Goal: Task Accomplishment & Management: Use online tool/utility

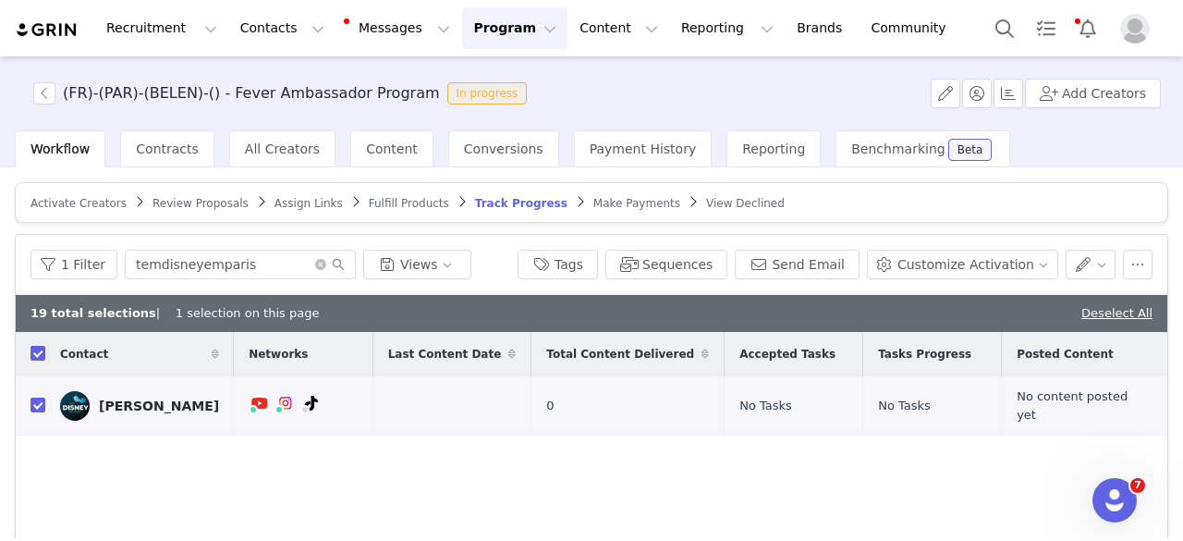
click at [1089, 298] on div "19 total selections | 1 selection on this page Deselect All" at bounding box center [592, 313] width 1152 height 37
click at [1089, 300] on div "19 total selections | 1 selection on this page Deselect All" at bounding box center [592, 313] width 1152 height 37
click at [1094, 308] on link "Deselect All" at bounding box center [1116, 313] width 71 height 14
checkbox input "false"
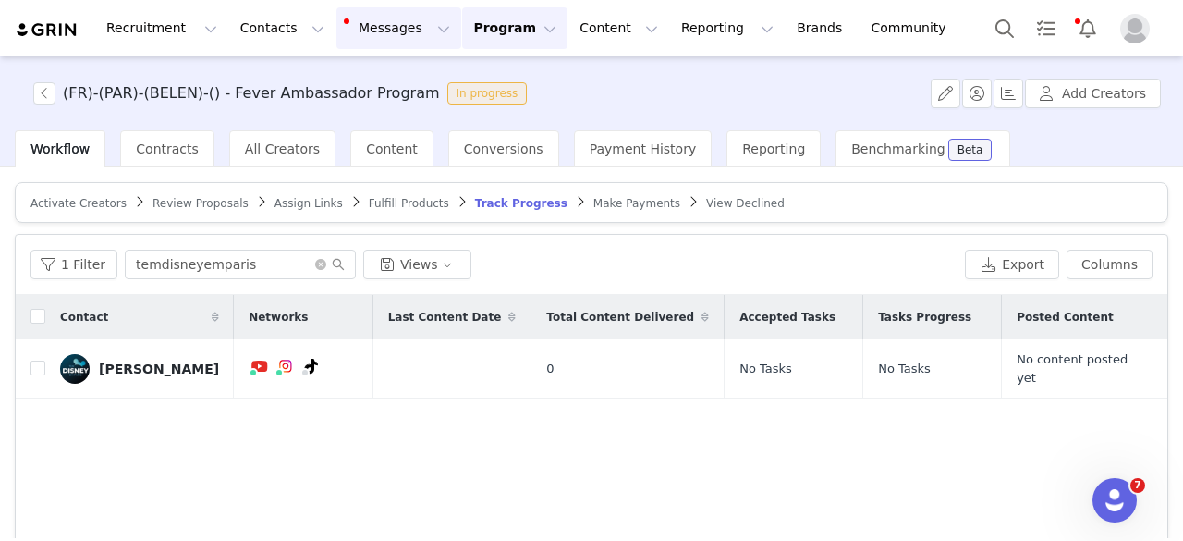
click at [341, 19] on button "Messages Messages" at bounding box center [398, 28] width 125 height 42
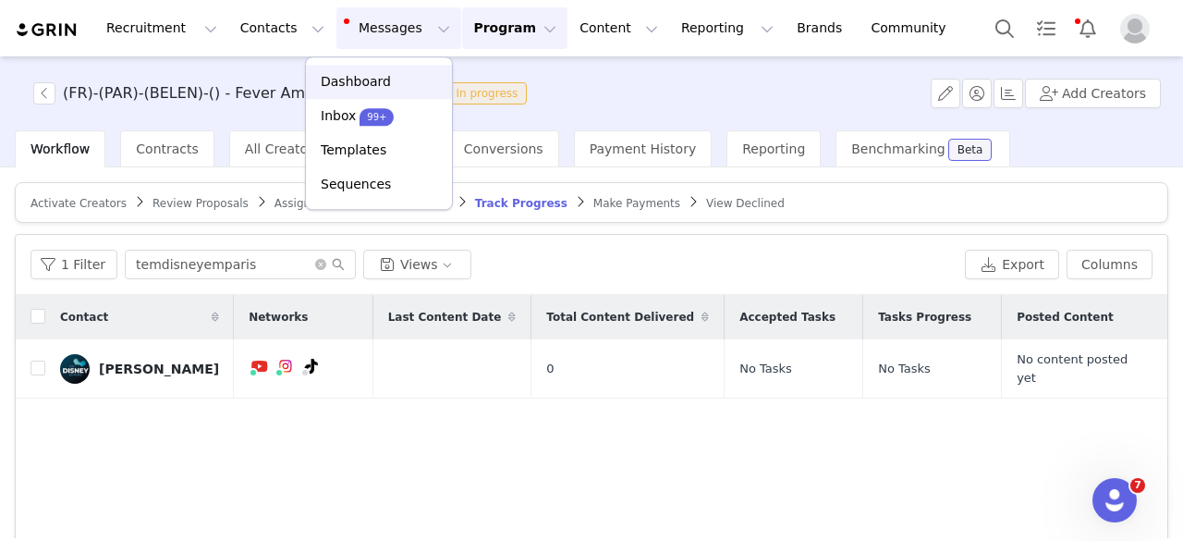
click at [392, 95] on link "Dashboard" at bounding box center [379, 82] width 146 height 34
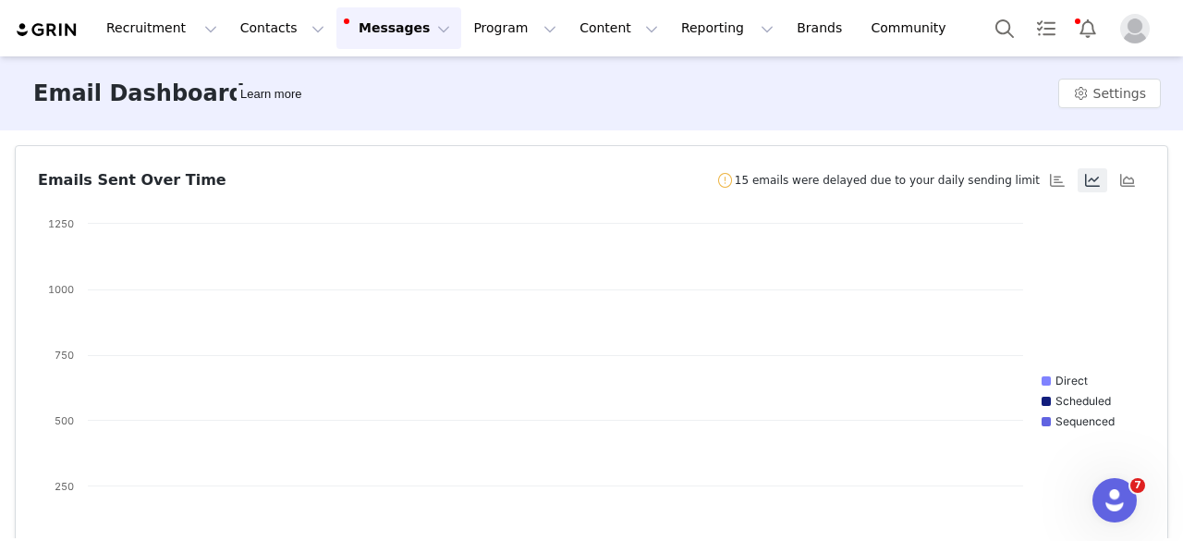
click at [359, 23] on button "Messages Messages" at bounding box center [398, 28] width 125 height 42
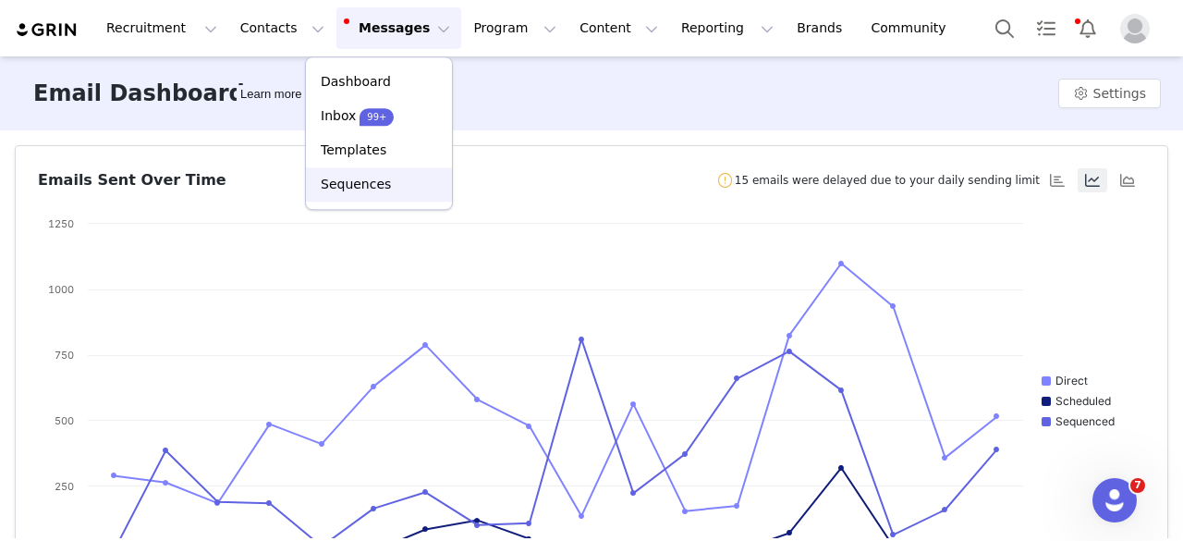
click at [385, 191] on div "Sequences" at bounding box center [379, 184] width 124 height 19
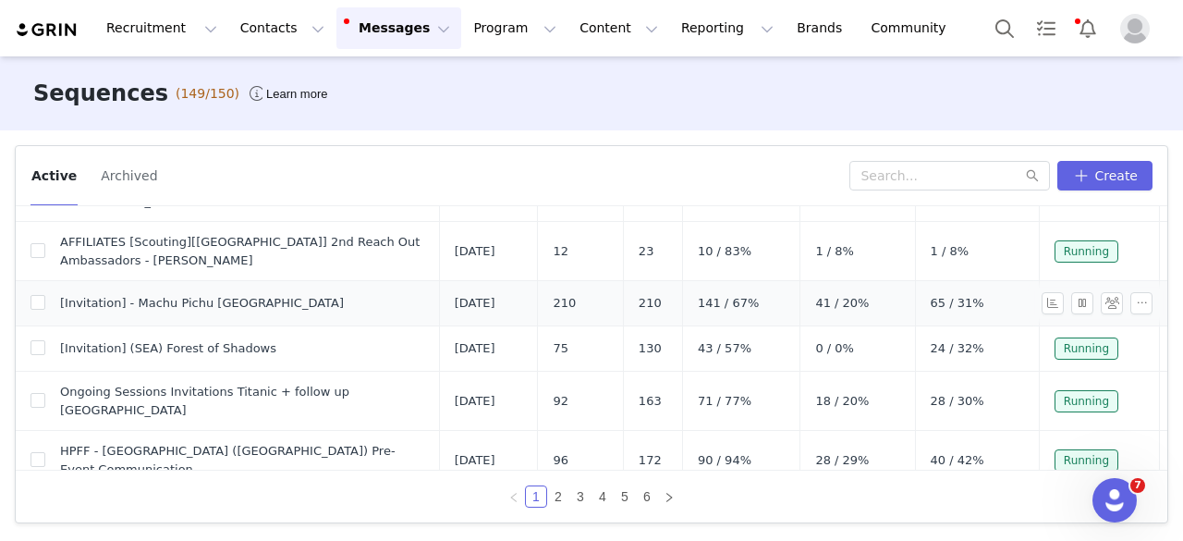
scroll to position [739, 0]
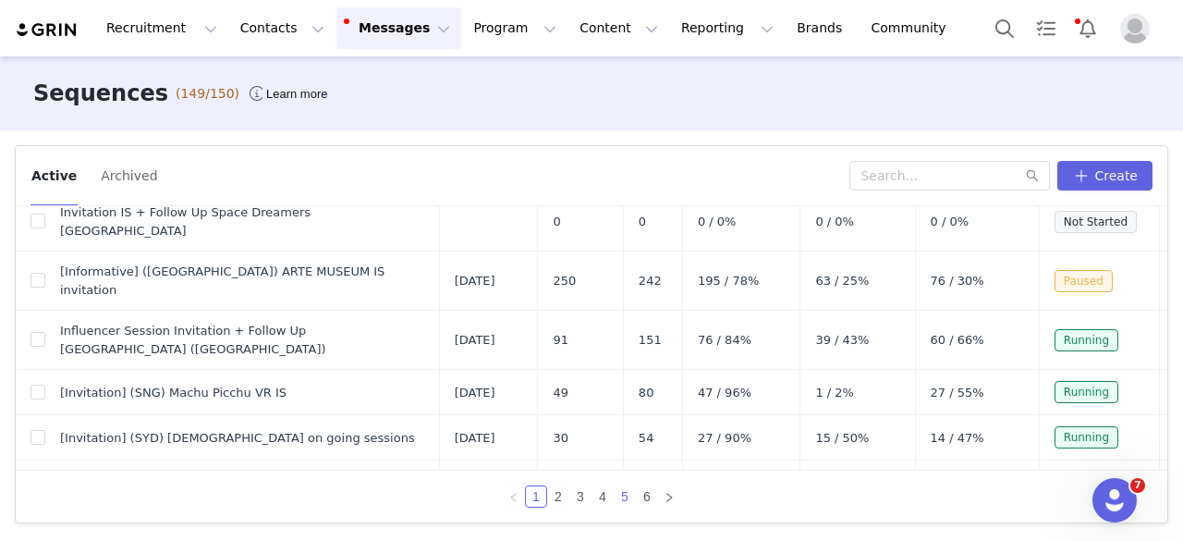
click at [629, 499] on link "5" at bounding box center [625, 496] width 20 height 20
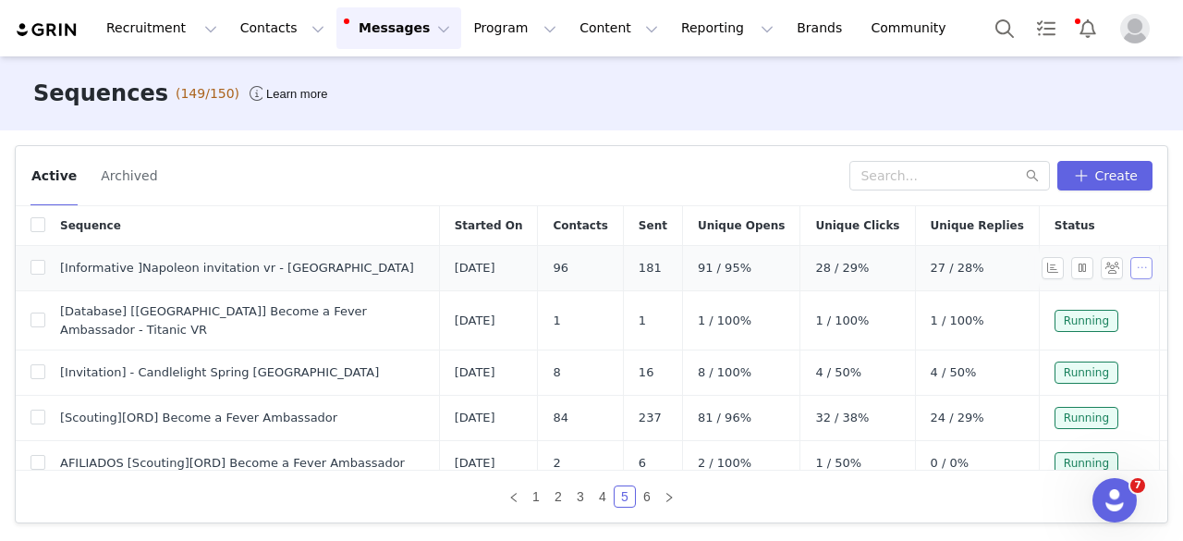
click at [1130, 275] on button "button" at bounding box center [1141, 268] width 22 height 22
click at [1092, 338] on span "Archive" at bounding box center [1098, 338] width 48 height 20
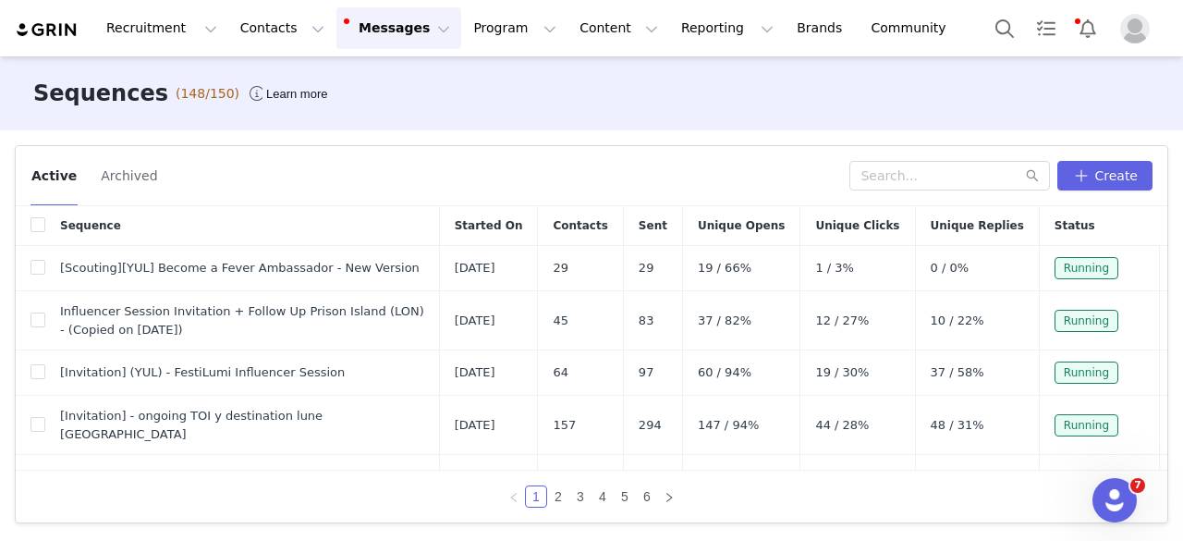
click at [406, 204] on div "Active Archived Create" at bounding box center [592, 176] width 1152 height 60
click at [1130, 323] on button "button" at bounding box center [1141, 321] width 22 height 22
click at [1076, 352] on span "Edit" at bounding box center [1082, 353] width 25 height 15
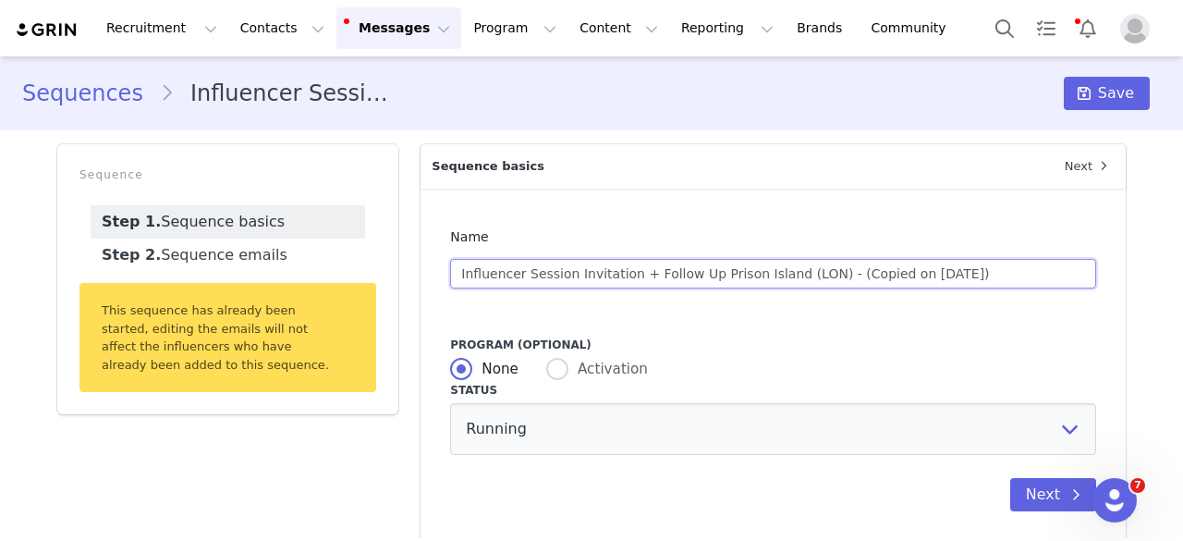
drag, startPoint x: 763, startPoint y: 272, endPoint x: 691, endPoint y: 275, distance: 71.3
click at [691, 275] on input "Influencer Session Invitation + Follow Up Prison Island (LON) - (Copied on Sep …" at bounding box center [773, 274] width 646 height 30
drag, startPoint x: 794, startPoint y: 275, endPoint x: 1078, endPoint y: 255, distance: 284.5
click at [1077, 256] on div "Influencer Session Invitation + Follow Up Dark Secret (LON) - (Copied on Sep 23…" at bounding box center [773, 273] width 646 height 37
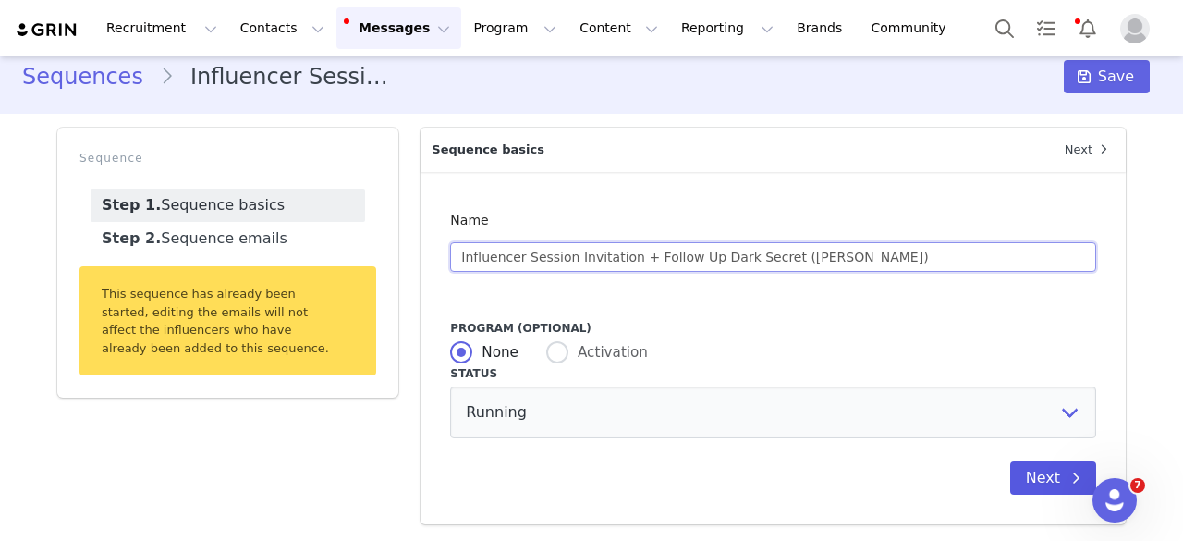
type input "Influencer Session Invitation + Follow Up Dark Secret ([PERSON_NAME])"
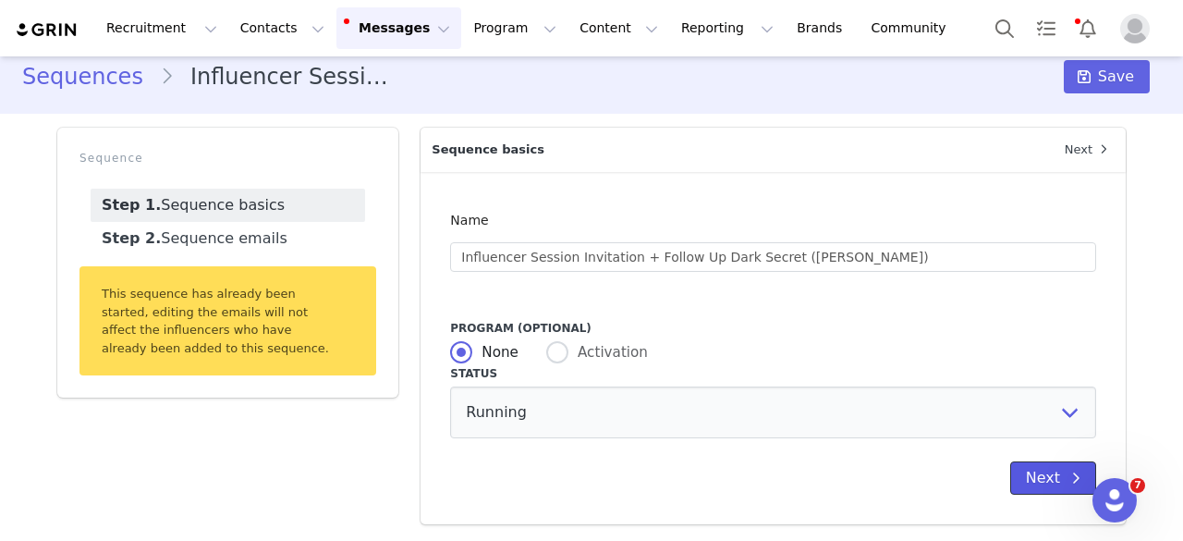
click at [1047, 472] on button "Next" at bounding box center [1053, 477] width 86 height 33
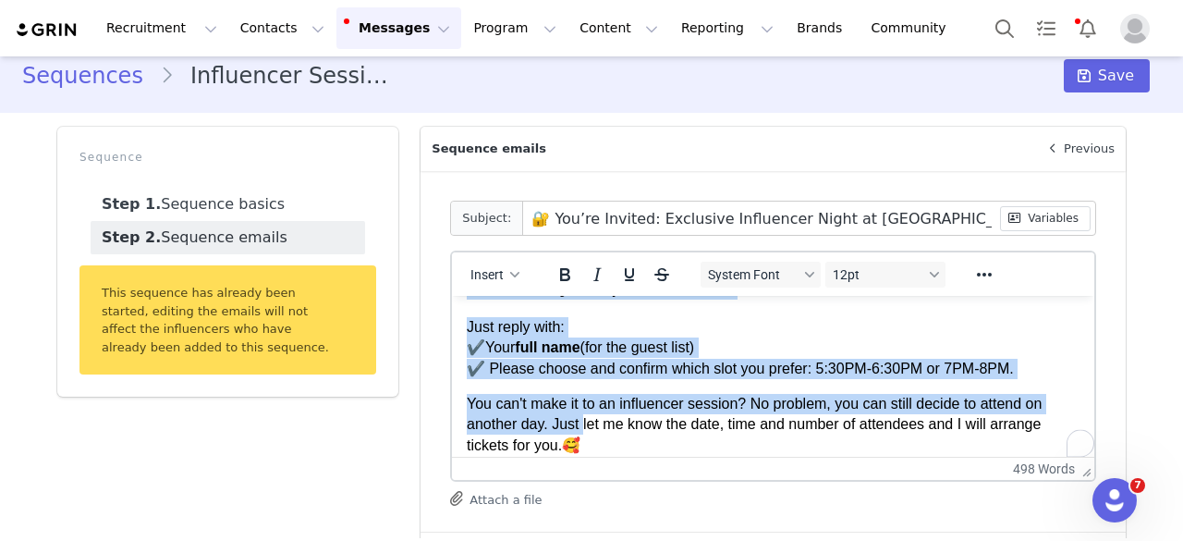
scroll to position [1109, 0]
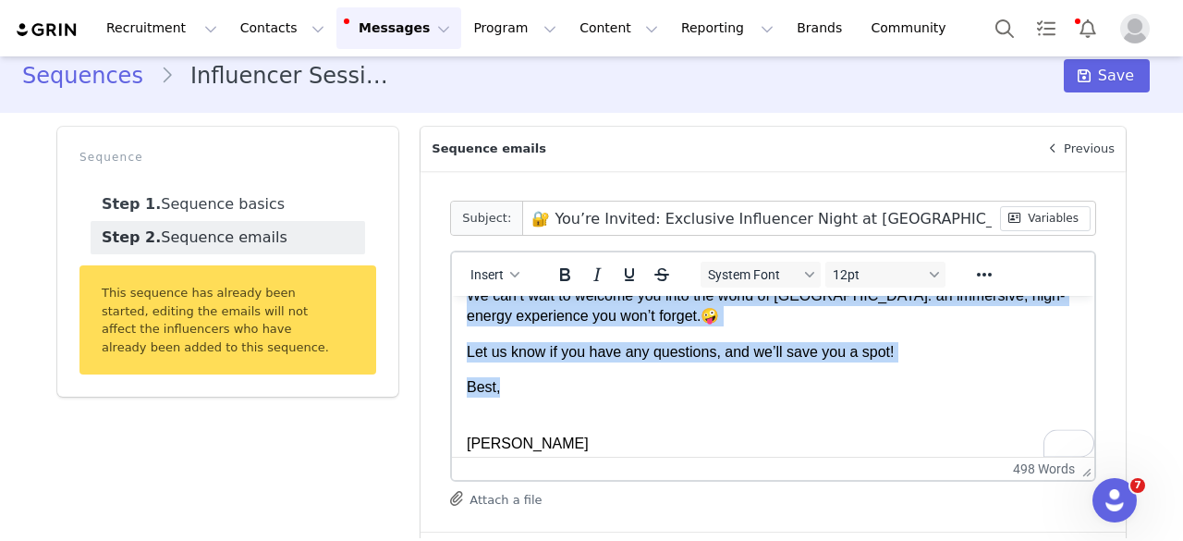
drag, startPoint x: 470, startPoint y: 359, endPoint x: 570, endPoint y: 373, distance: 101.7
click at [570, 373] on body "Hi First Name , Hope you're doing great! We’re thrilled to invite you to an exc…" at bounding box center [773, 47] width 613 height 1692
paste body "To enrich screen reader interactions, please activate Accessibility in Grammarl…"
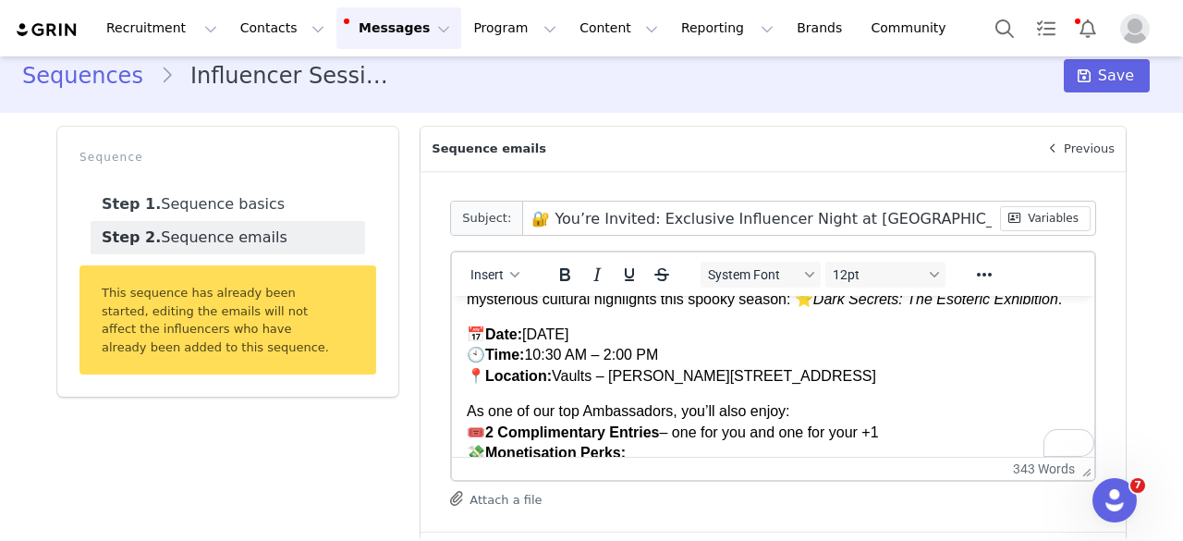
scroll to position [0, 0]
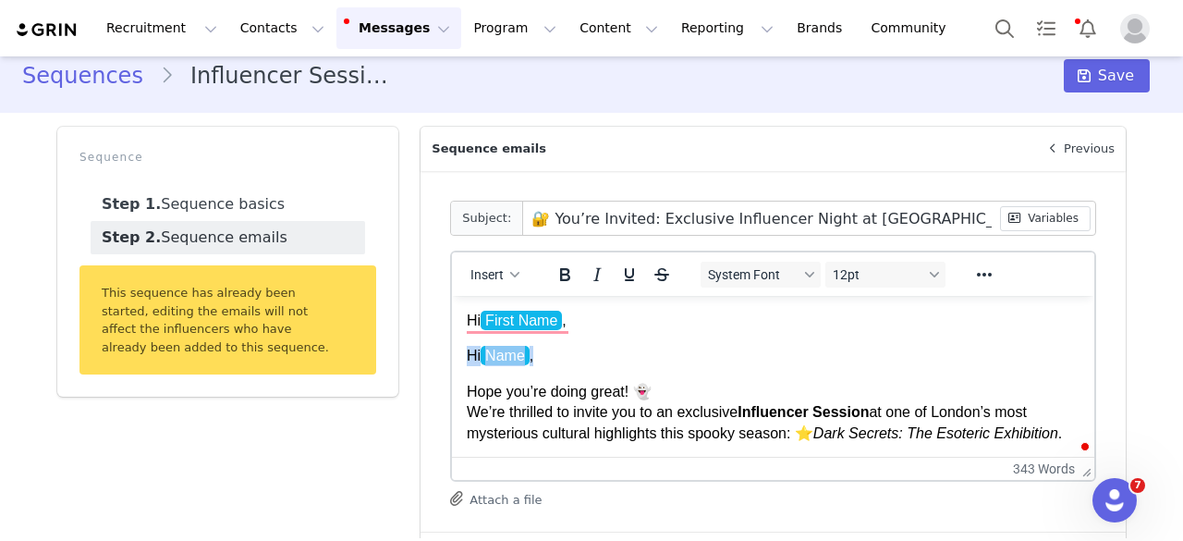
drag, startPoint x: 568, startPoint y: 353, endPoint x: 465, endPoint y: 357, distance: 103.6
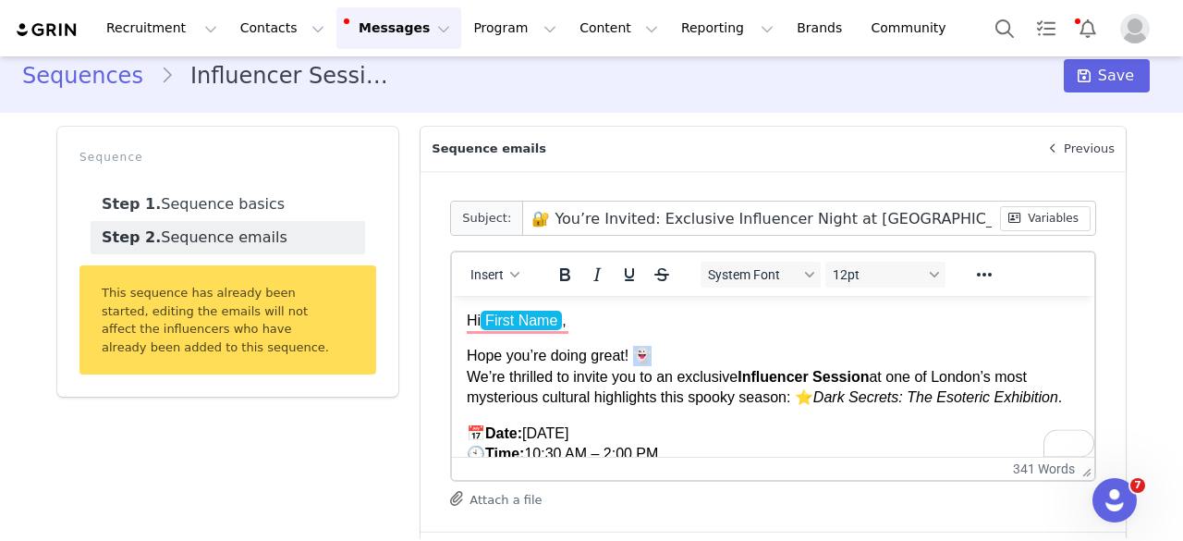
drag, startPoint x: 660, startPoint y: 355, endPoint x: 996, endPoint y: 556, distance: 391.4
click at [637, 356] on p "Hope you’re doing great! 👻 We’re thrilled to invite you to an exclusive Influen…" at bounding box center [773, 377] width 613 height 62
copy p "👻"
drag, startPoint x: 541, startPoint y: 217, endPoint x: 503, endPoint y: 215, distance: 37.9
click at [503, 215] on div "Subject: 🔐 You’re Invited: Exclusive Influencer Night at Prison Island London M…" at bounding box center [773, 218] width 646 height 35
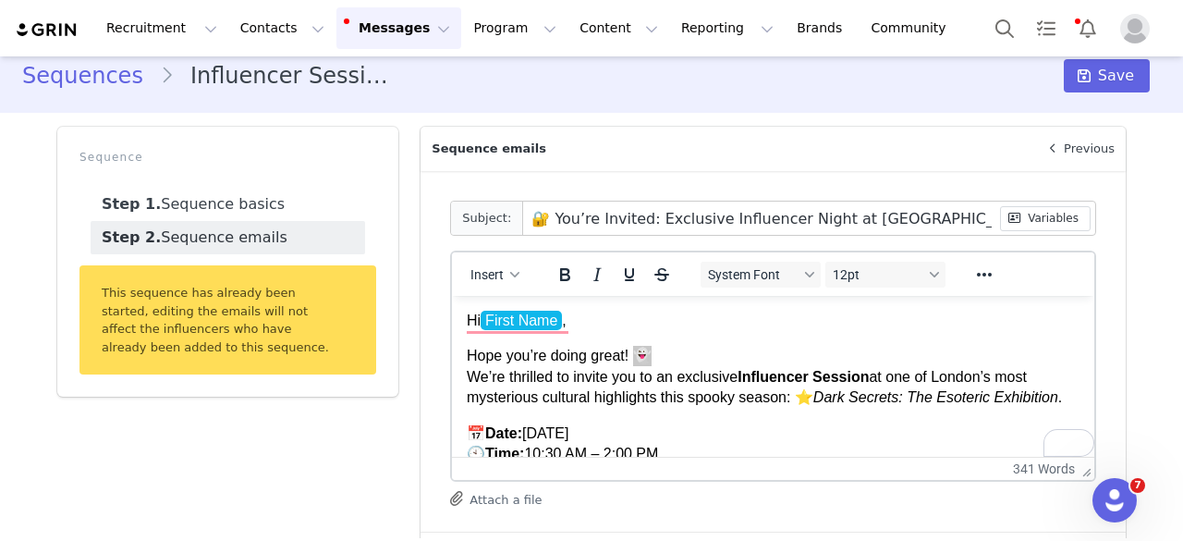
type input "👻You’re Invited: Exclusive Influencer Night at [GEOGRAPHIC_DATA]"
type input "RE: 👻You’re Invited: Exclusive Influencer Night at [GEOGRAPHIC_DATA]"
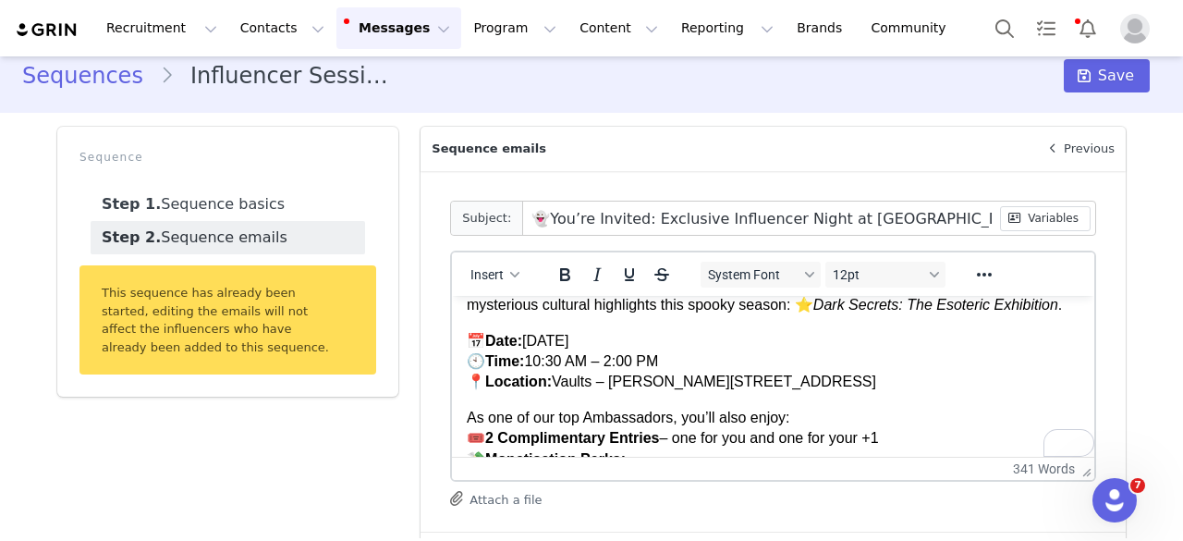
type input "👻You’re Invited: Exclusive Influencer Night at [GEOGRAPHIC_DATA]"
click at [826, 307] on em "Dark Secrets: The Esoteric Exhibition" at bounding box center [935, 305] width 245 height 16
drag, startPoint x: 821, startPoint y: 306, endPoint x: 1050, endPoint y: 311, distance: 229.3
click at [1050, 311] on p "Hope you’re doing great! 👻 We’re thrilled to invite you to an exclusive Influen…" at bounding box center [773, 284] width 613 height 62
click at [984, 273] on icon "Reveal or hide additional toolbar items" at bounding box center [984, 274] width 22 height 22
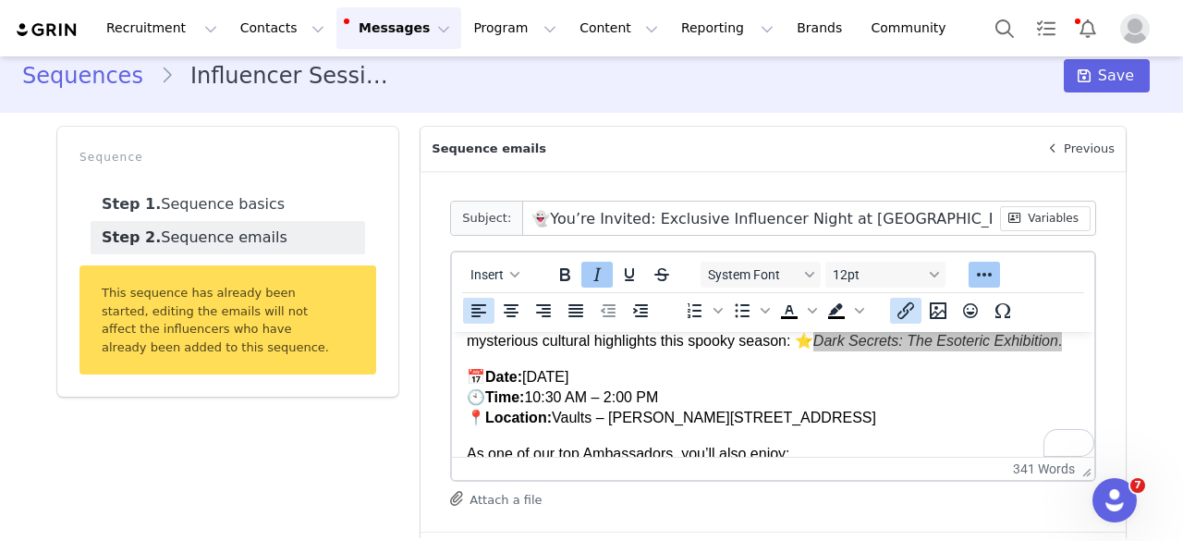
click at [908, 309] on icon "Insert/edit link" at bounding box center [906, 310] width 22 height 22
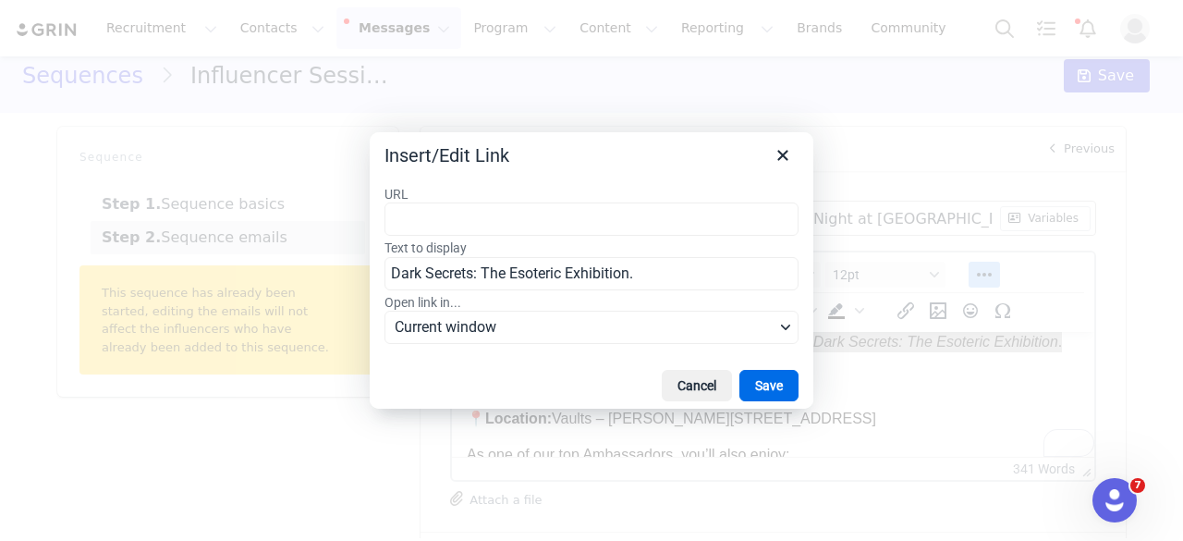
type input "https://feverup.com/m/427444"
click at [750, 380] on button "Save" at bounding box center [768, 385] width 59 height 31
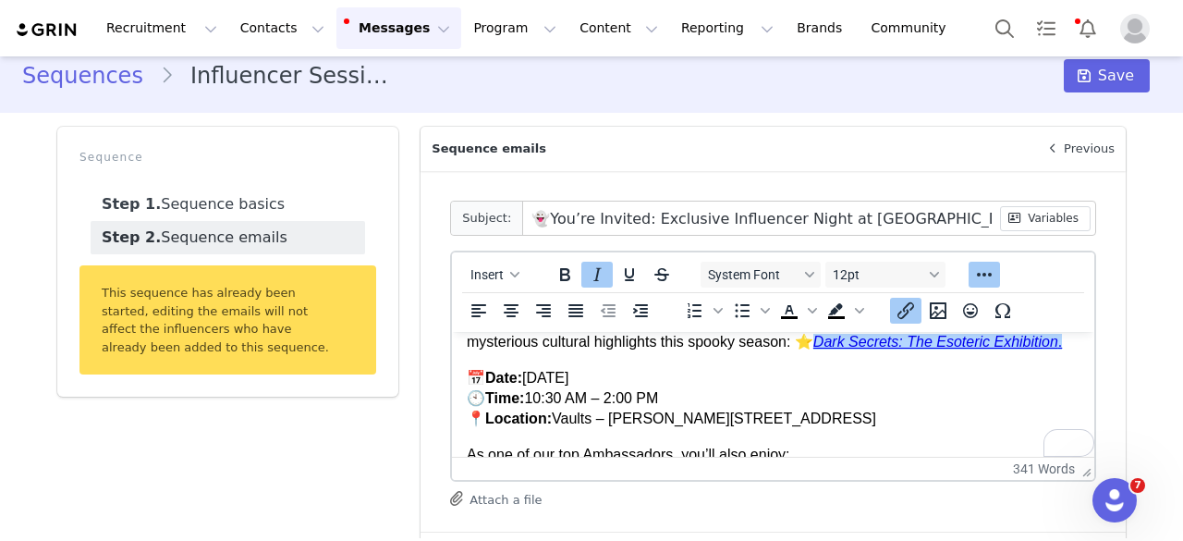
click at [880, 376] on p "📅 Date: Friday, 10th October 🕙 Time: 10:30 AM – 2:00 PM 📍 Location: Vaults – Le…" at bounding box center [773, 399] width 613 height 62
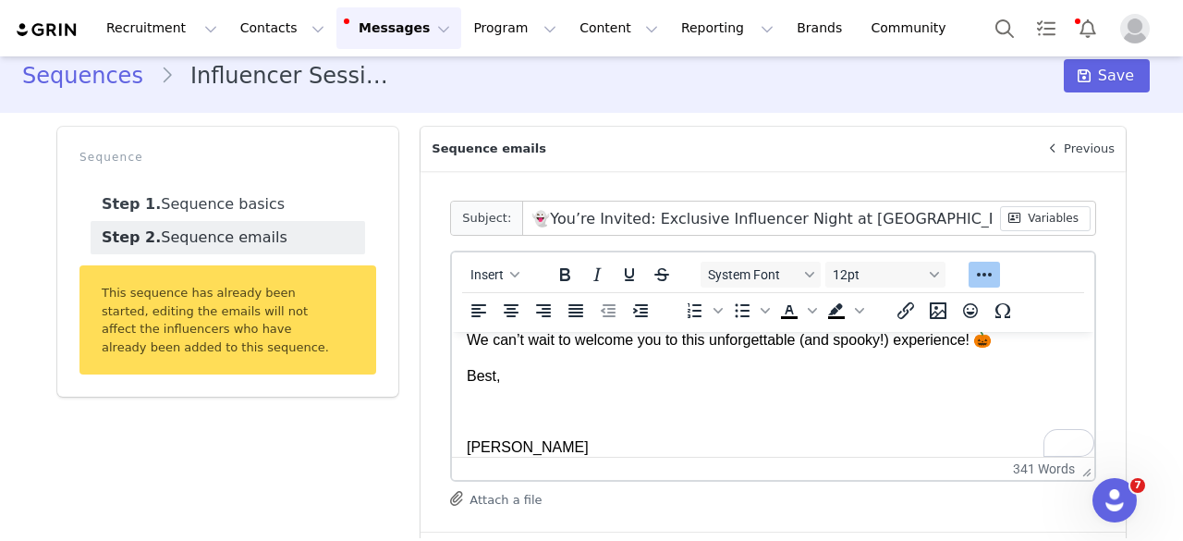
click at [475, 401] on p "To enrich screen reader interactions, please activate Accessibility in Grammarl…" at bounding box center [773, 411] width 613 height 20
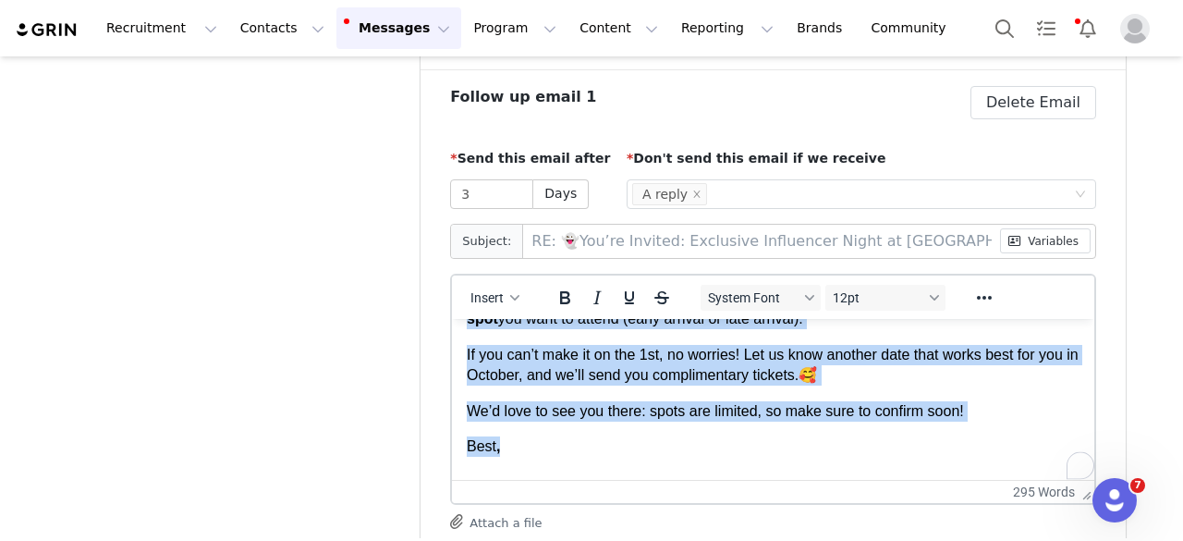
drag, startPoint x: 468, startPoint y: 383, endPoint x: 524, endPoint y: 425, distance: 70.6
click at [524, 425] on body "Hi First Name , Just checking in to see if you’ve had the chance to confirm you…" at bounding box center [773, 411] width 613 height 1081
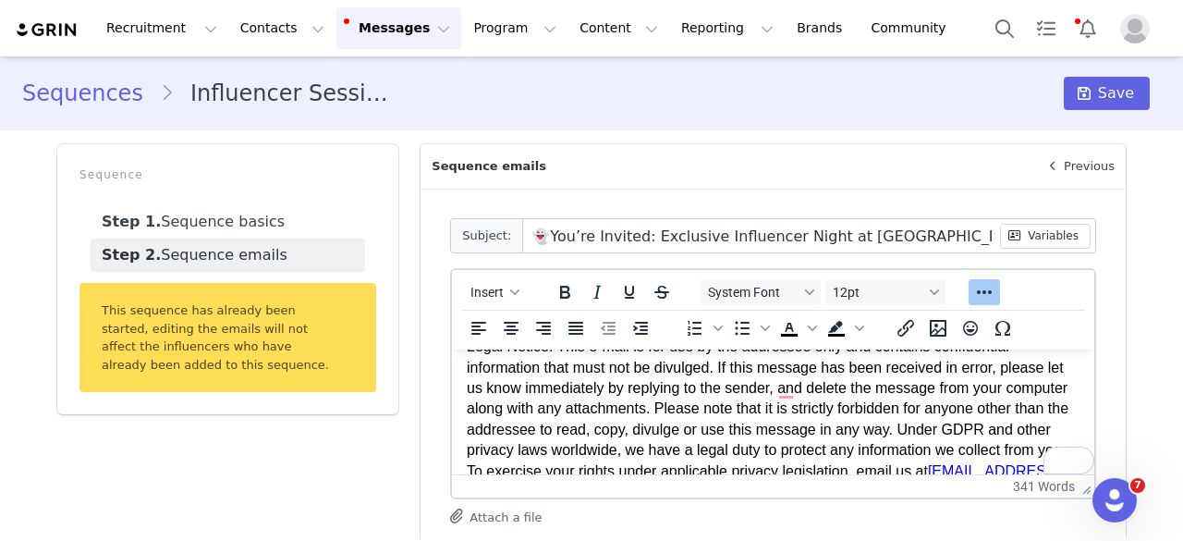
click at [638, 232] on input "👻You’re Invited: Exclusive Influencer Night at [GEOGRAPHIC_DATA]" at bounding box center [761, 235] width 476 height 33
type input "You’re Invited: Dark Secrets Influencer Session – The Perfect Spooky Season Eve…"
type input "RE: You’re Invited: Dark Secrets Influencer Session – The Perfect Spooky Season…"
click at [775, 230] on input "You’re Invited: Dark Secrets Influencer Session – The Perfect Spooky Season Eve…" at bounding box center [761, 235] width 476 height 33
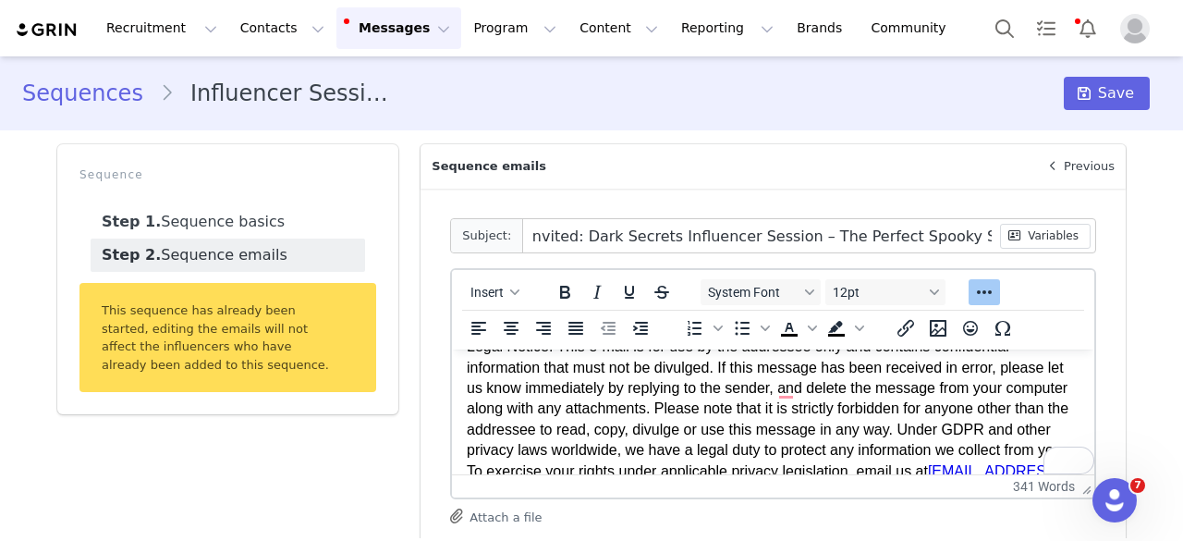
scroll to position [0, 0]
type input "👻You’re Invited: Exclusive Influencer Night at [GEOGRAPHIC_DATA]"
type input "RE: 👻You’re Invited: Exclusive Influencer Night at [GEOGRAPHIC_DATA]"
click at [664, 249] on input "👻You’re Invited: Exclusive Influencer Night at [GEOGRAPHIC_DATA]" at bounding box center [761, 235] width 476 height 33
click at [604, 236] on input "👻You’re Invited: Exclusive Influencer Night at [GEOGRAPHIC_DATA]" at bounding box center [761, 235] width 476 height 33
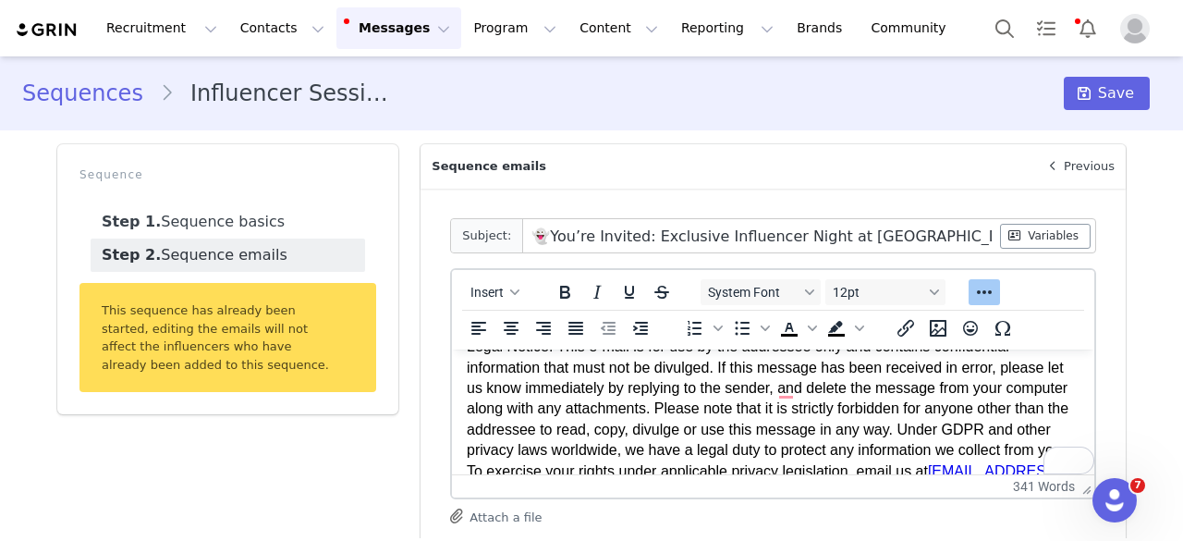
drag, startPoint x: 537, startPoint y: 239, endPoint x: 1082, endPoint y: 240, distance: 545.4
click at [1082, 240] on div "👻You’re Invited: Exclusive Influencer Night at [GEOGRAPHIC_DATA] [GEOGRAPHIC_DA…" at bounding box center [809, 235] width 572 height 33
type input "👻You’re Invited: Dark Secrets Influencer Session – The Perfect Spooky Season Ev…"
type input "RE: 👻You’re Invited: Dark Secrets Influencer Session – The Perfect Spooky Seaso…"
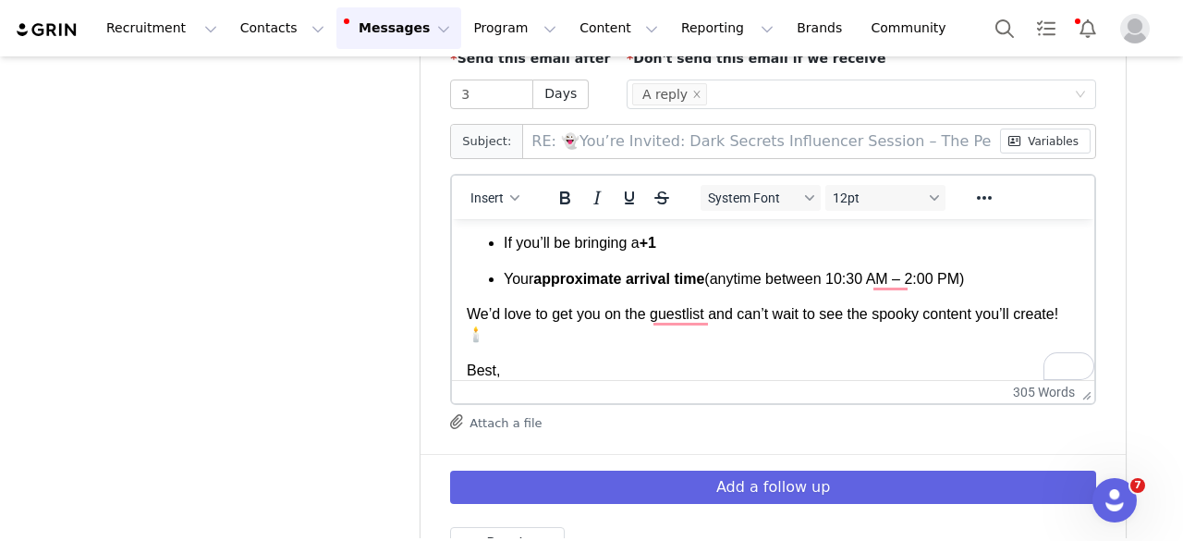
scroll to position [551, 0]
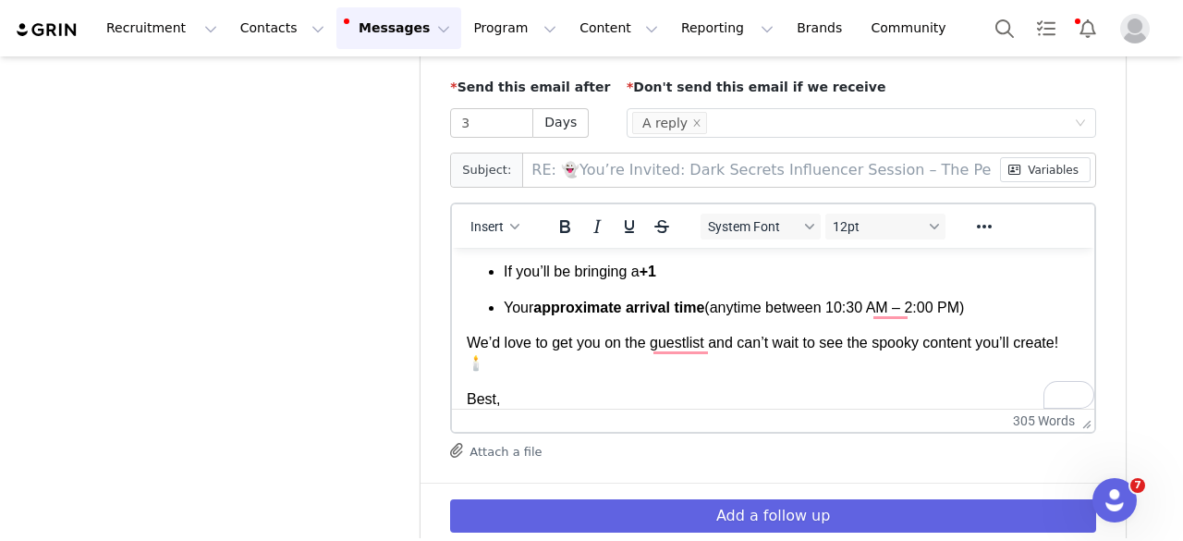
type input "👻You’re Invited: Dark Secrets Influencer Session – The Perfect Spooky Season Ev…"
click at [502, 129] on input "3" at bounding box center [491, 123] width 81 height 28
type input "5"
click at [588, 317] on body "Hi First Name , Just following up on my previous email — we’d love to have you …" at bounding box center [773, 373] width 613 height 1094
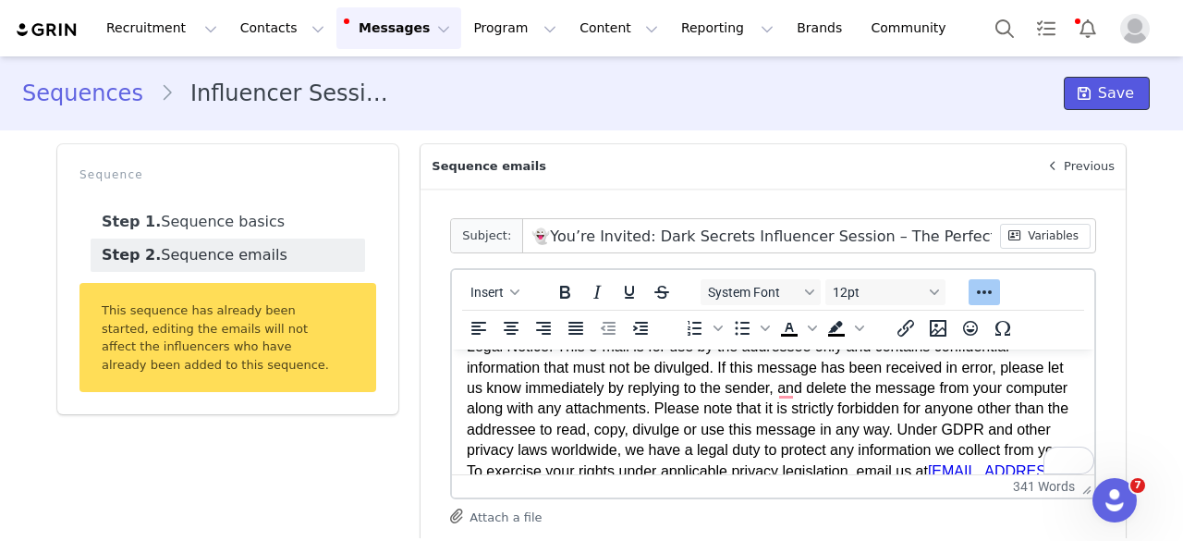
click at [1084, 104] on button "Save" at bounding box center [1107, 93] width 86 height 33
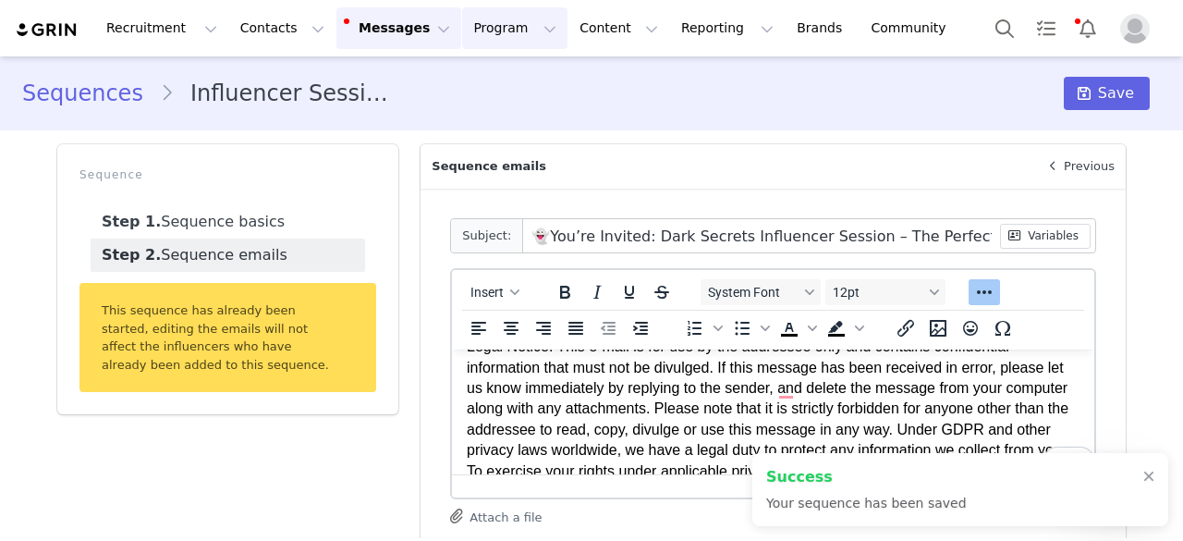
click at [484, 27] on button "Program Program" at bounding box center [514, 28] width 105 height 42
click at [478, 79] on p "Activations" at bounding box center [468, 81] width 71 height 19
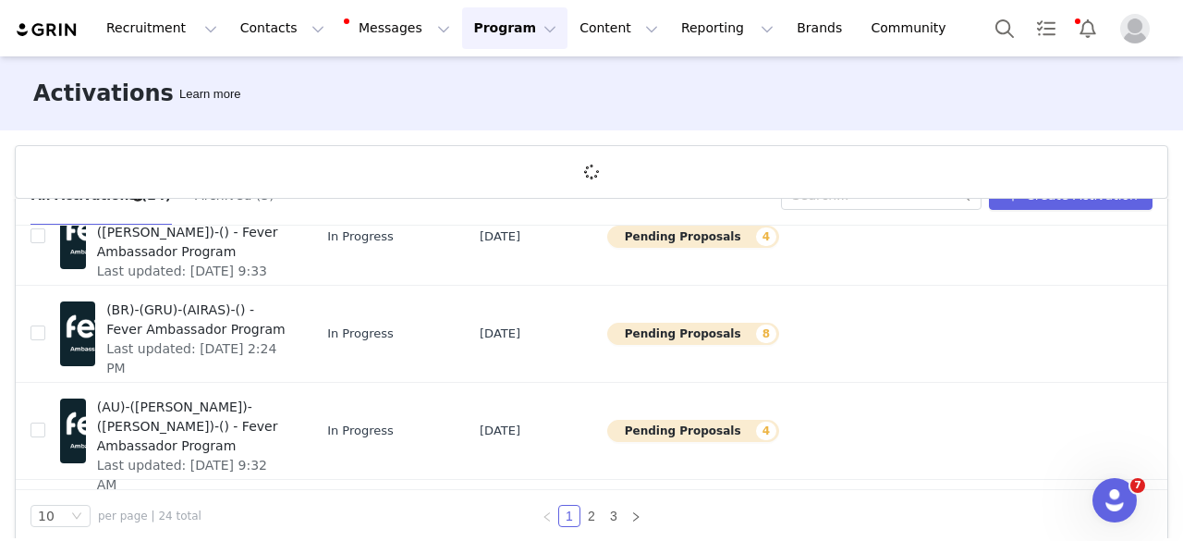
scroll to position [67, 0]
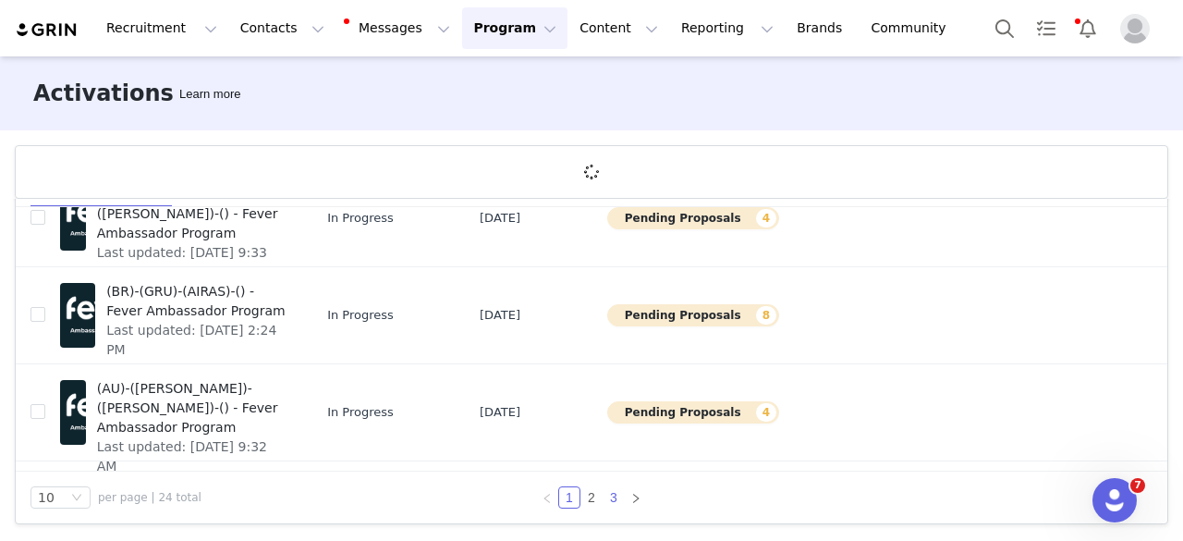
click at [610, 502] on link "3" at bounding box center [614, 497] width 20 height 20
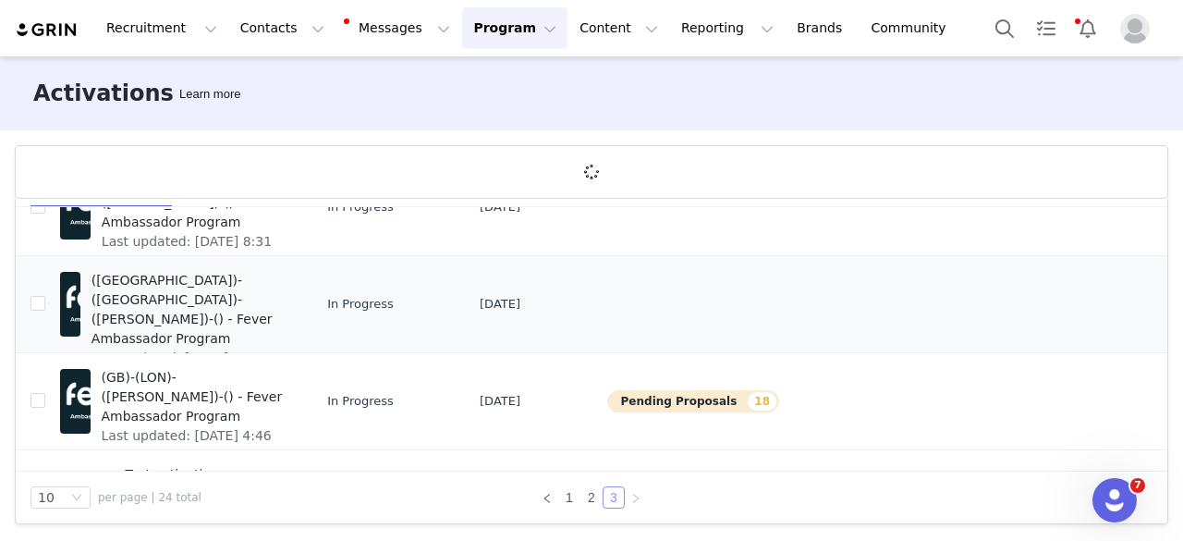
scroll to position [166, 0]
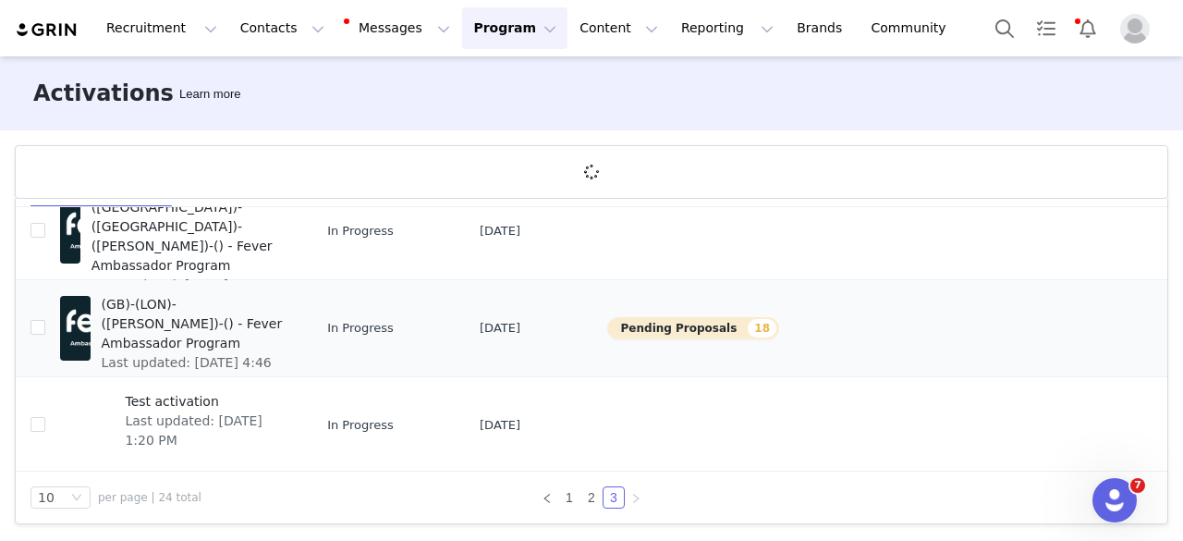
click at [222, 353] on span "Last updated: [DATE] 4:46 PM" at bounding box center [195, 372] width 186 height 39
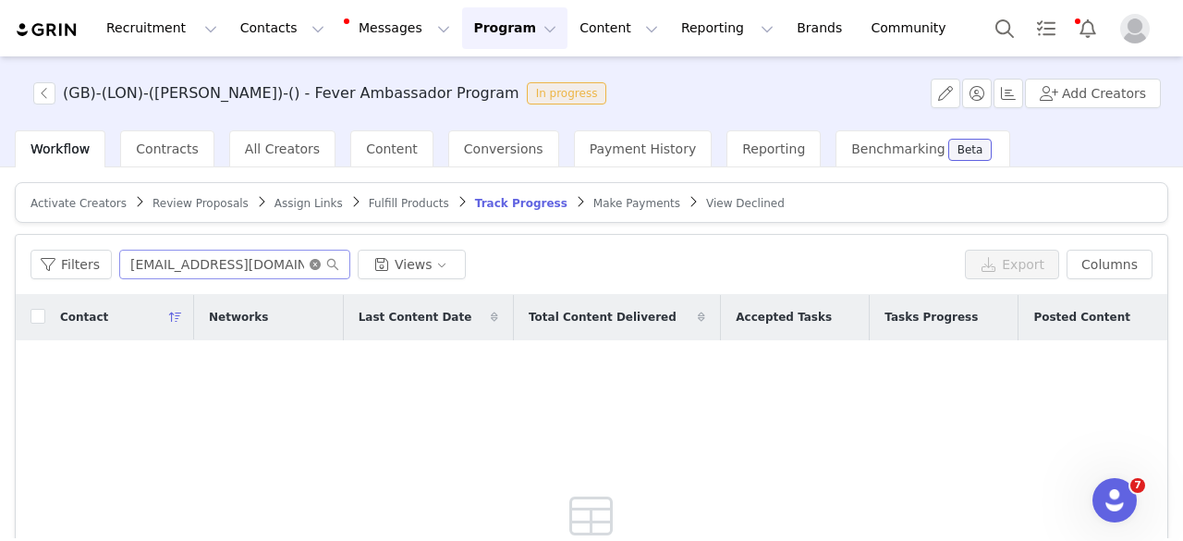
click at [310, 263] on icon "icon: close-circle" at bounding box center [315, 264] width 11 height 11
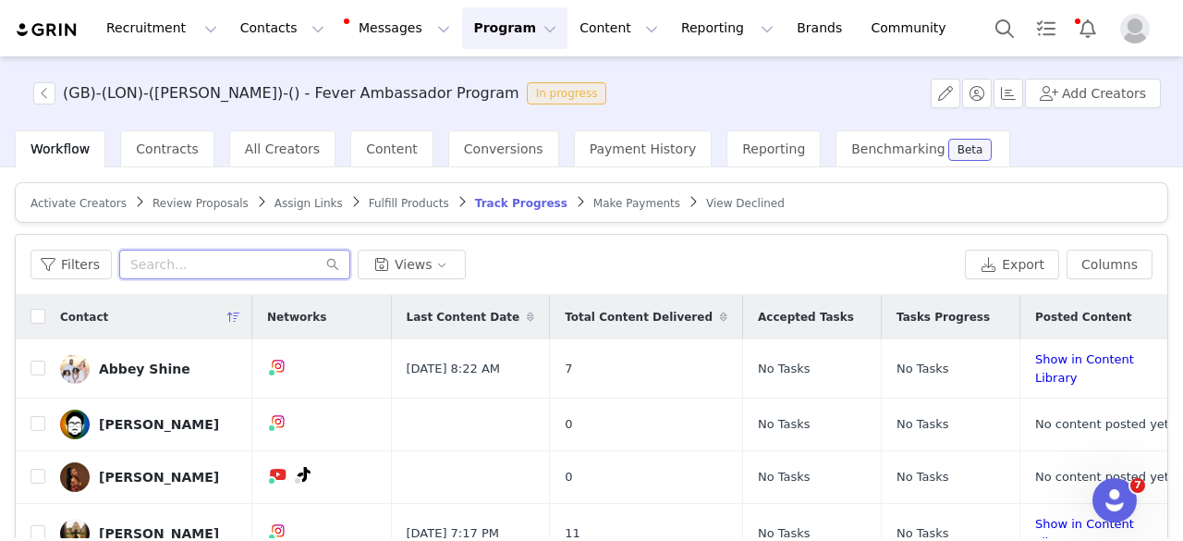
click at [192, 256] on input "text" at bounding box center [234, 265] width 231 height 30
paste input "[EMAIL_ADDRESS][DOMAIN_NAME]"
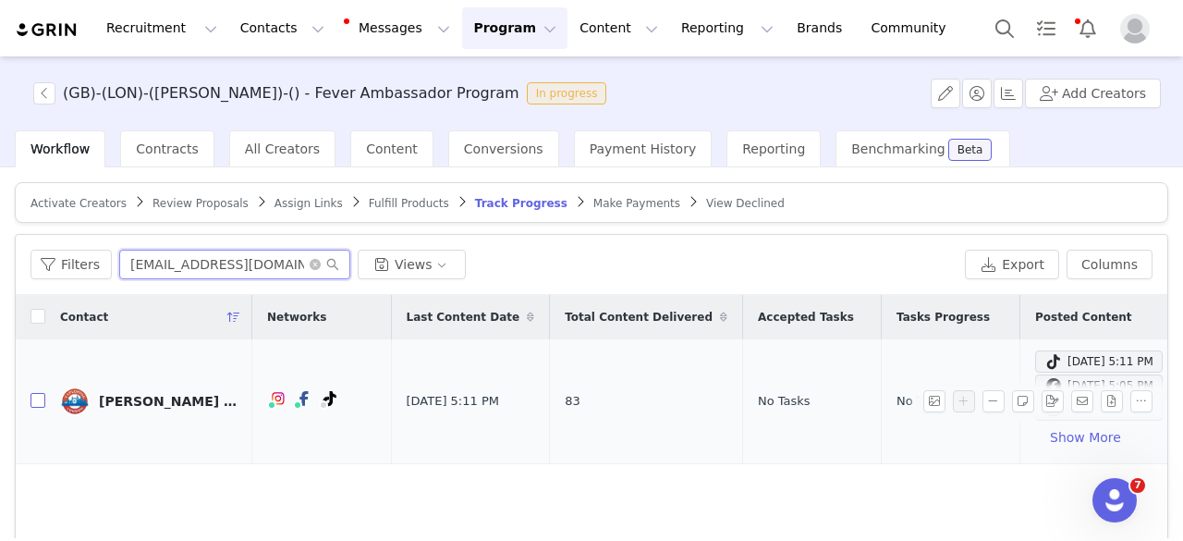
type input "[EMAIL_ADDRESS][DOMAIN_NAME]"
click at [37, 409] on td at bounding box center [31, 401] width 30 height 125
click at [37, 400] on input "checkbox" at bounding box center [38, 400] width 15 height 15
checkbox input "true"
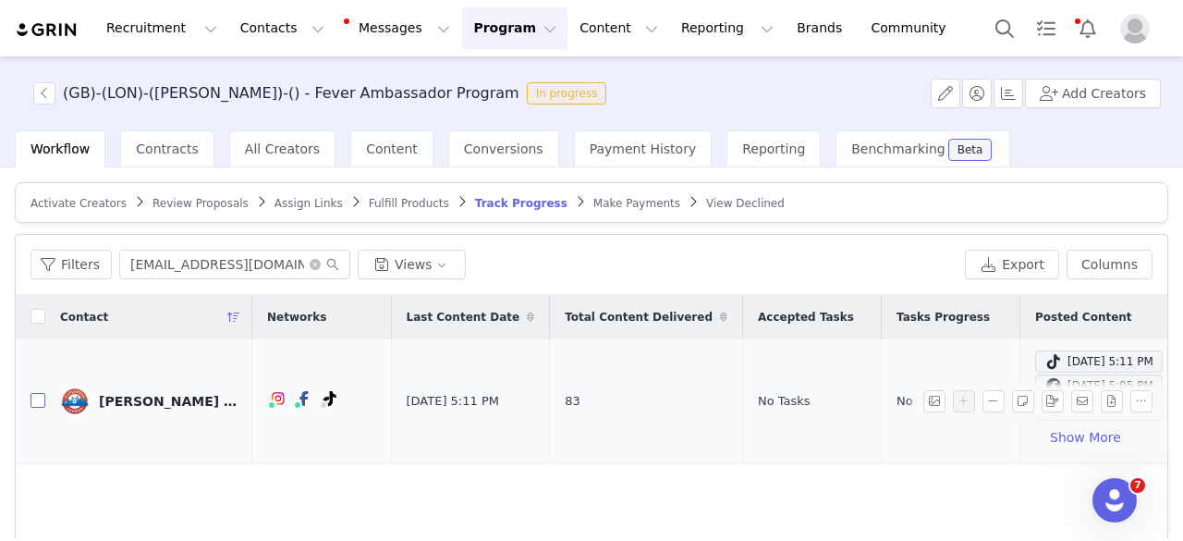
checkbox input "true"
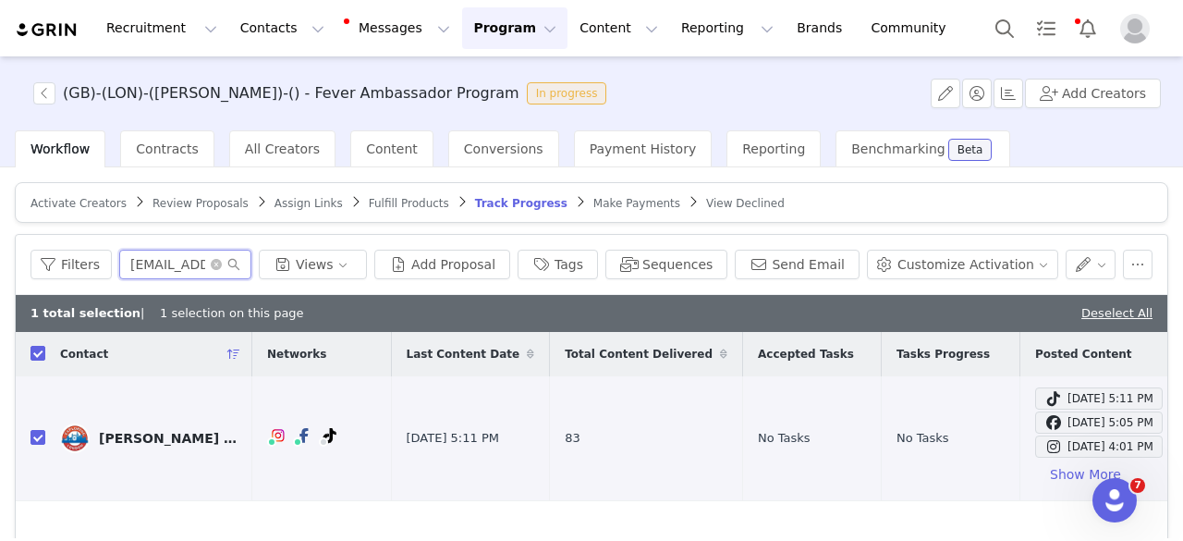
click at [224, 268] on input "[EMAIL_ADDRESS][DOMAIN_NAME]" at bounding box center [185, 265] width 132 height 30
paste input "mmy@bablands"
type input "[EMAIL_ADDRESS][DOMAIN_NAME]"
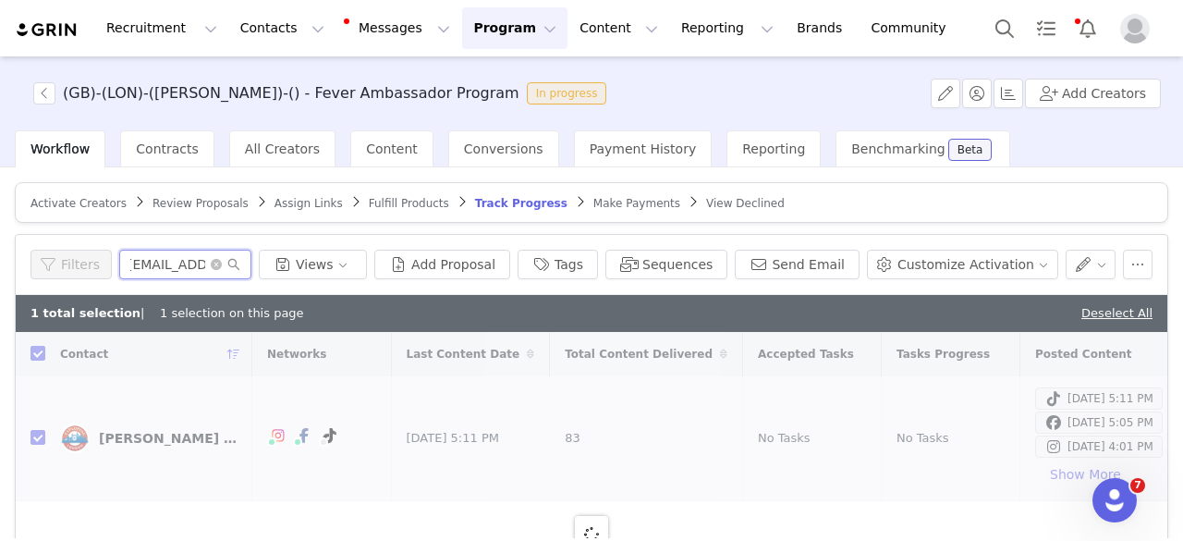
checkbox input "false"
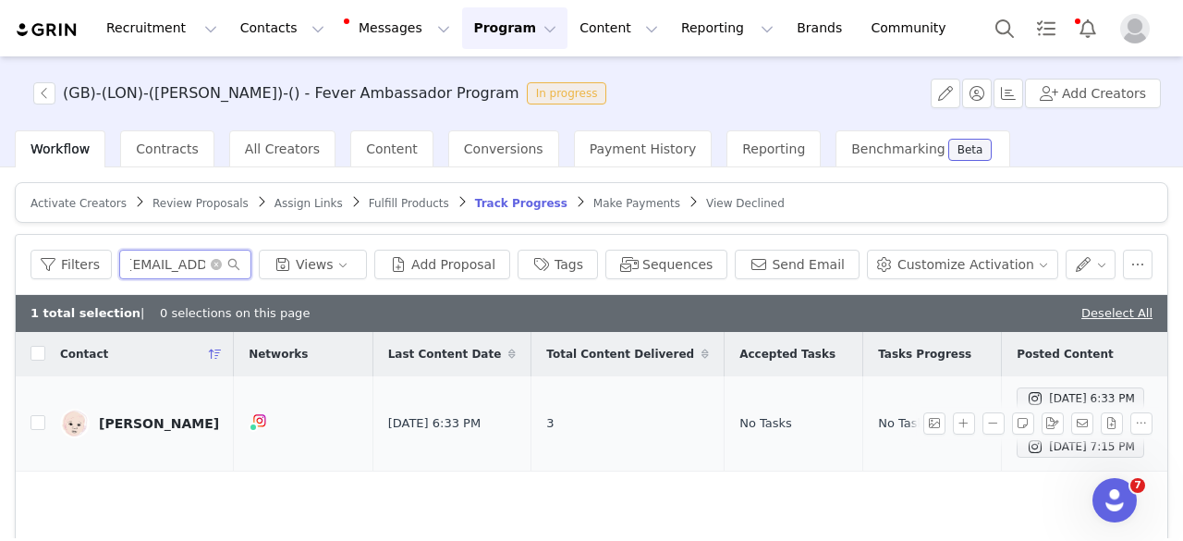
type input "[EMAIL_ADDRESS][DOMAIN_NAME]"
click at [37, 436] on td at bounding box center [31, 423] width 30 height 95
click at [33, 427] on input "checkbox" at bounding box center [38, 422] width 15 height 15
checkbox input "true"
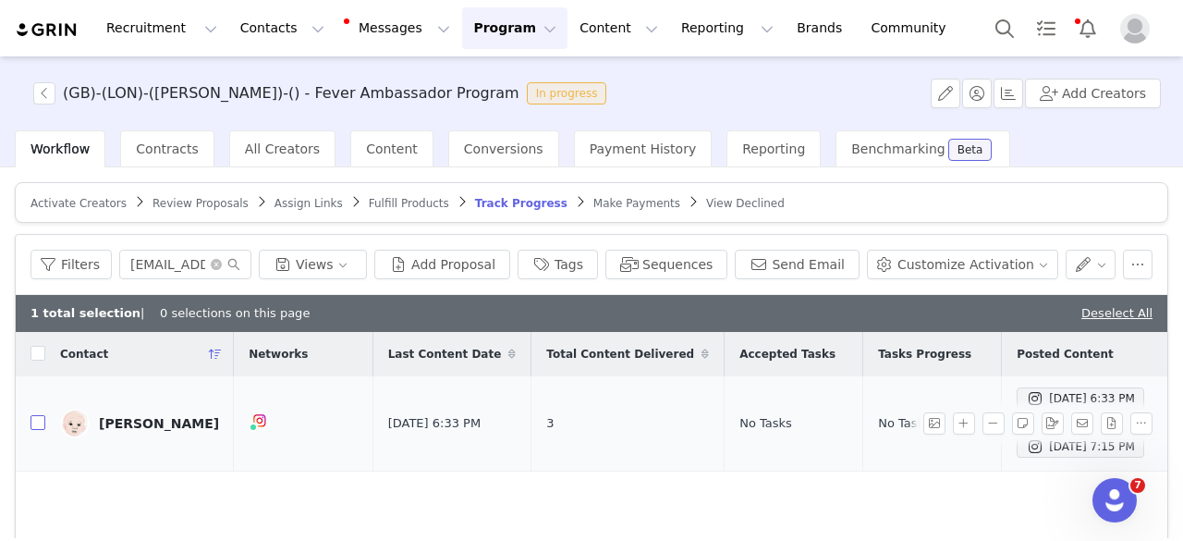
checkbox input "true"
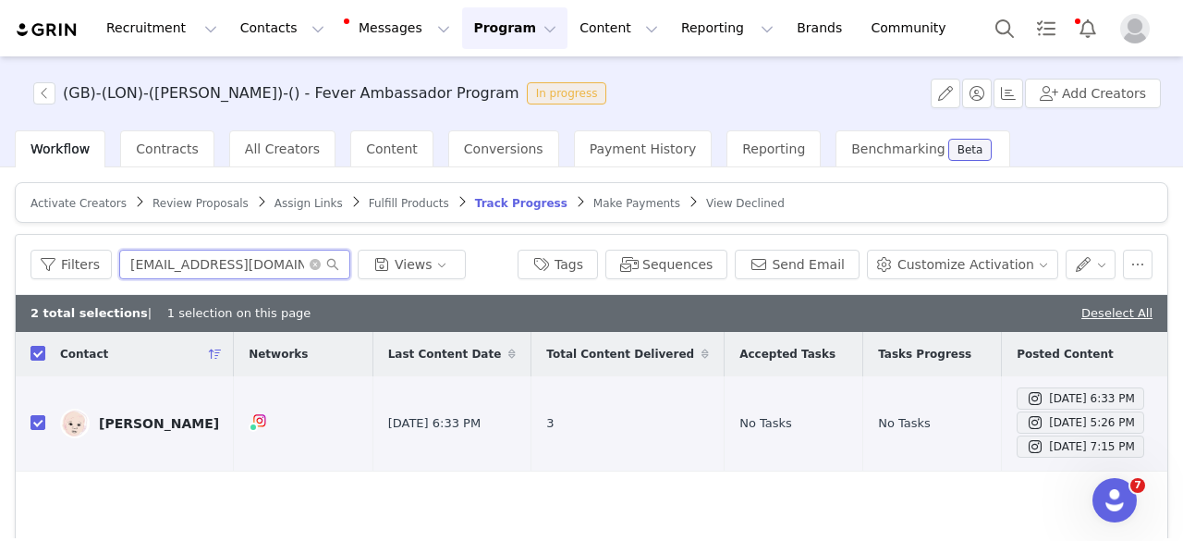
click at [183, 266] on input "[EMAIL_ADDRESS][DOMAIN_NAME]" at bounding box center [234, 265] width 231 height 30
paste input "[EMAIL_ADDRESS]"
type input "[EMAIL_ADDRESS][DOMAIN_NAME]"
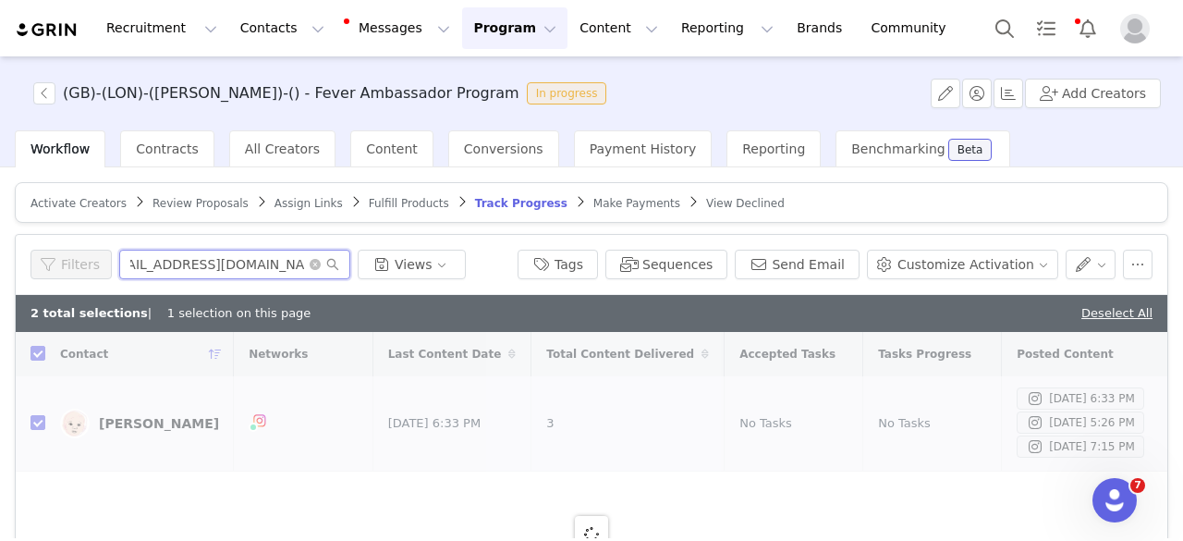
checkbox input "false"
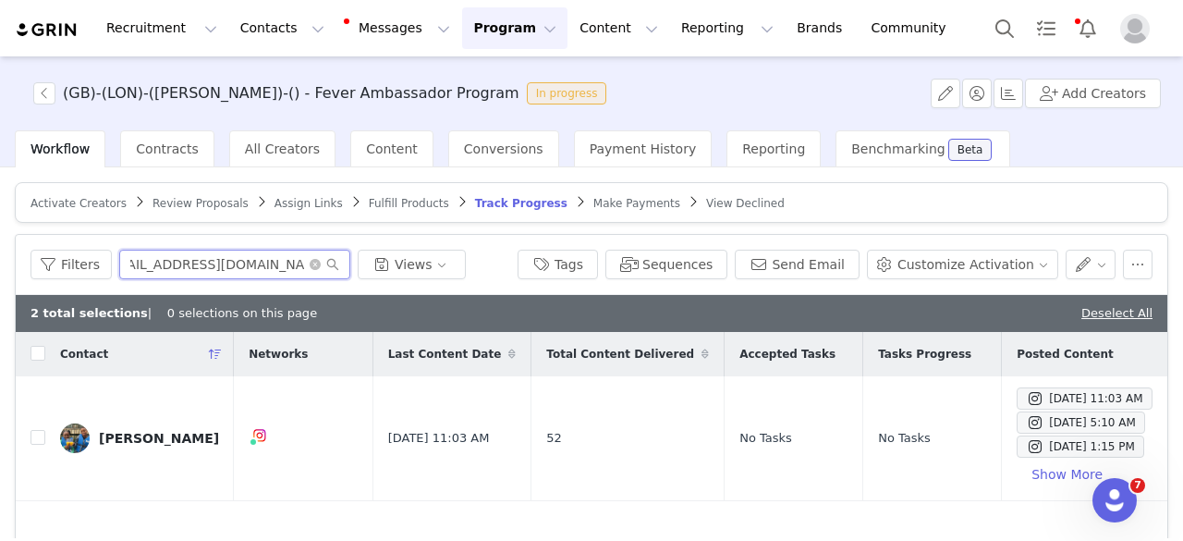
type input "[EMAIL_ADDRESS][DOMAIN_NAME]"
click at [33, 422] on td at bounding box center [31, 438] width 30 height 125
click at [35, 435] on label at bounding box center [38, 438] width 15 height 19
click at [35, 435] on input "checkbox" at bounding box center [38, 437] width 15 height 15
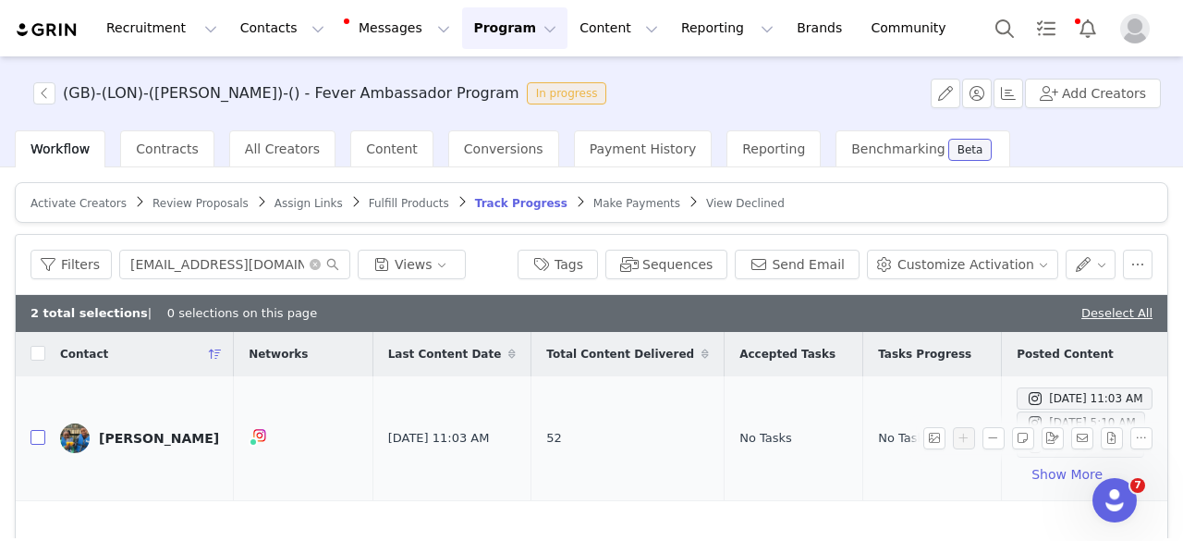
checkbox input "true"
click at [246, 252] on input "[EMAIL_ADDRESS][DOMAIN_NAME]" at bounding box center [234, 265] width 231 height 30
paste input "[EMAIL_ADDRESS][DOMAIN_NAME]"
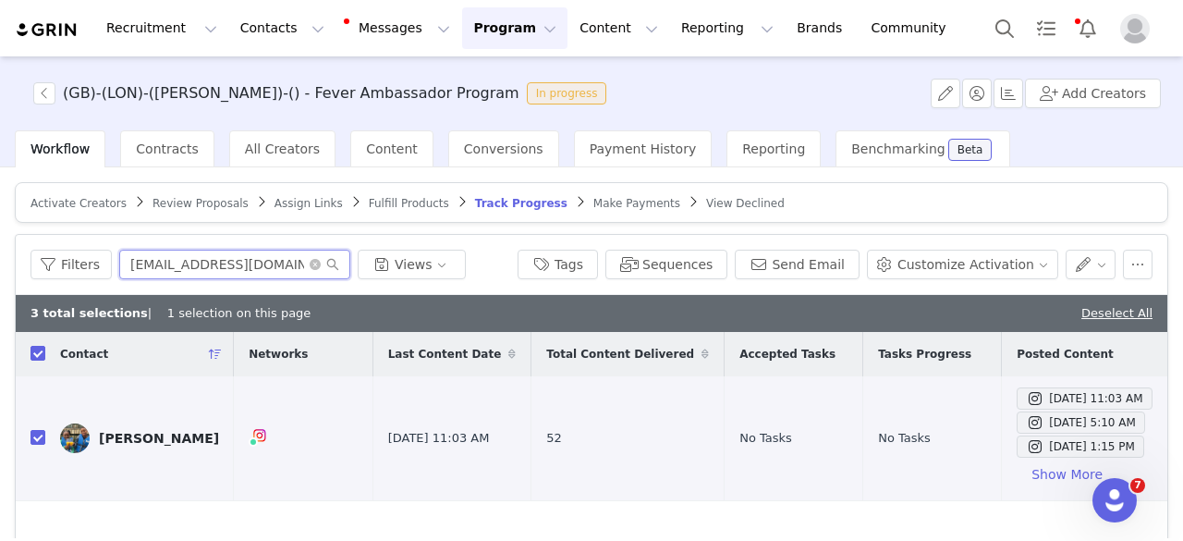
type input "[EMAIL_ADDRESS][DOMAIN_NAME]"
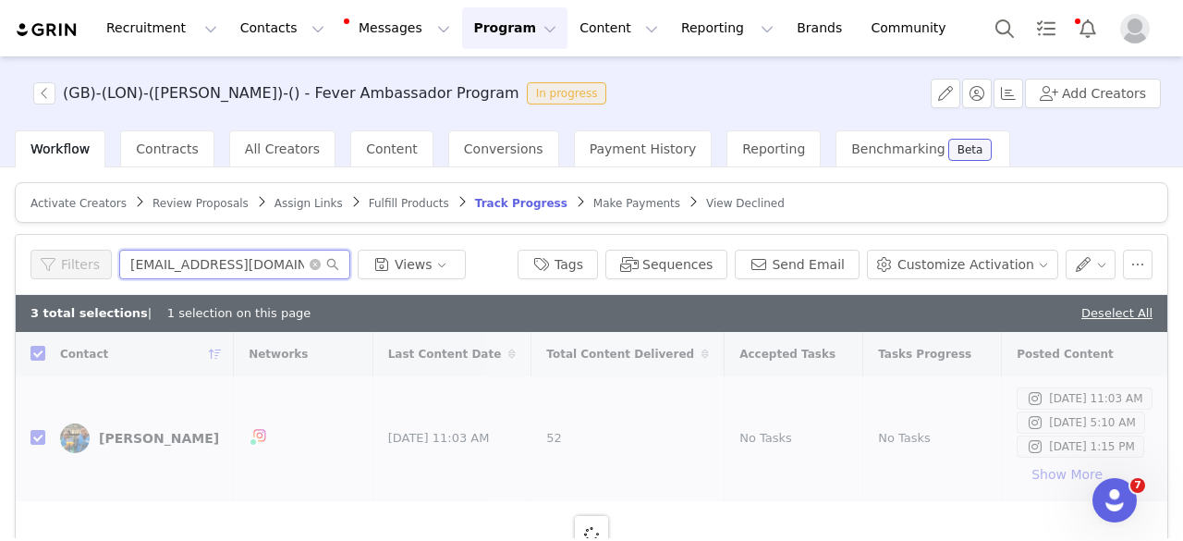
checkbox input "false"
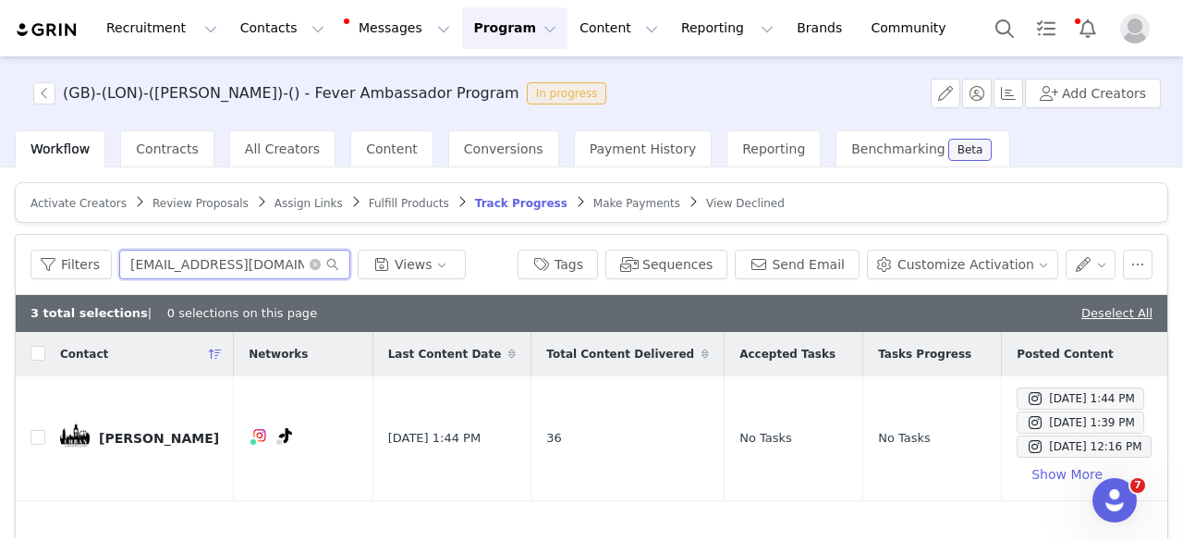
type input "[EMAIL_ADDRESS][DOMAIN_NAME]"
click at [35, 441] on input "checkbox" at bounding box center [38, 437] width 15 height 15
checkbox input "true"
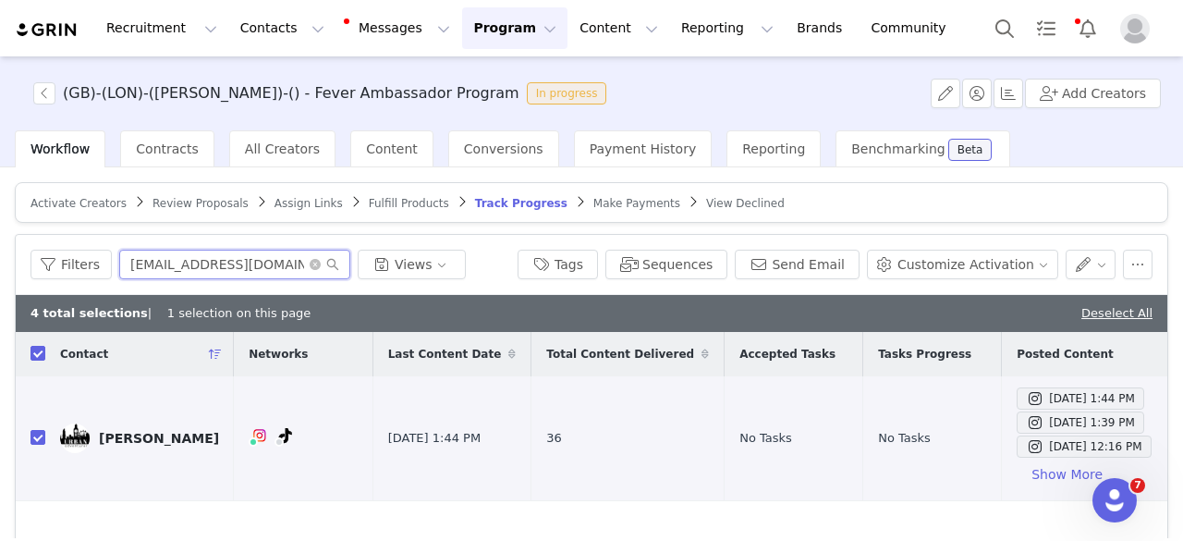
click at [170, 259] on input "[EMAIL_ADDRESS][DOMAIN_NAME]" at bounding box center [234, 265] width 231 height 30
paste input "[EMAIL_ADDRESS][DOMAIN_NAME]"
type input "[EMAIL_ADDRESS][DOMAIN_NAME]"
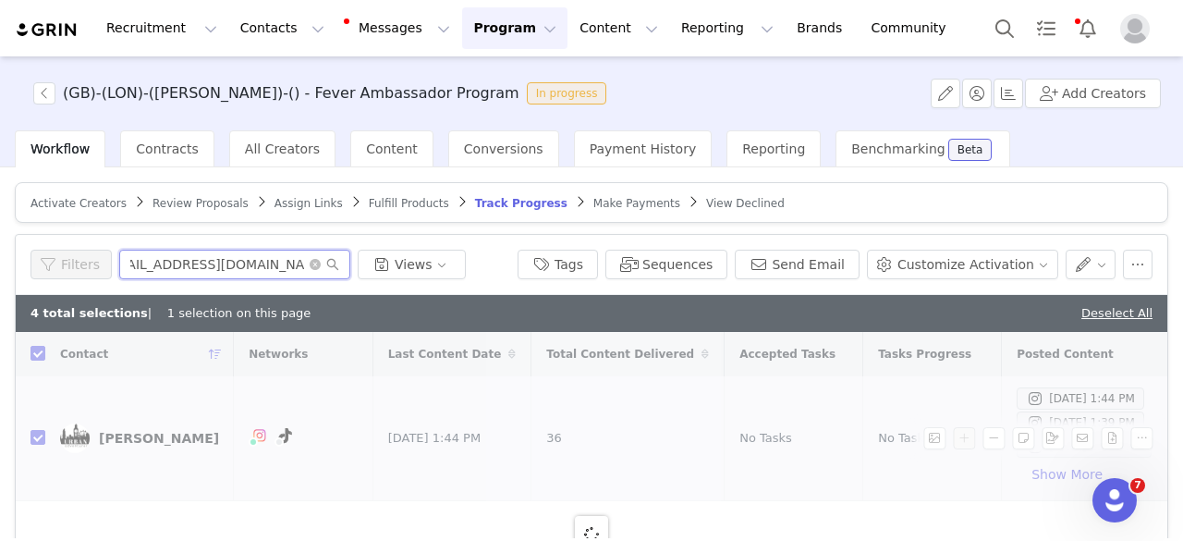
checkbox input "false"
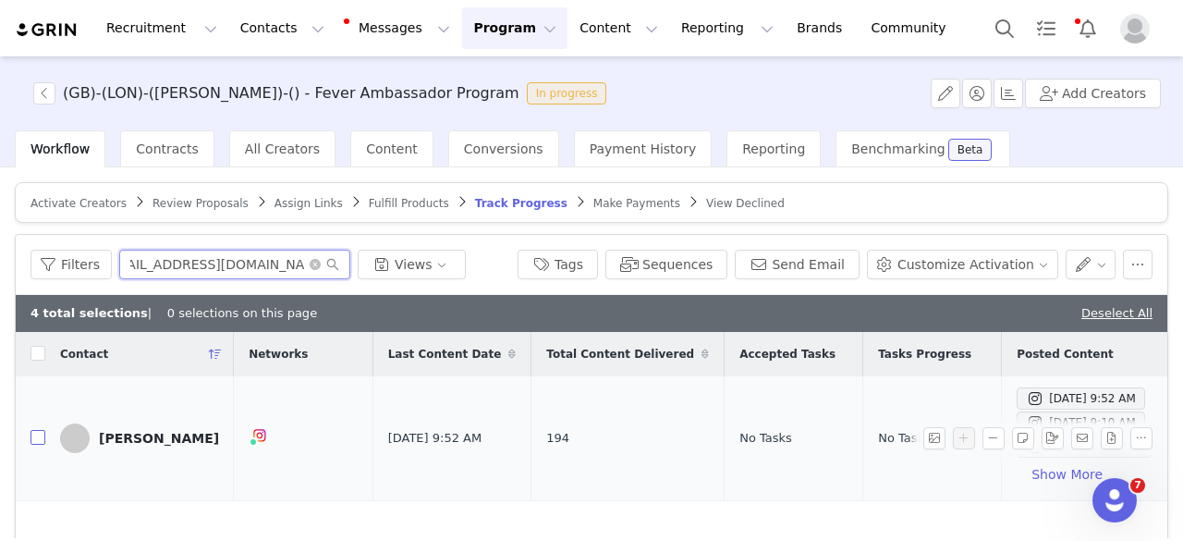
type input "[EMAIL_ADDRESS][DOMAIN_NAME]"
click at [39, 434] on input "checkbox" at bounding box center [38, 437] width 15 height 15
checkbox input "true"
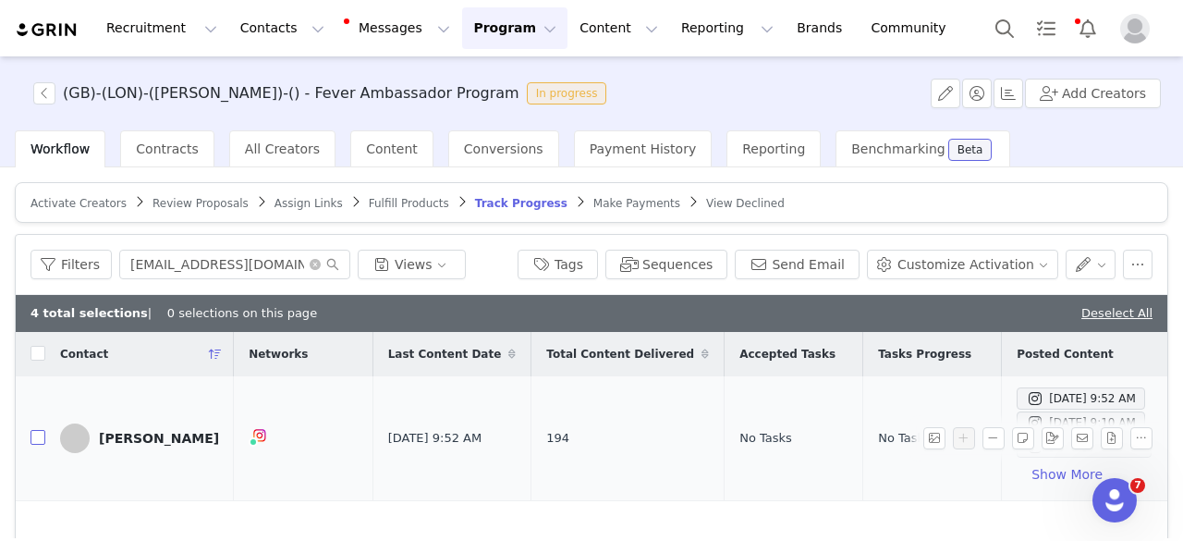
checkbox input "true"
click at [176, 272] on input "[EMAIL_ADDRESS][DOMAIN_NAME]" at bounding box center [234, 265] width 231 height 30
paste input "Cigdemtunay89"
type input "[EMAIL_ADDRESS][DOMAIN_NAME]"
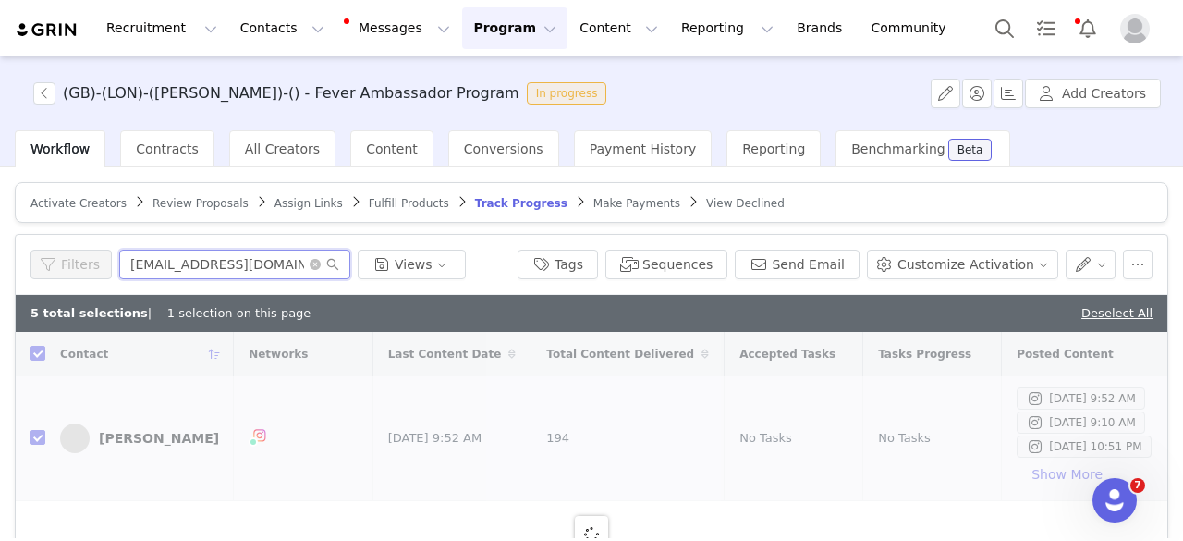
checkbox input "false"
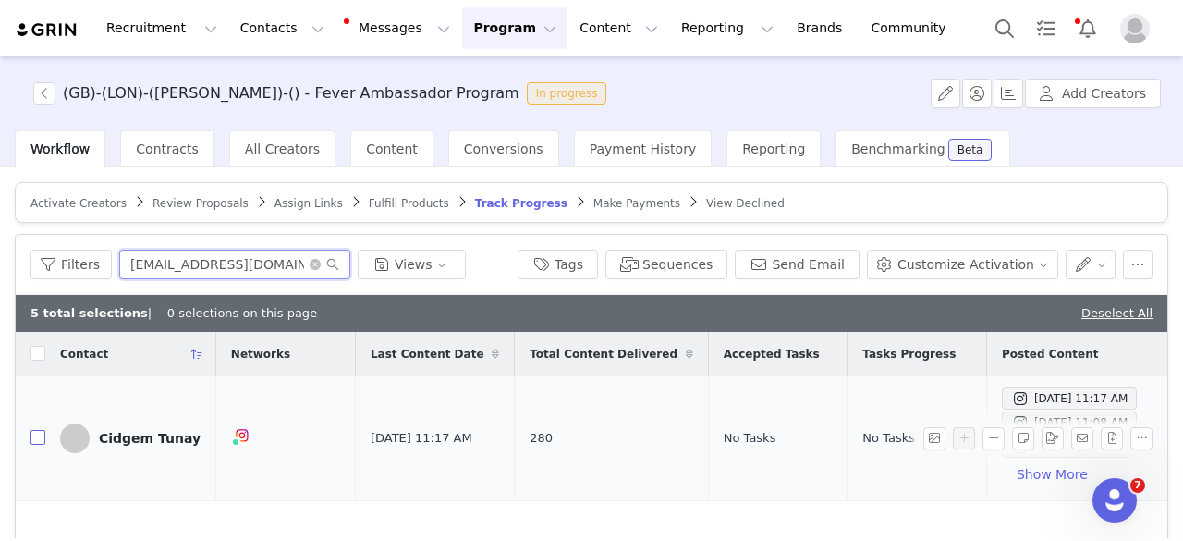
type input "[EMAIL_ADDRESS][DOMAIN_NAME]"
click at [41, 435] on input "checkbox" at bounding box center [38, 437] width 15 height 15
checkbox input "true"
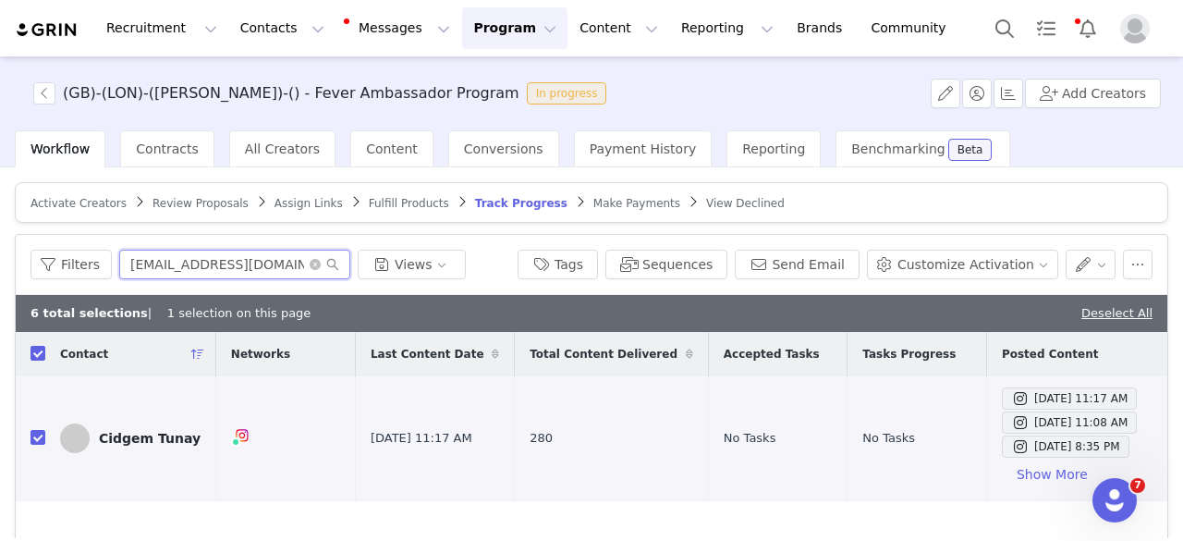
click at [203, 263] on input "[EMAIL_ADDRESS][DOMAIN_NAME]" at bounding box center [234, 265] width 231 height 30
paste input "explore.with.m8"
type input "[EMAIL_ADDRESS][DOMAIN_NAME]"
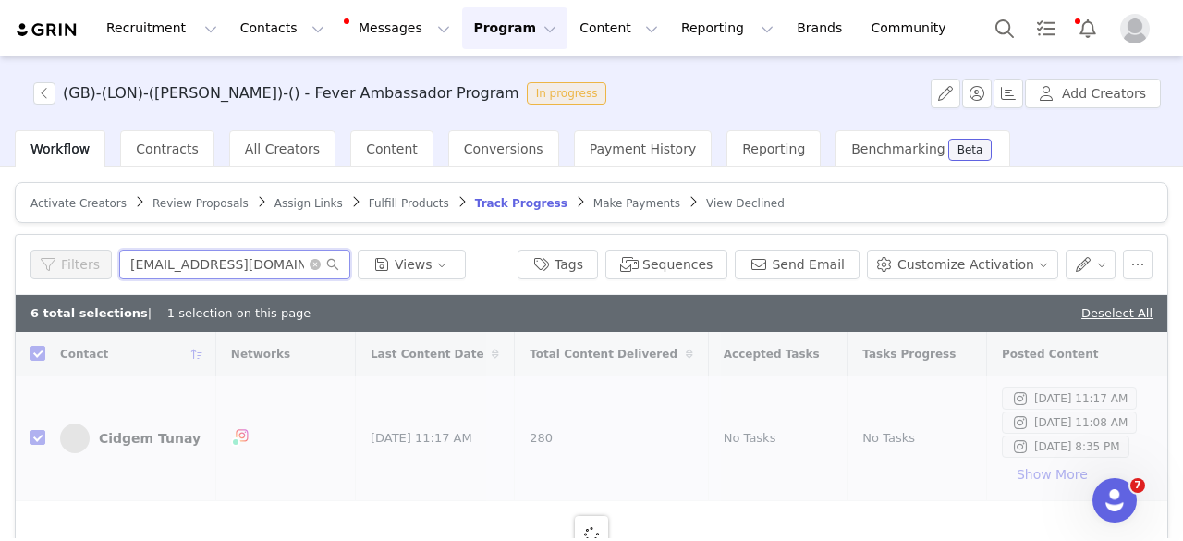
checkbox input "false"
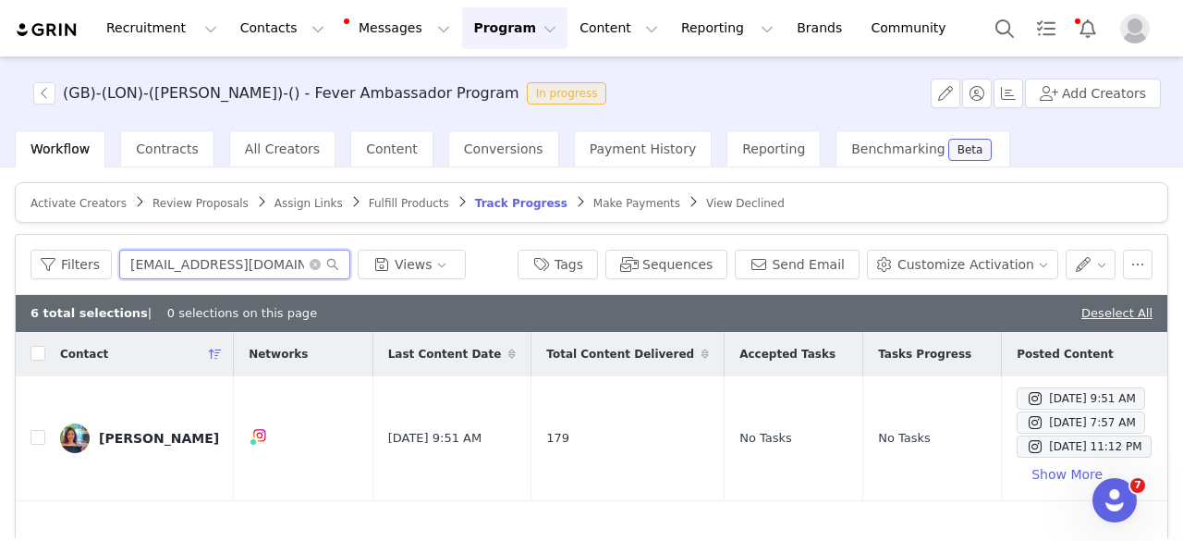
type input "[EMAIL_ADDRESS][DOMAIN_NAME]"
click at [40, 437] on input "checkbox" at bounding box center [38, 437] width 15 height 15
checkbox input "true"
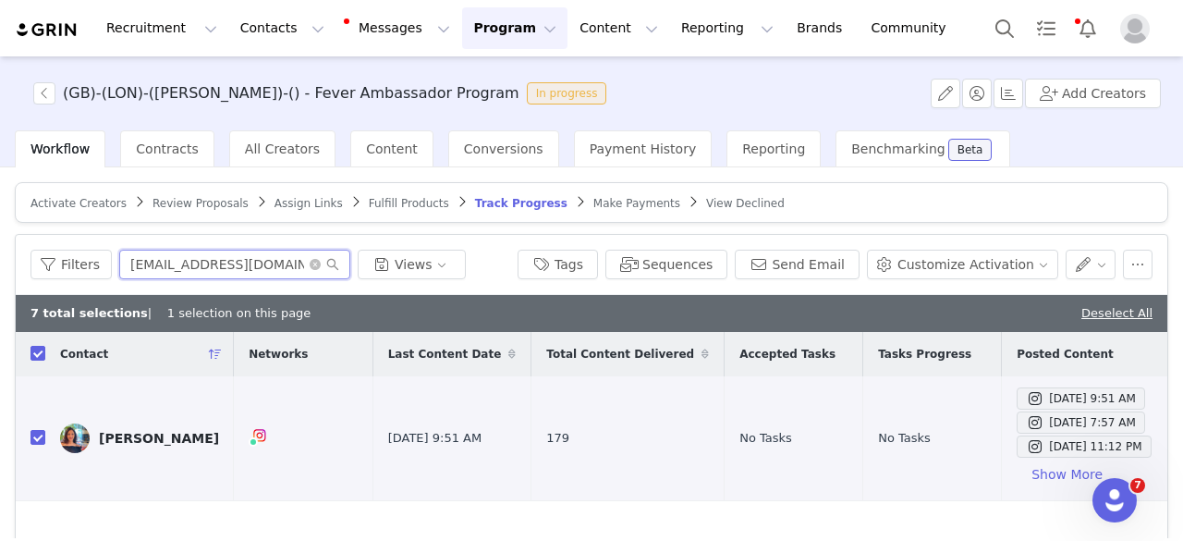
click at [256, 271] on input "[EMAIL_ADDRESS][DOMAIN_NAME]" at bounding box center [234, 265] width 231 height 30
paste input "mummybloggernat"
type input "[EMAIL_ADDRESS][DOMAIN_NAME]"
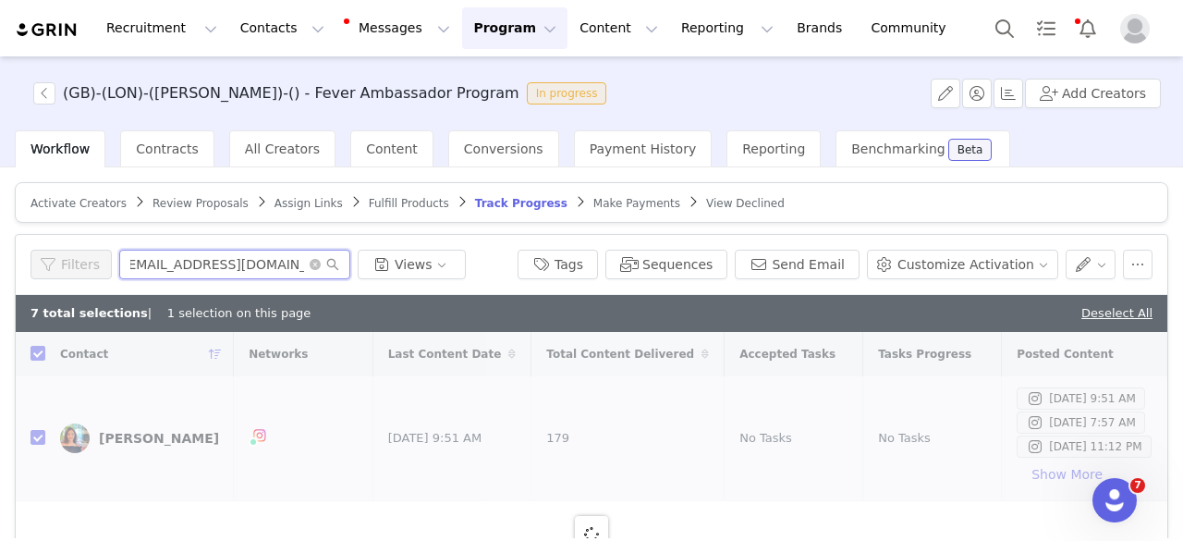
checkbox input "false"
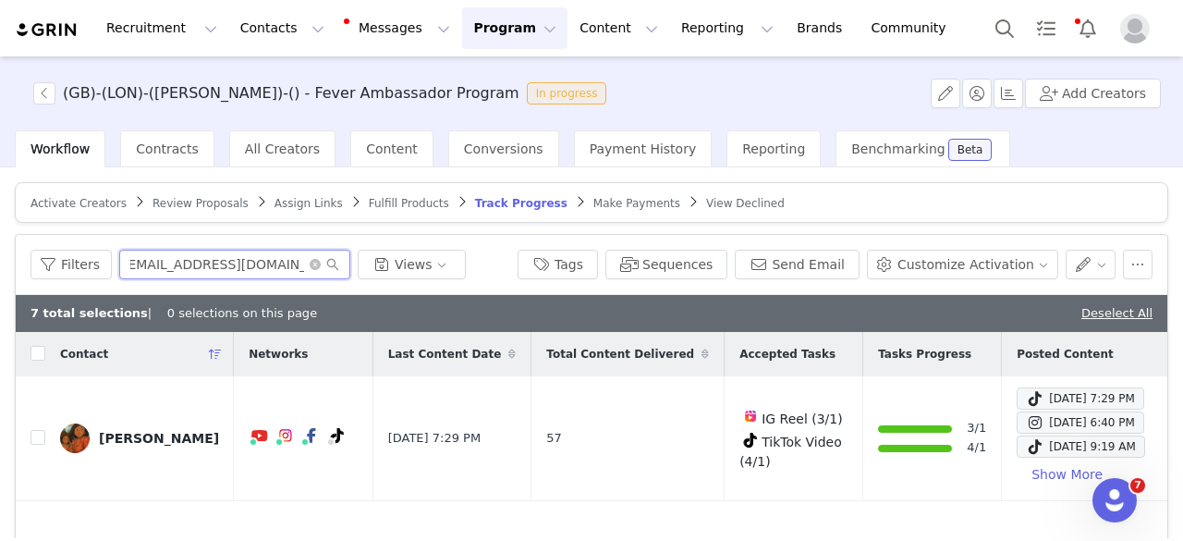
type input "[EMAIL_ADDRESS][DOMAIN_NAME]"
click at [36, 436] on input "checkbox" at bounding box center [38, 437] width 15 height 15
checkbox input "true"
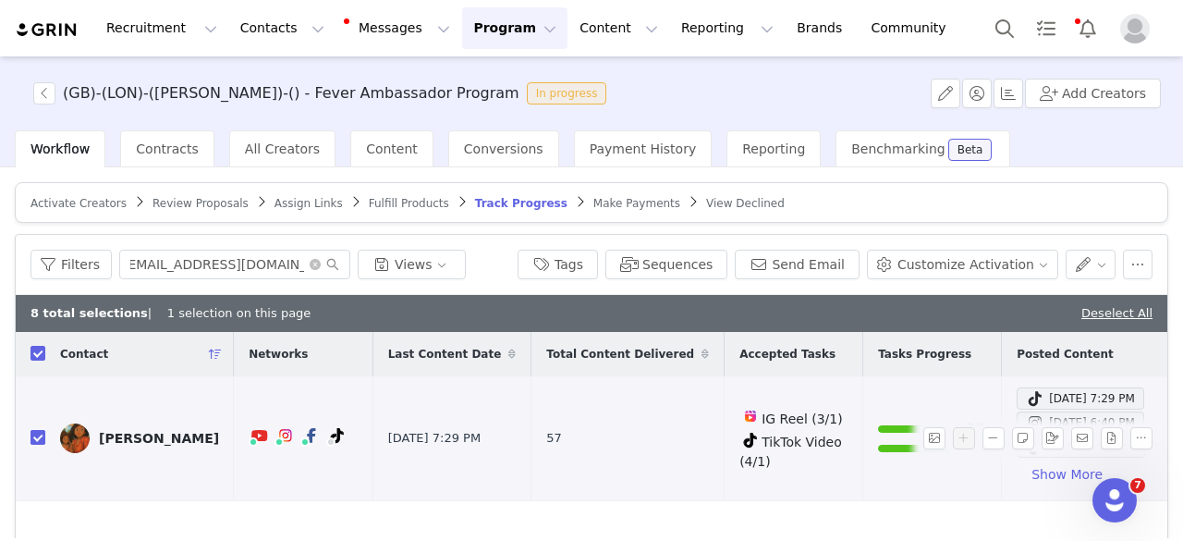
scroll to position [0, 0]
checkbox input "true"
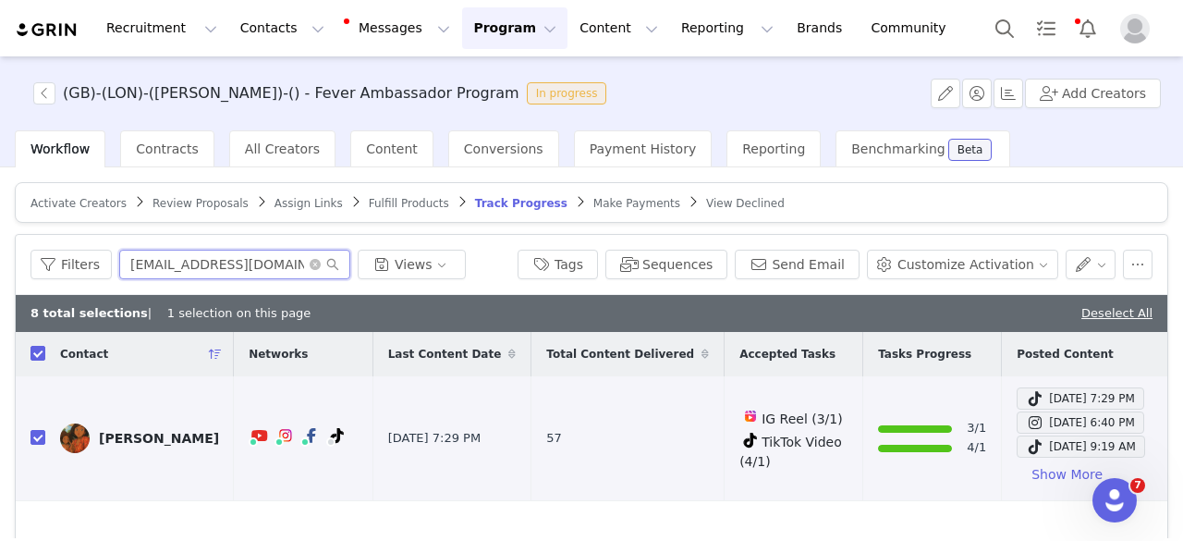
click at [263, 271] on input "[EMAIL_ADDRESS][DOMAIN_NAME]" at bounding box center [234, 265] width 231 height 30
paste input "unosviajerosdelmundo"
type input "[EMAIL_ADDRESS][DOMAIN_NAME]"
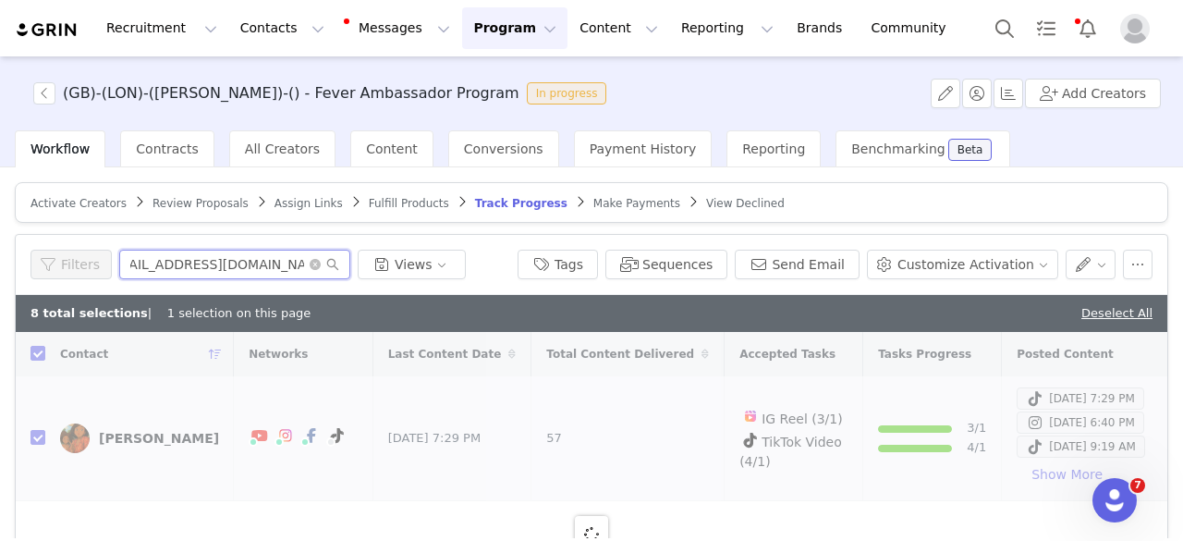
checkbox input "false"
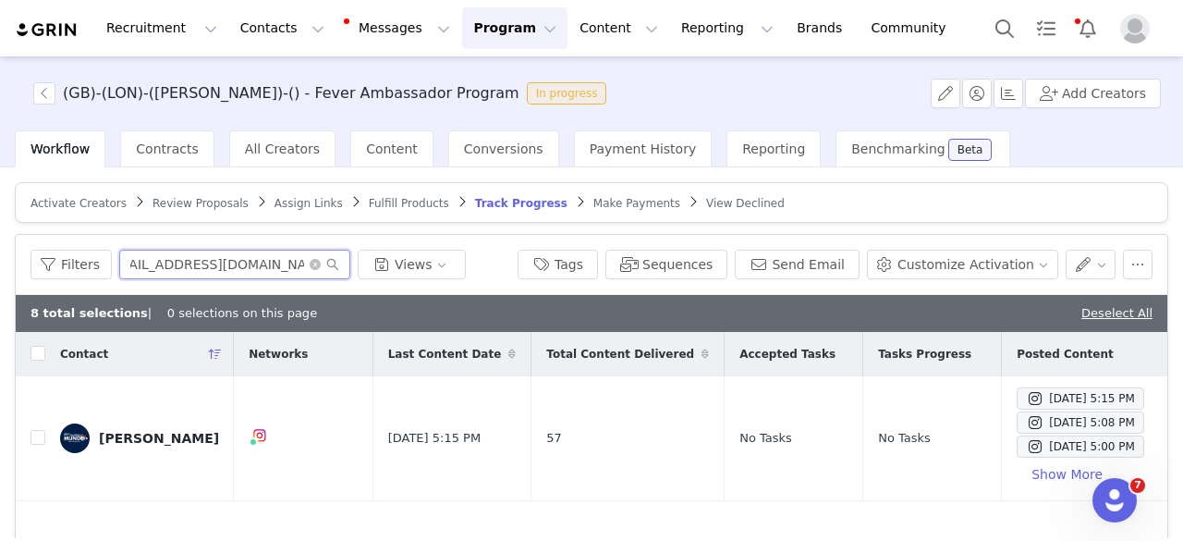
type input "[EMAIL_ADDRESS][DOMAIN_NAME]"
click at [36, 440] on input "checkbox" at bounding box center [38, 437] width 15 height 15
checkbox input "true"
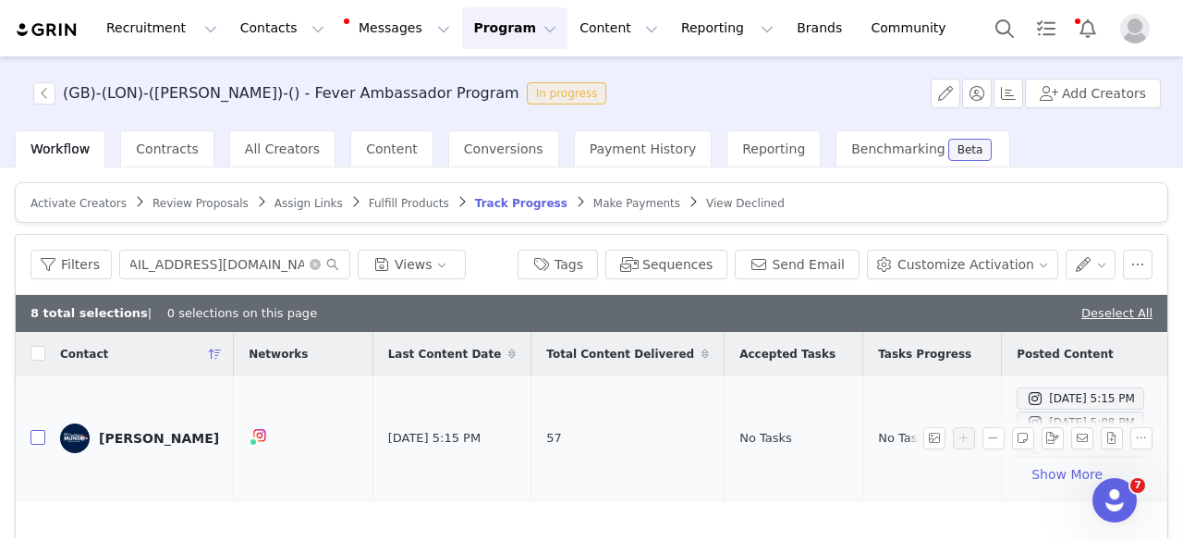
scroll to position [0, 0]
click at [281, 262] on input "[EMAIL_ADDRESS][DOMAIN_NAME]" at bounding box center [234, 265] width 231 height 30
paste input "hermionescakes"
type input "[EMAIL_ADDRESS][DOMAIN_NAME]"
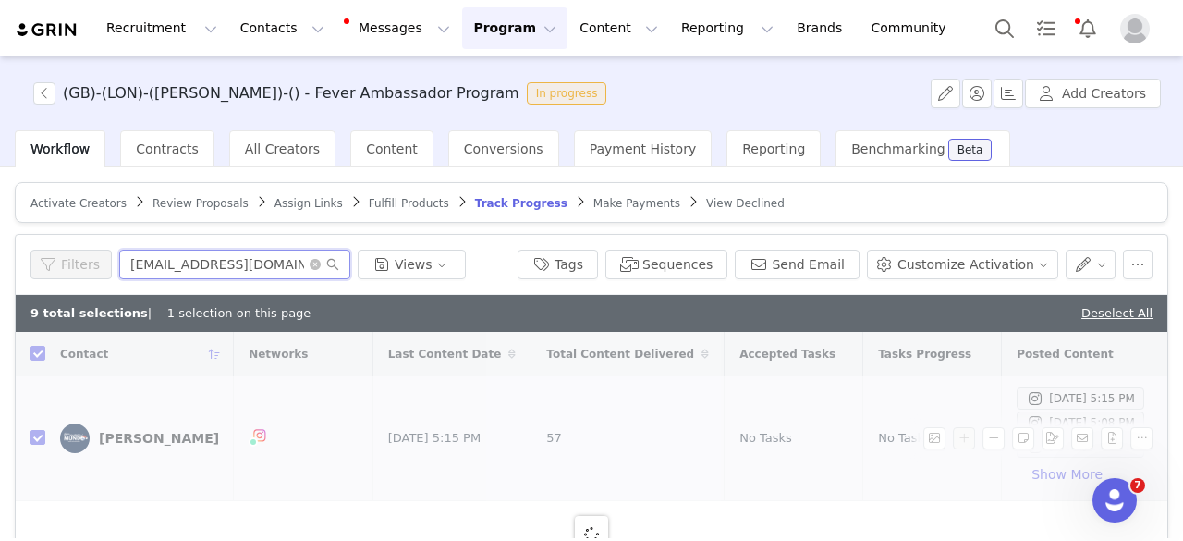
checkbox input "false"
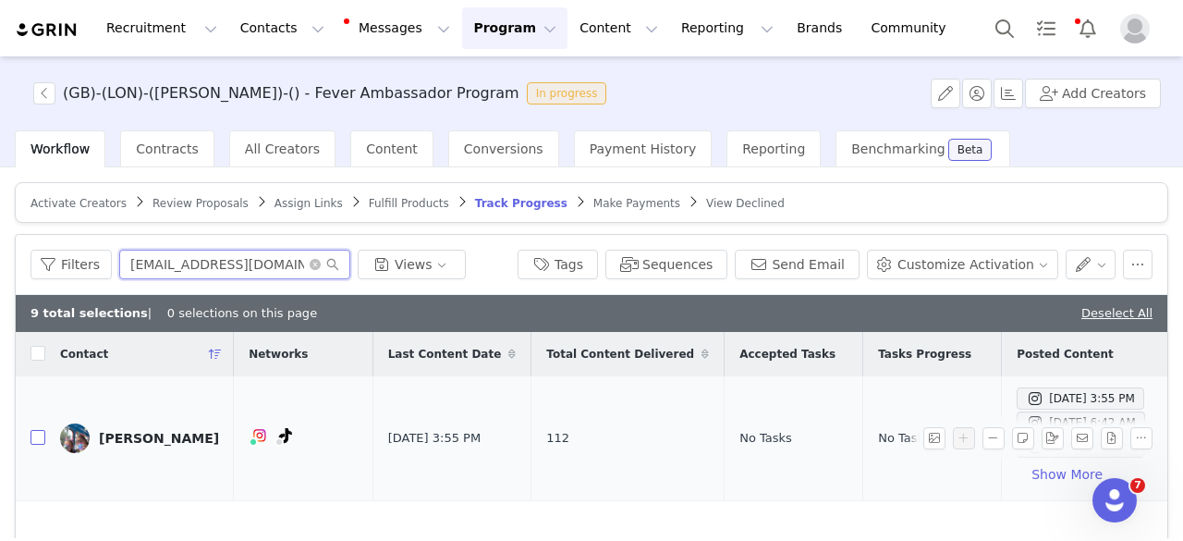
type input "[EMAIL_ADDRESS][DOMAIN_NAME]"
click at [35, 437] on input "checkbox" at bounding box center [38, 437] width 15 height 15
checkbox input "true"
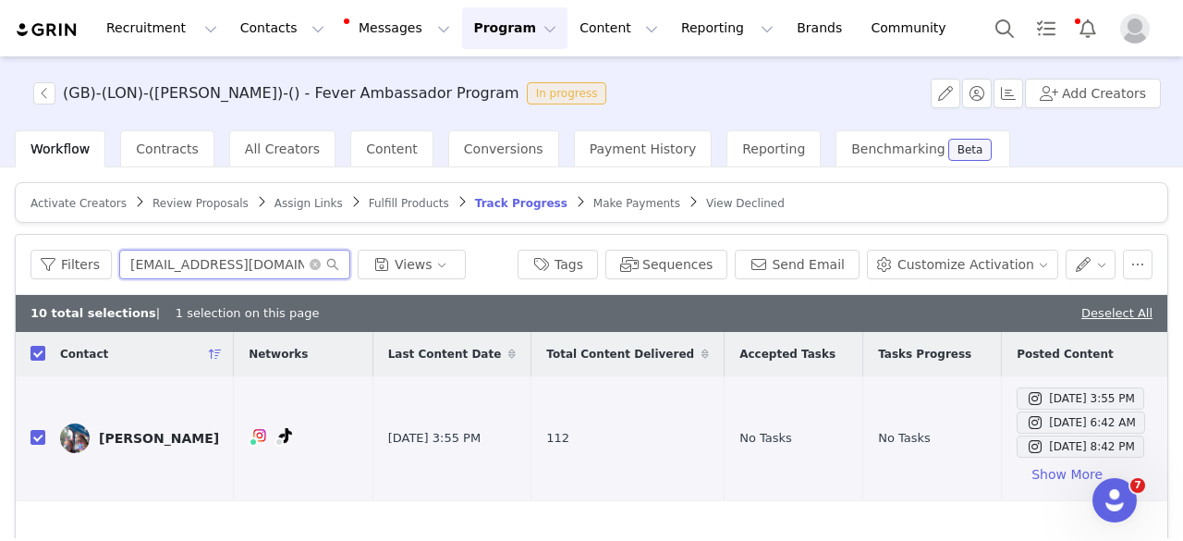
click at [166, 262] on input "[EMAIL_ADDRESS][DOMAIN_NAME]" at bounding box center [234, 265] width 231 height 30
paste input "[EMAIL_ADDRESS][DOMAIN_NAME] [EMAIL_ADDRESS][DOMAIN_NAME] [EMAIL_ADDRESS][DOMAI…"
type input "[EMAIL_ADDRESS][DOMAIN_NAME] [EMAIL_ADDRESS][DOMAIN_NAME] [EMAIL_ADDRESS][DOMAI…"
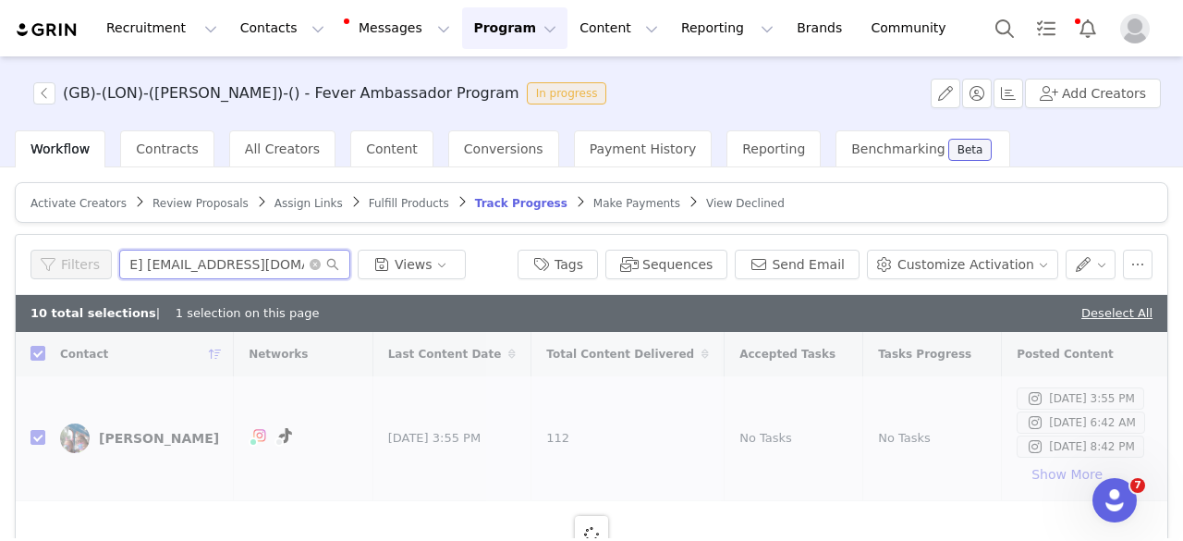
checkbox input "false"
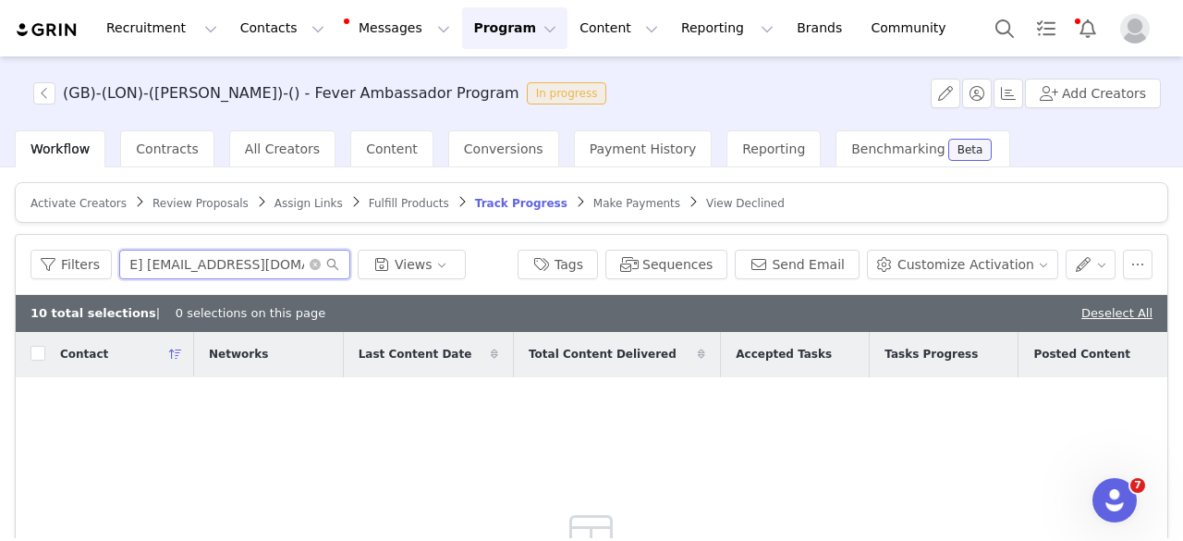
scroll to position [0, 0]
click at [238, 266] on input "[EMAIL_ADDRESS][DOMAIN_NAME] [EMAIL_ADDRESS][DOMAIN_NAME] [EMAIL_ADDRESS][DOMAI…" at bounding box center [234, 265] width 231 height 30
paste input "text"
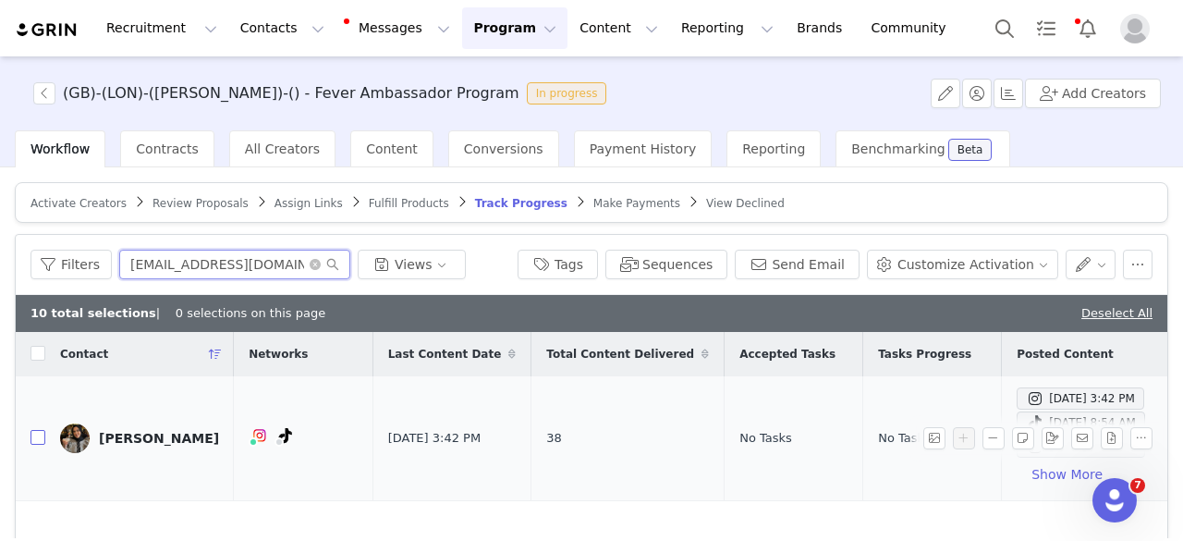
type input "[EMAIL_ADDRESS][DOMAIN_NAME]"
click at [39, 439] on input "checkbox" at bounding box center [38, 437] width 15 height 15
checkbox input "true"
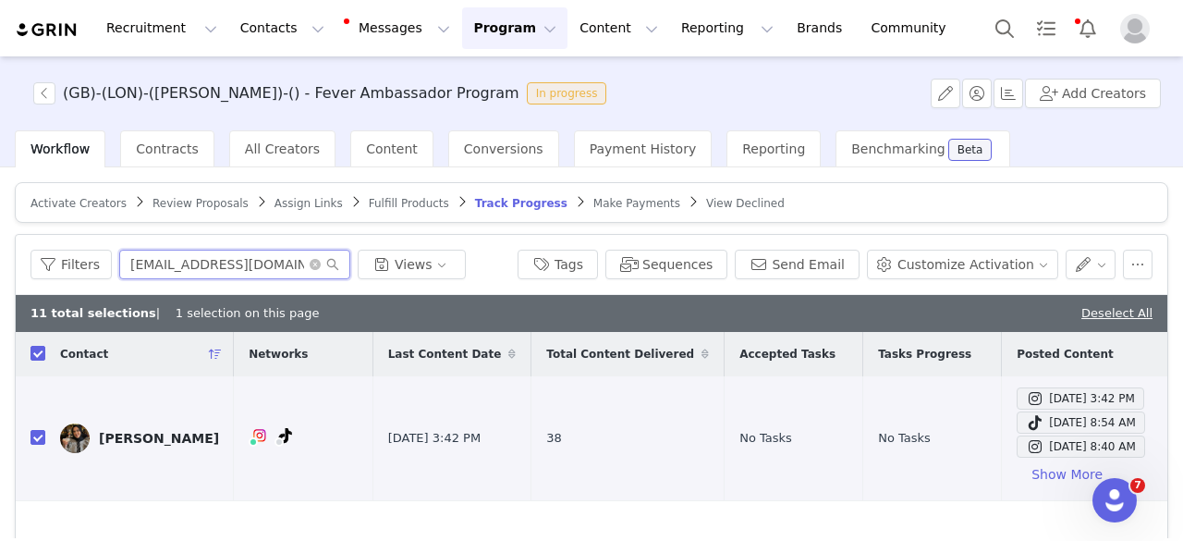
click at [311, 271] on input "[EMAIL_ADDRESS][DOMAIN_NAME]" at bounding box center [234, 265] width 231 height 30
click at [310, 259] on icon "icon: close-circle" at bounding box center [315, 264] width 11 height 11
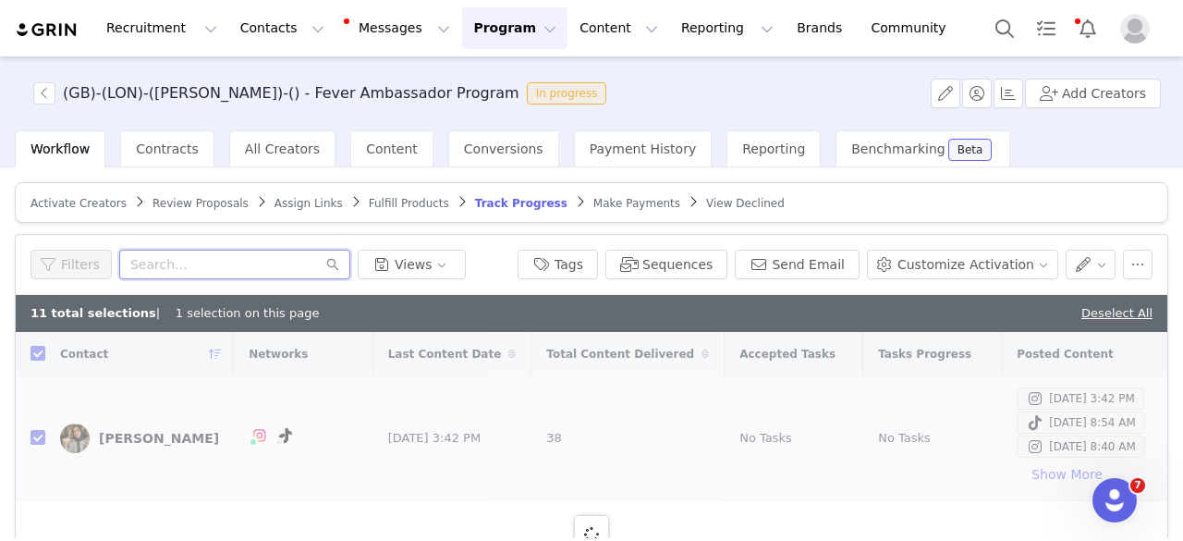
click at [223, 259] on input "text" at bounding box center [234, 265] width 231 height 30
click at [199, 267] on input "text" at bounding box center [234, 265] width 231 height 30
checkbox input "false"
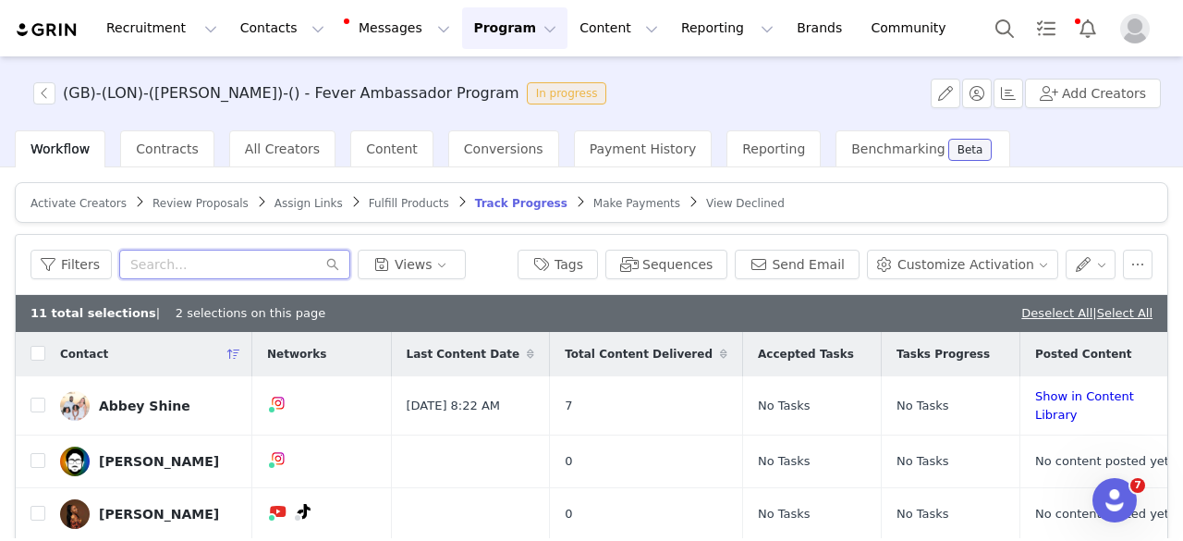
paste input "[EMAIL_ADDRESS][DOMAIN_NAME]"
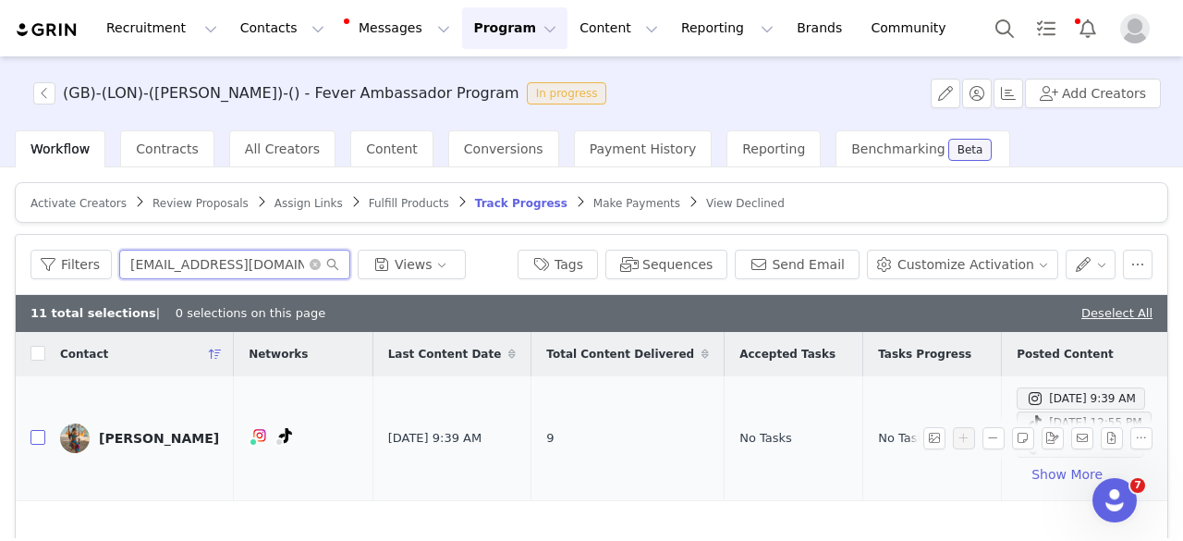
type input "[EMAIL_ADDRESS][DOMAIN_NAME]"
click at [41, 432] on input "checkbox" at bounding box center [38, 437] width 15 height 15
checkbox input "true"
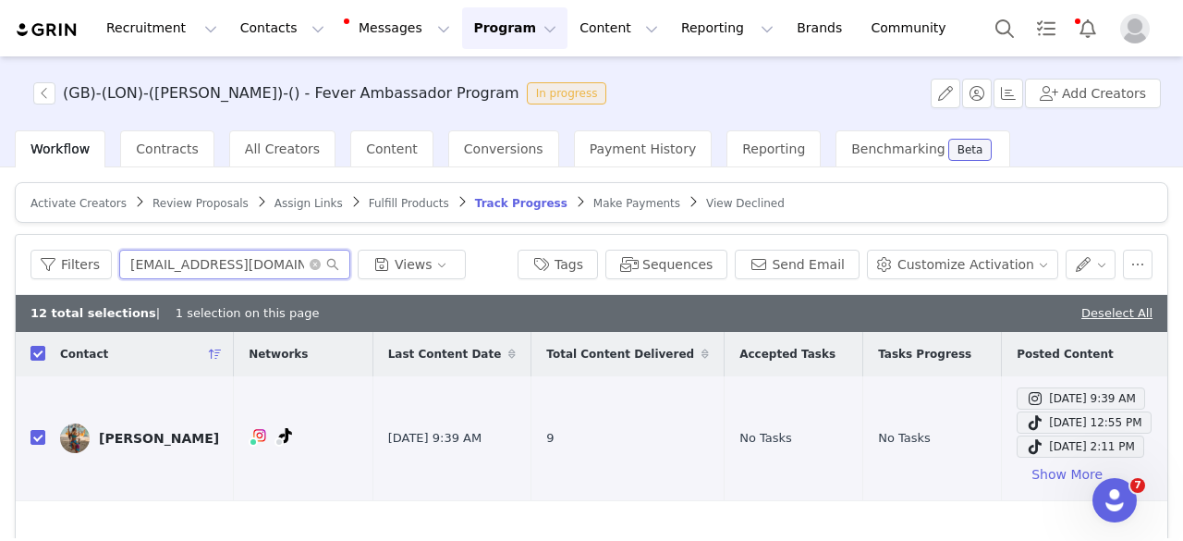
click at [237, 263] on input "[EMAIL_ADDRESS][DOMAIN_NAME]" at bounding box center [234, 265] width 231 height 30
paste input "charlesldn323"
type input "[EMAIL_ADDRESS][DOMAIN_NAME]"
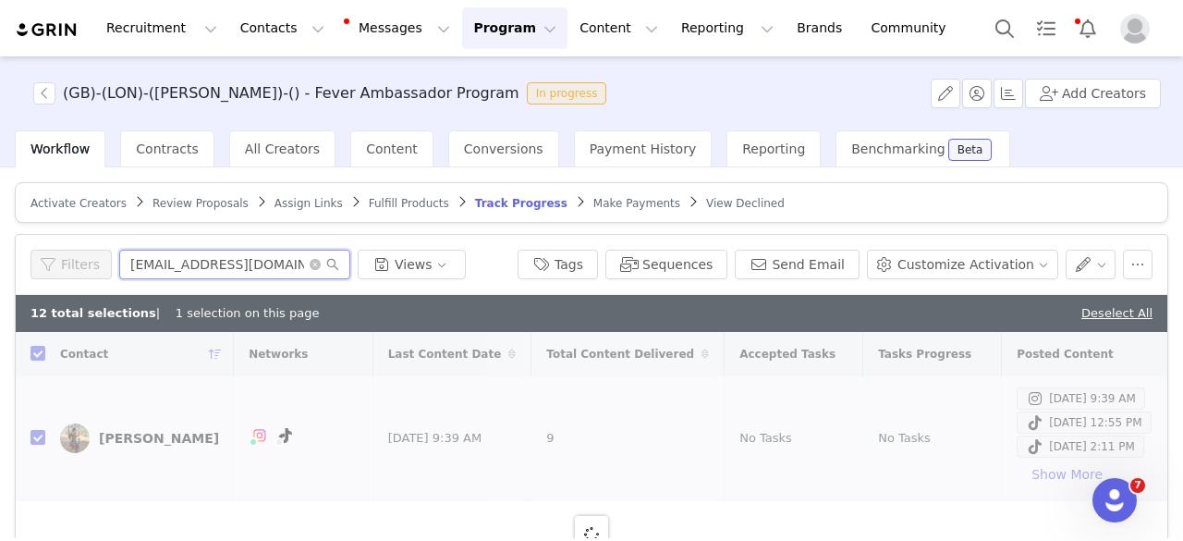
checkbox input "false"
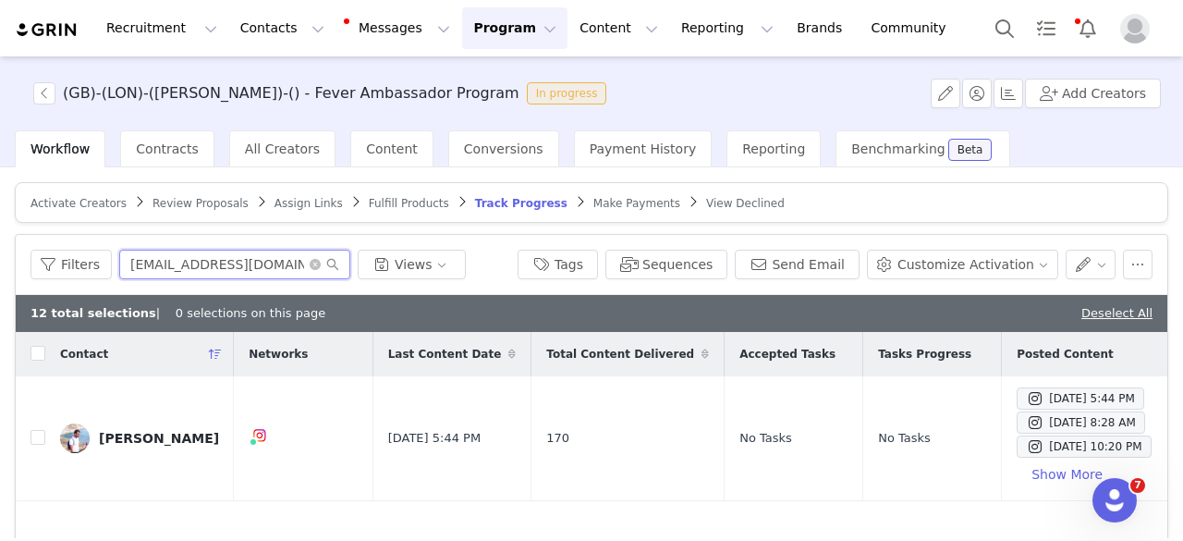
type input "[EMAIL_ADDRESS][DOMAIN_NAME]"
click at [35, 443] on input "checkbox" at bounding box center [38, 437] width 15 height 15
checkbox input "true"
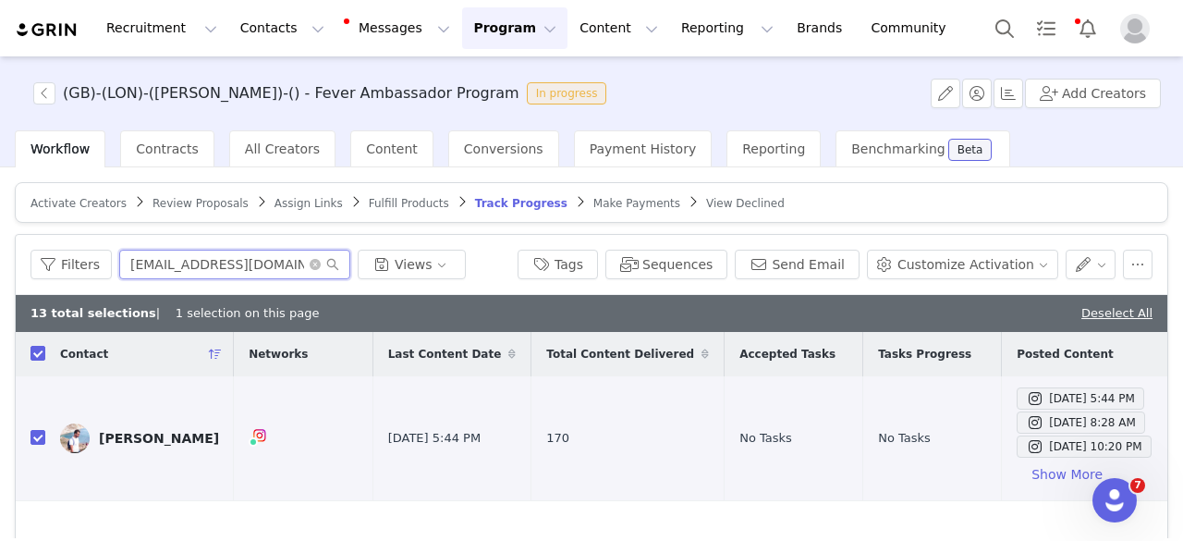
click at [220, 258] on input "[EMAIL_ADDRESS][DOMAIN_NAME]" at bounding box center [234, 265] width 231 height 30
paste input "ziluka@e"
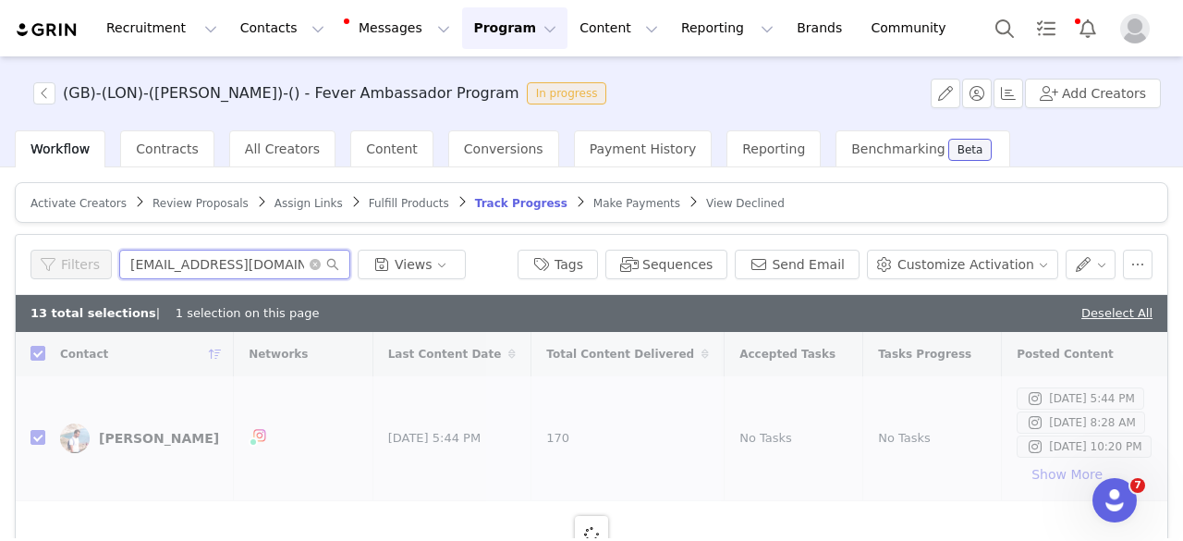
type input "[EMAIL_ADDRESS][DOMAIN_NAME]"
checkbox input "false"
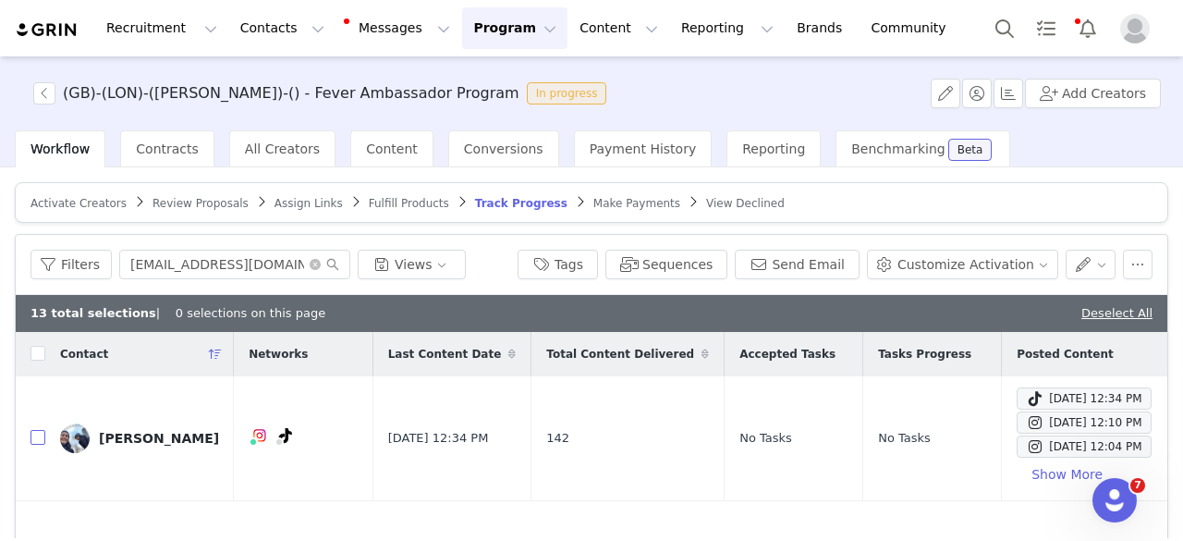
click at [33, 441] on input "checkbox" at bounding box center [38, 437] width 15 height 15
checkbox input "true"
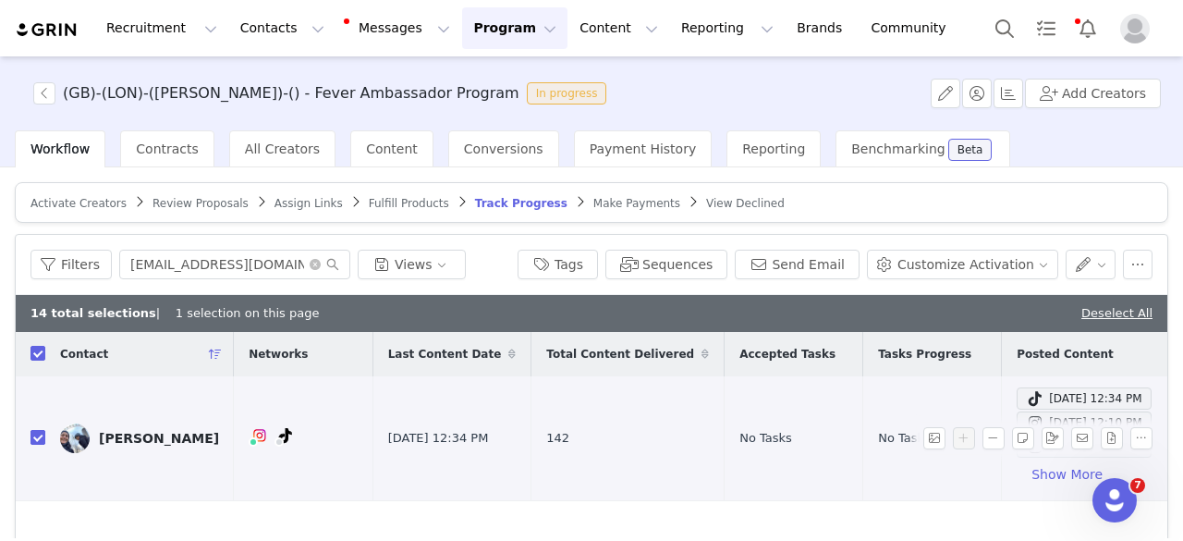
click at [33, 440] on input "checkbox" at bounding box center [38, 437] width 15 height 15
checkbox input "false"
click at [33, 440] on input "checkbox" at bounding box center [38, 437] width 15 height 15
checkbox input "true"
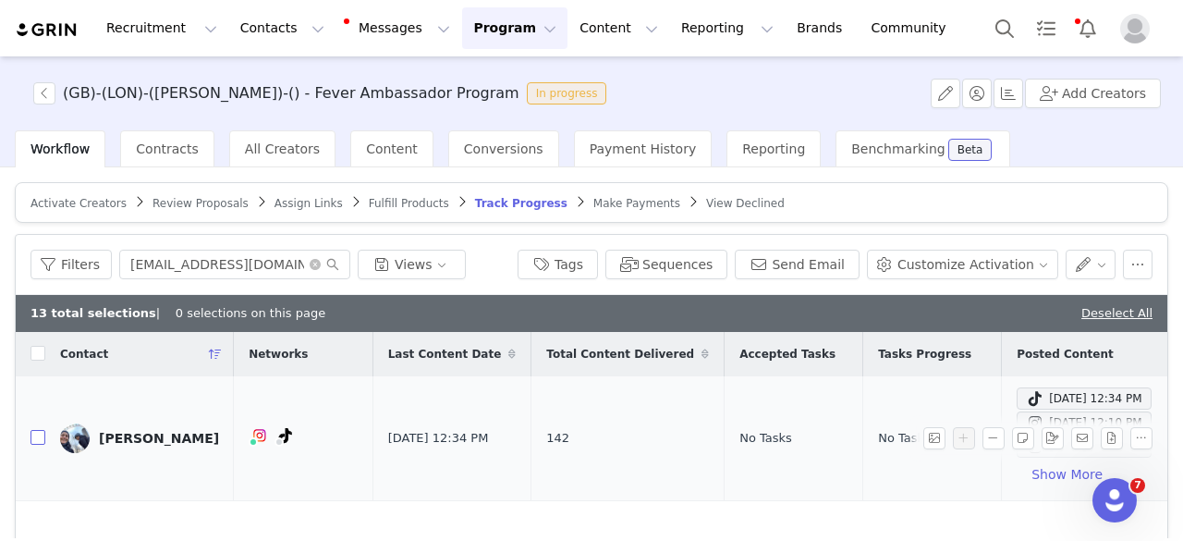
checkbox input "true"
click at [172, 246] on div "Filters [EMAIL_ADDRESS][DOMAIN_NAME] Views Tags Sequences Send Email Customize …" at bounding box center [592, 265] width 1152 height 60
click at [170, 267] on input "[EMAIL_ADDRESS][DOMAIN_NAME]" at bounding box center [234, 265] width 231 height 30
paste input "dieponfood@g"
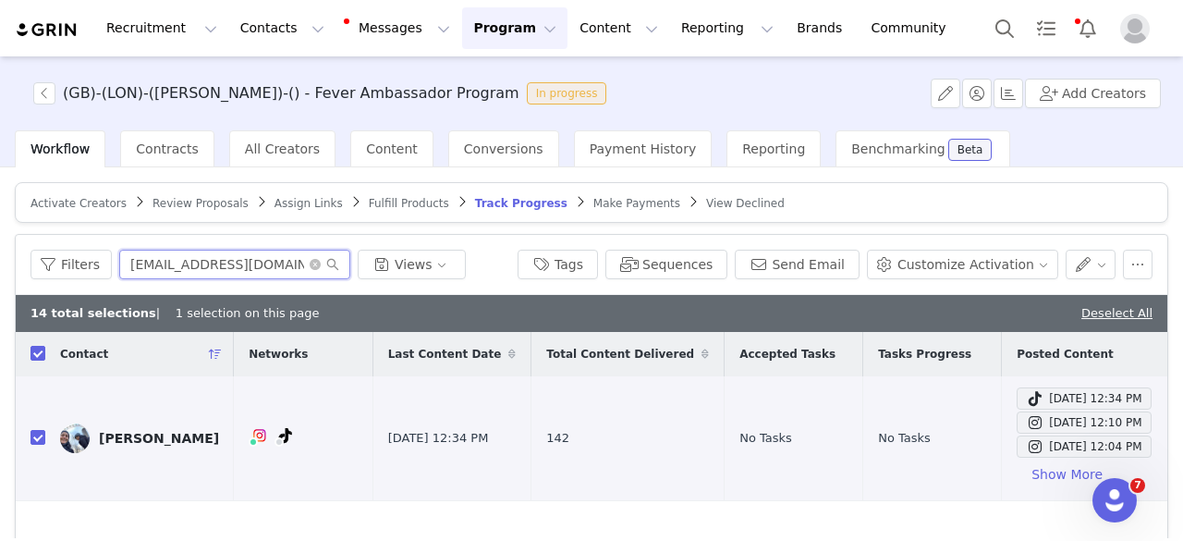
type input "[EMAIL_ADDRESS][DOMAIN_NAME]"
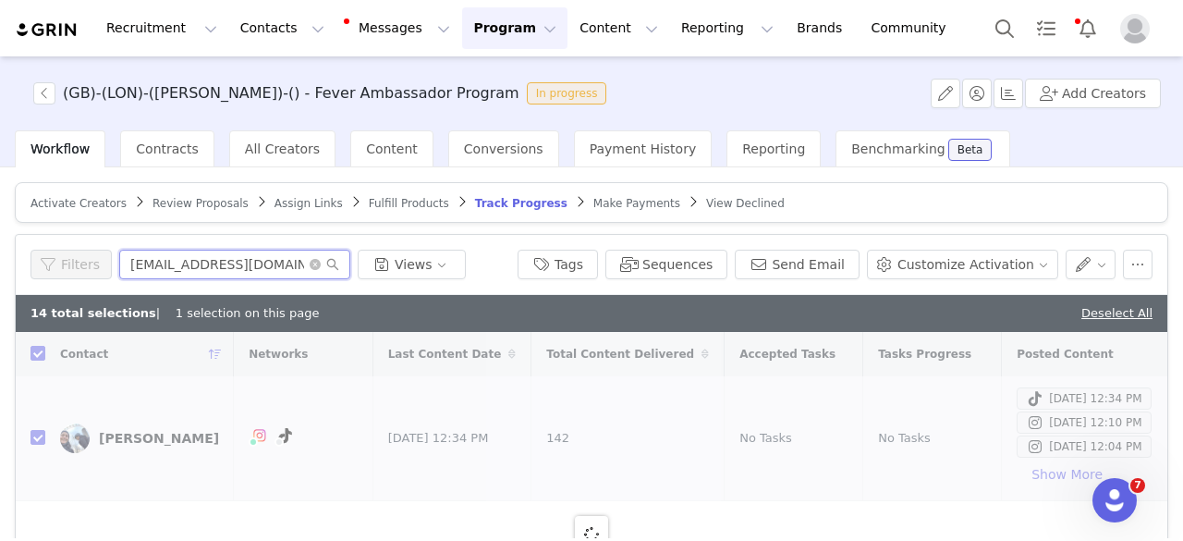
checkbox input "false"
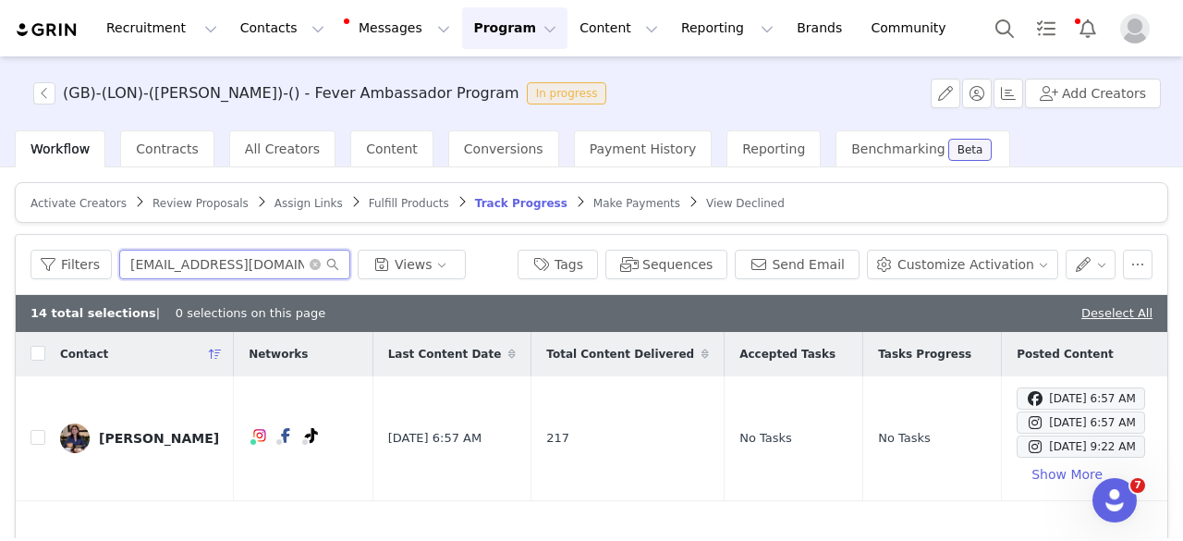
type input "[EMAIL_ADDRESS][DOMAIN_NAME]"
click at [37, 439] on input "checkbox" at bounding box center [38, 437] width 15 height 15
checkbox input "true"
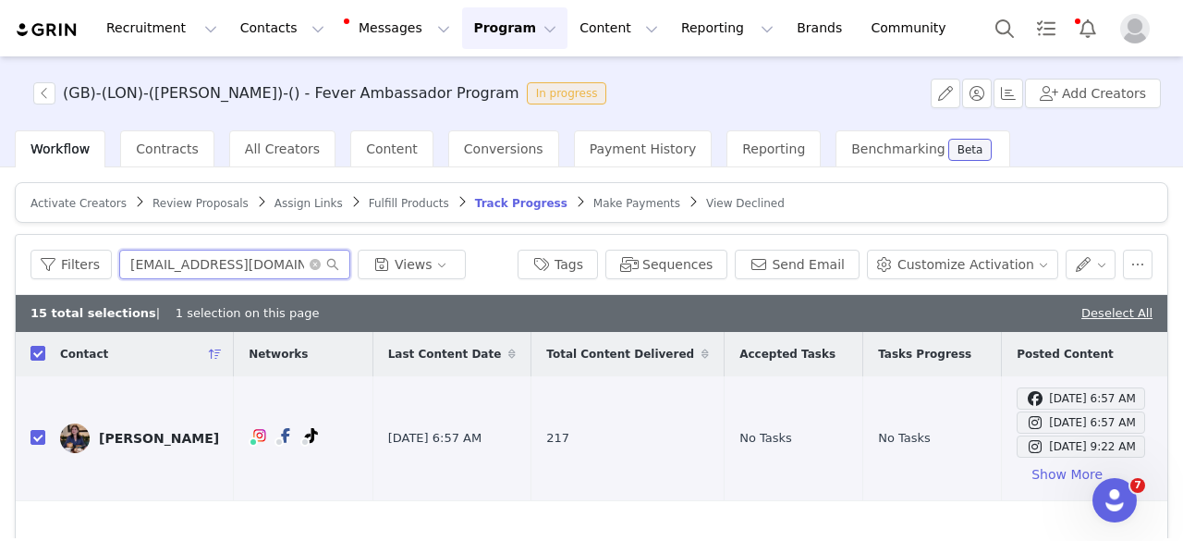
click at [204, 267] on input "[EMAIL_ADDRESS][DOMAIN_NAME]" at bounding box center [234, 265] width 231 height 30
paste input "thegoodspacemama"
type input "[EMAIL_ADDRESS][DOMAIN_NAME]"
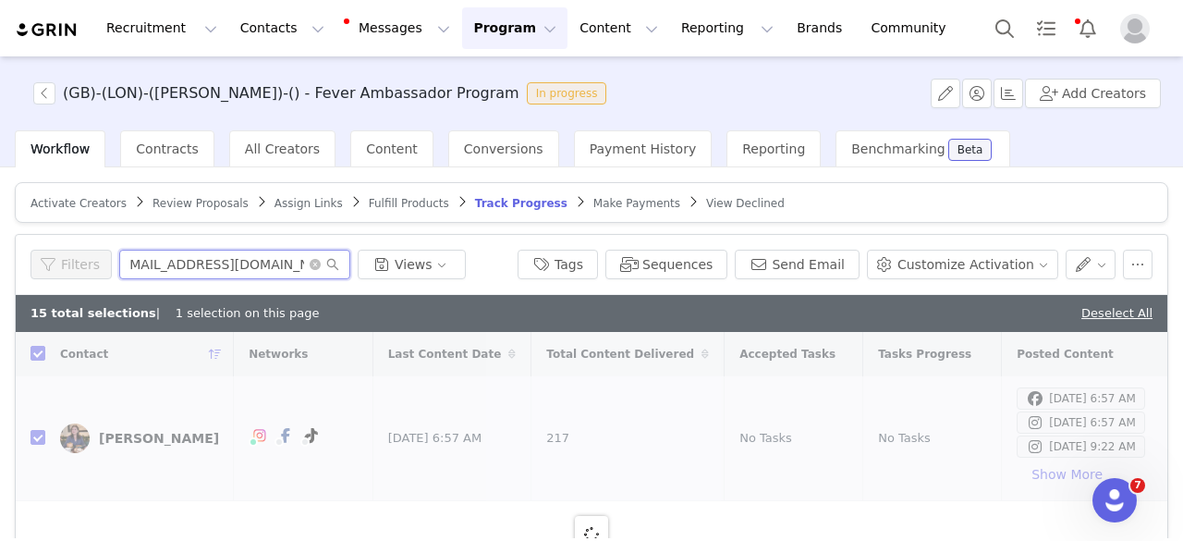
checkbox input "false"
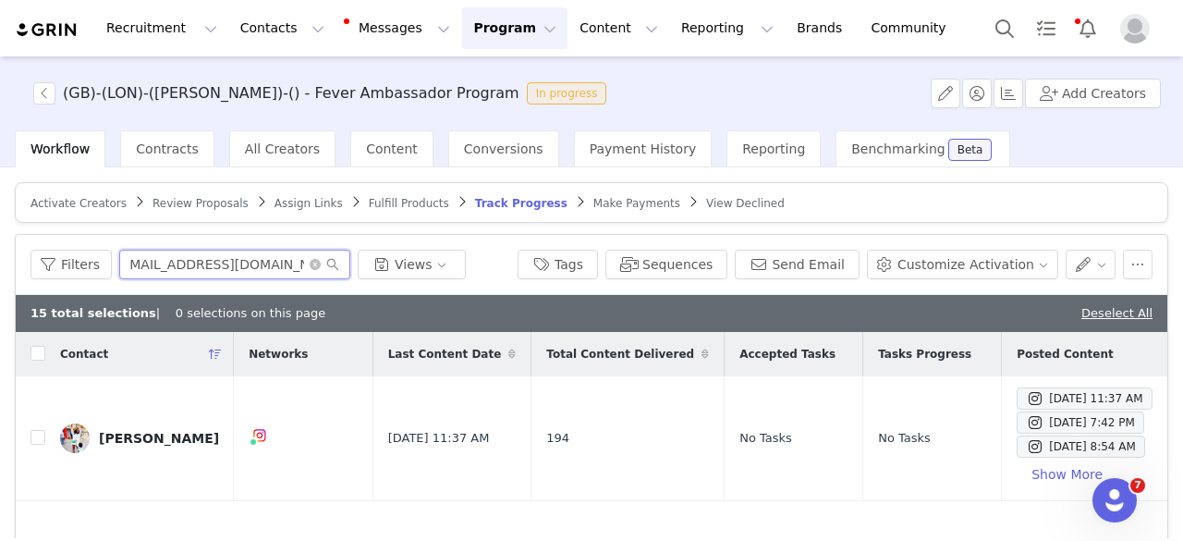
type input "[EMAIL_ADDRESS][DOMAIN_NAME]"
click at [37, 434] on input "checkbox" at bounding box center [38, 437] width 15 height 15
checkbox input "true"
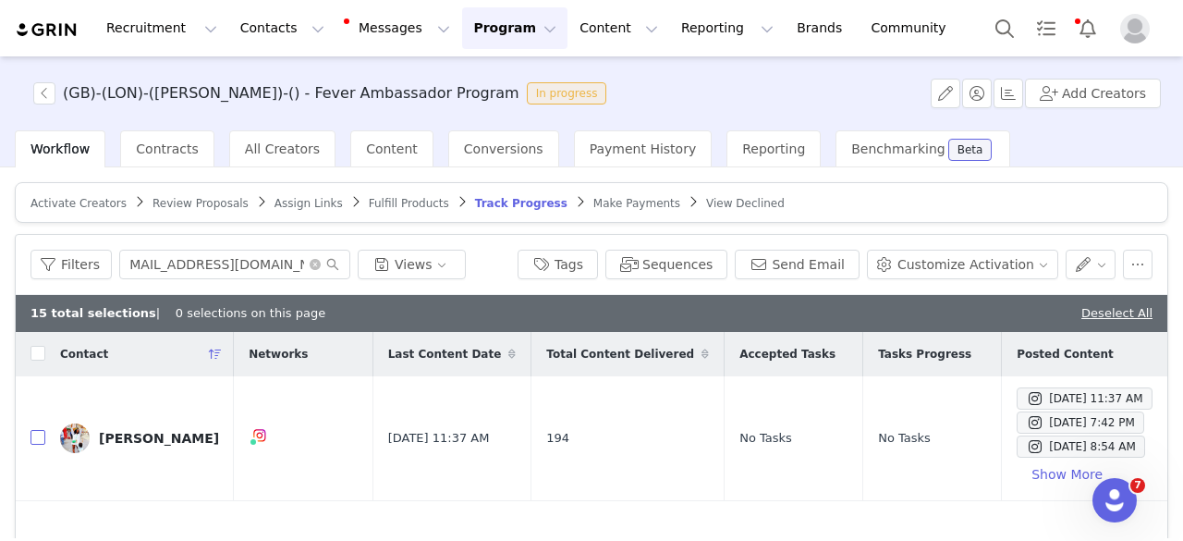
scroll to position [0, 0]
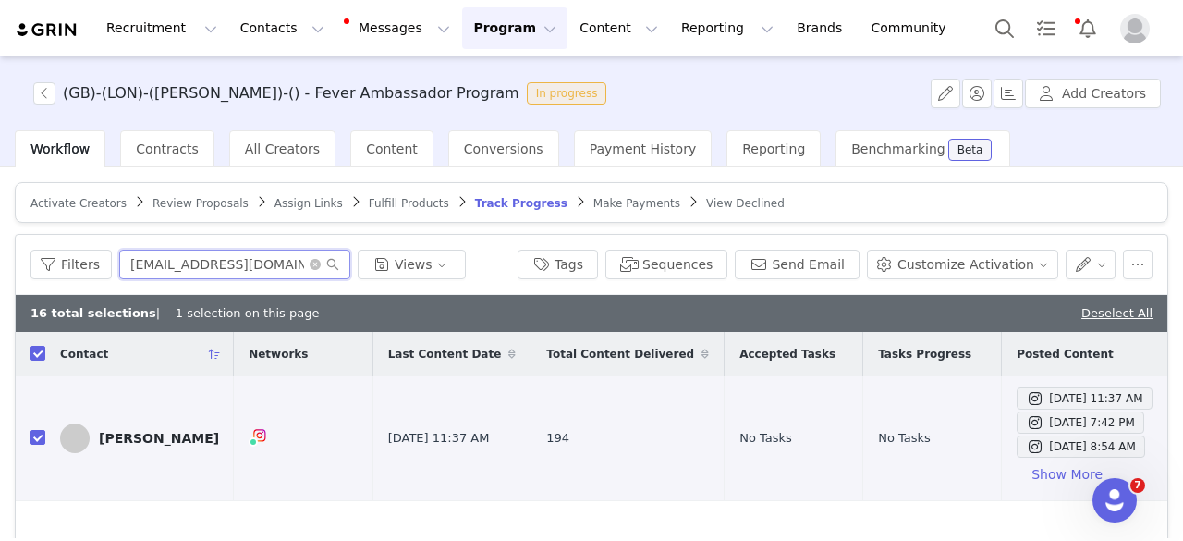
click at [243, 265] on input "[EMAIL_ADDRESS][DOMAIN_NAME]" at bounding box center [234, 265] width 231 height 30
paste input "lets.golondon9"
type input "[EMAIL_ADDRESS][DOMAIN_NAME]"
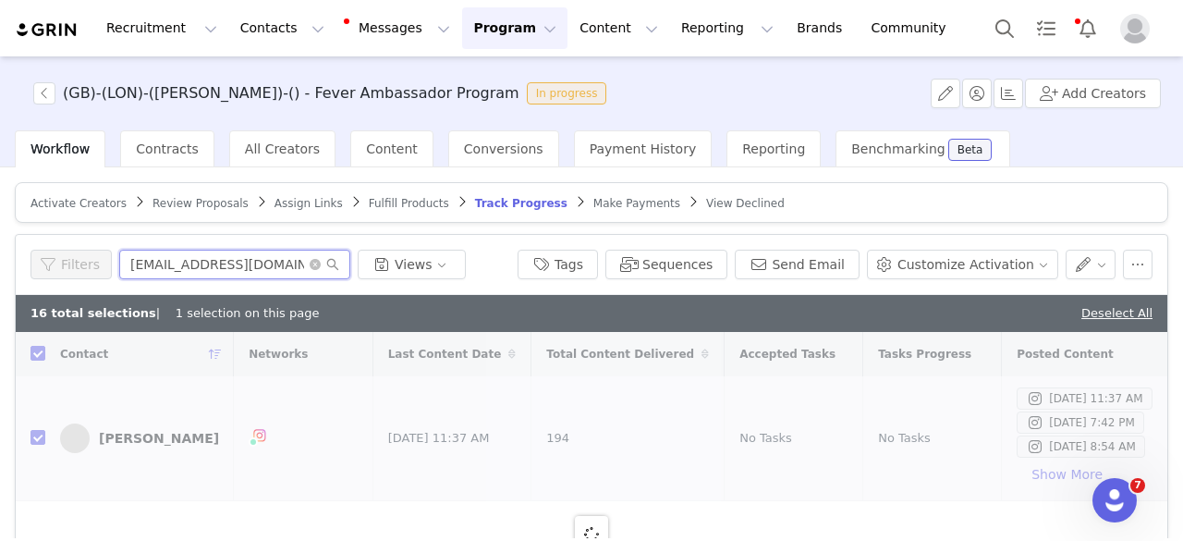
checkbox input "false"
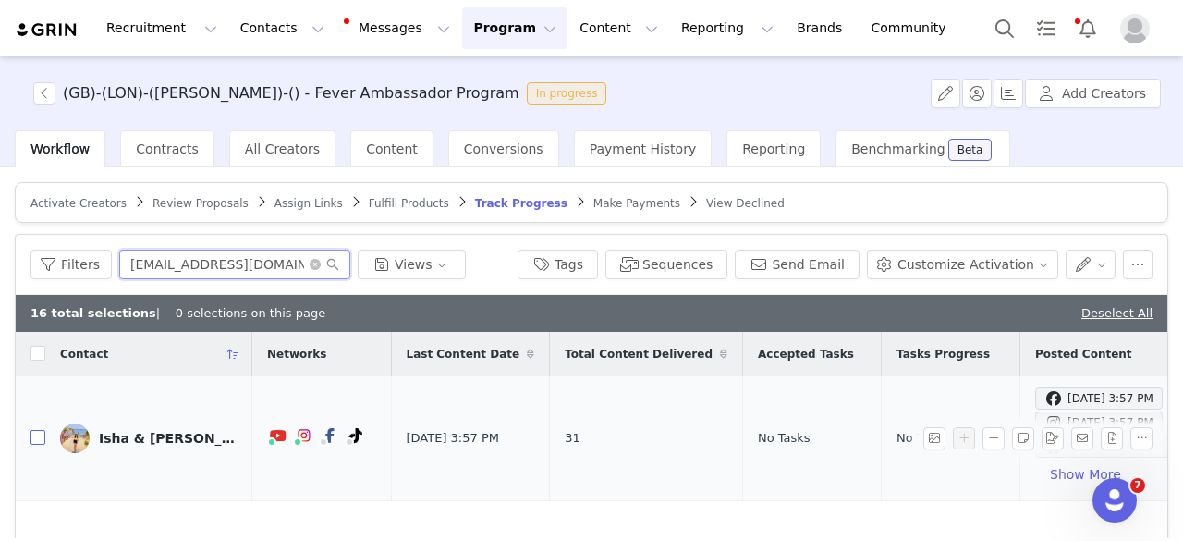
type input "[EMAIL_ADDRESS][DOMAIN_NAME]"
click at [41, 439] on input "checkbox" at bounding box center [38, 437] width 15 height 15
checkbox input "true"
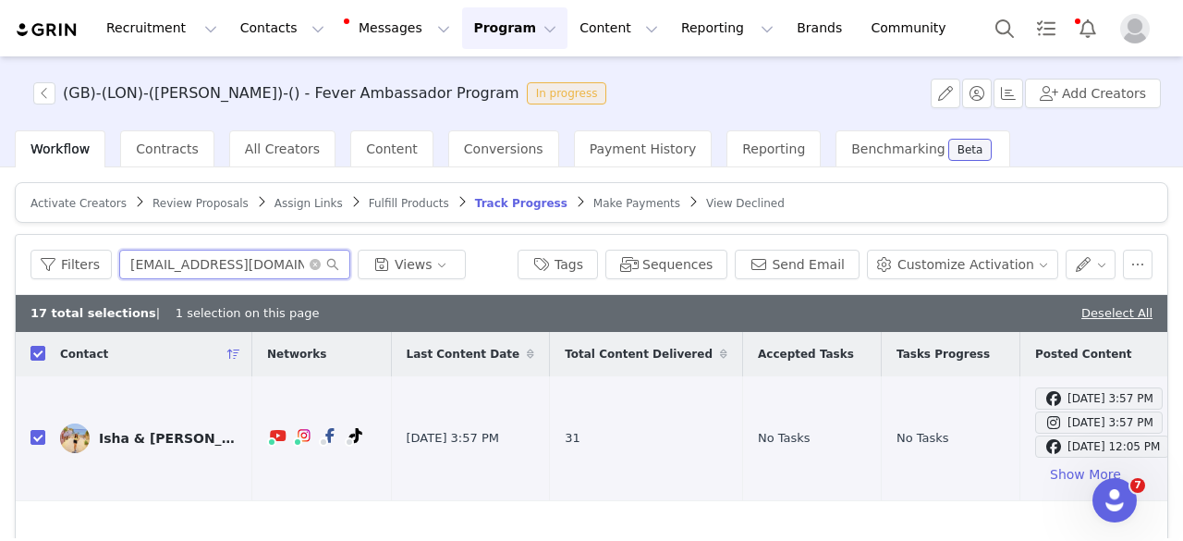
click at [263, 276] on input "[EMAIL_ADDRESS][DOMAIN_NAME]" at bounding box center [234, 265] width 231 height 30
paste input "centrallondonmum"
type input "[EMAIL_ADDRESS][DOMAIN_NAME]"
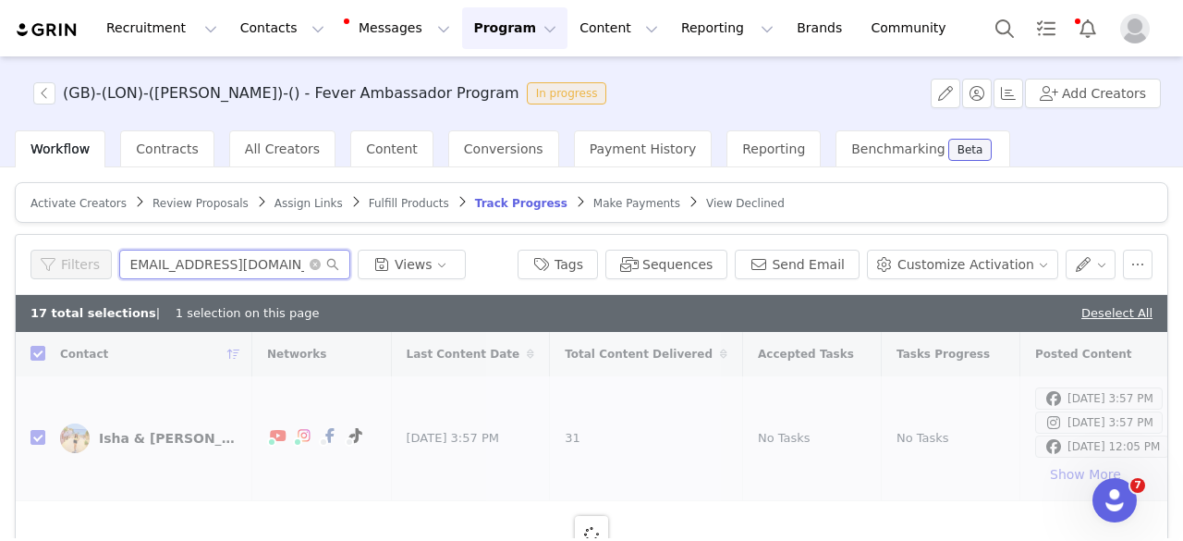
checkbox input "false"
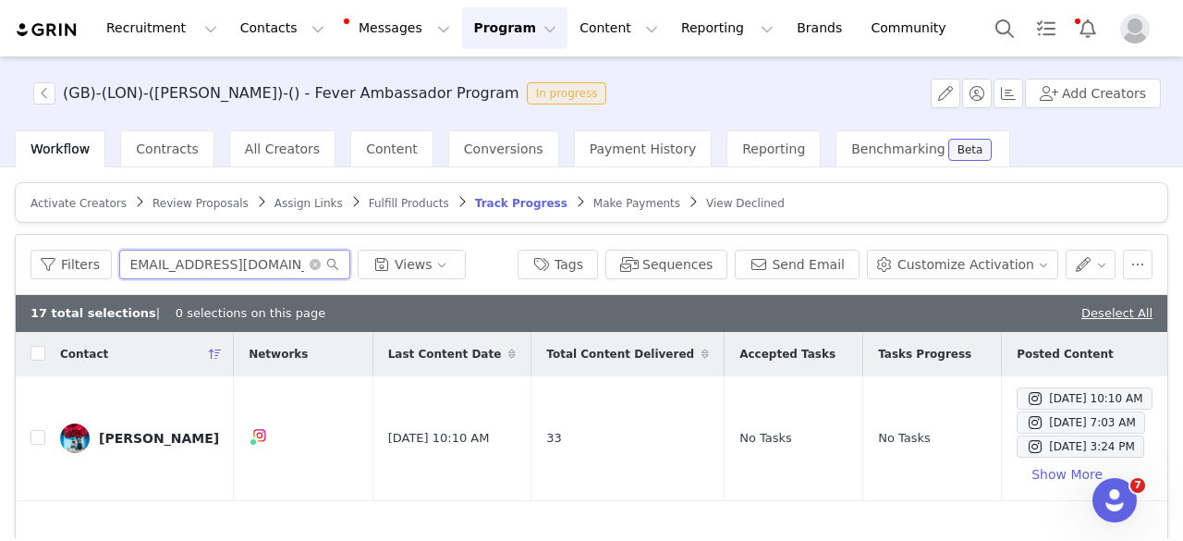
type input "[EMAIL_ADDRESS][DOMAIN_NAME]"
click at [33, 439] on input "checkbox" at bounding box center [38, 437] width 15 height 15
checkbox input "true"
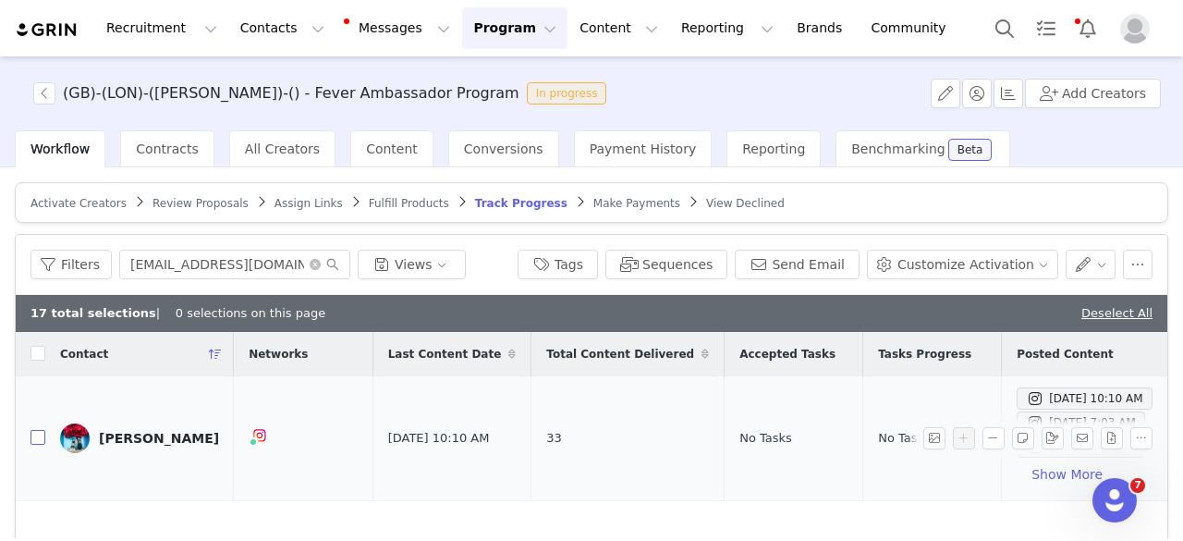
checkbox input "true"
click at [208, 263] on input "[EMAIL_ADDRESS][DOMAIN_NAME]" at bounding box center [234, 265] width 231 height 30
paste input "livethesedays"
type input "[EMAIL_ADDRESS][DOMAIN_NAME]"
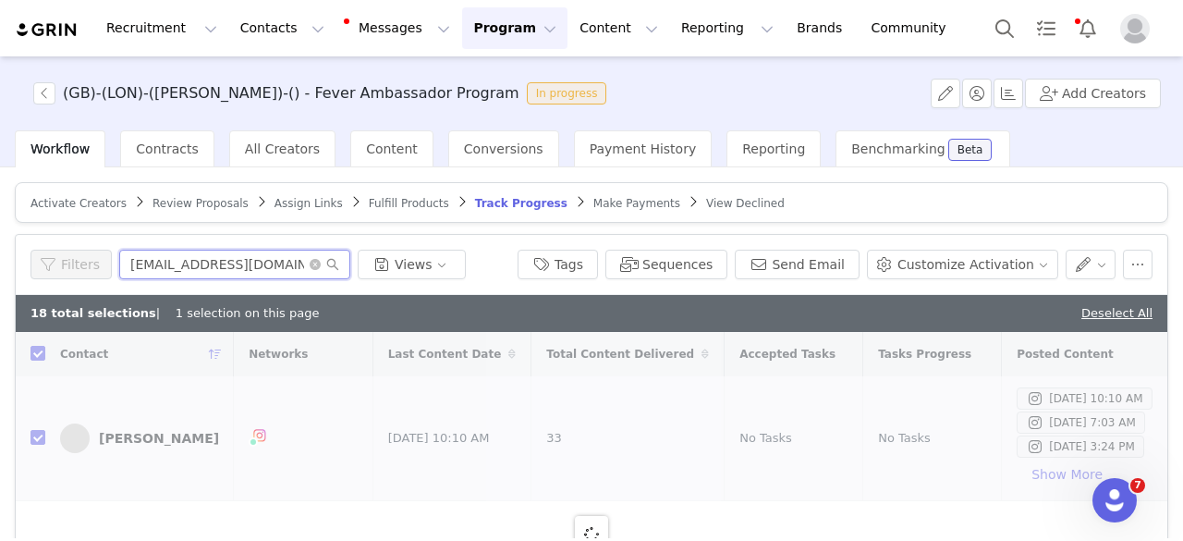
checkbox input "false"
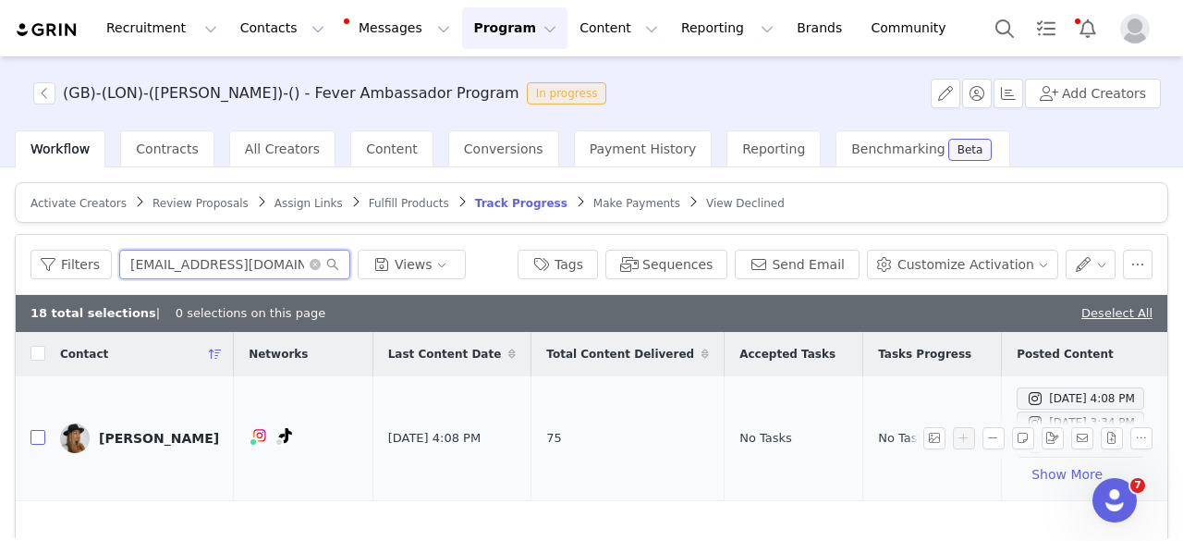
type input "[EMAIL_ADDRESS][DOMAIN_NAME]"
click at [43, 439] on input "checkbox" at bounding box center [38, 437] width 15 height 15
checkbox input "true"
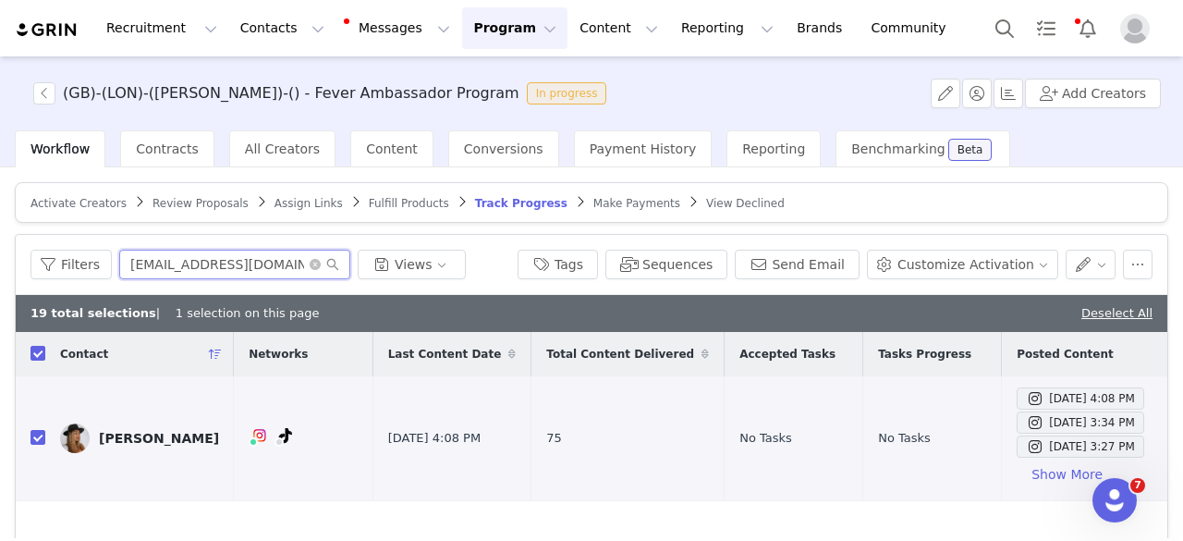
click at [301, 253] on input "[EMAIL_ADDRESS][DOMAIN_NAME]" at bounding box center [234, 265] width 231 height 30
type input "kseniia"
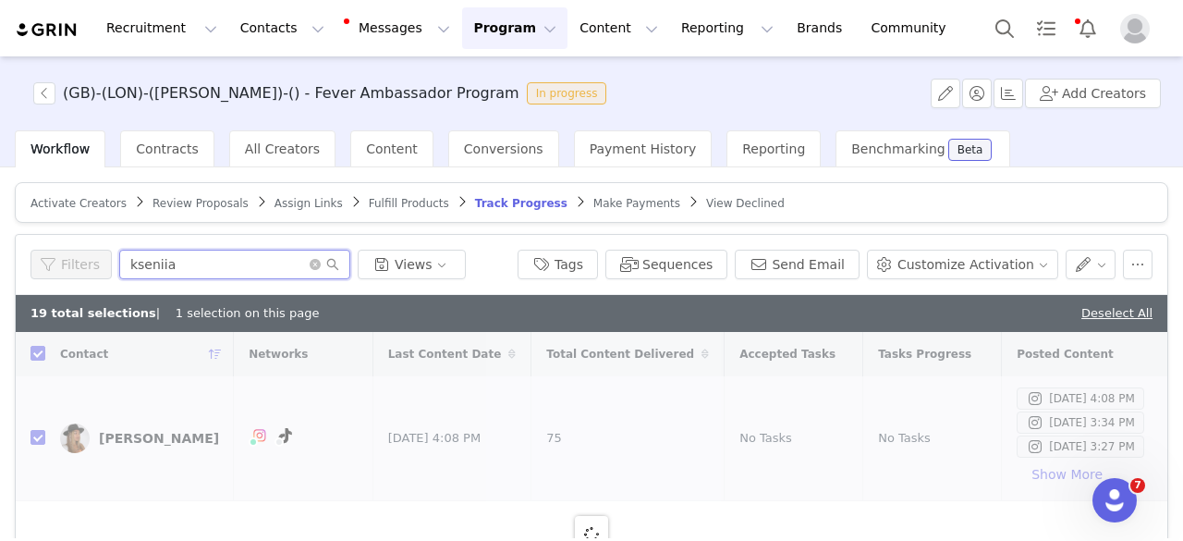
checkbox input "false"
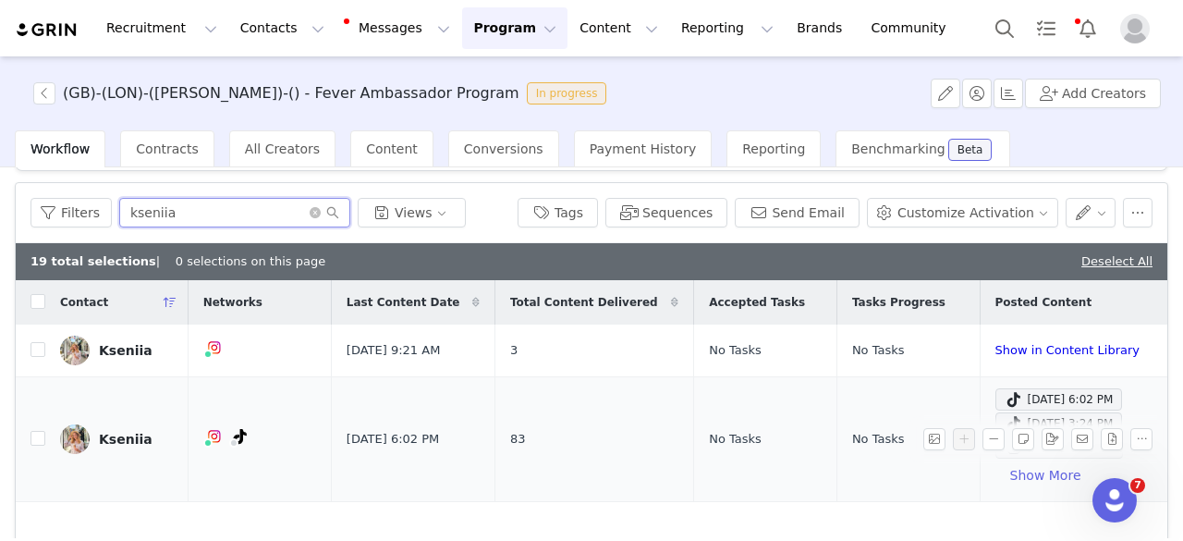
scroll to position [92, 0]
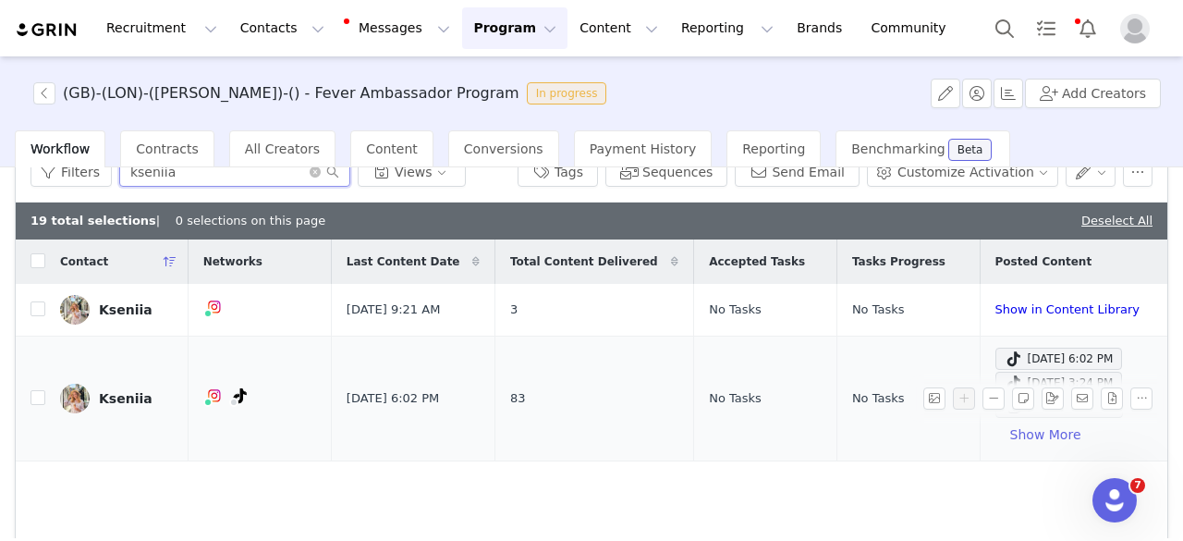
type input "kseniia"
click at [45, 400] on td "Kseniia" at bounding box center [116, 398] width 143 height 125
click at [43, 400] on input "checkbox" at bounding box center [38, 397] width 15 height 15
checkbox input "true"
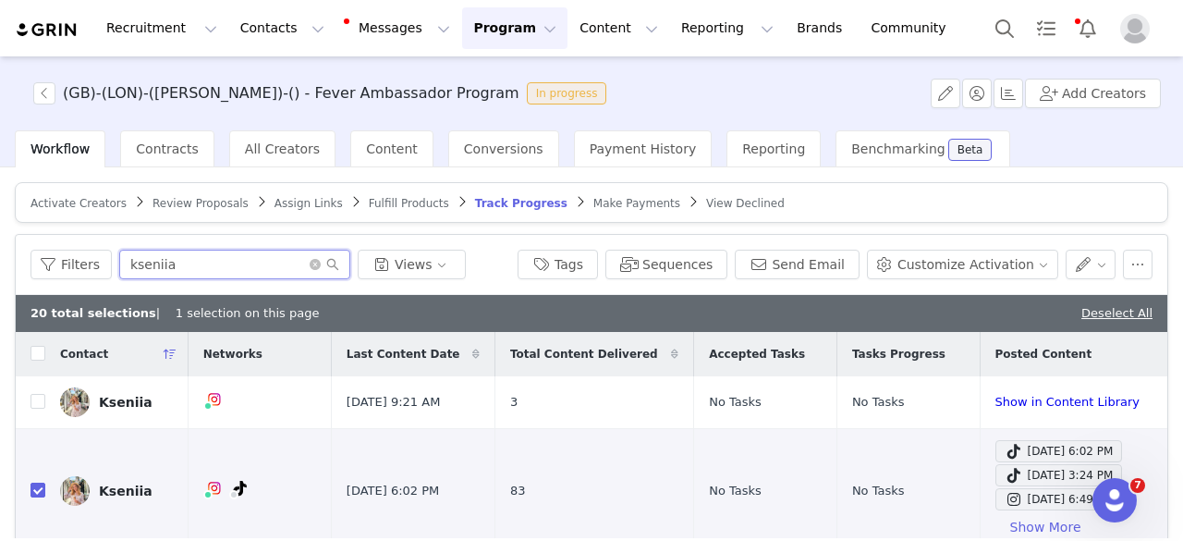
click at [194, 258] on input "kseniia" at bounding box center [234, 265] width 231 height 30
paste input "[EMAIL_ADDRESS][PERSON_NAME][DOMAIN_NAME]"
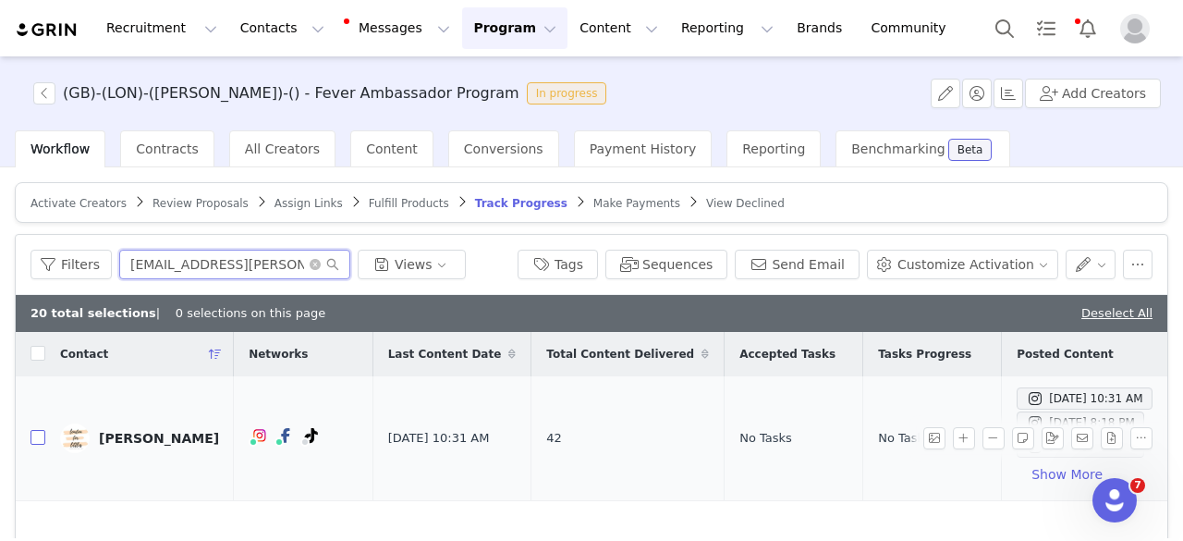
type input "[EMAIL_ADDRESS][PERSON_NAME][DOMAIN_NAME]"
click at [42, 437] on input "checkbox" at bounding box center [38, 437] width 15 height 15
checkbox input "true"
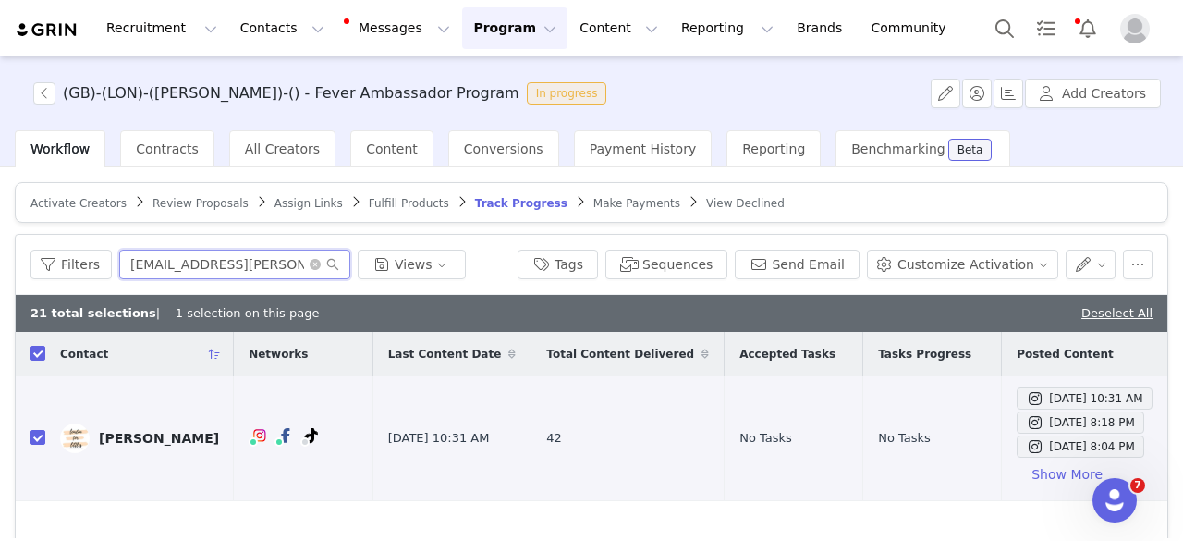
click at [157, 259] on input "[EMAIL_ADDRESS][PERSON_NAME][DOMAIN_NAME]" at bounding box center [234, 265] width 231 height 30
type input "[PERSON_NAME]"
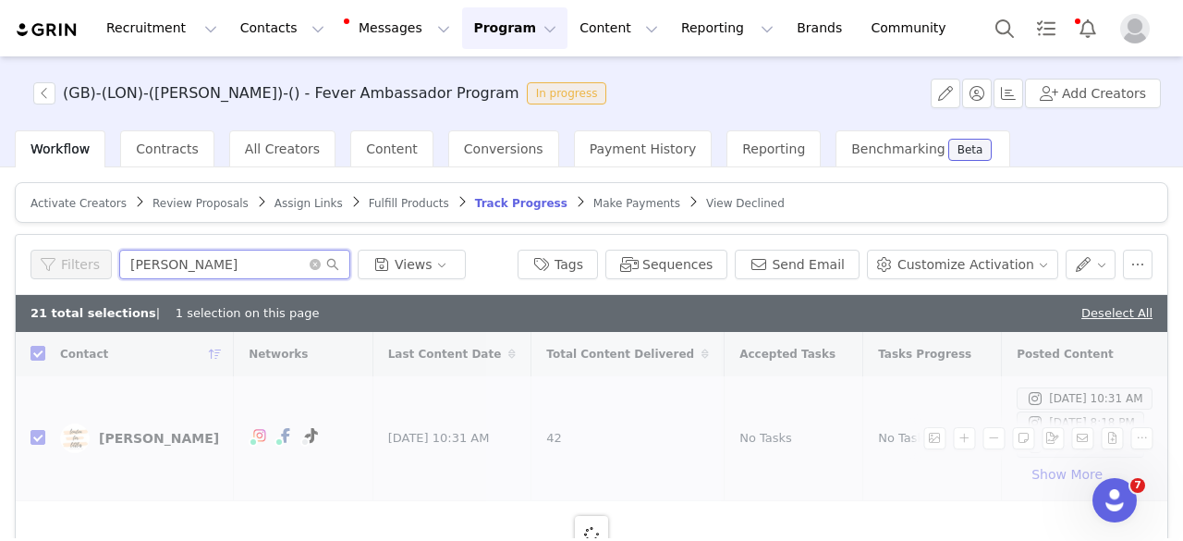
checkbox input "false"
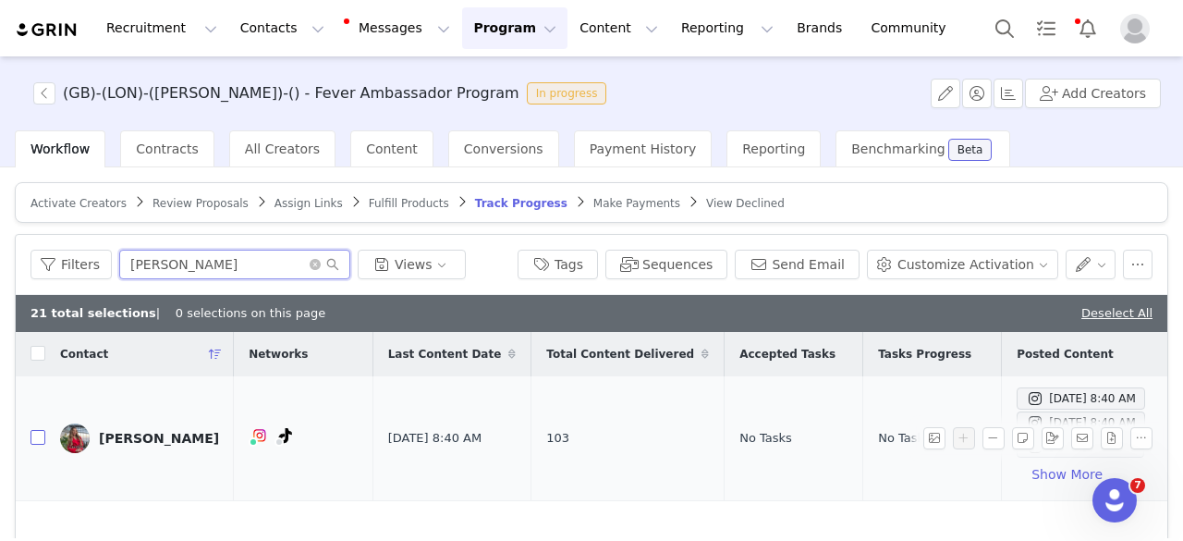
type input "[PERSON_NAME]"
click at [37, 438] on input "checkbox" at bounding box center [38, 437] width 15 height 15
checkbox input "true"
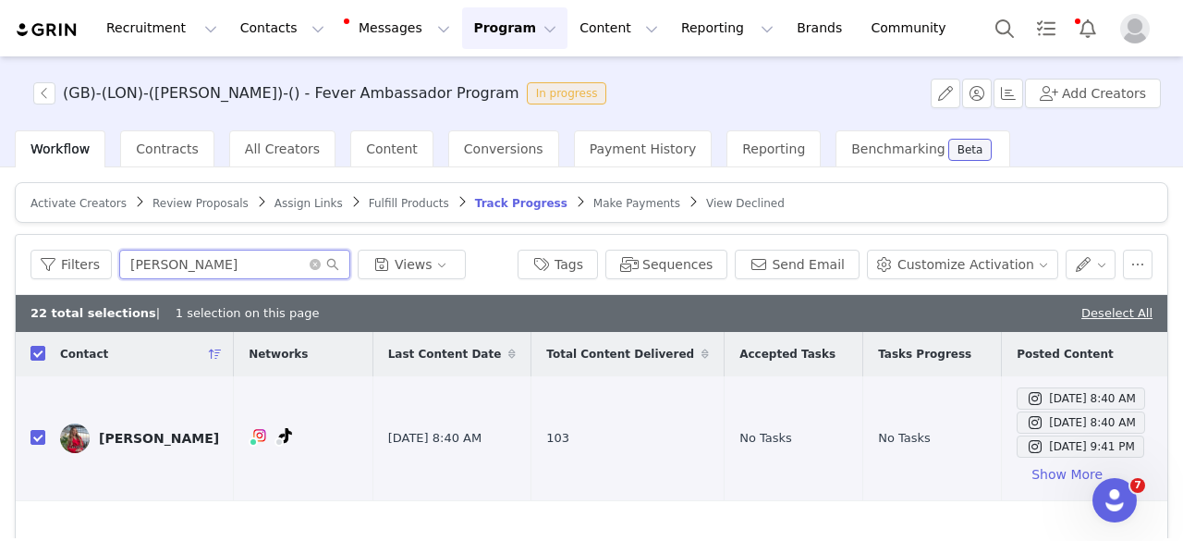
click at [165, 273] on input "[PERSON_NAME]" at bounding box center [234, 265] width 231 height 30
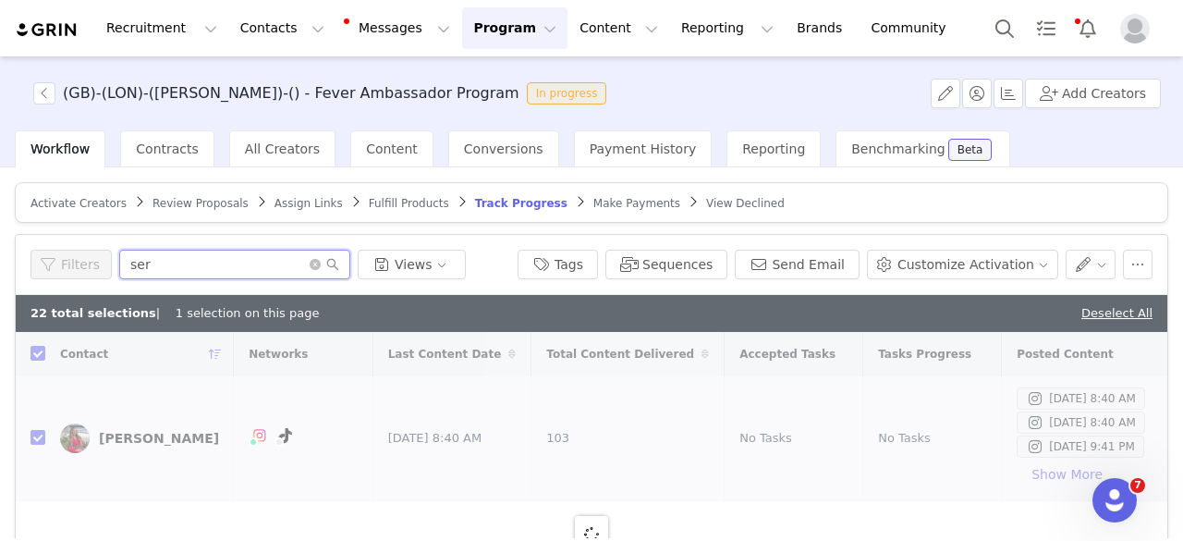
type input "sere"
checkbox input "false"
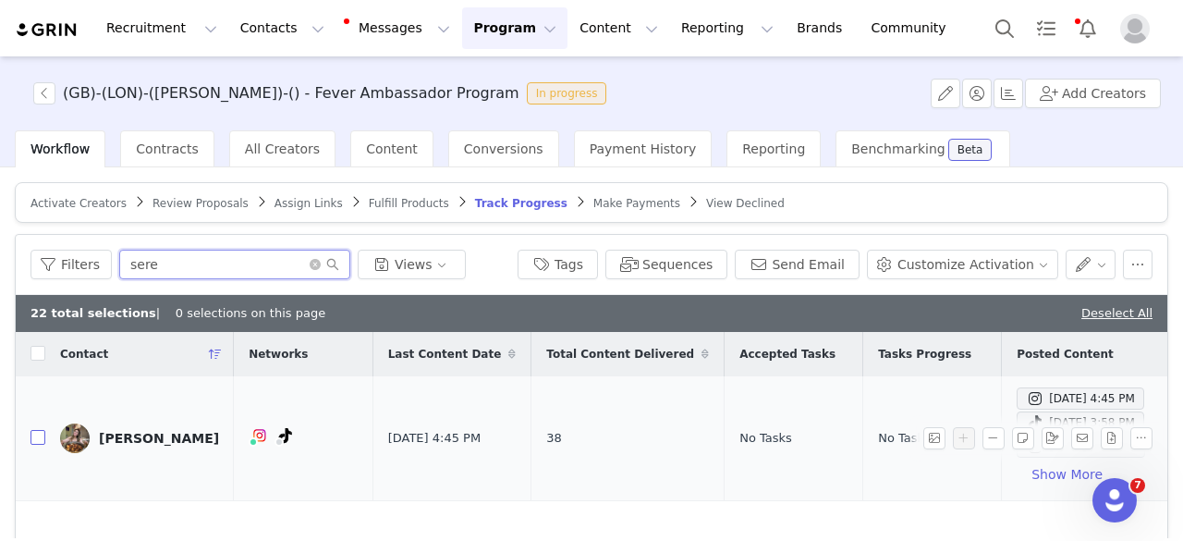
type input "sere"
click at [36, 437] on input "checkbox" at bounding box center [38, 437] width 15 height 15
checkbox input "true"
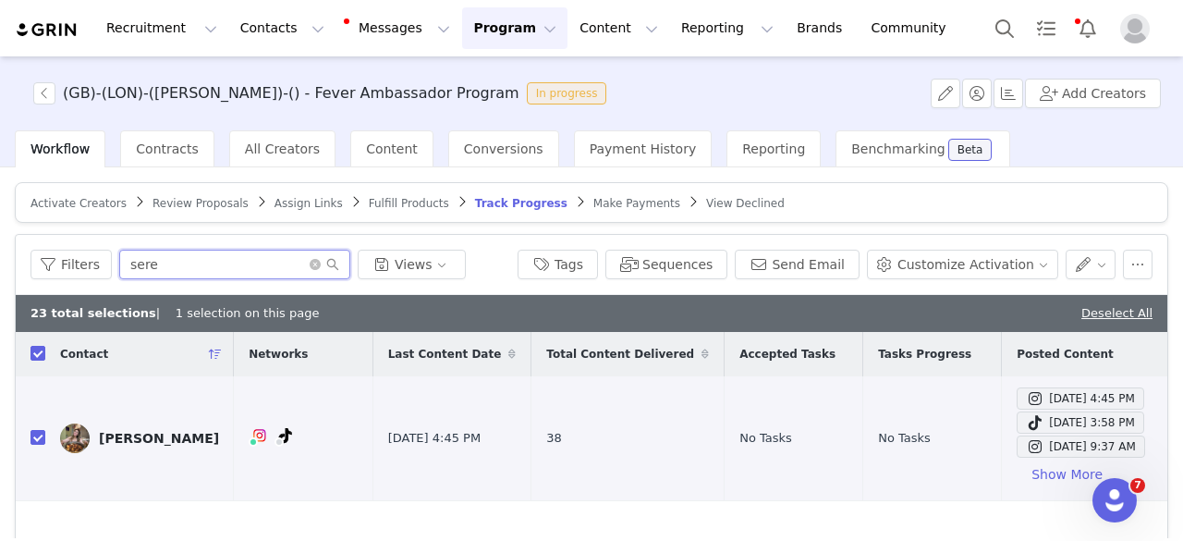
click at [195, 271] on input "sere" at bounding box center [234, 265] width 231 height 30
type input "olg"
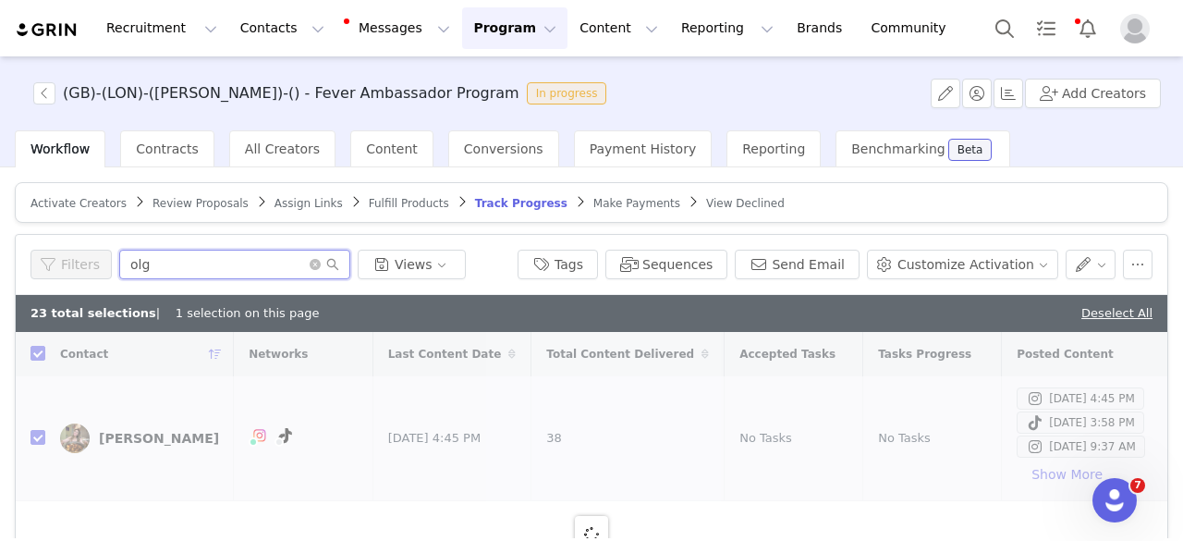
click at [195, 271] on input "olg" at bounding box center [234, 265] width 231 height 30
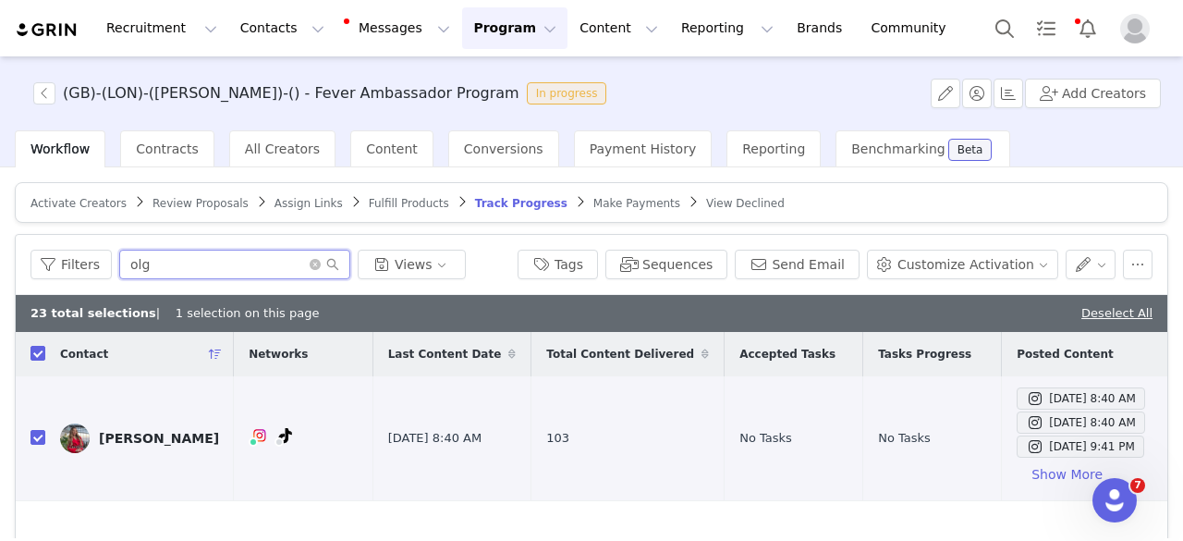
click at [195, 271] on input "olg" at bounding box center [234, 265] width 231 height 30
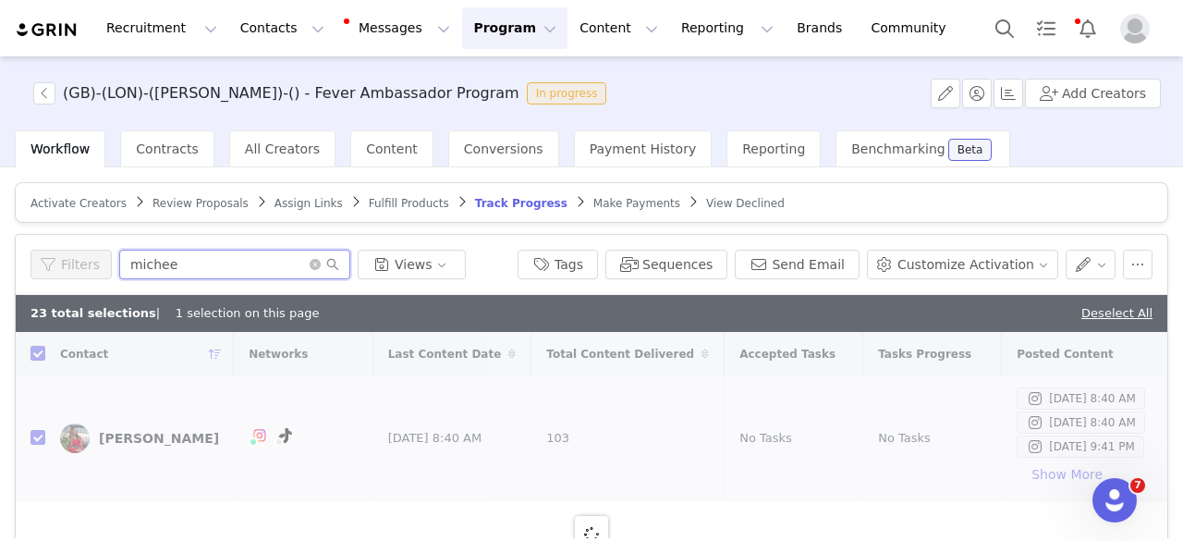
type input "miche"
checkbox input "false"
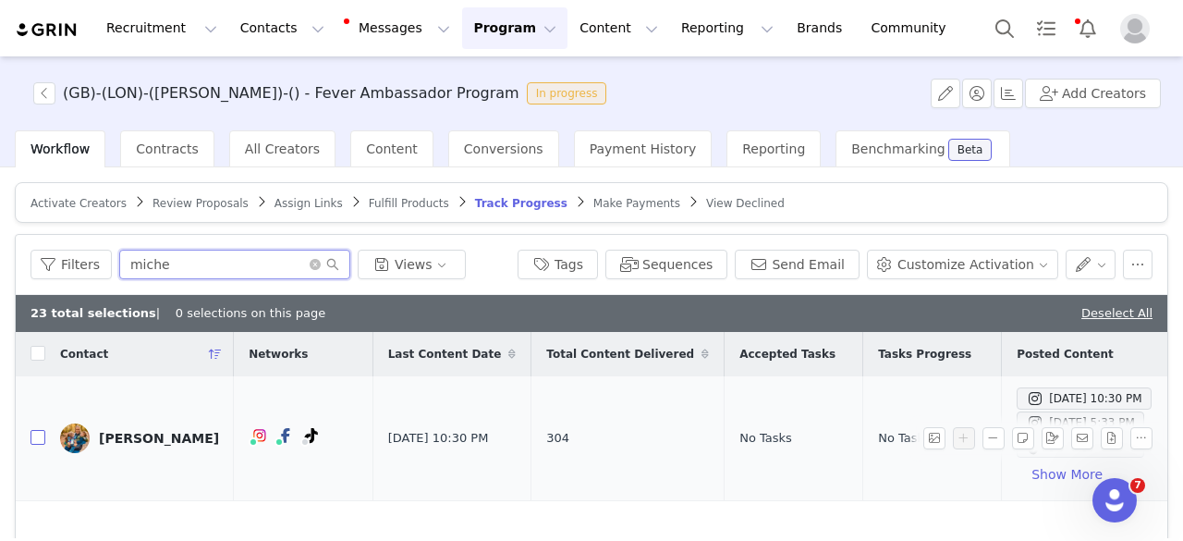
type input "miche"
click at [36, 436] on input "checkbox" at bounding box center [38, 437] width 15 height 15
checkbox input "true"
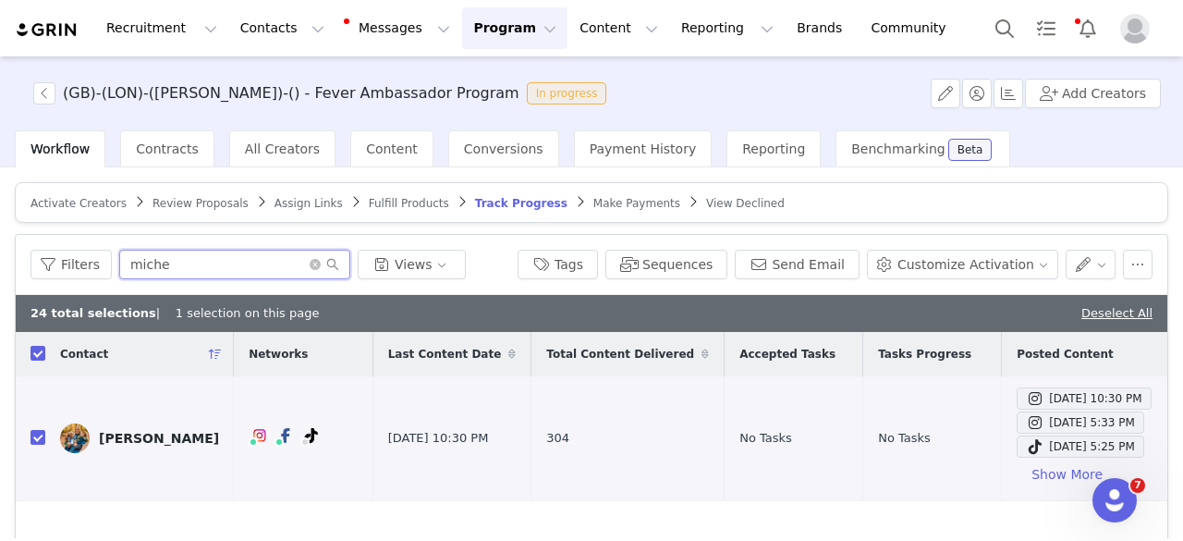
click at [209, 254] on input "miche" at bounding box center [234, 265] width 231 height 30
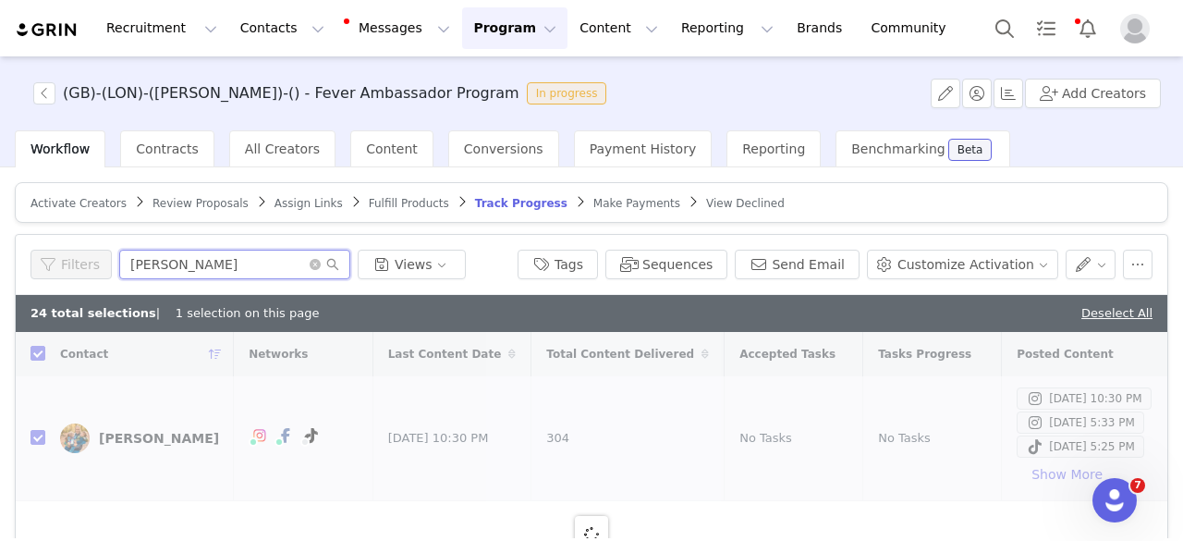
type input "[PERSON_NAME]"
checkbox input "false"
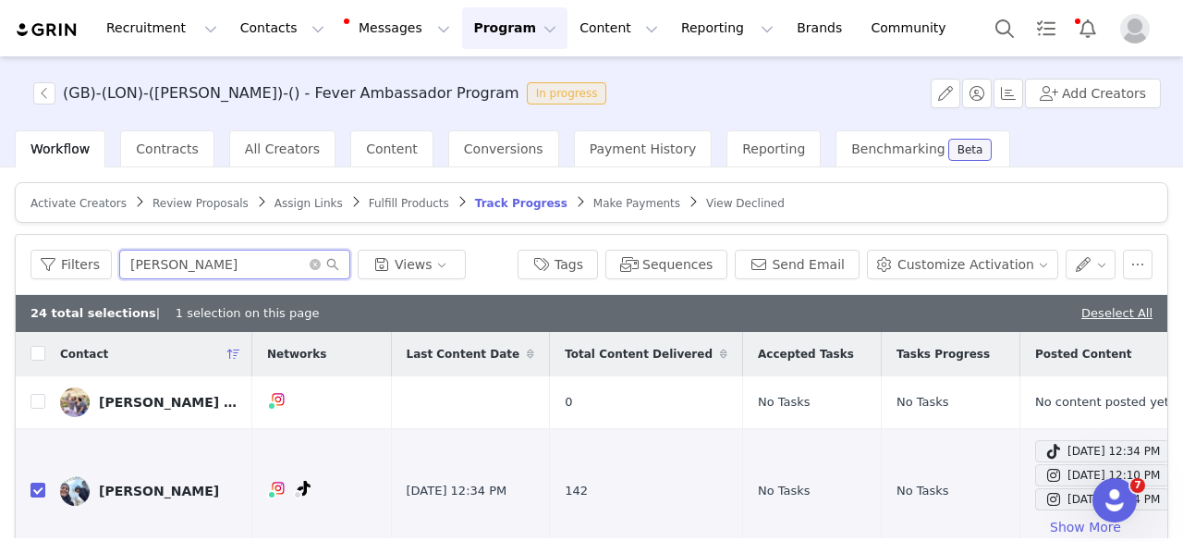
click at [242, 263] on input "[PERSON_NAME]" at bounding box center [234, 265] width 231 height 30
paste input "[EMAIL_ADDRESS][DOMAIN_NAME]"
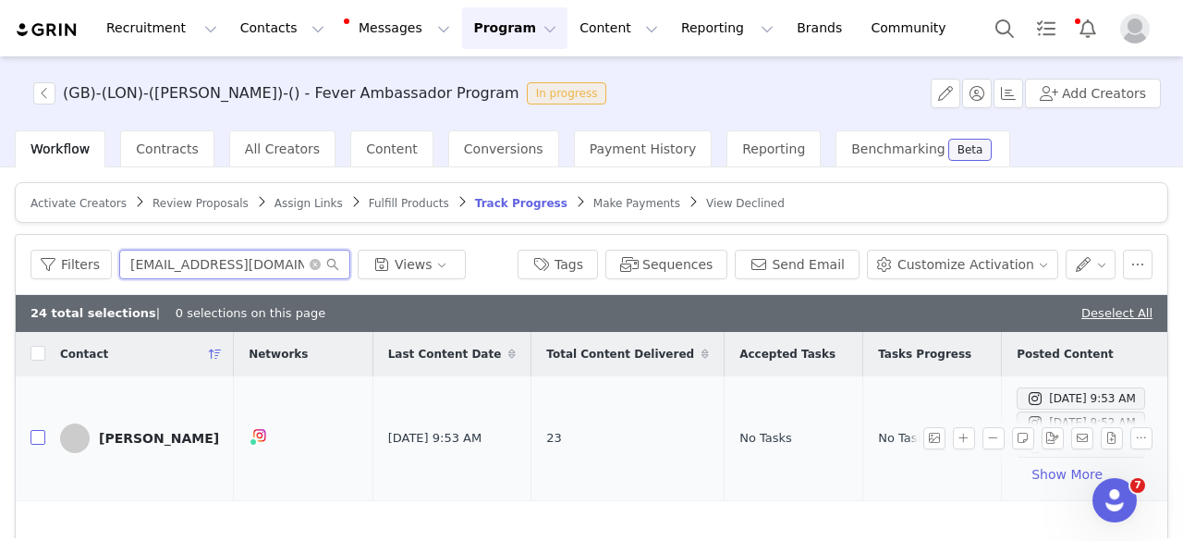
type input "[EMAIL_ADDRESS][DOMAIN_NAME]"
click at [40, 434] on input "checkbox" at bounding box center [38, 437] width 15 height 15
checkbox input "true"
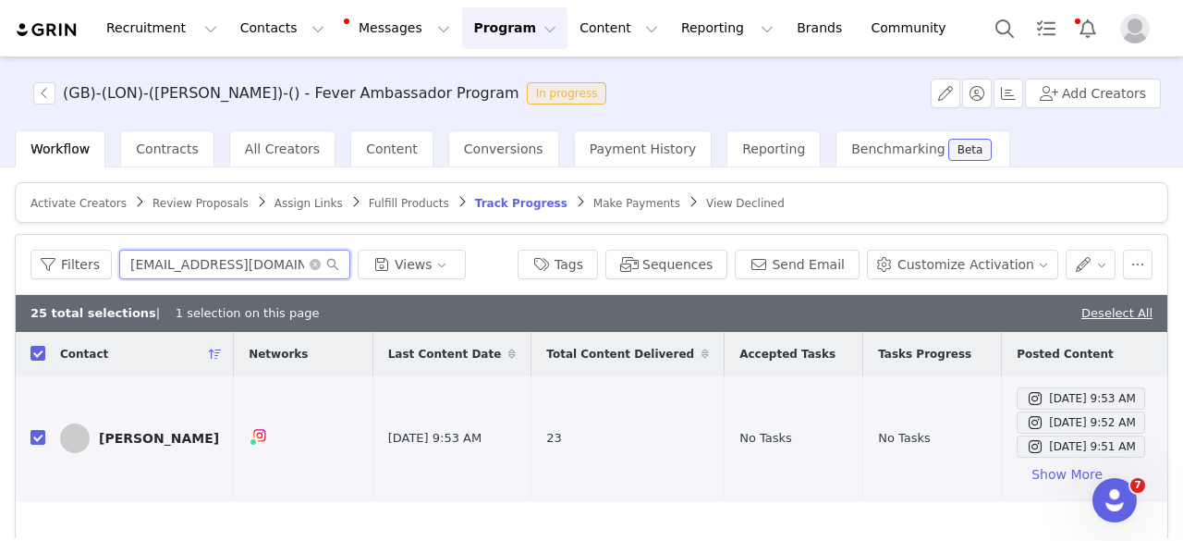
click at [230, 252] on input "[EMAIL_ADDRESS][DOMAIN_NAME]" at bounding box center [234, 265] width 231 height 30
paste input "yensfoodstagram"
type input "[EMAIL_ADDRESS][DOMAIN_NAME]"
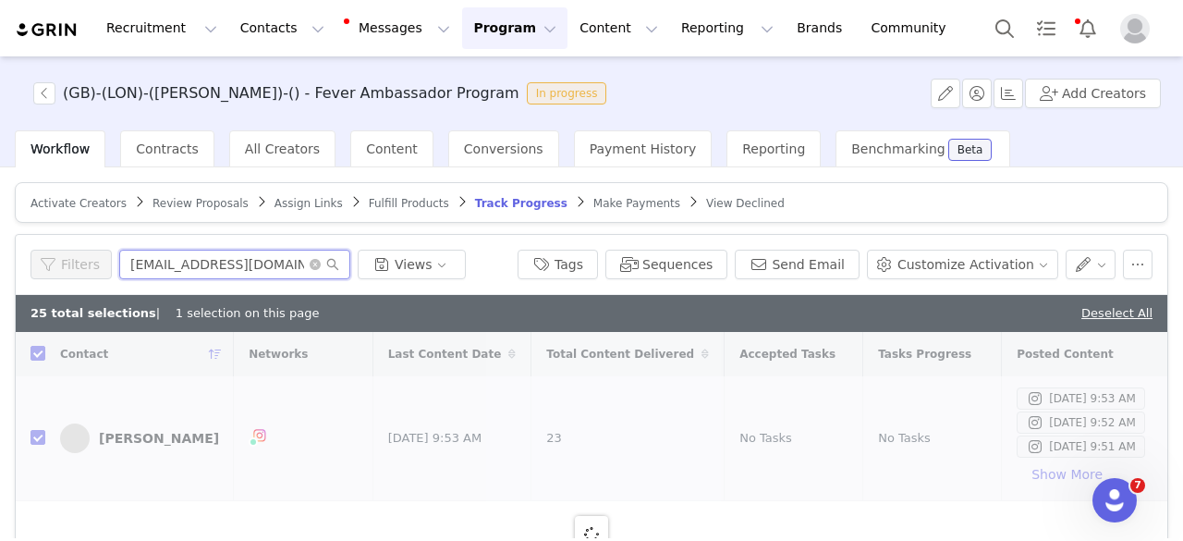
checkbox input "false"
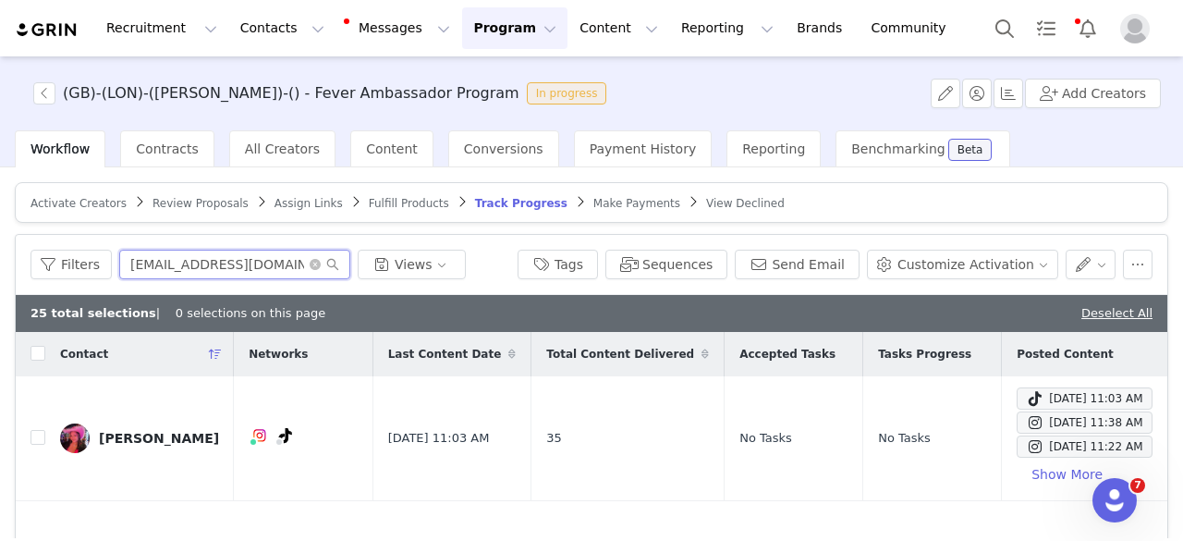
type input "[EMAIL_ADDRESS][DOMAIN_NAME]"
click at [38, 432] on input "checkbox" at bounding box center [38, 437] width 15 height 15
checkbox input "true"
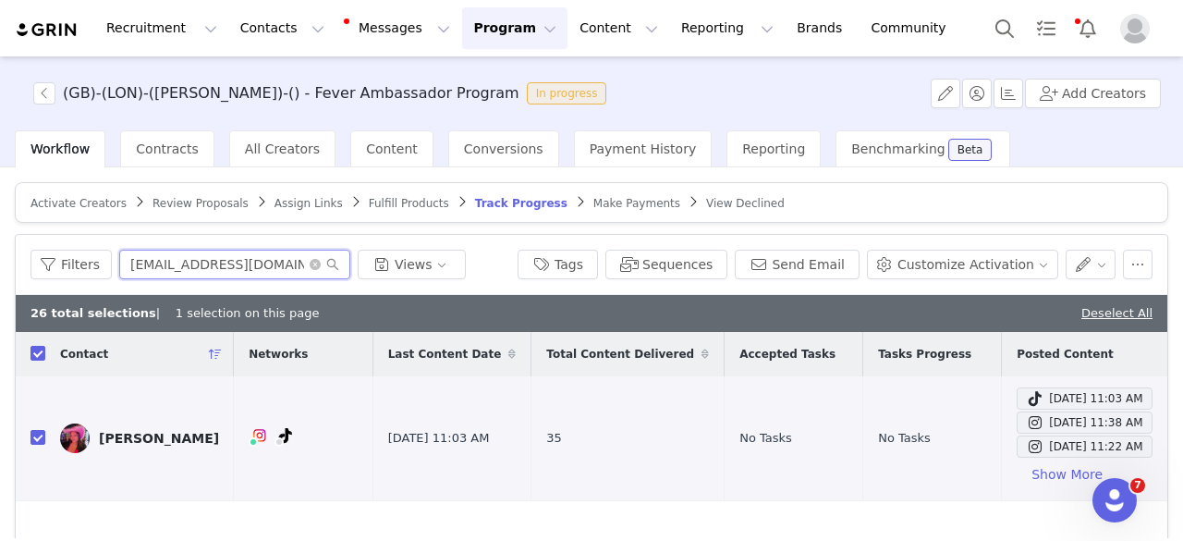
click at [262, 263] on input "[EMAIL_ADDRESS][DOMAIN_NAME]" at bounding box center [234, 265] width 231 height 30
paste input "mummy_from_enfield@hot"
type input "[EMAIL_ADDRESS][DOMAIN_NAME]"
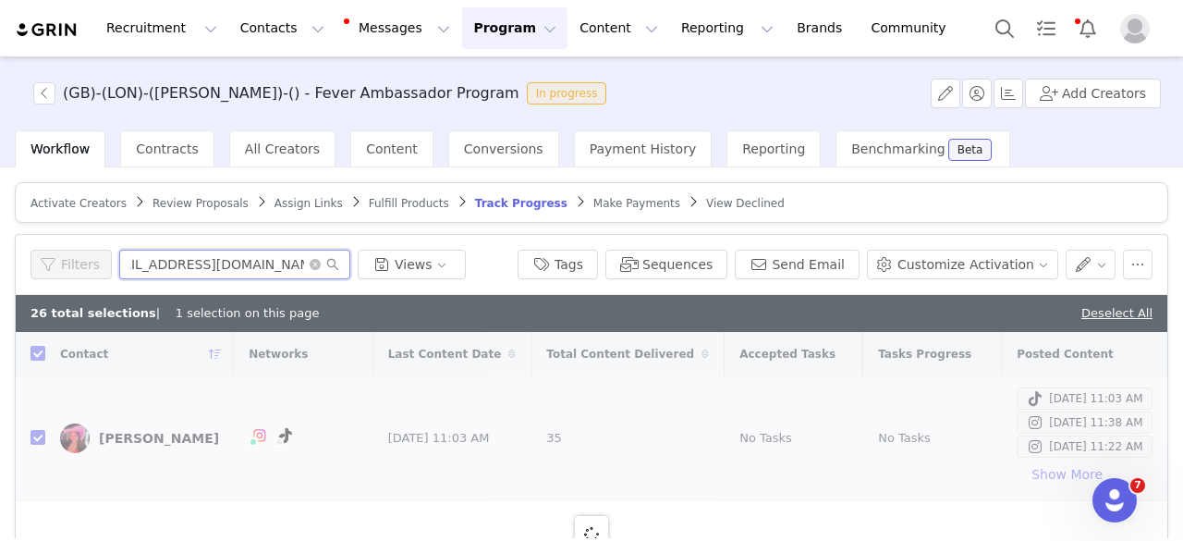
checkbox input "false"
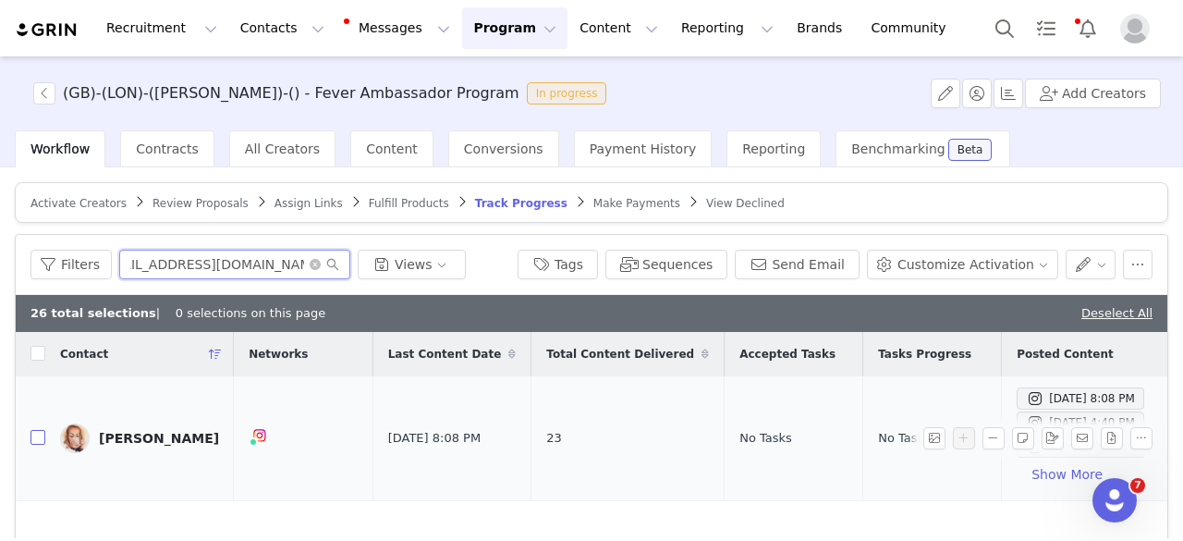
type input "[EMAIL_ADDRESS][DOMAIN_NAME]"
drag, startPoint x: 37, startPoint y: 443, endPoint x: 162, endPoint y: 459, distance: 125.9
click at [37, 443] on input "checkbox" at bounding box center [38, 437] width 15 height 15
checkbox input "true"
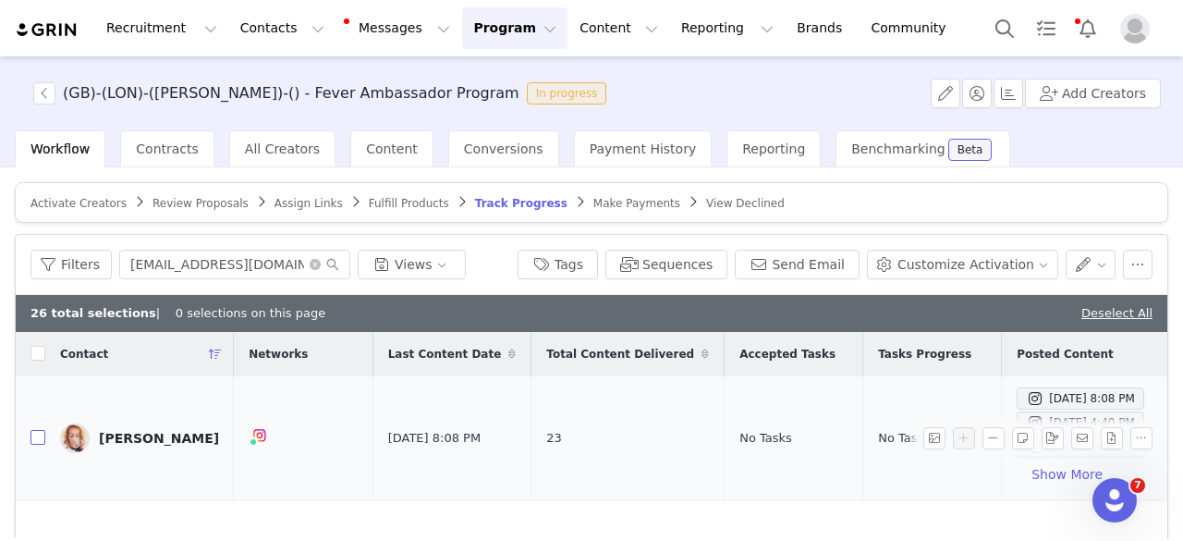
checkbox input "true"
click at [262, 273] on input "[EMAIL_ADDRESS][DOMAIN_NAME]" at bounding box center [234, 265] width 231 height 30
paste input "[PERSON_NAME][EMAIL_ADDRESS][DOMAIN_NAME]"
type input "[PERSON_NAME][EMAIL_ADDRESS][DOMAIN_NAME]"
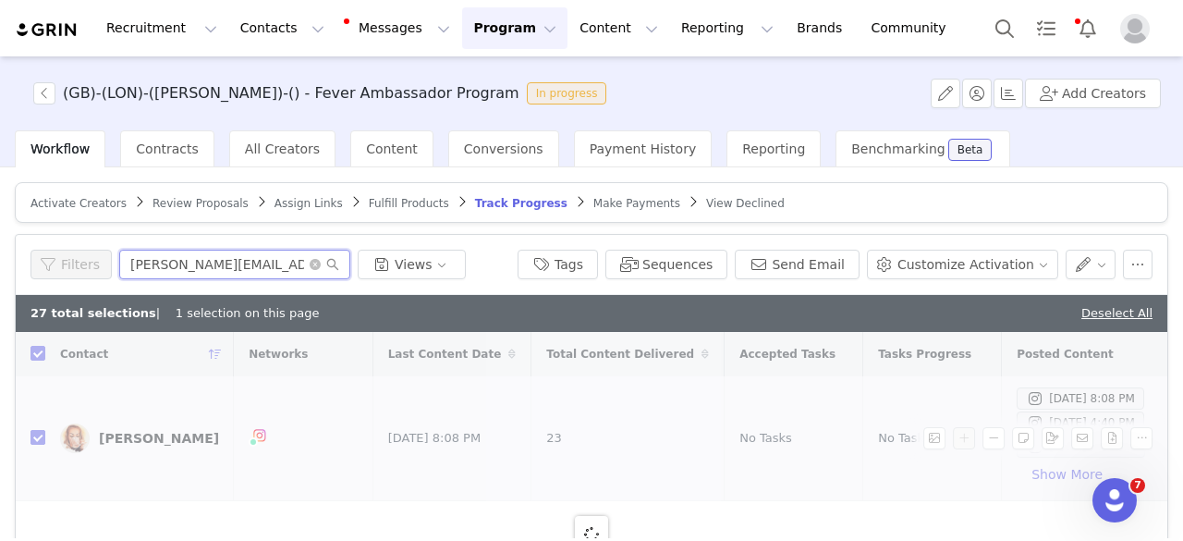
checkbox input "false"
type input "[PERSON_NAME][EMAIL_ADDRESS][DOMAIN_NAME]"
click at [42, 441] on input "checkbox" at bounding box center [38, 437] width 15 height 15
checkbox input "true"
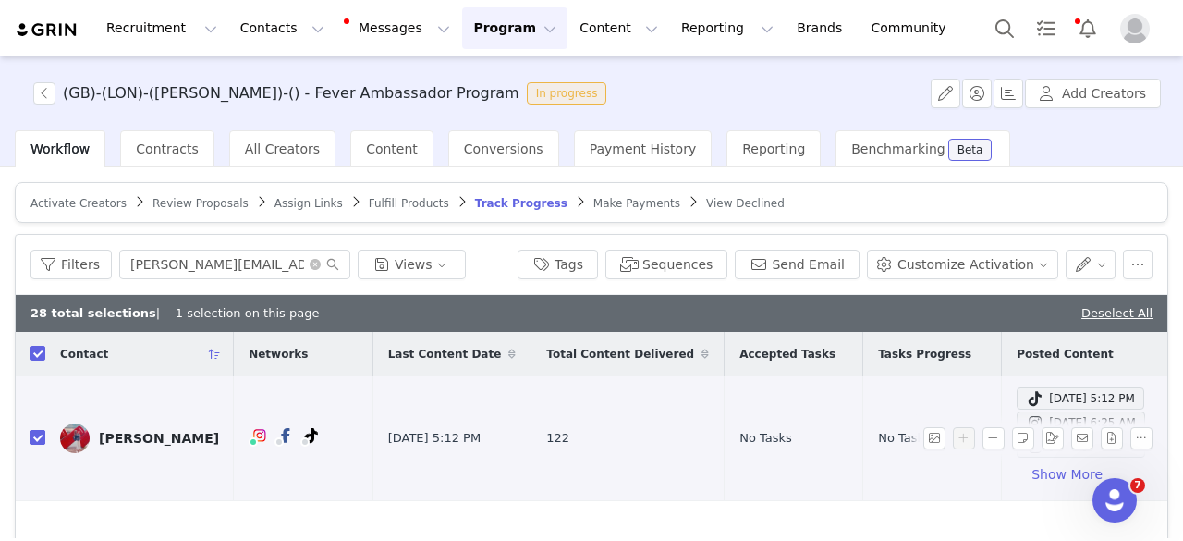
checkbox input "true"
click at [238, 262] on input "[PERSON_NAME][EMAIL_ADDRESS][DOMAIN_NAME]" at bounding box center [234, 265] width 231 height 30
paste input "[EMAIL_ADDRESS][DOMAIN_NAME]"
type input "[EMAIL_ADDRESS][DOMAIN_NAME]"
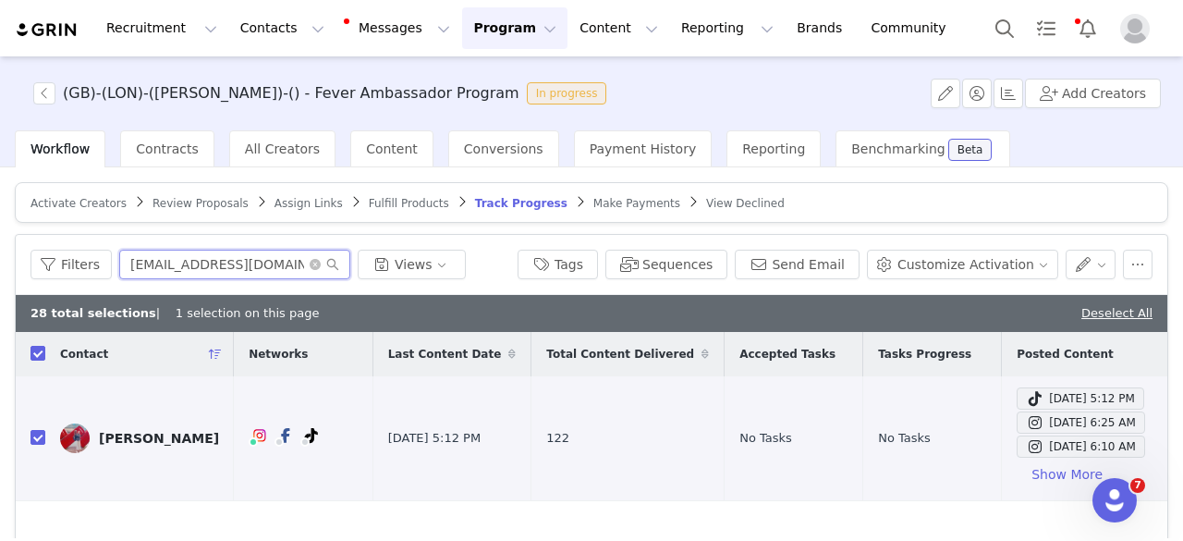
scroll to position [0, 3]
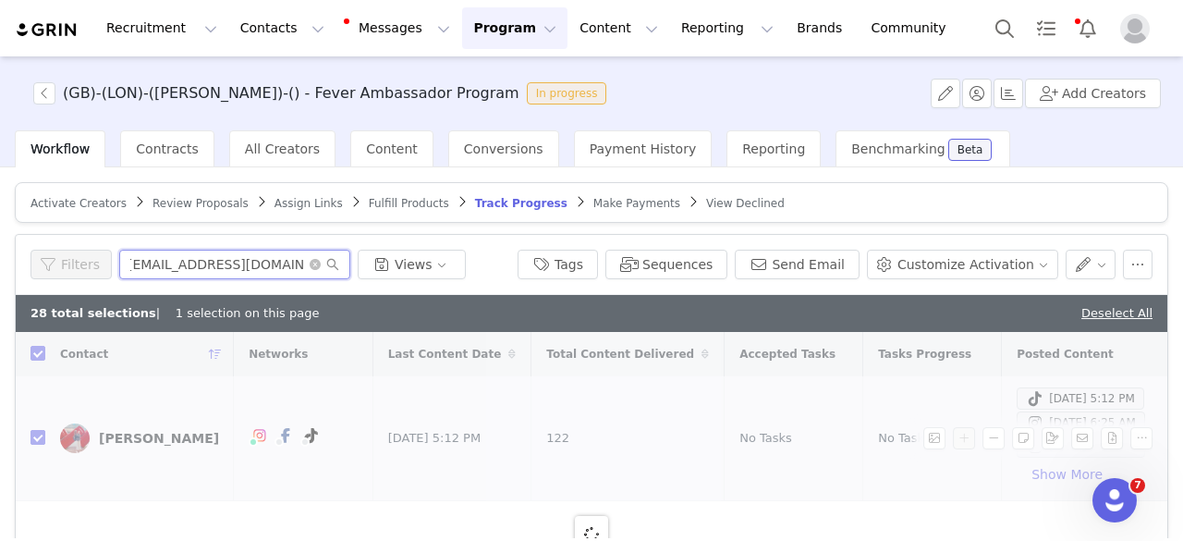
checkbox input "false"
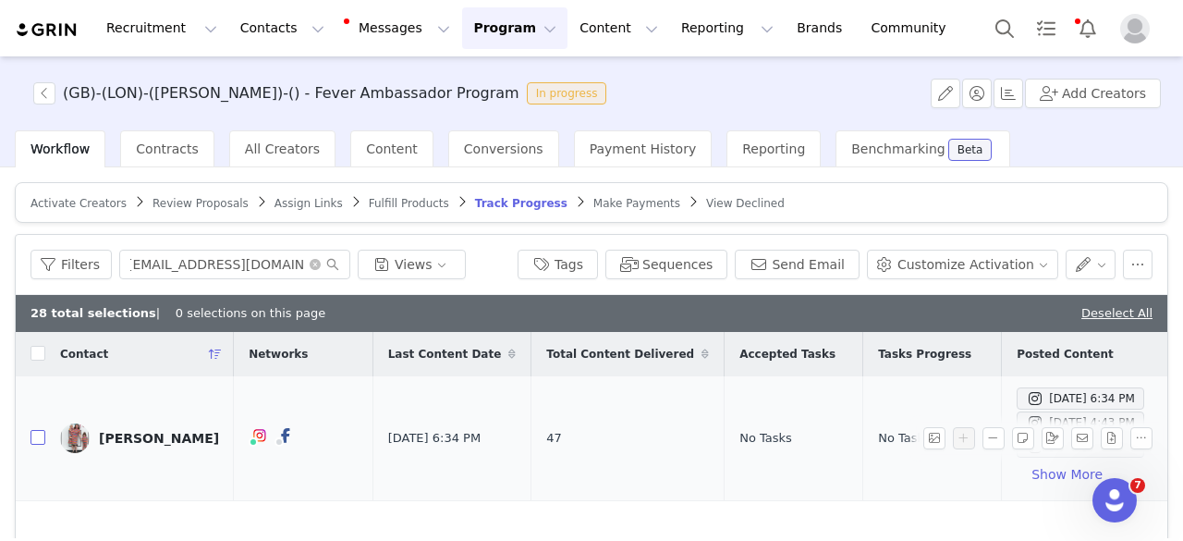
click at [36, 439] on input "checkbox" at bounding box center [38, 437] width 15 height 15
click at [268, 256] on input "[EMAIL_ADDRESS][DOMAIN_NAME]" at bounding box center [234, 265] width 231 height 30
paste input "asha@hometravelguide"
click at [39, 441] on input "checkbox" at bounding box center [38, 437] width 15 height 15
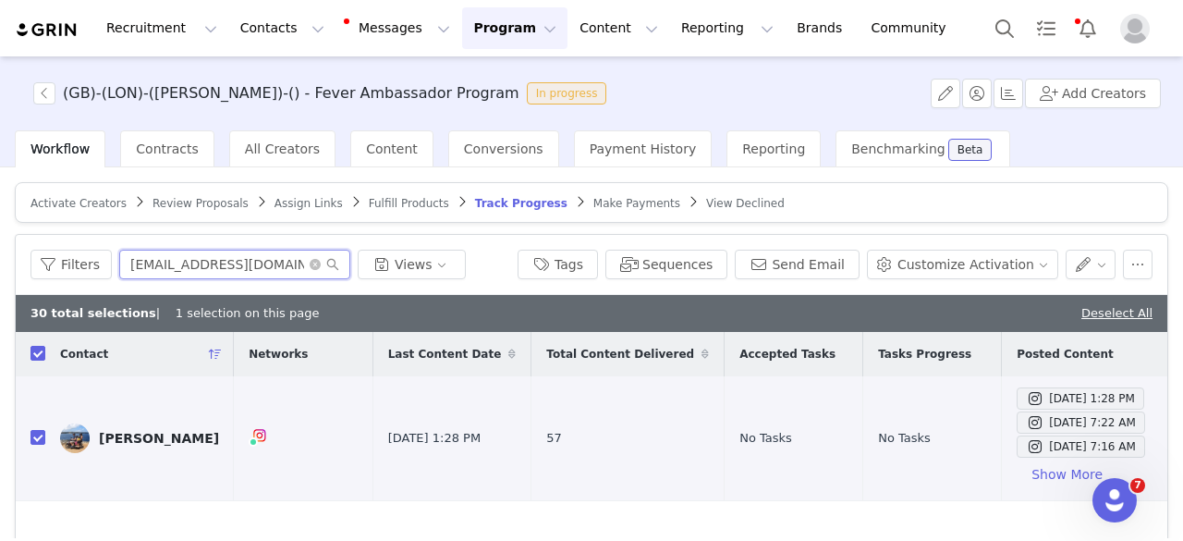
click at [214, 273] on input "[EMAIL_ADDRESS][DOMAIN_NAME]" at bounding box center [234, 265] width 231 height 30
paste input "[EMAIL_ADDRESS]"
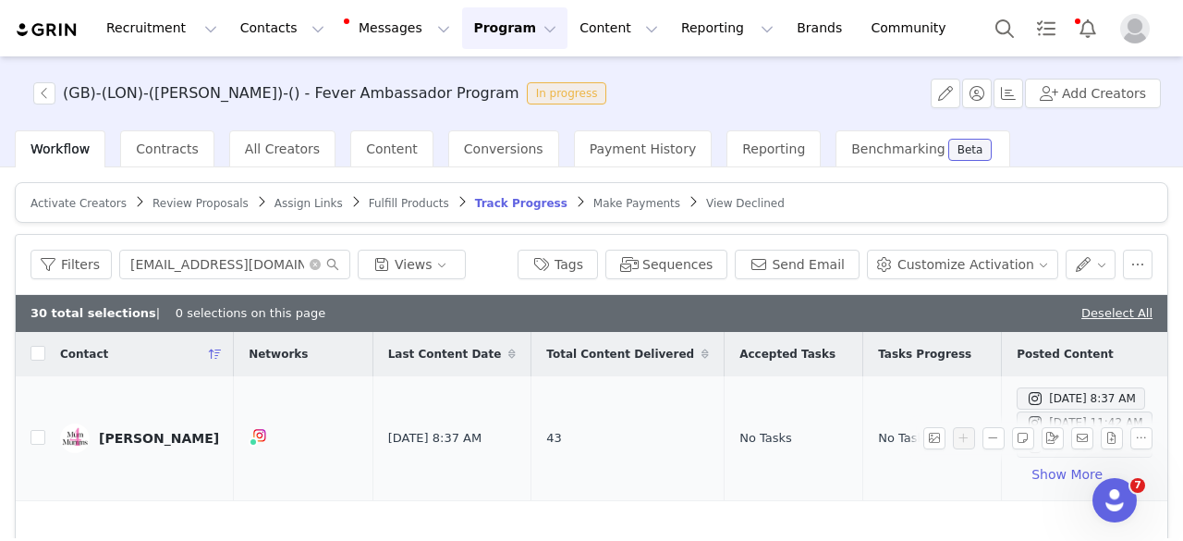
click at [27, 439] on td at bounding box center [31, 438] width 30 height 125
click at [34, 437] on input "checkbox" at bounding box center [38, 437] width 15 height 15
click at [248, 270] on input "[EMAIL_ADDRESS][DOMAIN_NAME]" at bounding box center [234, 265] width 231 height 30
paste input "contact.londonedition"
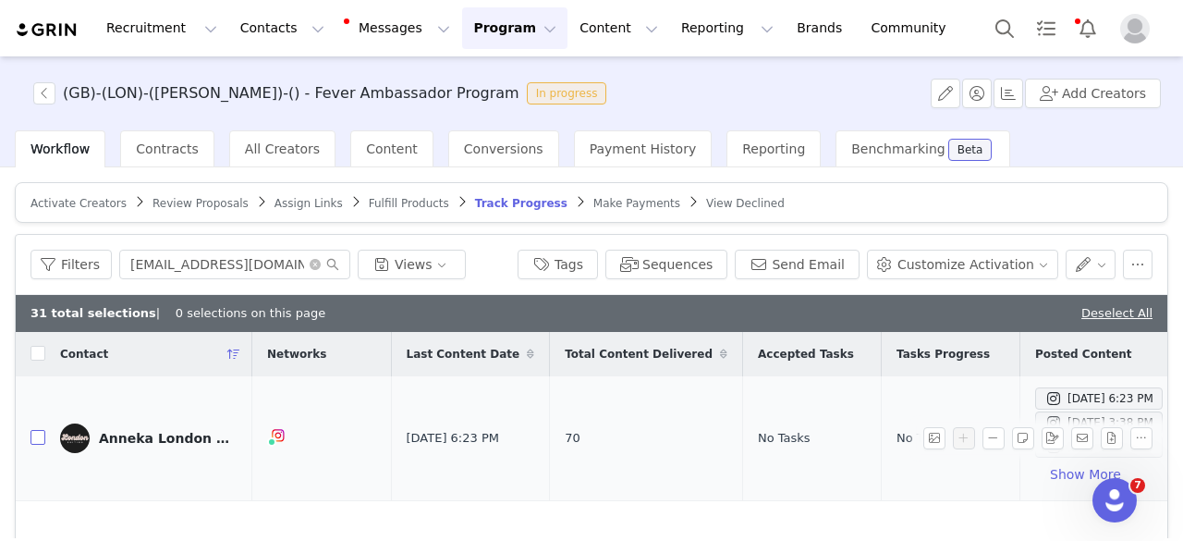
click at [38, 436] on input "checkbox" at bounding box center [38, 437] width 15 height 15
click at [226, 272] on input "[EMAIL_ADDRESS][DOMAIN_NAME]" at bounding box center [234, 265] width 231 height 30
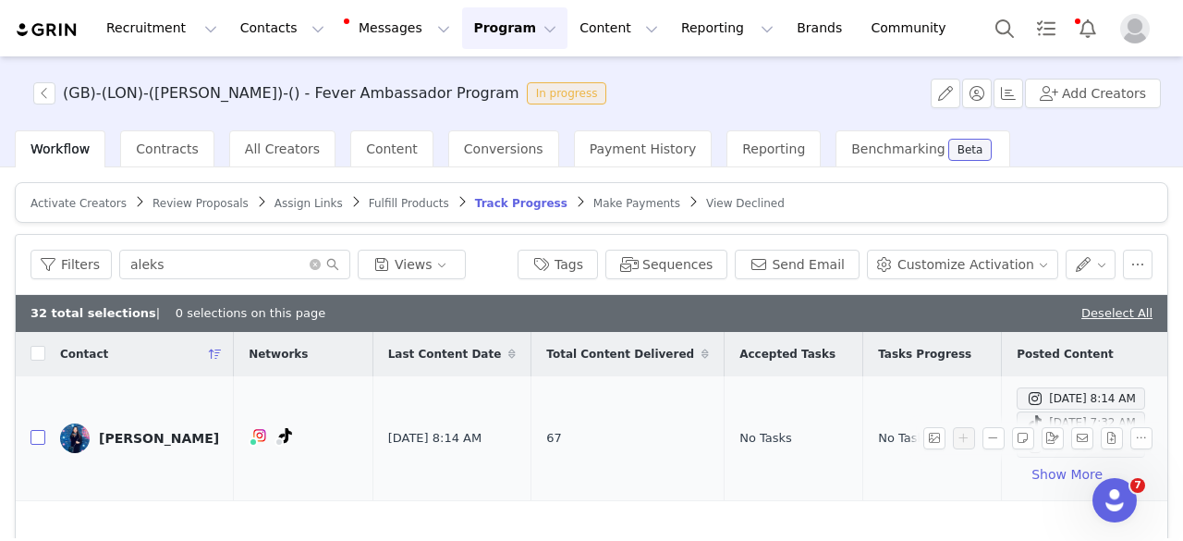
click at [44, 433] on input "checkbox" at bounding box center [38, 437] width 15 height 15
click at [197, 265] on input "aleks" at bounding box center [234, 265] width 231 height 30
paste input "[EMAIL_ADDRESS][DOMAIN_NAME]"
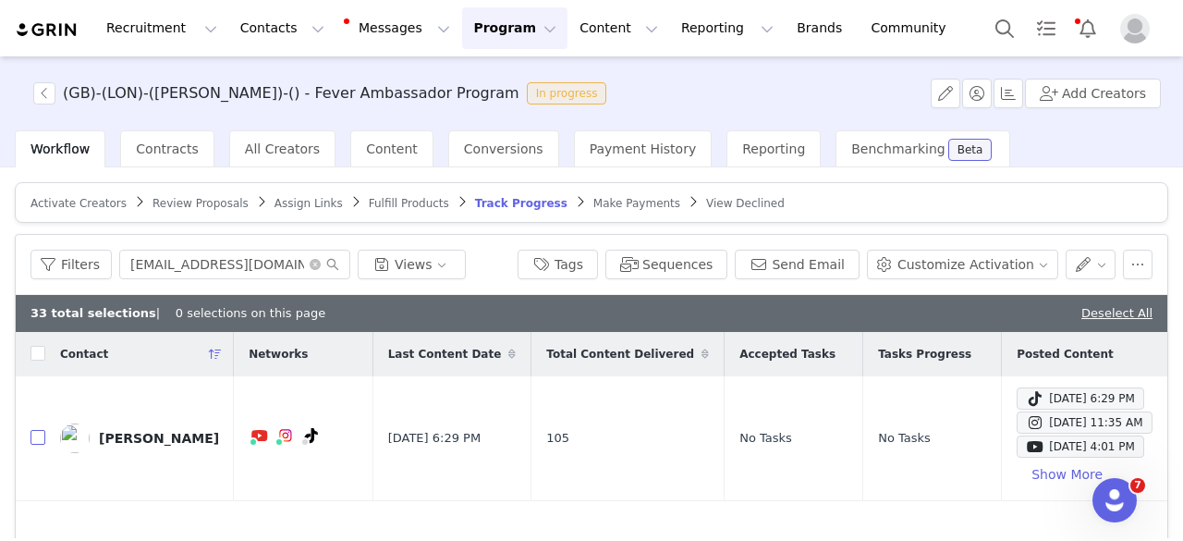
click at [39, 436] on input "checkbox" at bounding box center [38, 437] width 15 height 15
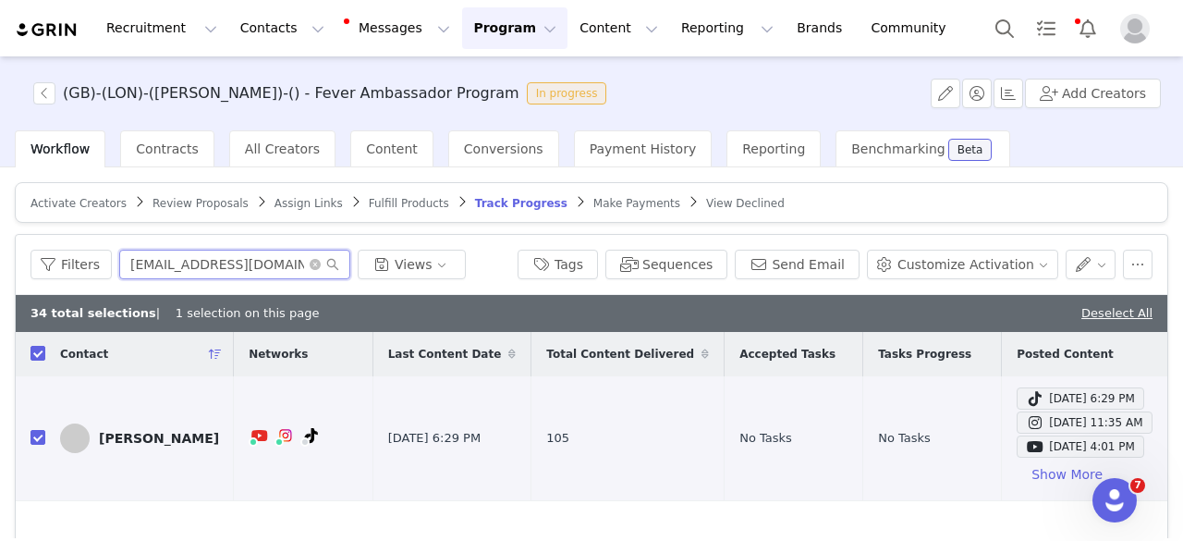
click at [261, 258] on input "[EMAIL_ADDRESS][DOMAIN_NAME]" at bounding box center [234, 265] width 231 height 30
paste input "[EMAIL_ADDRESS]"
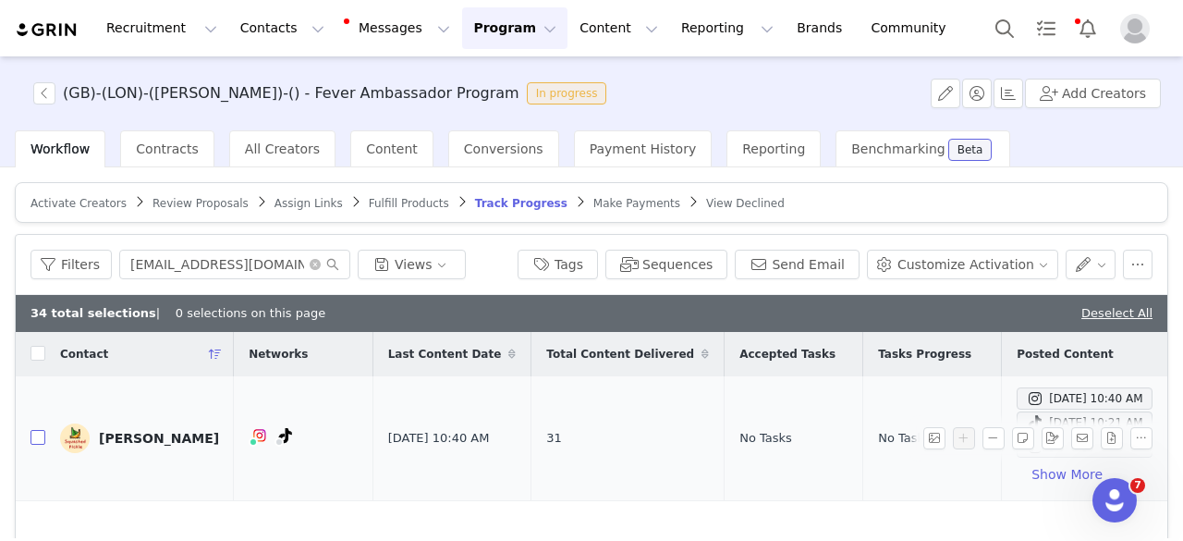
click at [38, 444] on input "checkbox" at bounding box center [38, 437] width 15 height 15
click at [236, 263] on input "[EMAIL_ADDRESS][DOMAIN_NAME]" at bounding box center [234, 265] width 231 height 30
paste input "[EMAIL_ADDRESS]"
click at [35, 440] on input "checkbox" at bounding box center [38, 437] width 15 height 15
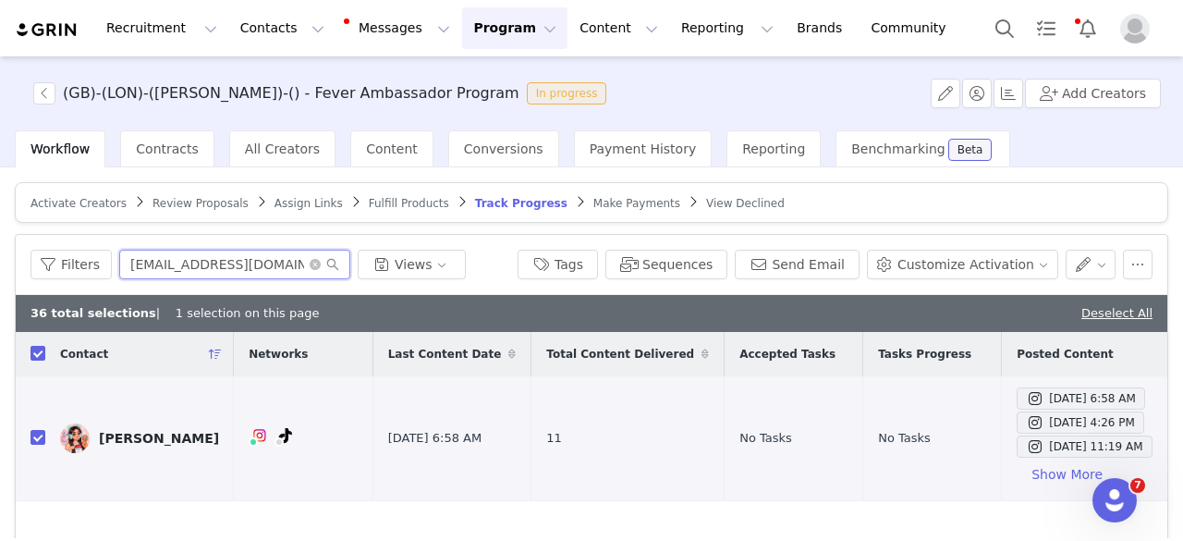
click at [199, 262] on input "[EMAIL_ADDRESS][DOMAIN_NAME]" at bounding box center [234, 265] width 231 height 30
paste input "Info@traveleatslay"
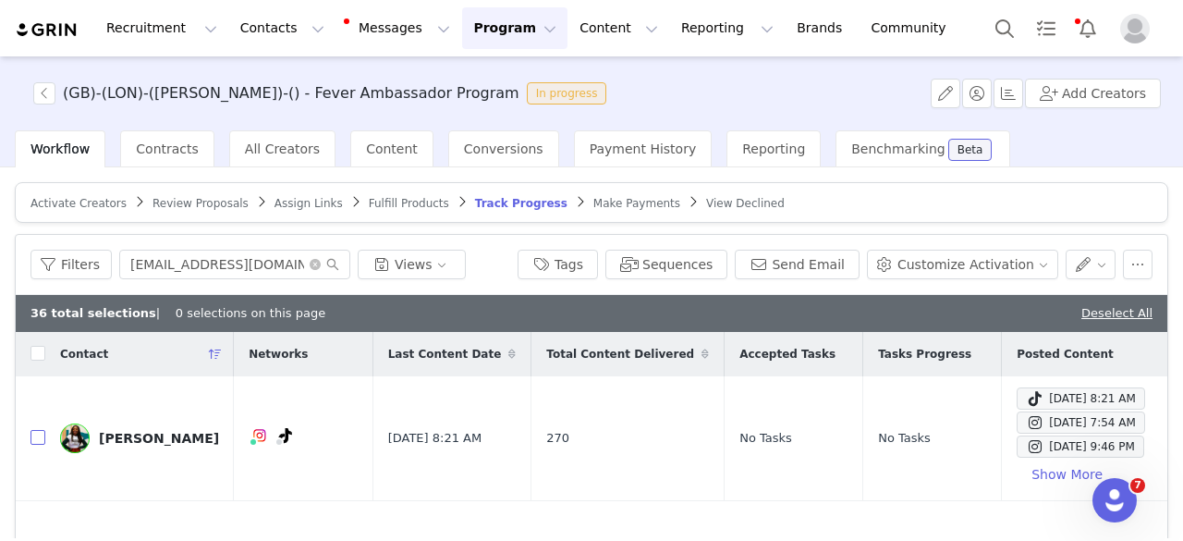
click at [38, 438] on input "checkbox" at bounding box center [38, 437] width 15 height 15
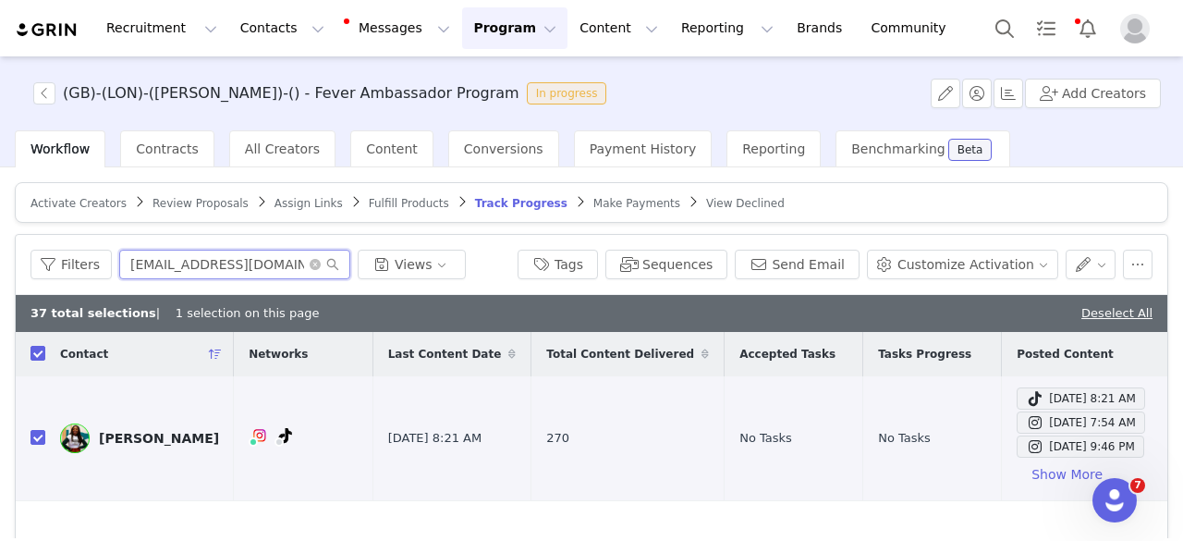
click at [288, 251] on input "[EMAIL_ADDRESS][DOMAIN_NAME]" at bounding box center [234, 265] width 231 height 30
paste input "ticija@live"
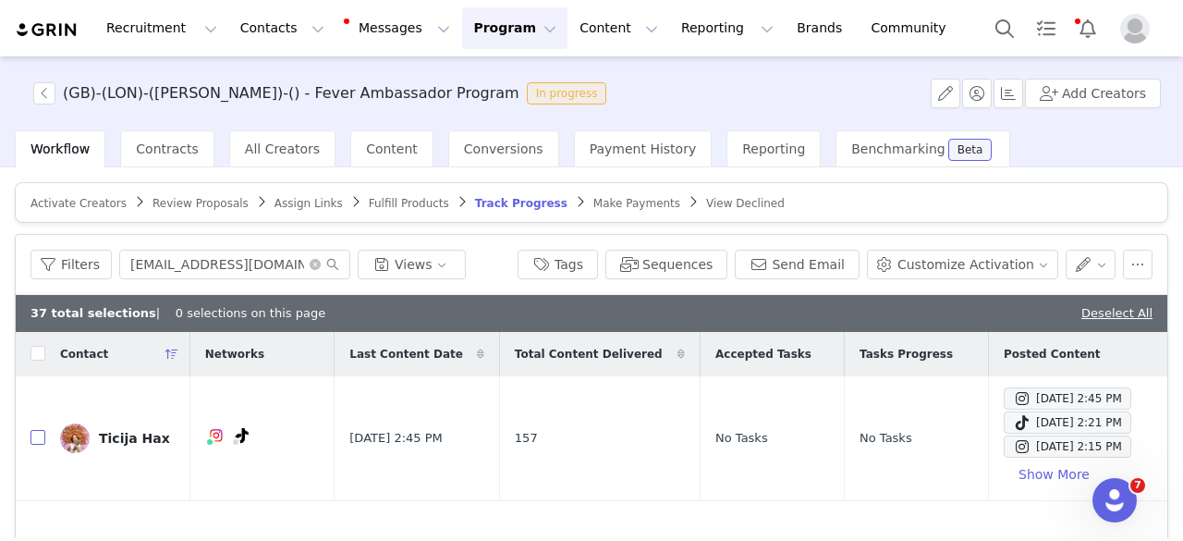
click at [33, 441] on input "checkbox" at bounding box center [38, 437] width 15 height 15
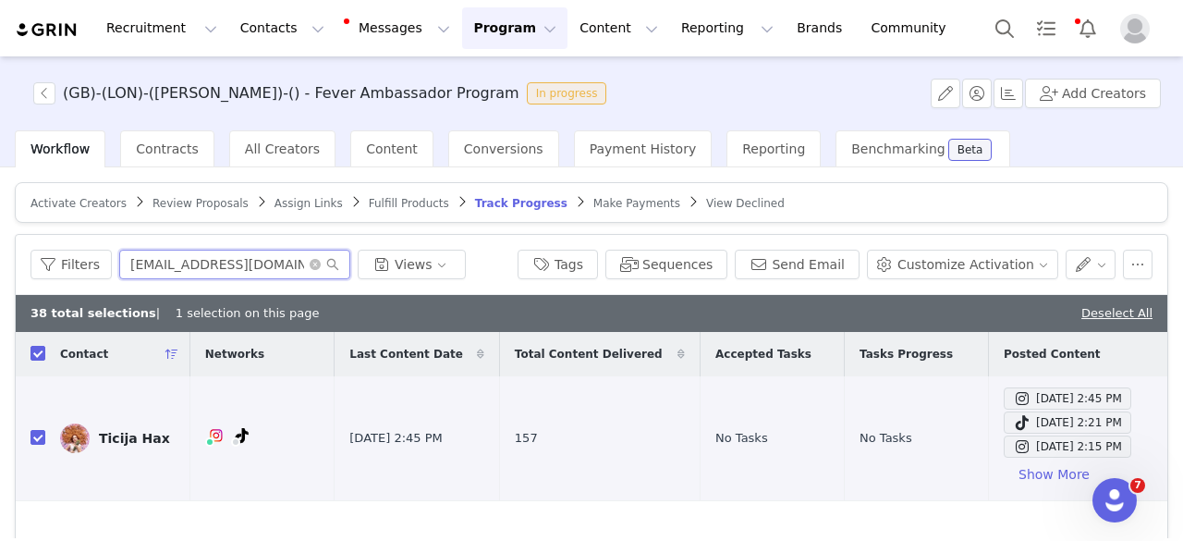
click at [242, 259] on input "[EMAIL_ADDRESS][DOMAIN_NAME]" at bounding box center [234, 265] width 231 height 30
paste input "[EMAIL_ADDRESS]"
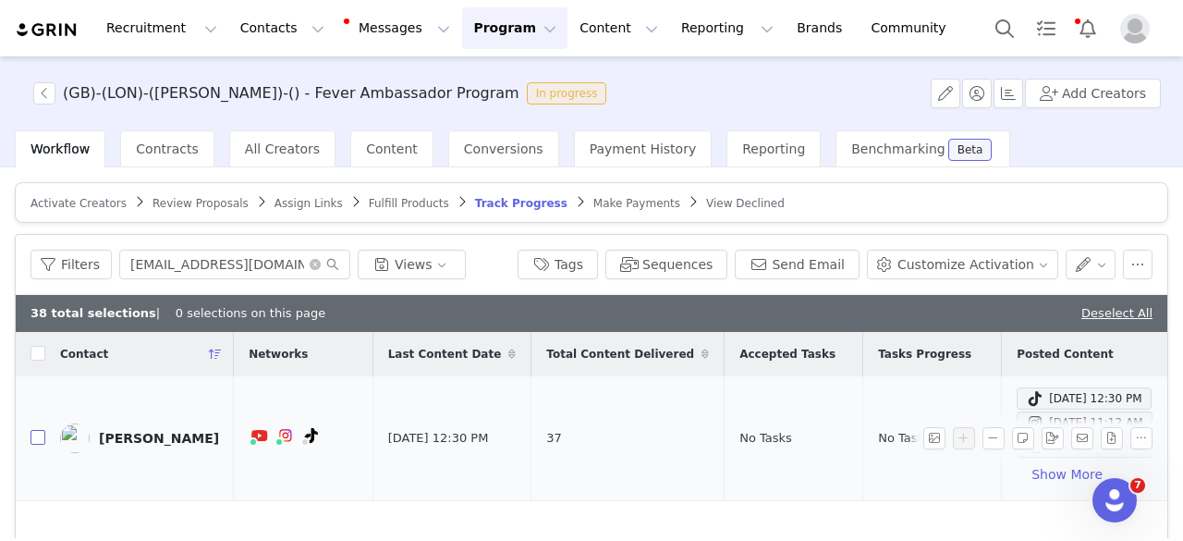
click at [36, 439] on input "checkbox" at bounding box center [38, 437] width 15 height 15
click at [187, 258] on input "[EMAIL_ADDRESS][DOMAIN_NAME]" at bounding box center [234, 265] width 231 height 30
paste input "[DOMAIN_NAME][EMAIL_ADDRESS]"
click at [36, 439] on input "checkbox" at bounding box center [38, 437] width 15 height 15
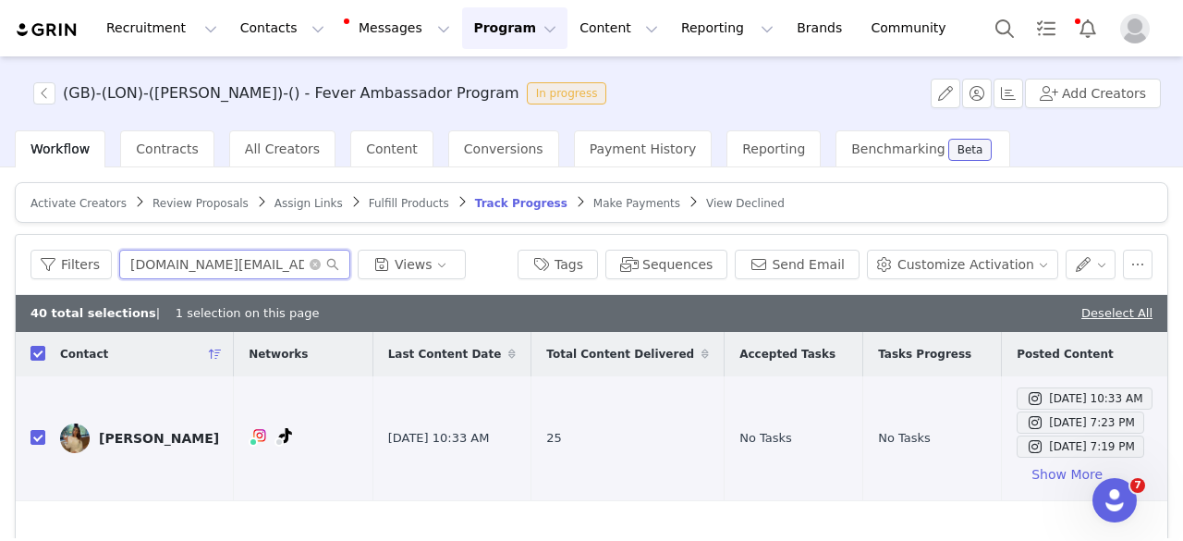
click at [188, 273] on input "[DOMAIN_NAME][EMAIL_ADDRESS][DOMAIN_NAME]" at bounding box center [234, 265] width 231 height 30
paste input "[EMAIL_ADDRESS]"
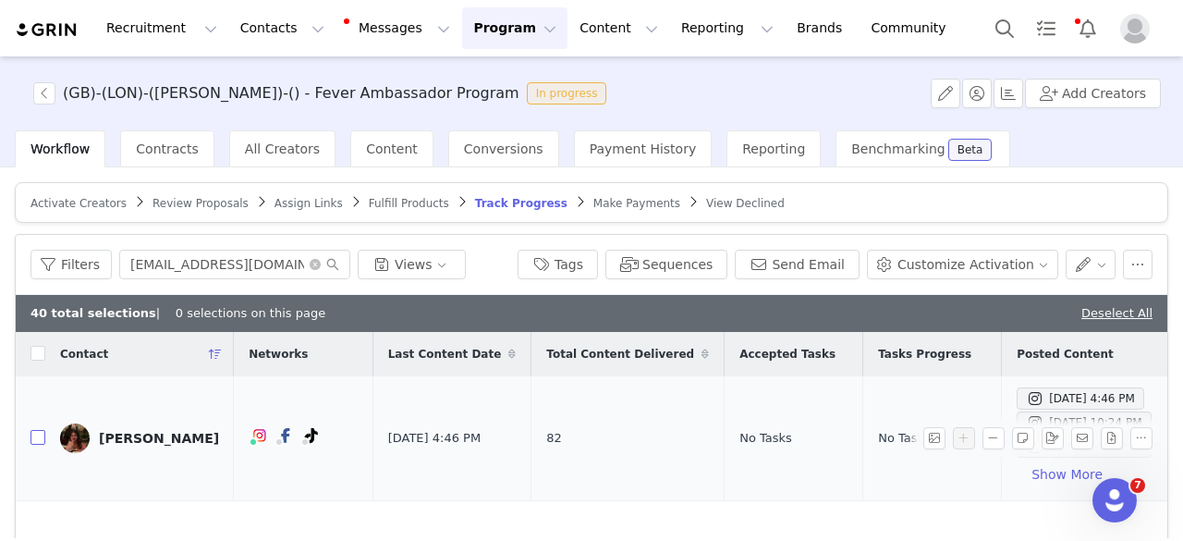
click at [37, 438] on input "checkbox" at bounding box center [38, 437] width 15 height 15
click at [227, 269] on input "[EMAIL_ADDRESS][DOMAIN_NAME]" at bounding box center [234, 265] width 231 height 30
paste input "Eatwithels"
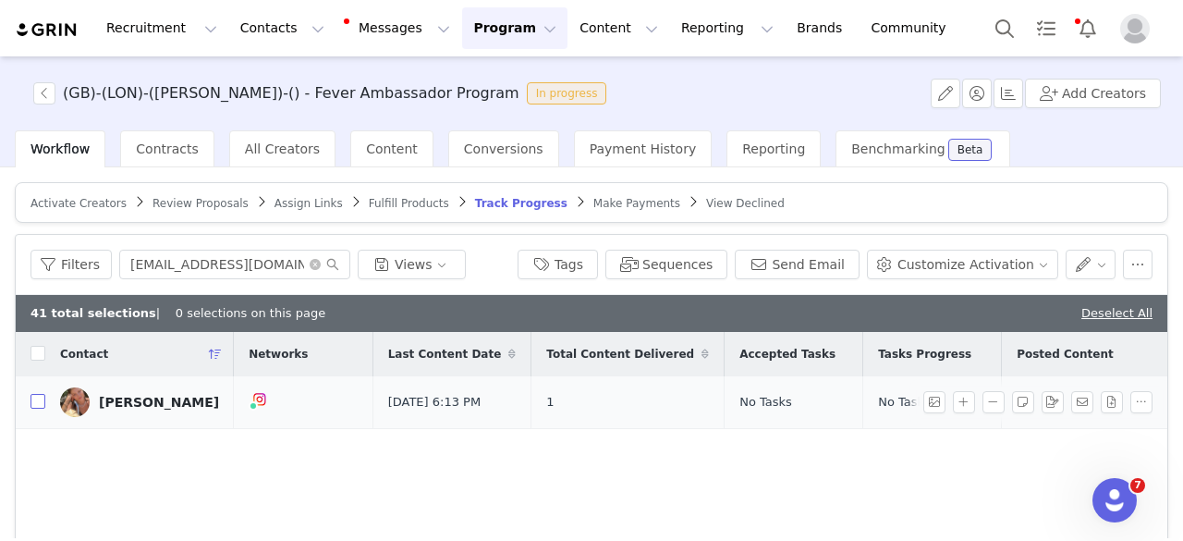
click at [31, 404] on input "checkbox" at bounding box center [38, 401] width 15 height 15
click at [279, 258] on input "[EMAIL_ADDRESS][DOMAIN_NAME]" at bounding box center [234, 265] width 231 height 30
paste input "[EMAIL_ADDRESS][DOMAIN_NAME]"
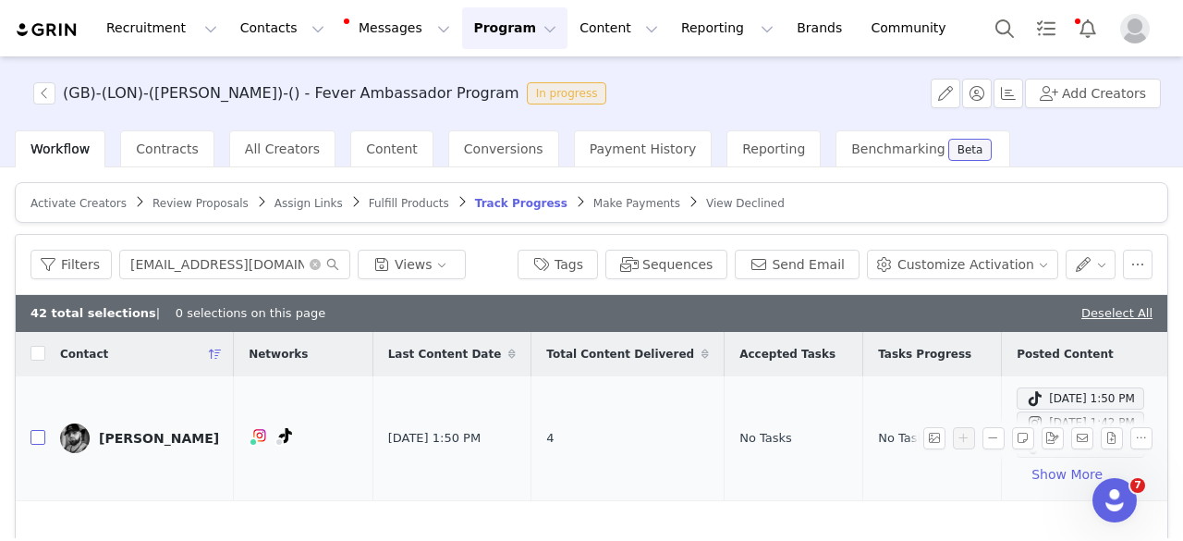
click at [37, 437] on input "checkbox" at bounding box center [38, 437] width 15 height 15
click at [269, 256] on input "[EMAIL_ADDRESS][DOMAIN_NAME]" at bounding box center [234, 265] width 231 height 30
paste input "[EMAIL_ADDRESS][DOMAIN_NAME]"
click at [39, 435] on input "checkbox" at bounding box center [38, 437] width 15 height 15
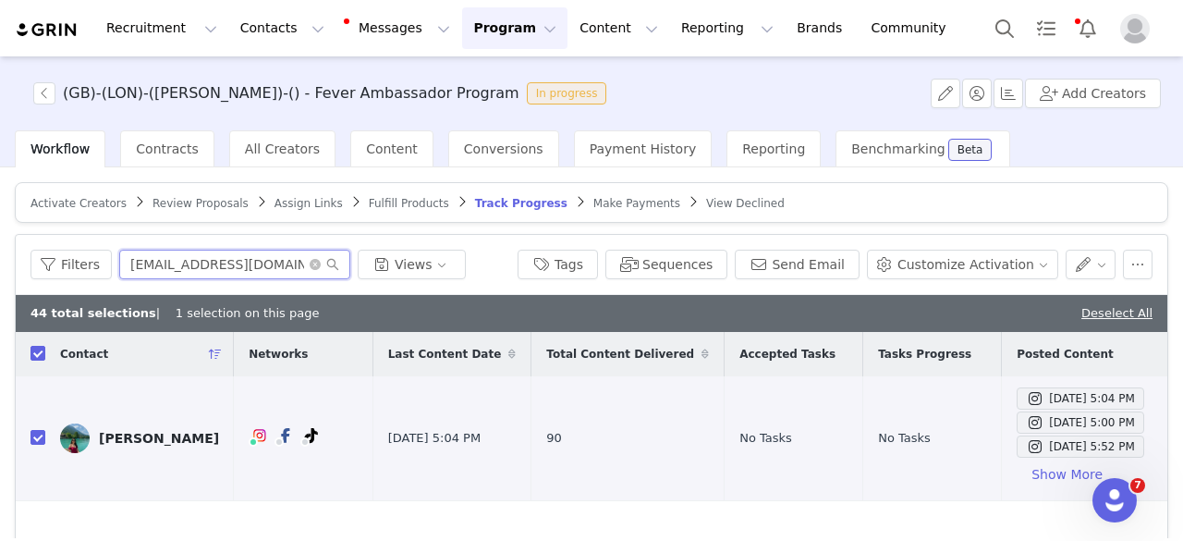
click at [249, 269] on input "[EMAIL_ADDRESS][DOMAIN_NAME]" at bounding box center [234, 265] width 231 height 30
paste input "chantellepang1"
click at [37, 440] on input "checkbox" at bounding box center [38, 437] width 15 height 15
click at [230, 263] on input "[EMAIL_ADDRESS][DOMAIN_NAME]" at bounding box center [234, 265] width 231 height 30
paste input "[EMAIL_ADDRESS]"
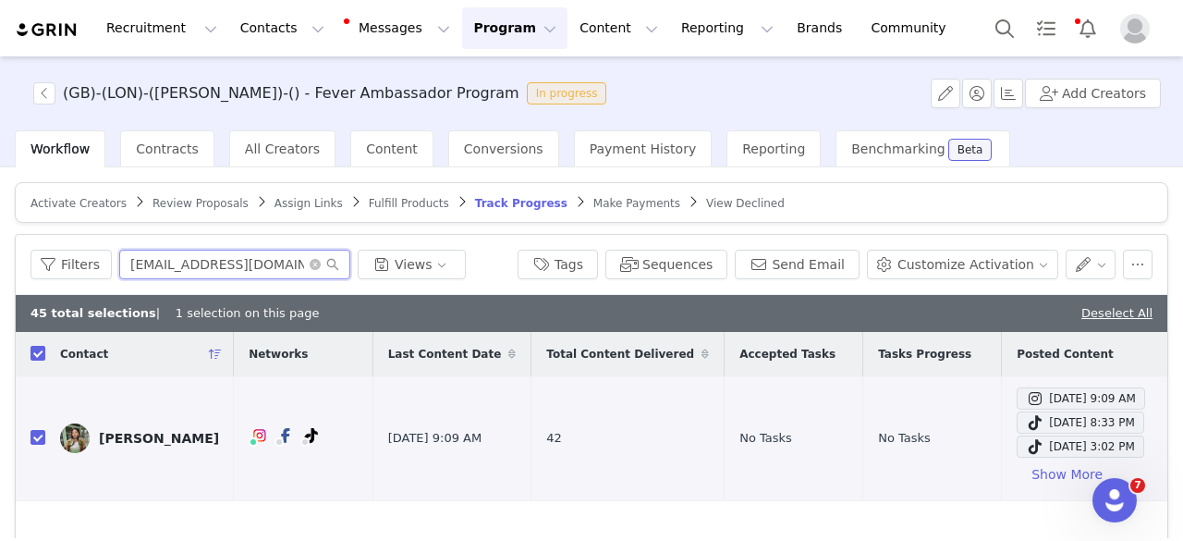
scroll to position [0, 4]
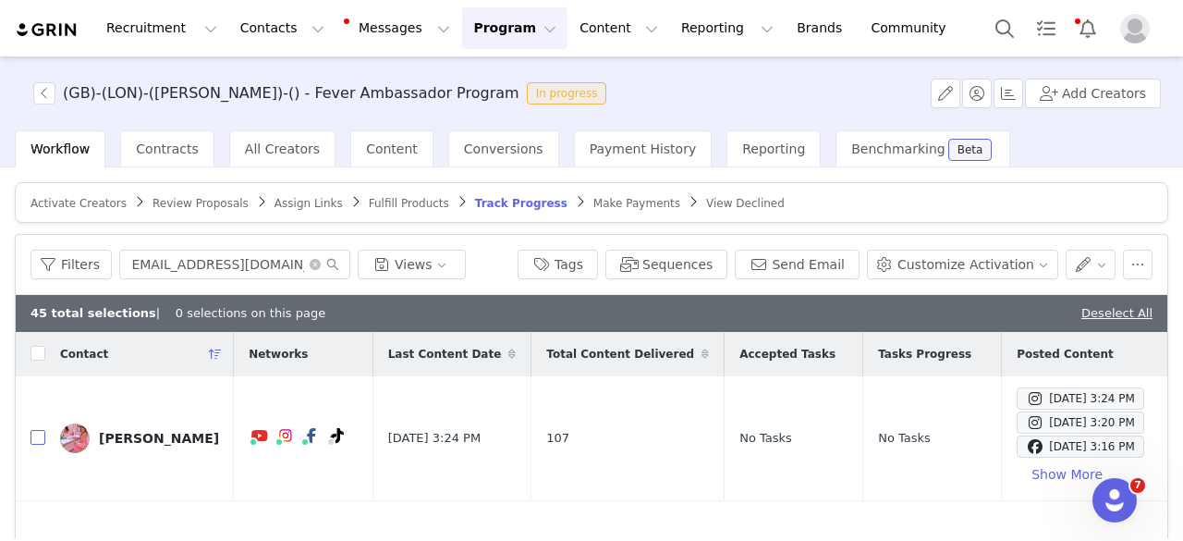
click at [36, 439] on input "checkbox" at bounding box center [38, 437] width 15 height 15
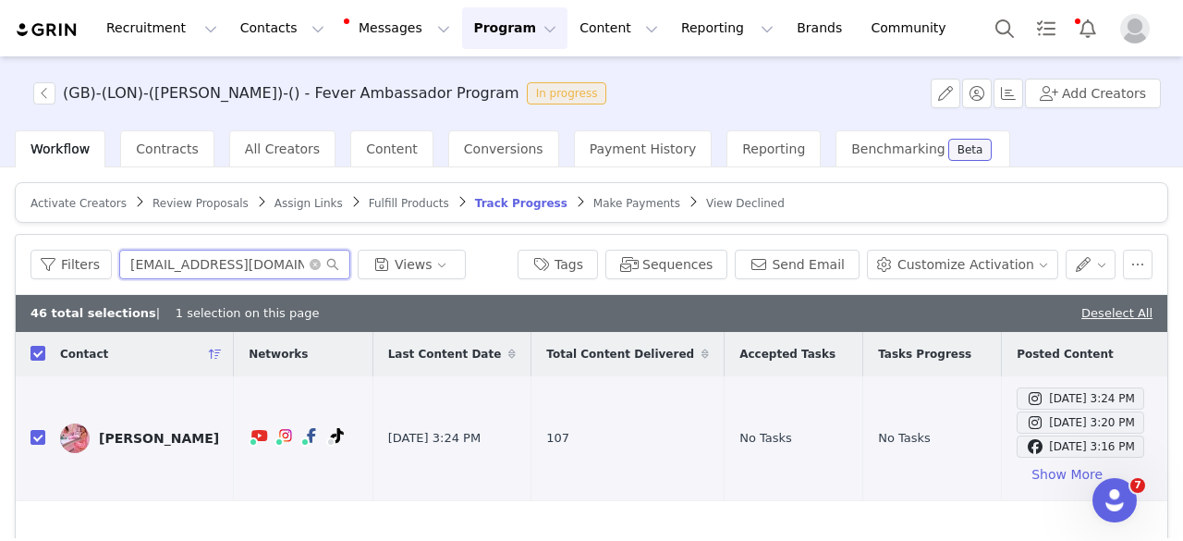
click at [264, 251] on input "[EMAIL_ADDRESS][DOMAIN_NAME]" at bounding box center [234, 265] width 231 height 30
paste input "[EMAIL_ADDRESS][DOMAIN_NAME]"
paste input "[EMAIL_ADDRESS]"
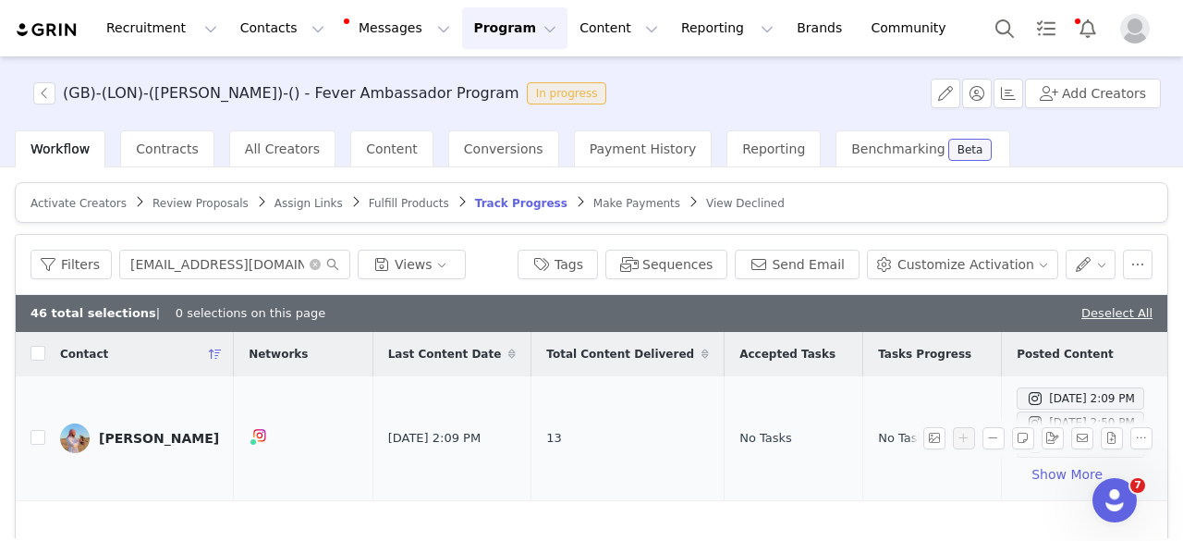
click at [28, 450] on td at bounding box center [31, 438] width 30 height 125
click at [38, 436] on input "checkbox" at bounding box center [38, 437] width 15 height 15
drag, startPoint x: 251, startPoint y: 291, endPoint x: 251, endPoint y: 275, distance: 15.7
click at [251, 275] on div "Filters [EMAIL_ADDRESS][DOMAIN_NAME] Views Tags Sequences Send Email Customize …" at bounding box center [592, 265] width 1152 height 60
click at [251, 275] on input "[EMAIL_ADDRESS][DOMAIN_NAME]" at bounding box center [234, 265] width 231 height 30
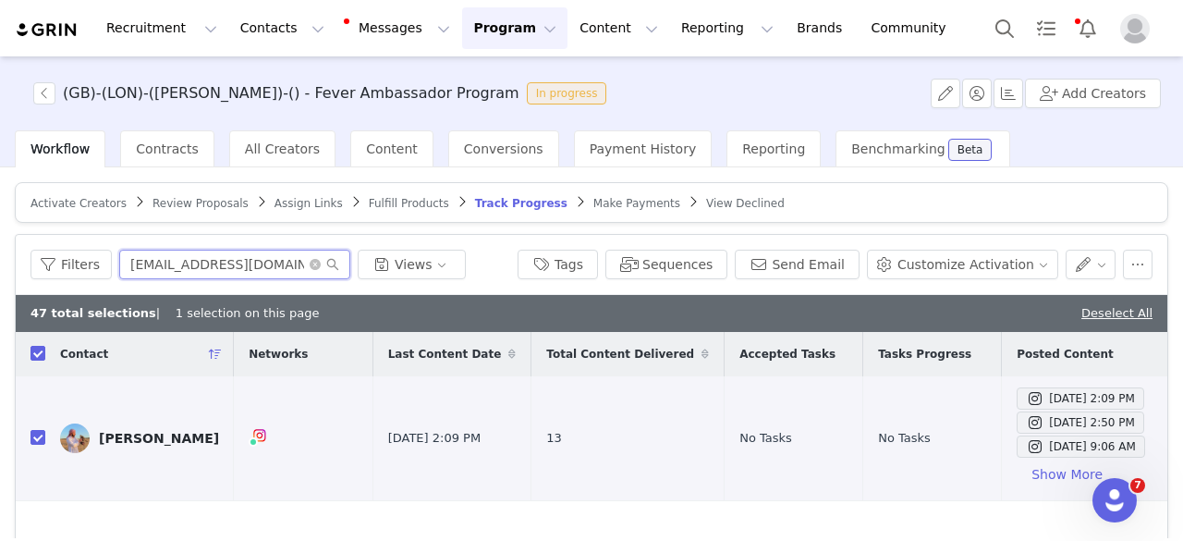
paste input "popupslondon"
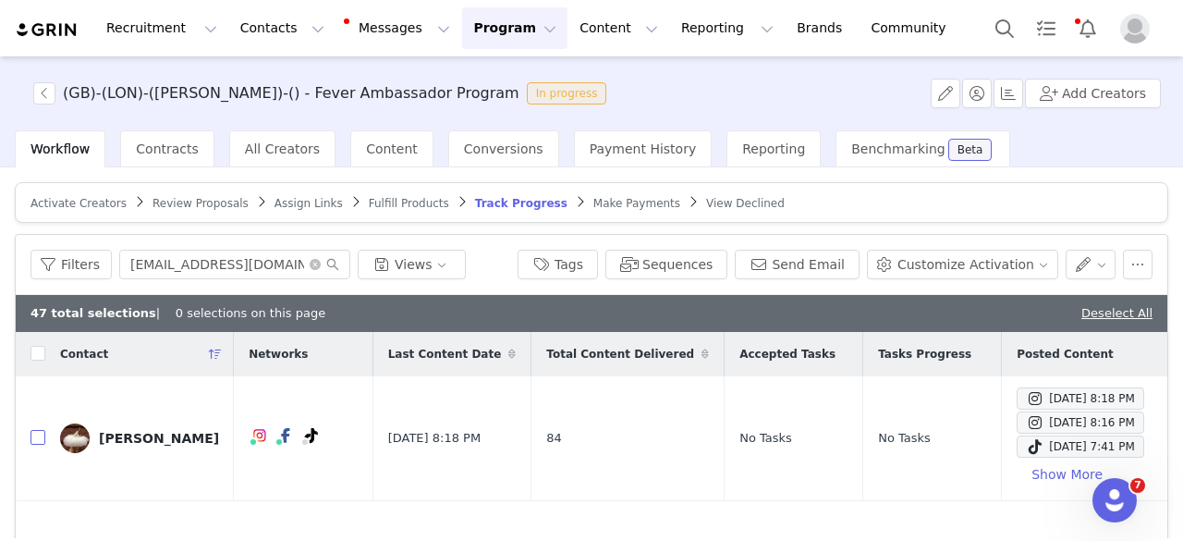
click at [36, 438] on input "checkbox" at bounding box center [38, 437] width 15 height 15
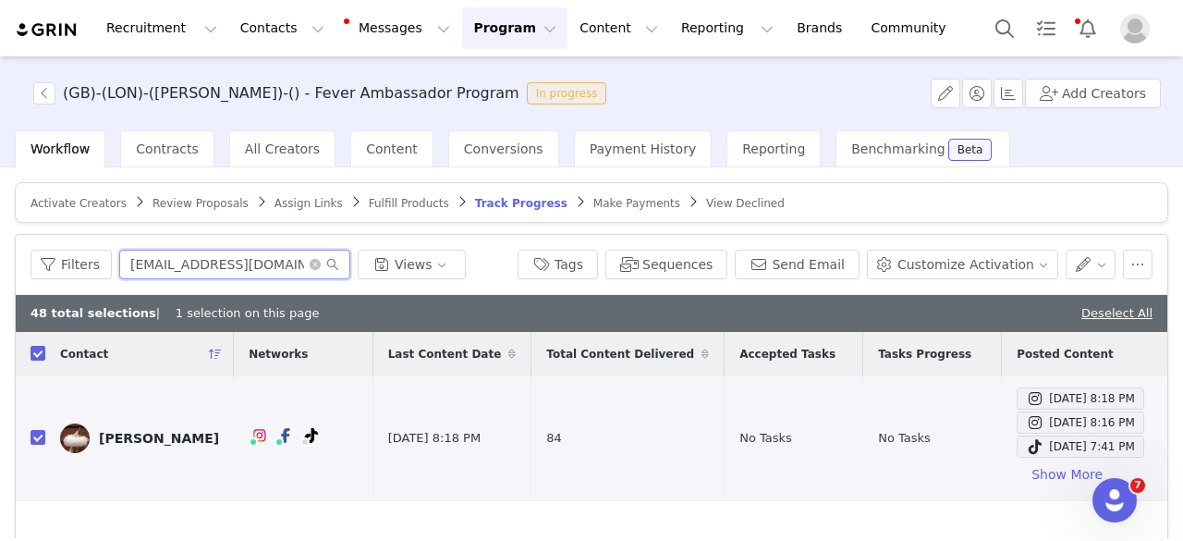
click at [161, 275] on input "[EMAIL_ADDRESS][DOMAIN_NAME]" at bounding box center [234, 265] width 231 height 30
paste input "cullengrace89"
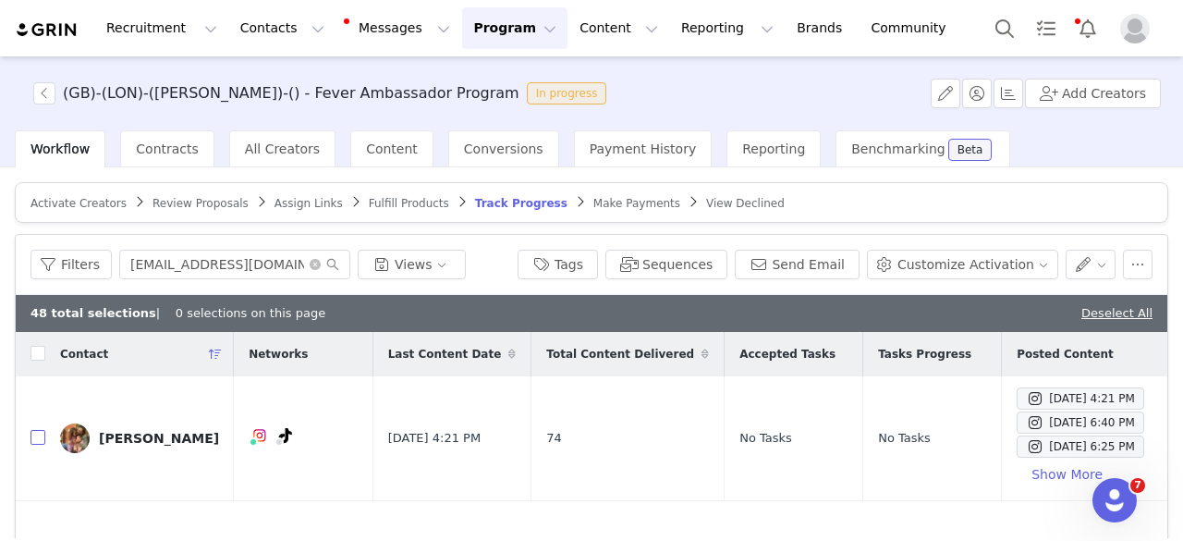
click at [39, 434] on input "checkbox" at bounding box center [38, 437] width 15 height 15
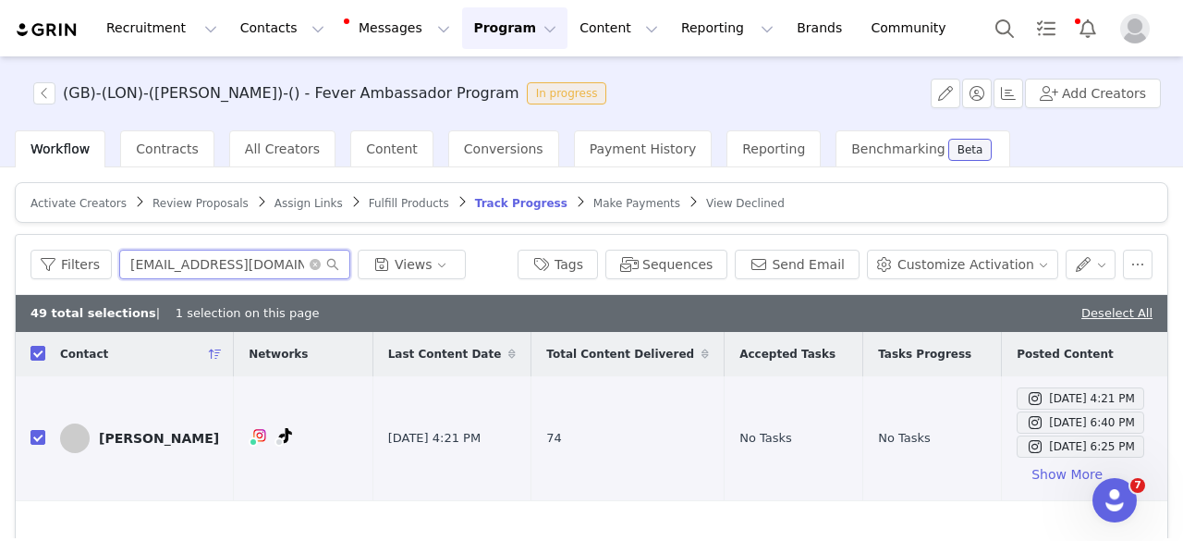
click at [179, 263] on input "[EMAIL_ADDRESS][DOMAIN_NAME]" at bounding box center [234, 265] width 231 height 30
paste input "heyreikoc"
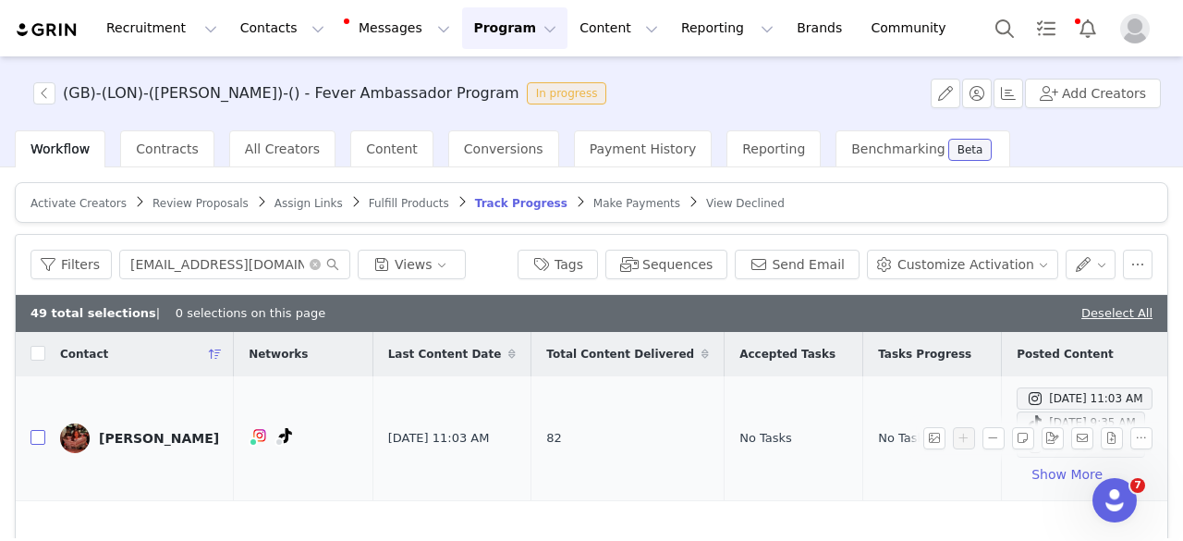
click at [39, 441] on input "checkbox" at bounding box center [38, 437] width 15 height 15
click at [161, 267] on input "[EMAIL_ADDRESS][DOMAIN_NAME]" at bounding box center [234, 265] width 231 height 30
paste input "mayplaystv"
click at [161, 267] on input "[EMAIL_ADDRESS][DOMAIN_NAME]" at bounding box center [234, 265] width 231 height 30
click at [35, 437] on input "checkbox" at bounding box center [38, 437] width 15 height 15
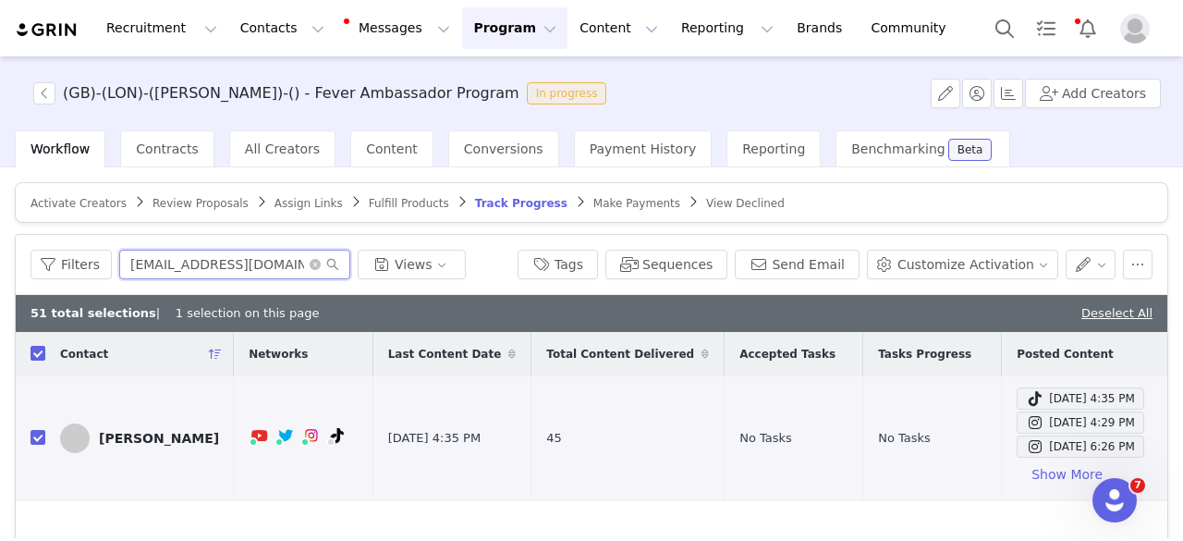
click at [209, 270] on input "[EMAIL_ADDRESS][DOMAIN_NAME]" at bounding box center [234, 265] width 231 height 30
paste input "bansri_r@hot"
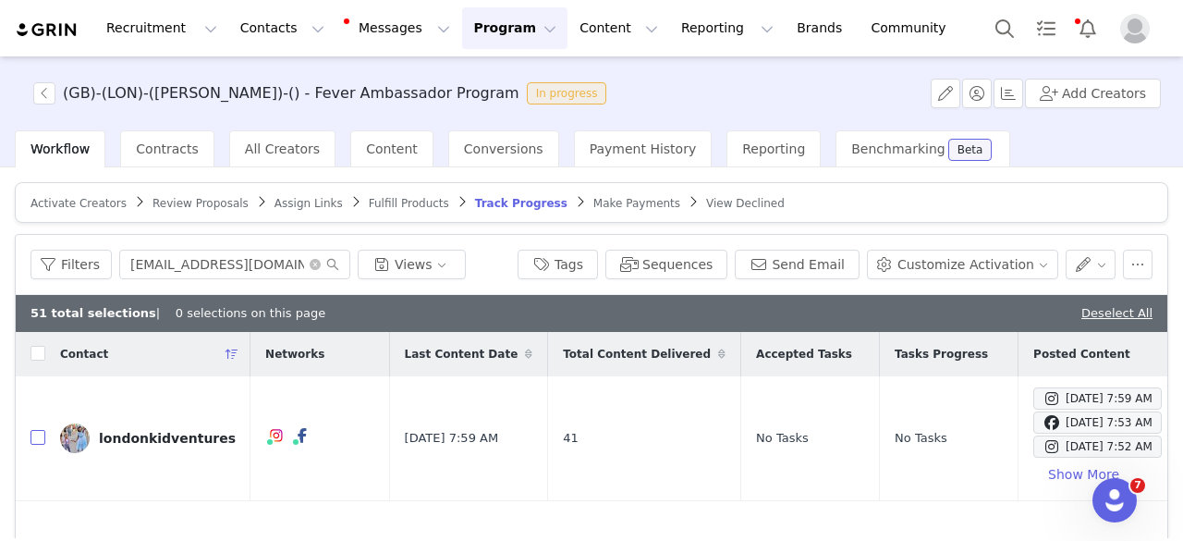
click at [32, 435] on input "checkbox" at bounding box center [38, 437] width 15 height 15
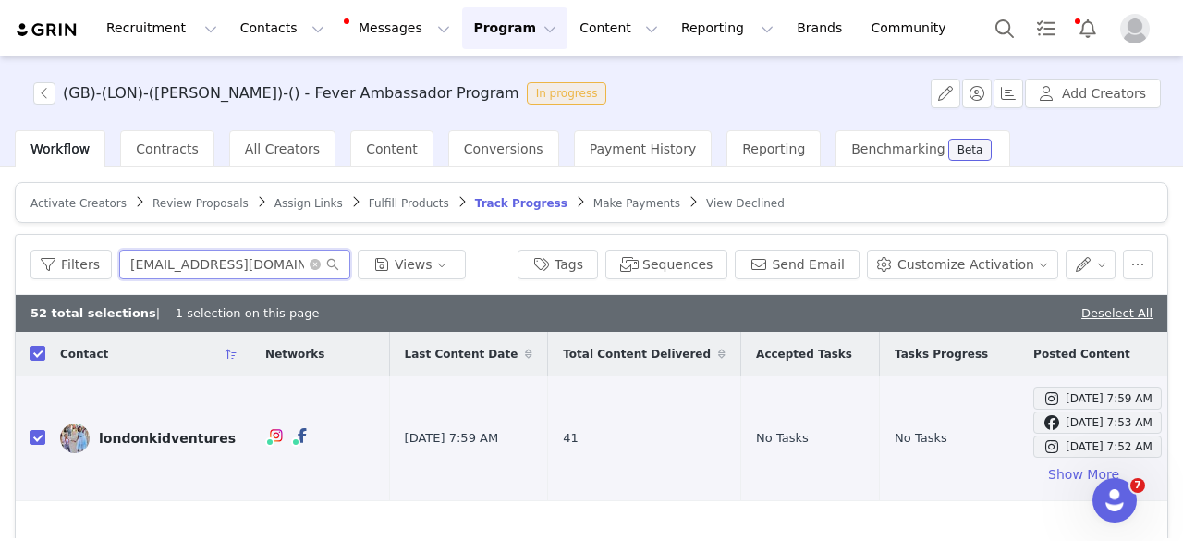
click at [181, 267] on input "[EMAIL_ADDRESS][DOMAIN_NAME]" at bounding box center [234, 265] width 231 height 30
paste input "polishfoodietravels@g"
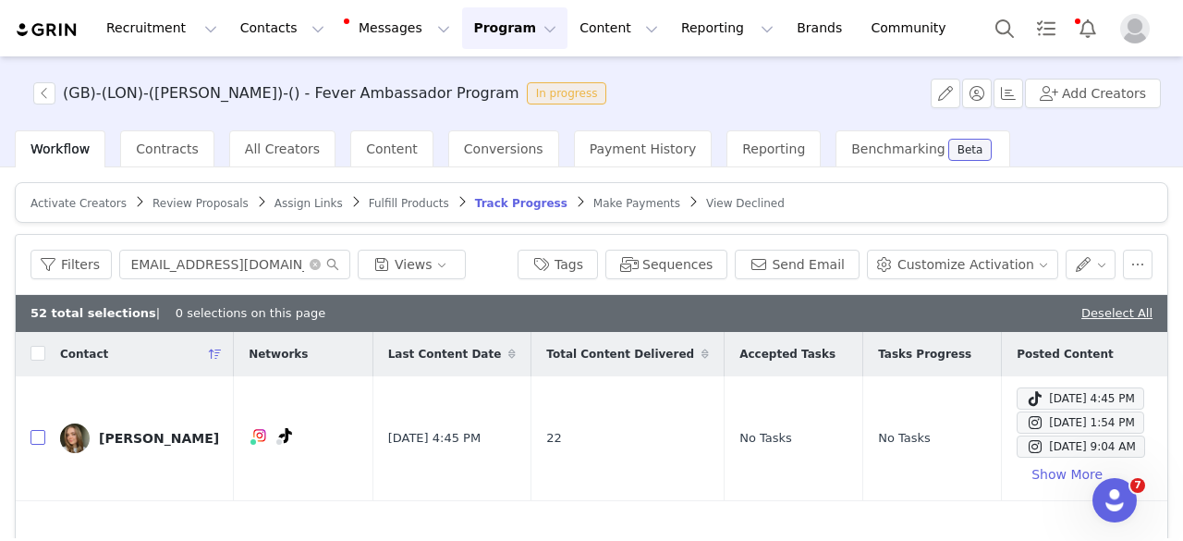
click at [42, 434] on input "checkbox" at bounding box center [38, 437] width 15 height 15
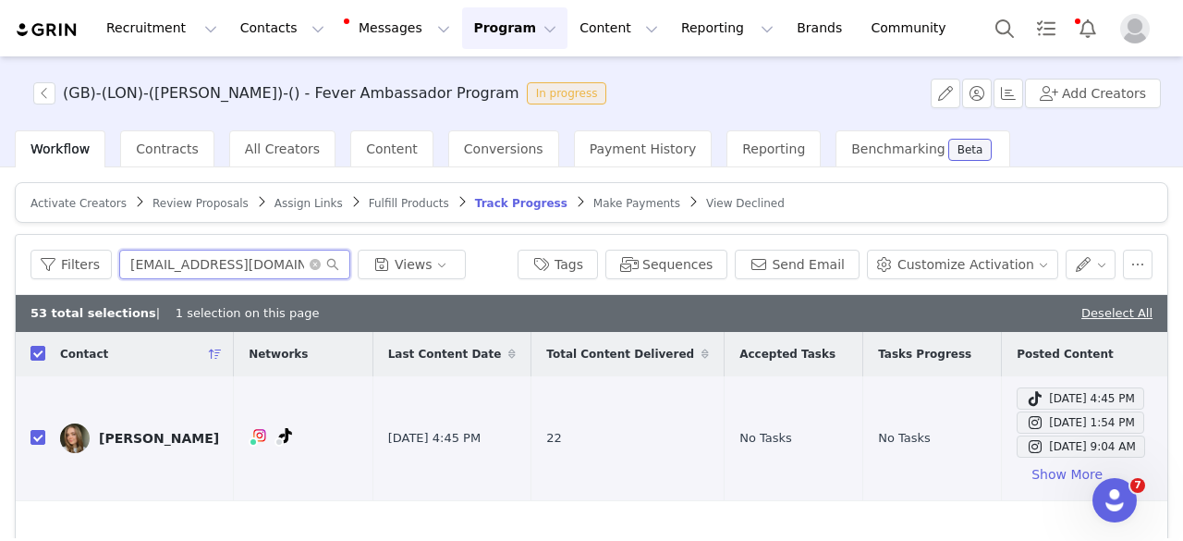
click at [189, 256] on input "[EMAIL_ADDRESS][DOMAIN_NAME]" at bounding box center [234, 265] width 231 height 30
paste input "[EMAIL_ADDRESS][DOMAIN_NAME]"
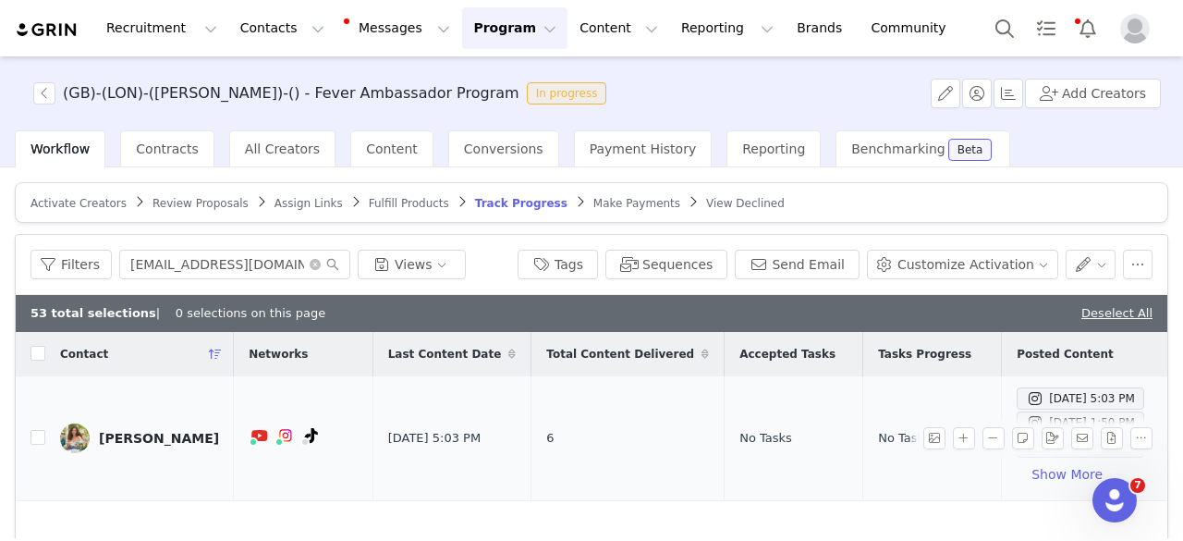
click at [45, 438] on td "[PERSON_NAME]" at bounding box center [139, 438] width 189 height 125
click at [33, 438] on input "checkbox" at bounding box center [38, 437] width 15 height 15
click at [222, 262] on input "[EMAIL_ADDRESS][DOMAIN_NAME]" at bounding box center [234, 265] width 231 height 30
paste input "[EMAIL_ADDRESS][DOMAIN_NAME]"
click at [43, 431] on input "checkbox" at bounding box center [38, 437] width 15 height 15
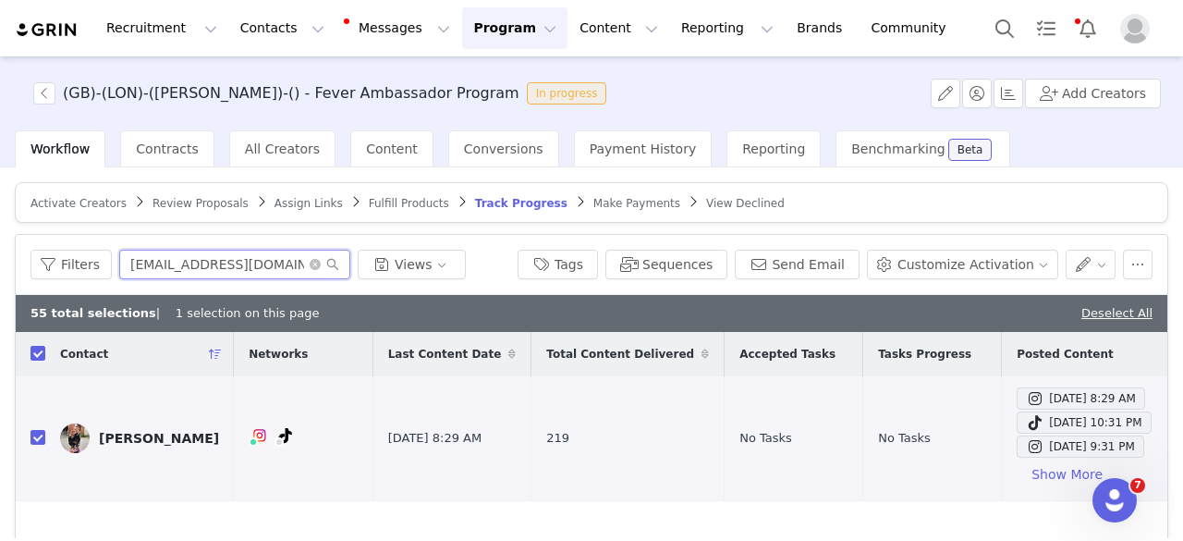
click at [236, 251] on input "[EMAIL_ADDRESS][DOMAIN_NAME]" at bounding box center [234, 265] width 231 height 30
paste input "megisina4"
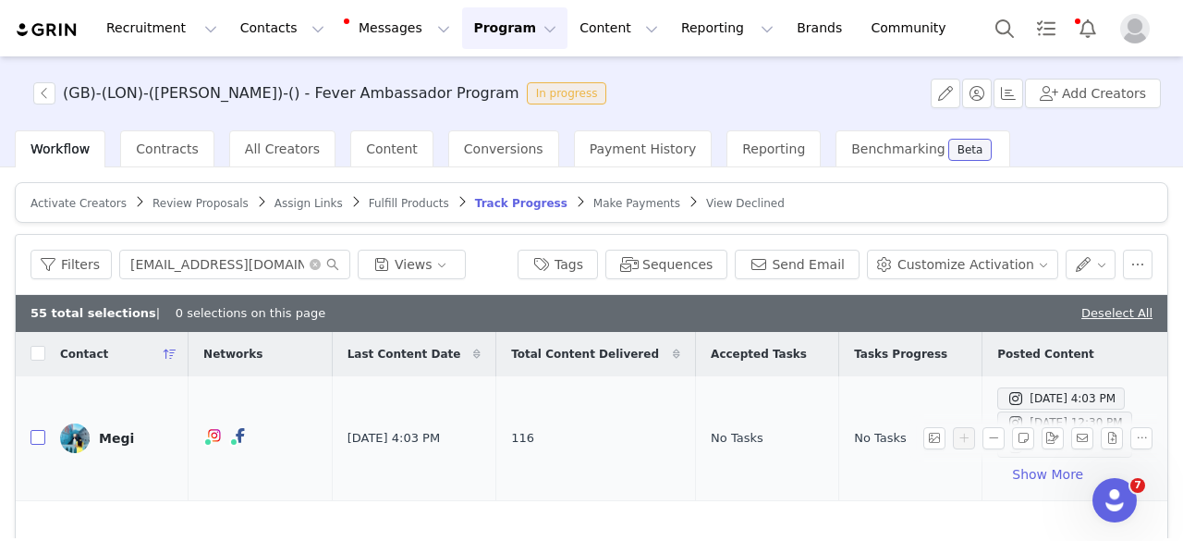
click at [41, 434] on input "checkbox" at bounding box center [38, 437] width 15 height 15
click at [208, 273] on input "[EMAIL_ADDRESS][DOMAIN_NAME]" at bounding box center [234, 265] width 231 height 30
paste input "whoaskedju.collab"
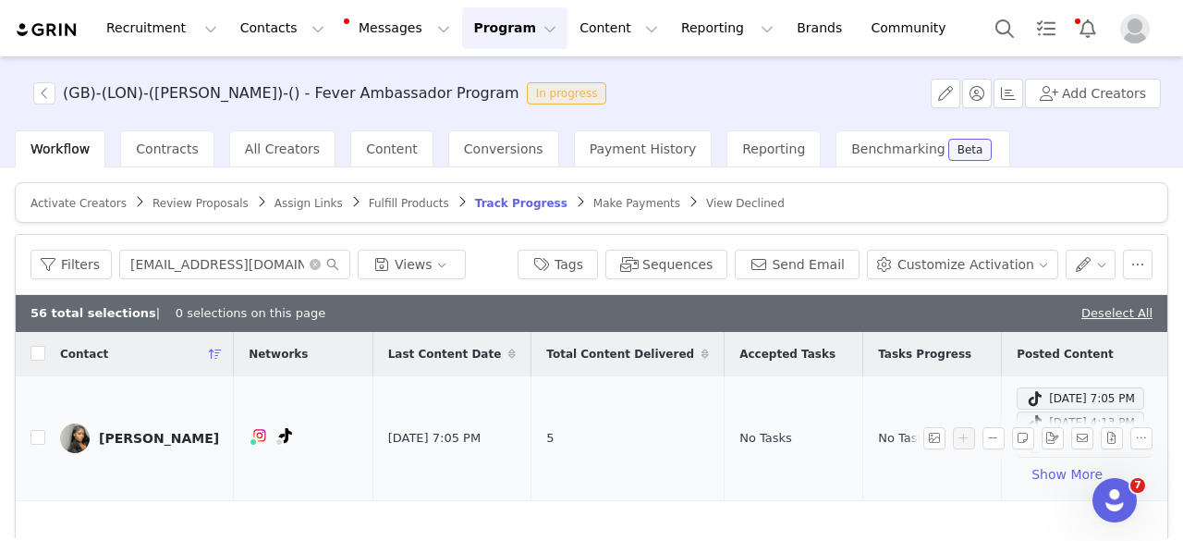
click at [39, 446] on td at bounding box center [31, 438] width 30 height 125
click at [35, 433] on input "checkbox" at bounding box center [38, 437] width 15 height 15
click at [240, 263] on input "[EMAIL_ADDRESS][DOMAIN_NAME]" at bounding box center [234, 265] width 231 height 30
paste input "[DOMAIN_NAME]"
click at [33, 444] on input "checkbox" at bounding box center [38, 437] width 15 height 15
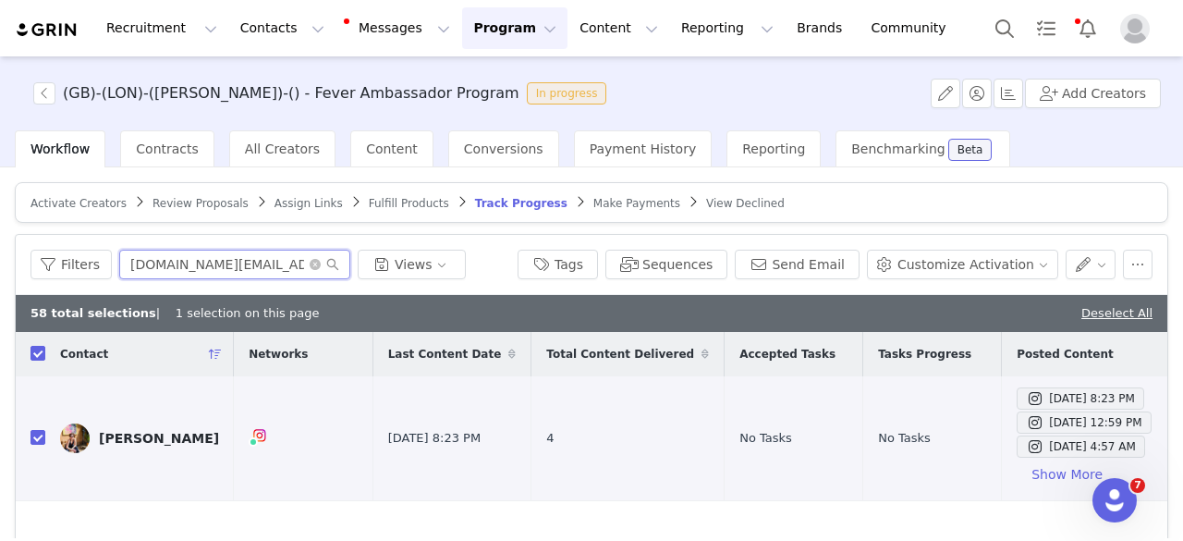
click at [231, 271] on input "[DOMAIN_NAME][EMAIL_ADDRESS][DOMAIN_NAME]" at bounding box center [234, 265] width 231 height 30
paste input "younglondonist"
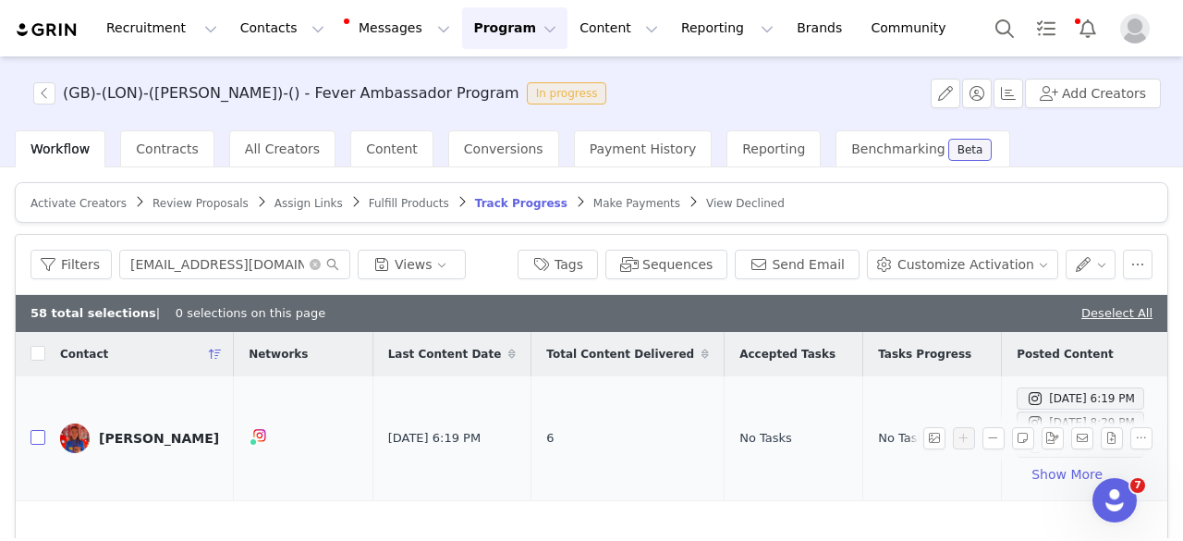
click at [37, 441] on input "checkbox" at bounding box center [38, 437] width 15 height 15
click at [252, 260] on input "[EMAIL_ADDRESS][DOMAIN_NAME]" at bounding box center [234, 265] width 231 height 30
paste input "info@latualondra"
click at [35, 431] on input "checkbox" at bounding box center [38, 437] width 15 height 15
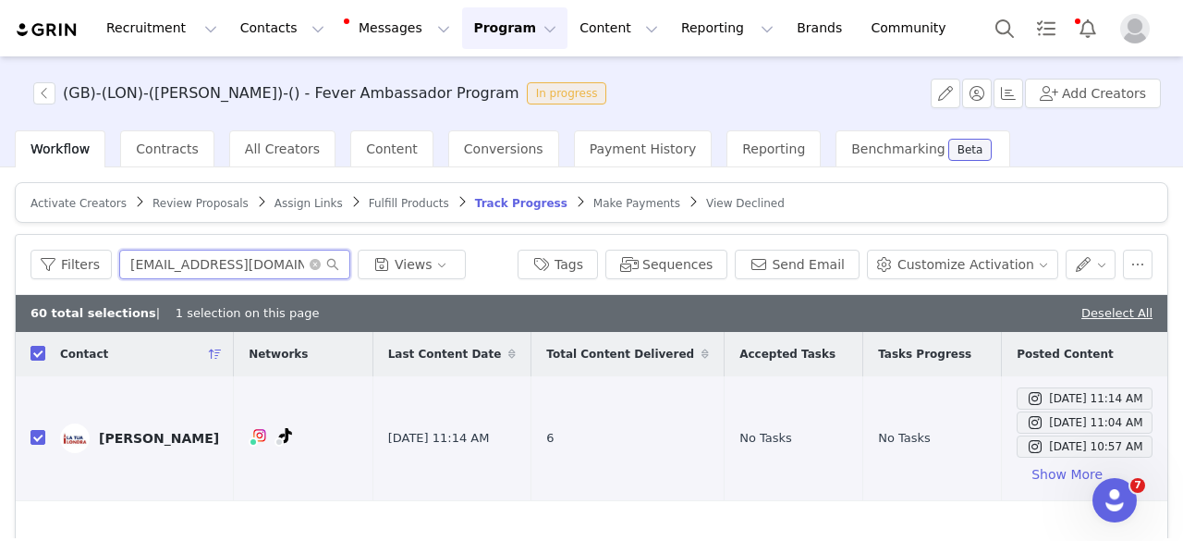
click at [248, 271] on input "[EMAIL_ADDRESS][DOMAIN_NAME]" at bounding box center [234, 265] width 231 height 30
paste input "hello@ouiaresocial"
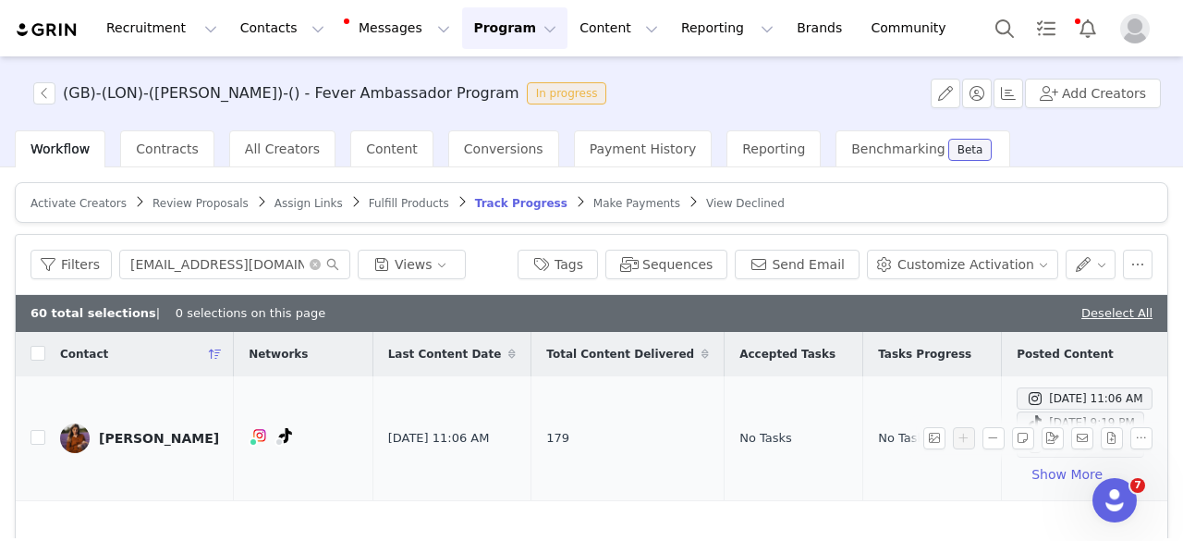
click at [39, 446] on td at bounding box center [31, 438] width 30 height 125
click at [31, 435] on input "checkbox" at bounding box center [38, 437] width 15 height 15
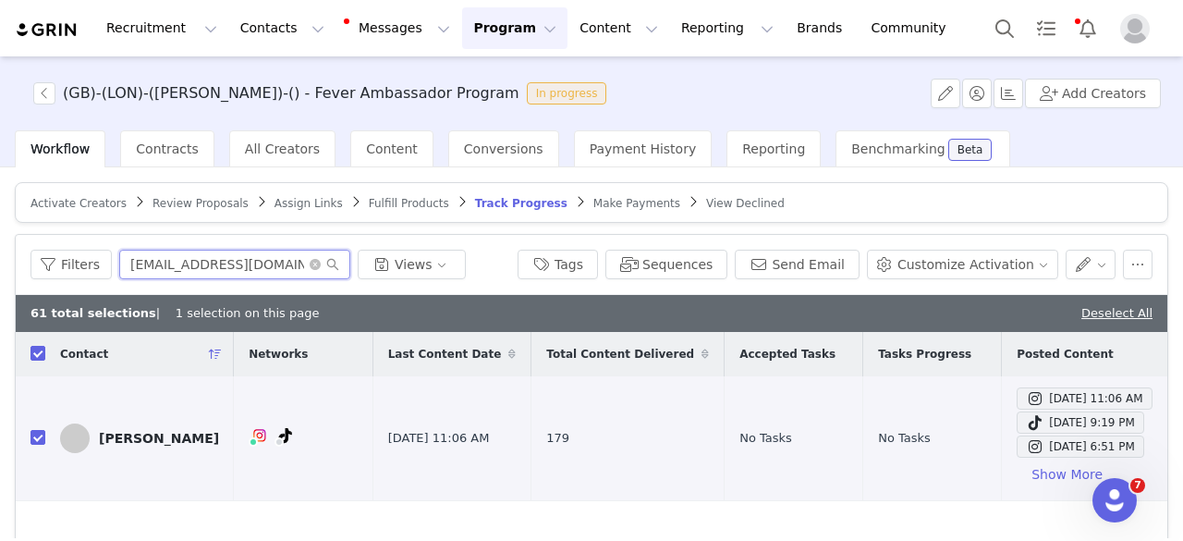
click at [265, 273] on input "[EMAIL_ADDRESS][DOMAIN_NAME]" at bounding box center [234, 265] width 231 height 30
paste input "[EMAIL_ADDRESS][DOMAIN_NAME]"
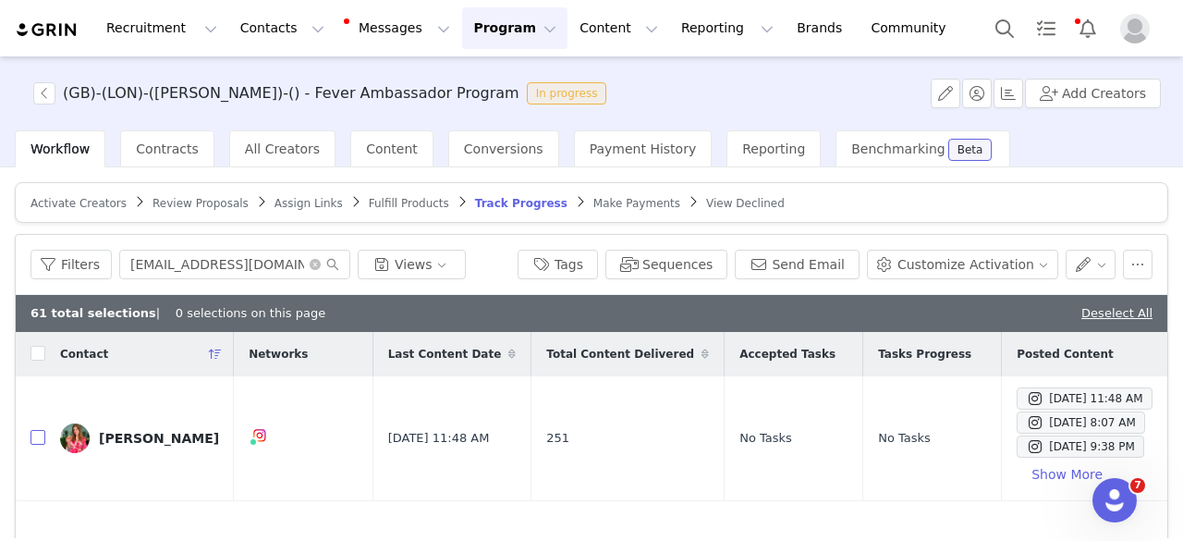
click at [35, 437] on input "checkbox" at bounding box center [38, 437] width 15 height 15
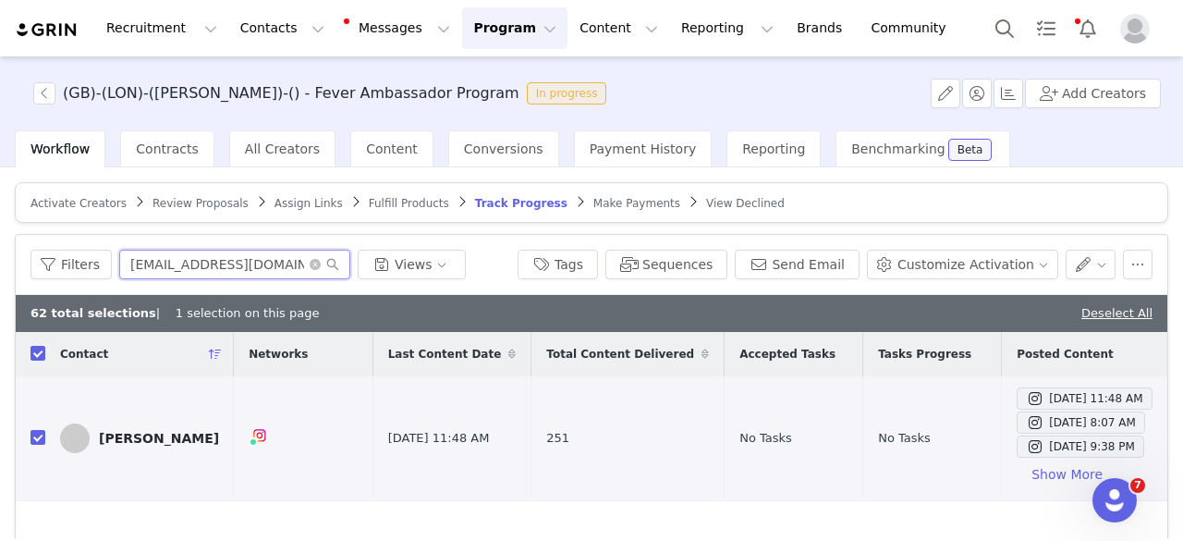
click at [238, 272] on input "[EMAIL_ADDRESS][DOMAIN_NAME]" at bounding box center [234, 265] width 231 height 30
paste input "[EMAIL_ADDRESS][DOMAIN_NAME]"
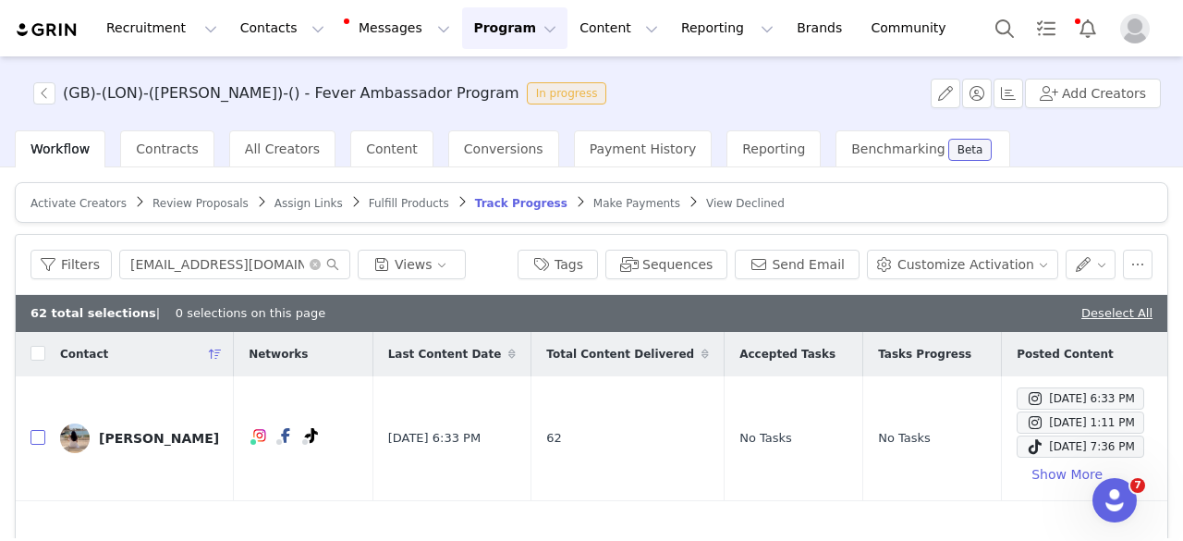
click at [41, 441] on input "checkbox" at bounding box center [38, 437] width 15 height 15
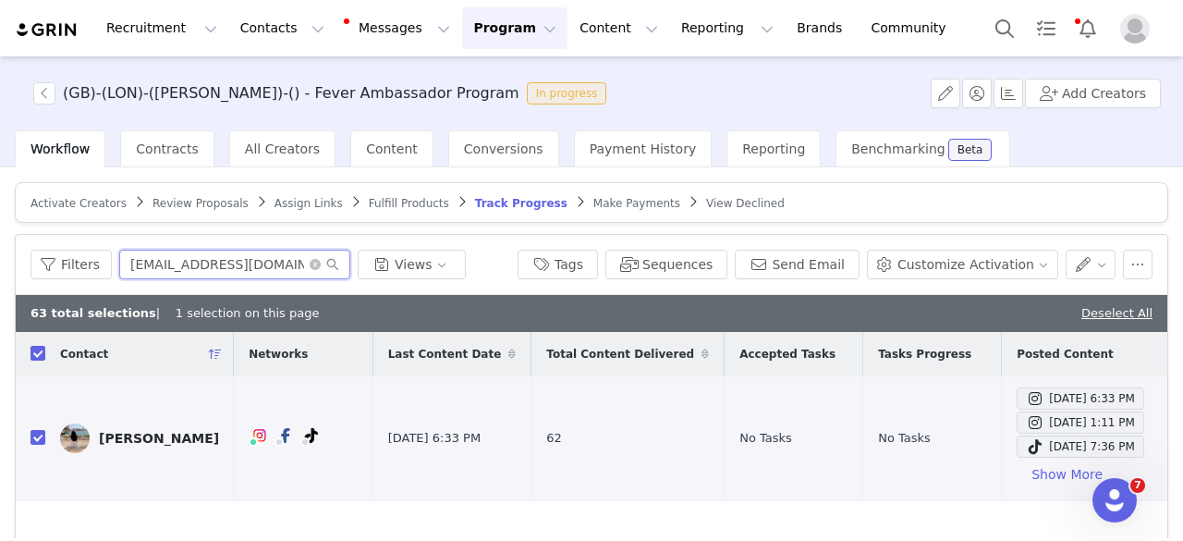
click at [272, 262] on input "[EMAIL_ADDRESS][DOMAIN_NAME]" at bounding box center [234, 265] width 231 height 30
paste input "riannacharles1997"
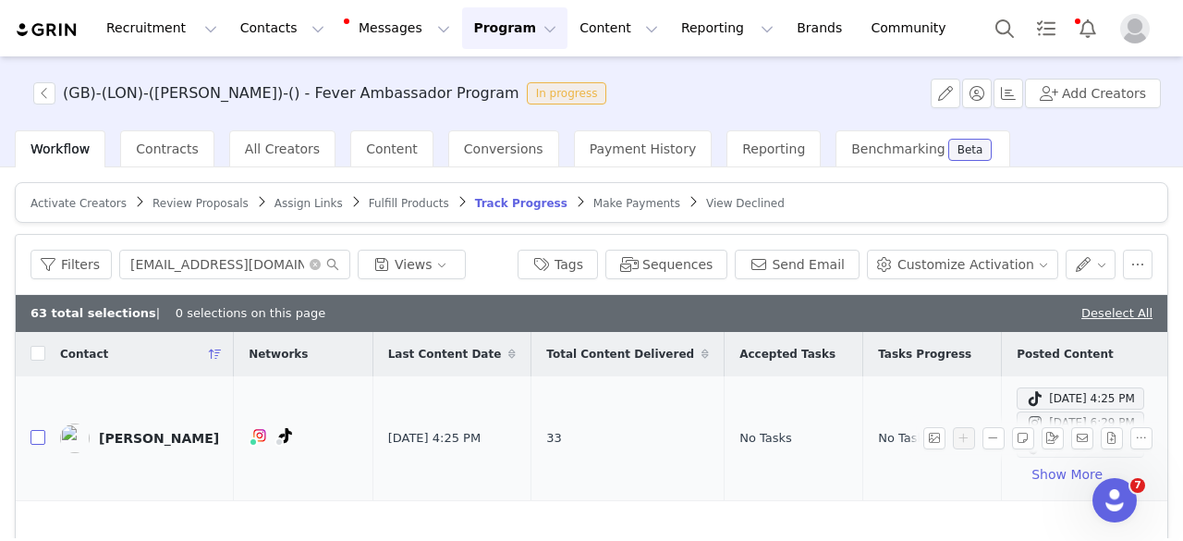
click at [43, 435] on input "checkbox" at bounding box center [38, 437] width 15 height 15
click at [172, 250] on input "[EMAIL_ADDRESS][DOMAIN_NAME]" at bounding box center [234, 265] width 231 height 30
paste input "arslan_k@hot"
click at [42, 438] on input "checkbox" at bounding box center [38, 437] width 15 height 15
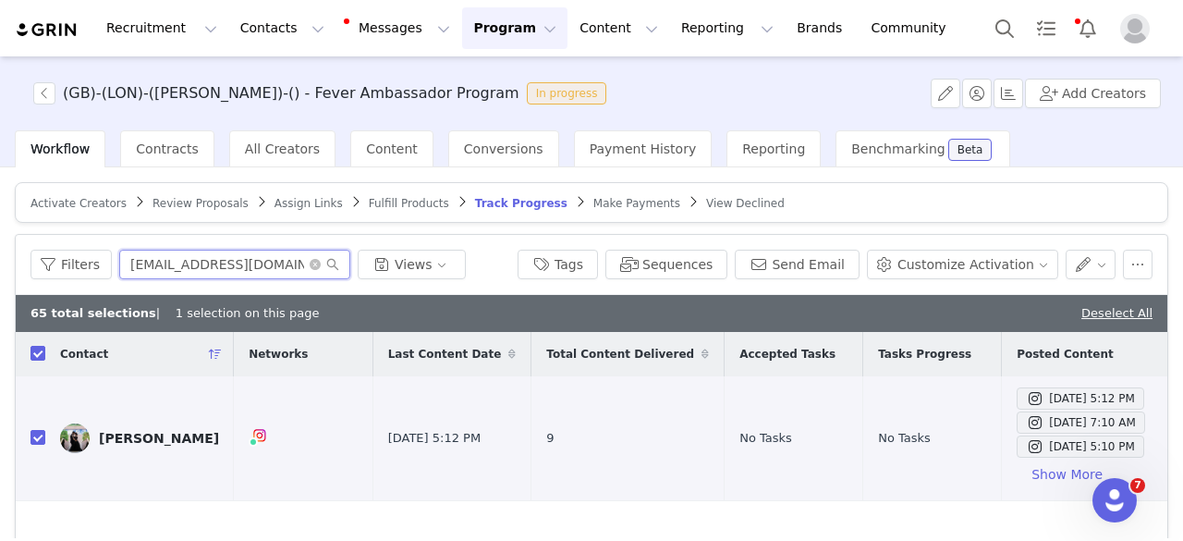
click at [248, 251] on input "[EMAIL_ADDRESS][DOMAIN_NAME]" at bounding box center [234, 265] width 231 height 30
paste input "[EMAIL_ADDRESS]"
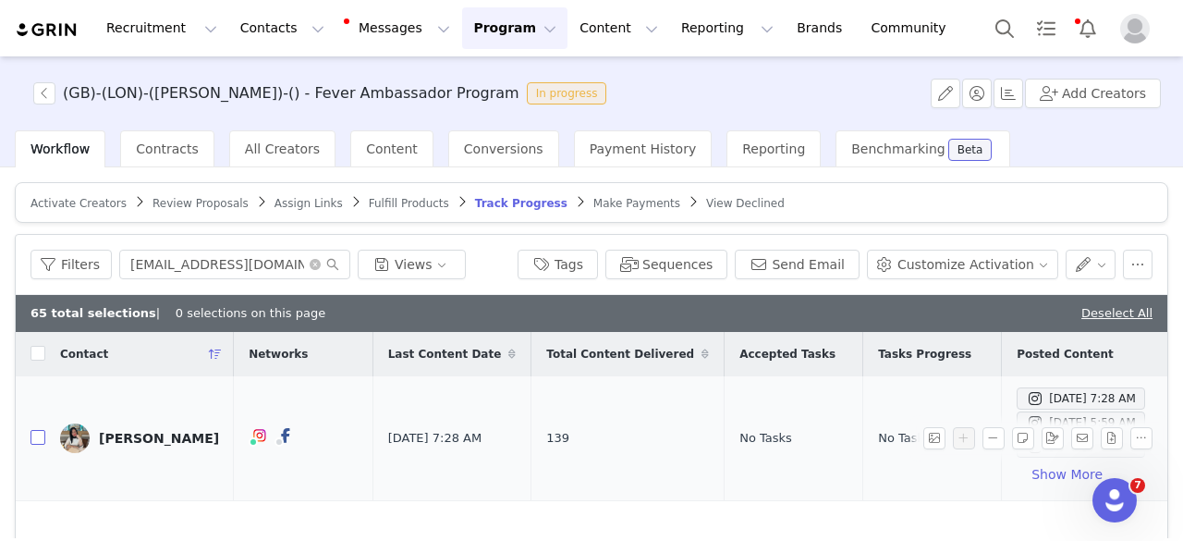
click at [43, 437] on input "checkbox" at bounding box center [38, 437] width 15 height 15
click at [241, 258] on input "[EMAIL_ADDRESS][DOMAIN_NAME]" at bounding box center [234, 265] width 231 height 30
paste input "[EMAIL_ADDRESS]"
click at [41, 440] on input "checkbox" at bounding box center [38, 437] width 15 height 15
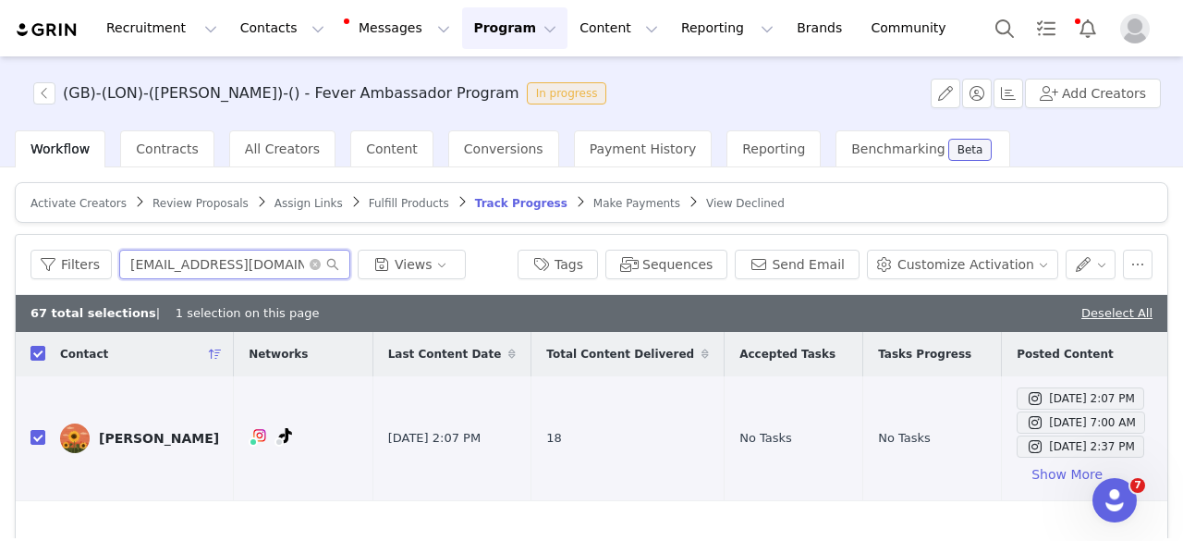
click at [216, 265] on input "[EMAIL_ADDRESS][DOMAIN_NAME]" at bounding box center [234, 265] width 231 height 30
paste input "ldn.witheli"
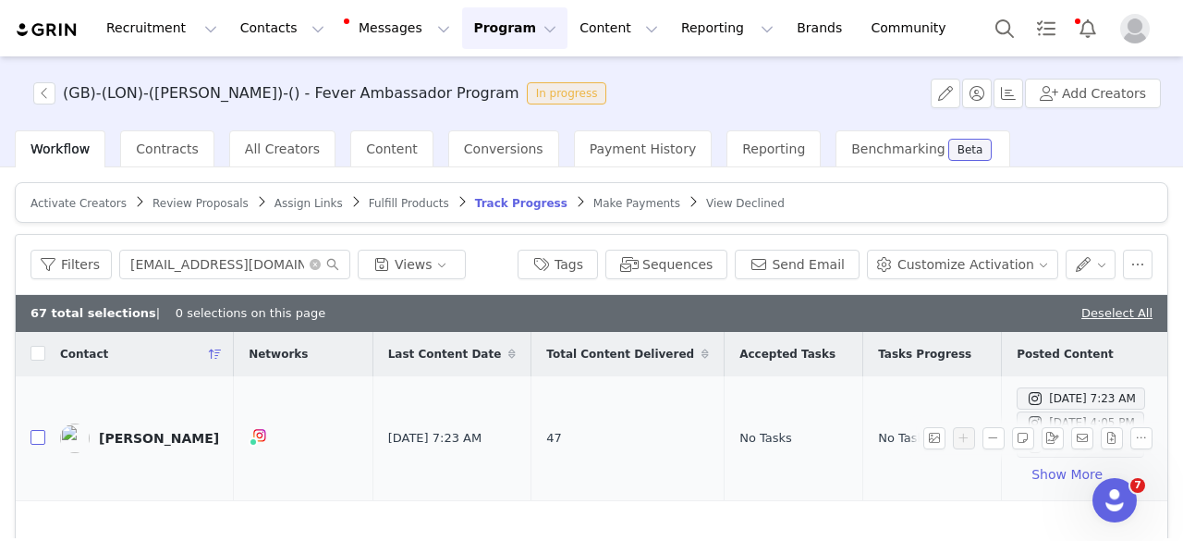
click at [34, 437] on input "checkbox" at bounding box center [38, 437] width 15 height 15
click at [202, 263] on input "[EMAIL_ADDRESS][DOMAIN_NAME]" at bounding box center [234, 265] width 231 height 30
paste input "[EMAIL_ADDRESS][DOMAIN_NAME]"
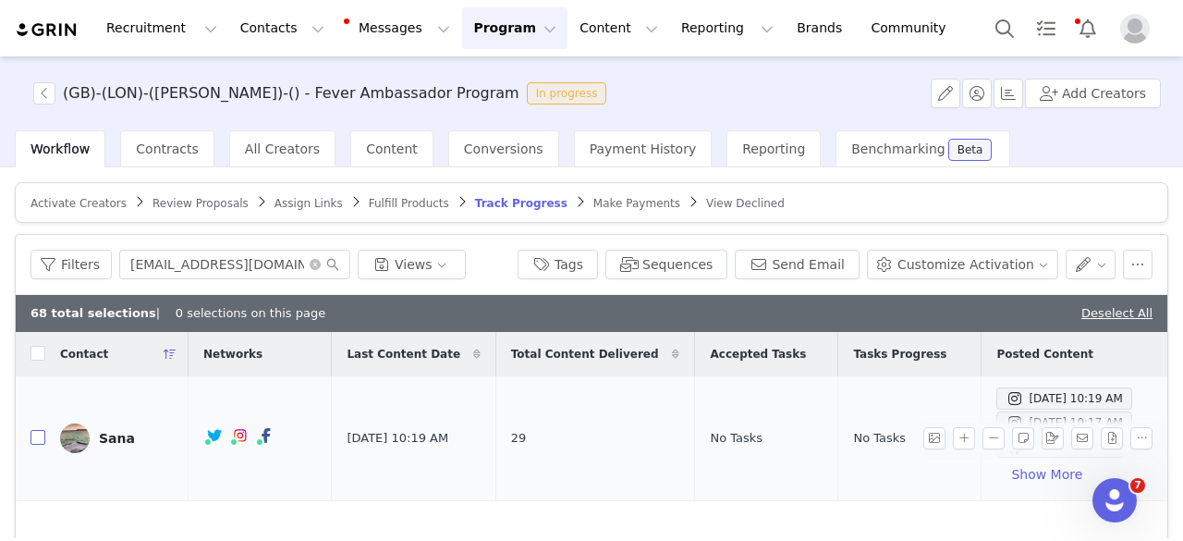
click at [42, 440] on input "checkbox" at bounding box center [38, 437] width 15 height 15
click at [220, 271] on input "[EMAIL_ADDRESS][DOMAIN_NAME]" at bounding box center [234, 265] width 231 height 30
paste input "[EMAIL_ADDRESS][DOMAIN_NAME]"
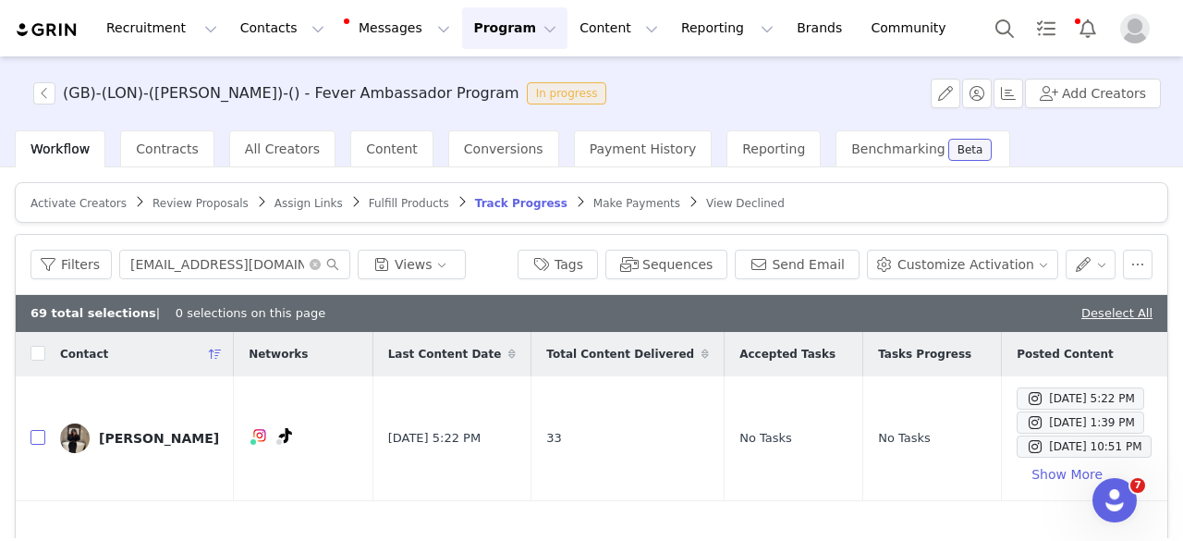
click at [37, 441] on input "checkbox" at bounding box center [38, 437] width 15 height 15
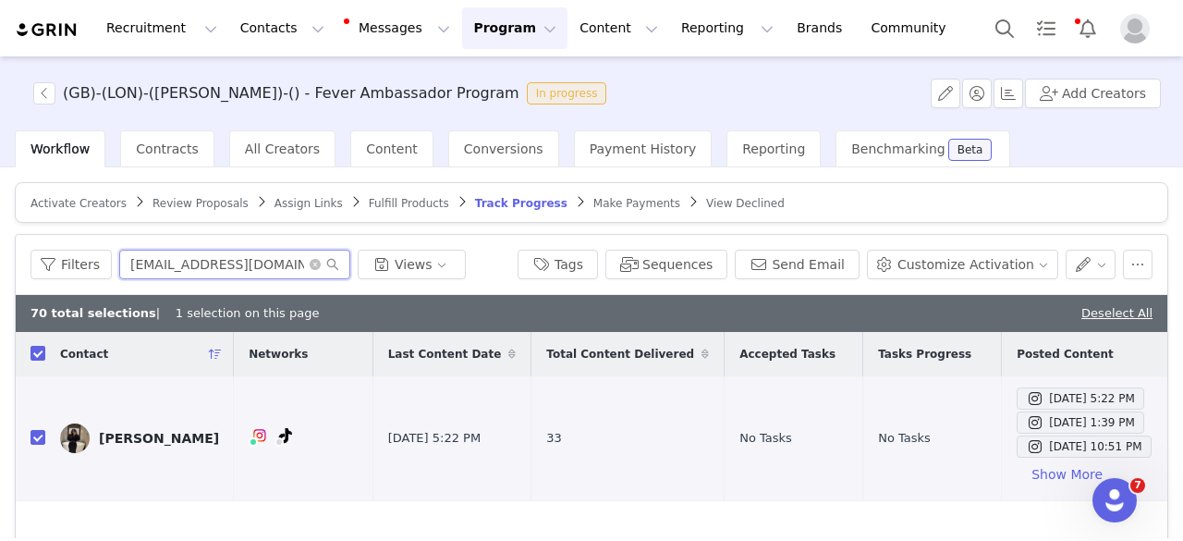
click at [205, 250] on input "[EMAIL_ADDRESS][DOMAIN_NAME]" at bounding box center [234, 265] width 231 height 30
paste input "[EMAIL_ADDRESS]"
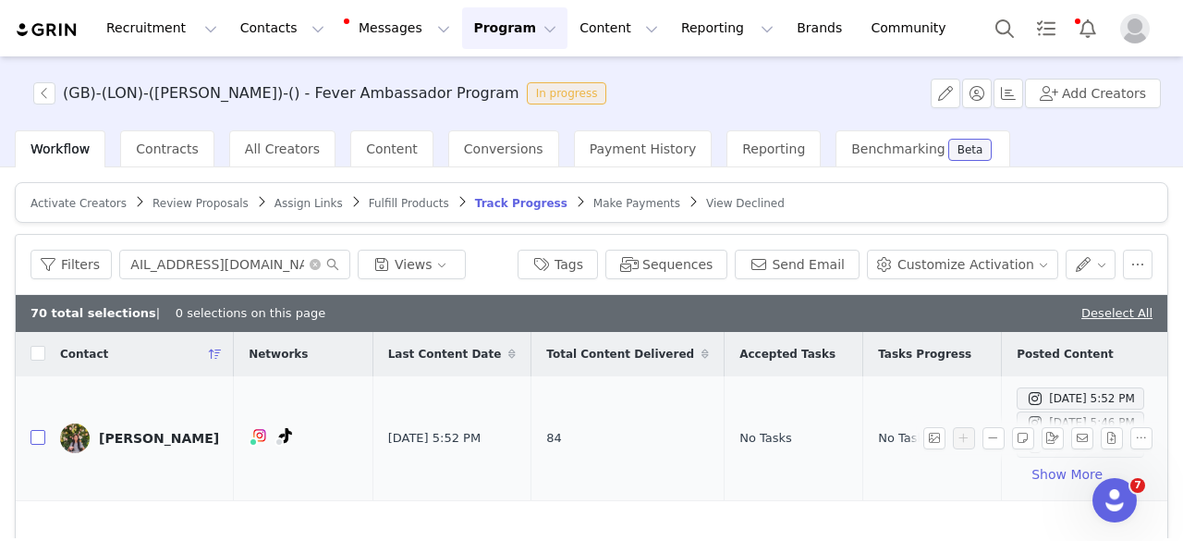
click at [41, 441] on input "checkbox" at bounding box center [38, 437] width 15 height 15
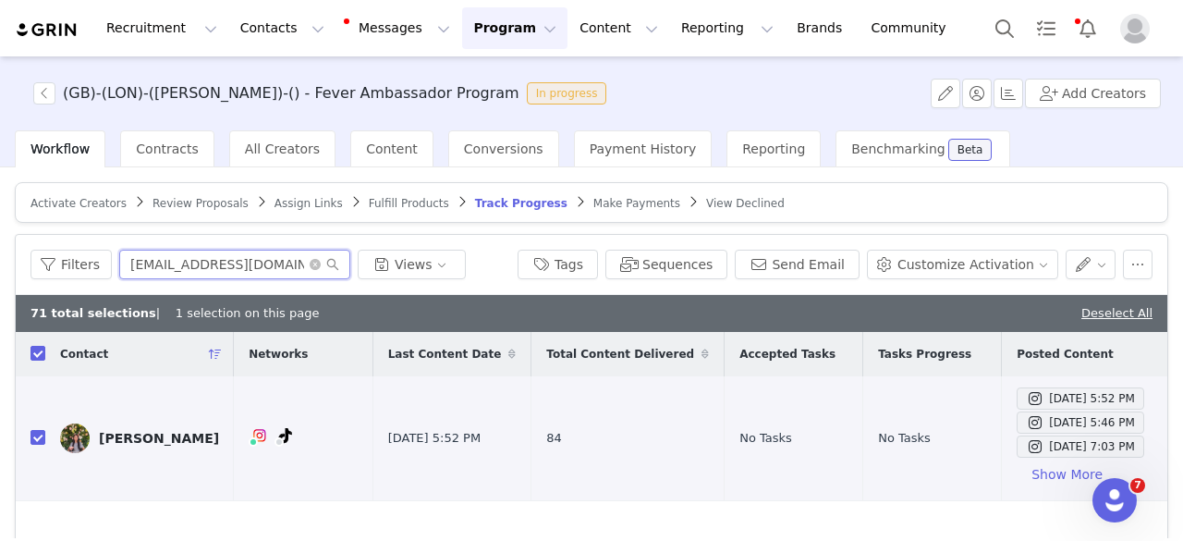
click at [268, 263] on input "[EMAIL_ADDRESS][DOMAIN_NAME]" at bounding box center [234, 265] width 231 height 30
paste input "irlwiththeredbob"
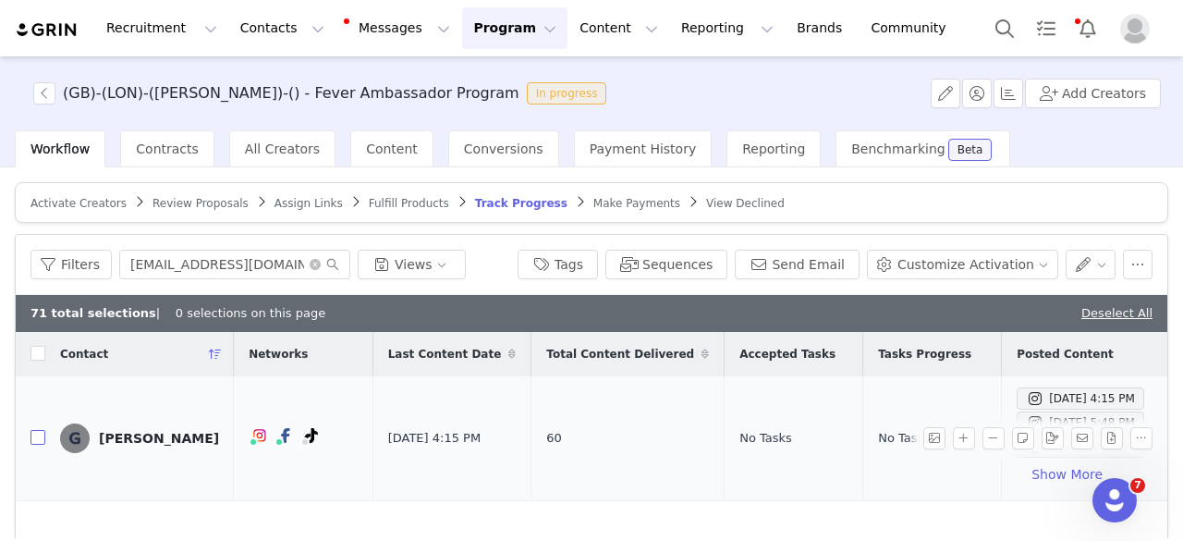
click at [31, 439] on input "checkbox" at bounding box center [38, 437] width 15 height 15
click at [259, 275] on input "[EMAIL_ADDRESS][DOMAIN_NAME]" at bounding box center [234, 265] width 231 height 30
paste input "contact.nadin.goenko"
click at [34, 439] on input "checkbox" at bounding box center [38, 437] width 15 height 15
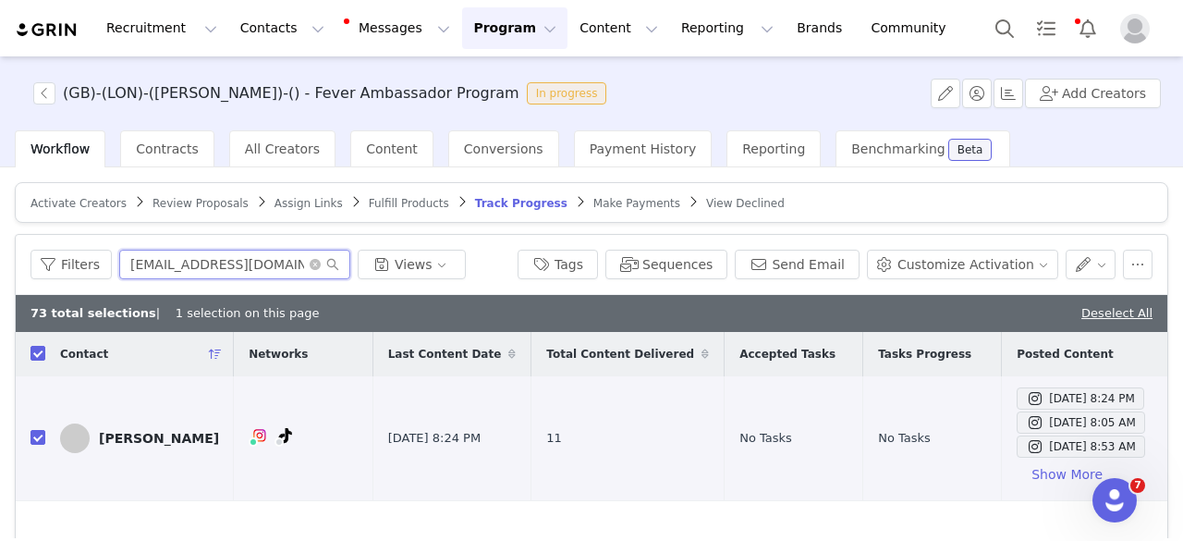
click at [199, 262] on input "[EMAIL_ADDRESS][DOMAIN_NAME]" at bounding box center [234, 265] width 231 height 30
paste input "overpackedsuitcase"
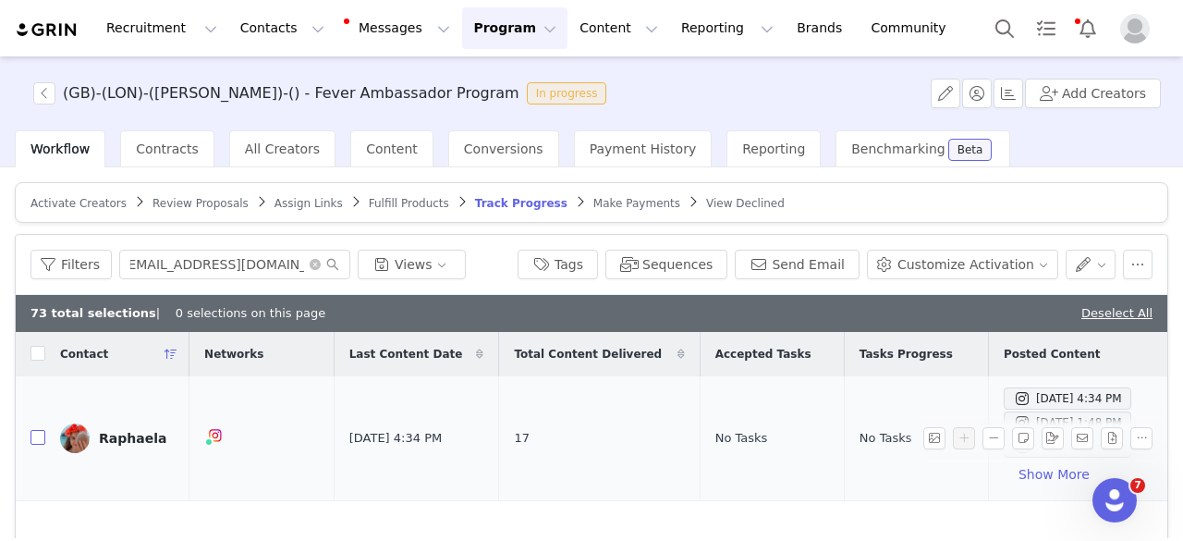
click at [39, 439] on input "checkbox" at bounding box center [38, 437] width 15 height 15
click at [189, 262] on input "[EMAIL_ADDRESS][DOMAIN_NAME]" at bounding box center [234, 265] width 231 height 30
paste input "kitee.rrp"
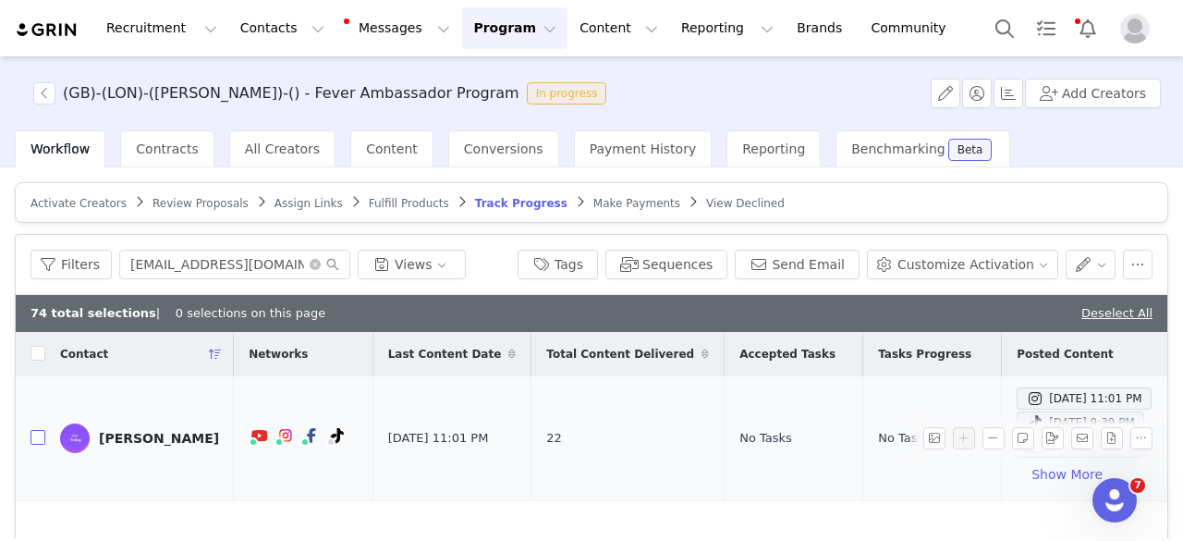
click at [33, 430] on input "checkbox" at bounding box center [38, 437] width 15 height 15
click at [290, 251] on input "[EMAIL_ADDRESS][DOMAIN_NAME]" at bounding box center [234, 265] width 231 height 30
paste input "hello@ibrowsephotography"
click at [44, 437] on tr "[PERSON_NAME] [DATE] 9:39 AM 85 No Tasks No Tasks [DATE] 9:39 AM [DATE] 7:03 AM…" at bounding box center [595, 438] width 1159 height 125
click at [44, 437] on input "checkbox" at bounding box center [38, 437] width 15 height 15
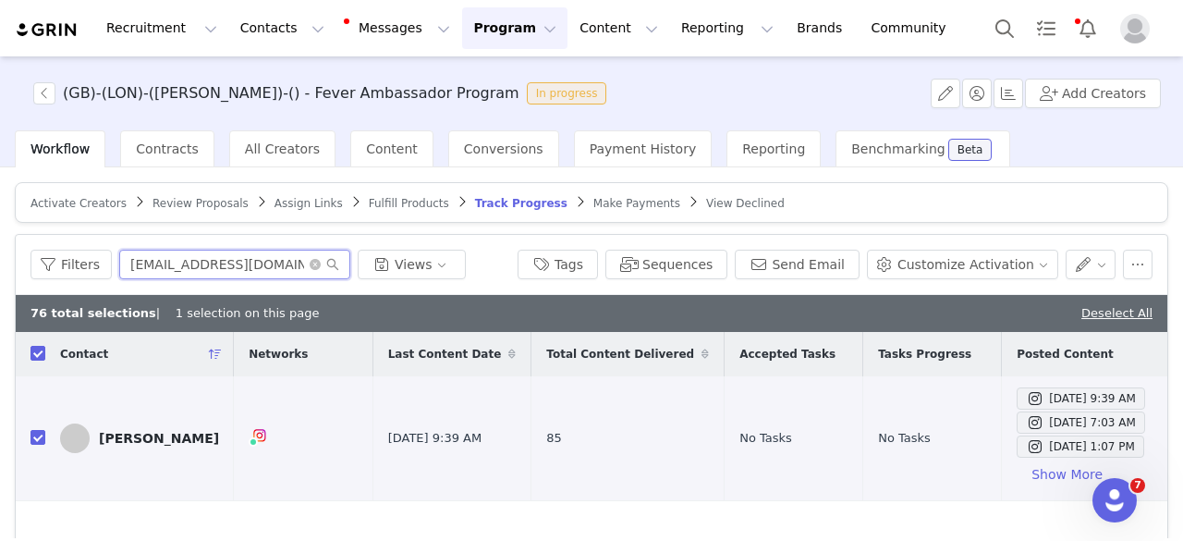
click at [238, 260] on input "[EMAIL_ADDRESS][DOMAIN_NAME]" at bounding box center [234, 265] width 231 height 30
paste input "[EMAIL_ADDRESS]"
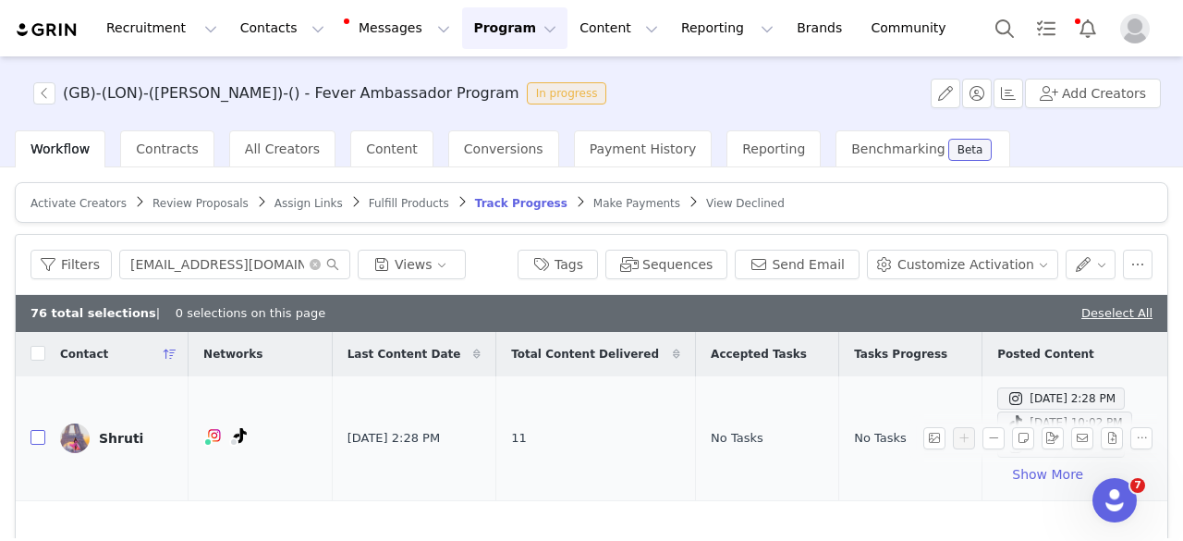
click at [37, 443] on input "checkbox" at bounding box center [38, 437] width 15 height 15
click at [226, 262] on input "[EMAIL_ADDRESS][DOMAIN_NAME]" at bounding box center [234, 265] width 231 height 30
paste input "evilenaivanova"
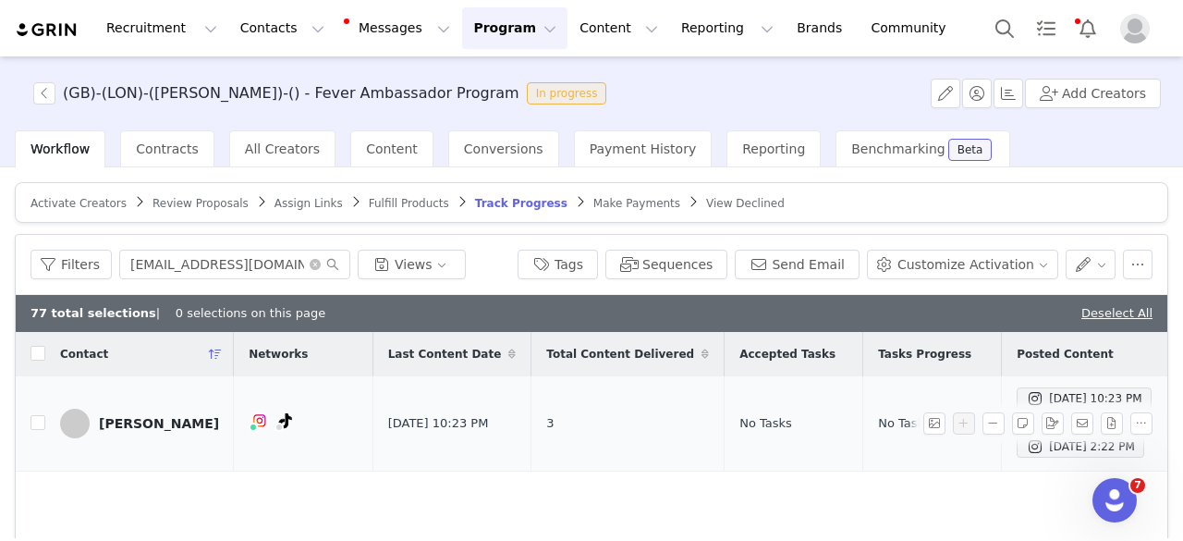
click at [38, 431] on td at bounding box center [31, 423] width 30 height 95
click at [37, 420] on input "checkbox" at bounding box center [38, 422] width 15 height 15
click at [294, 255] on input "[EMAIL_ADDRESS][DOMAIN_NAME]" at bounding box center [234, 265] width 231 height 30
paste input "Thetipsyturk"
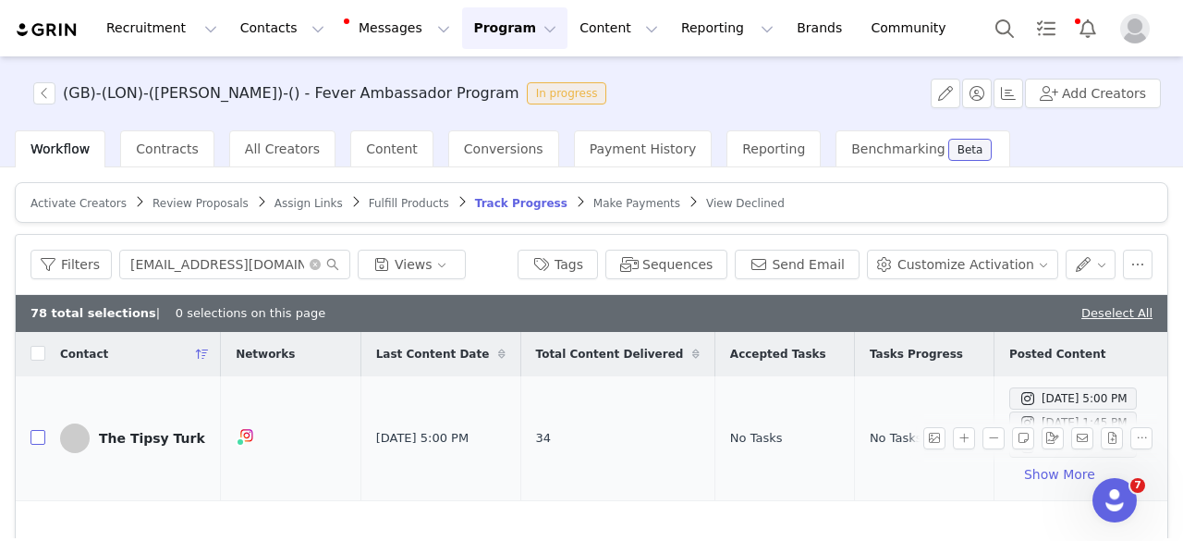
click at [37, 443] on input "checkbox" at bounding box center [38, 437] width 15 height 15
click at [246, 251] on input "[EMAIL_ADDRESS][DOMAIN_NAME]" at bounding box center [234, 265] width 231 height 30
paste input "lilyjbet"
click at [36, 431] on input "checkbox" at bounding box center [38, 437] width 15 height 15
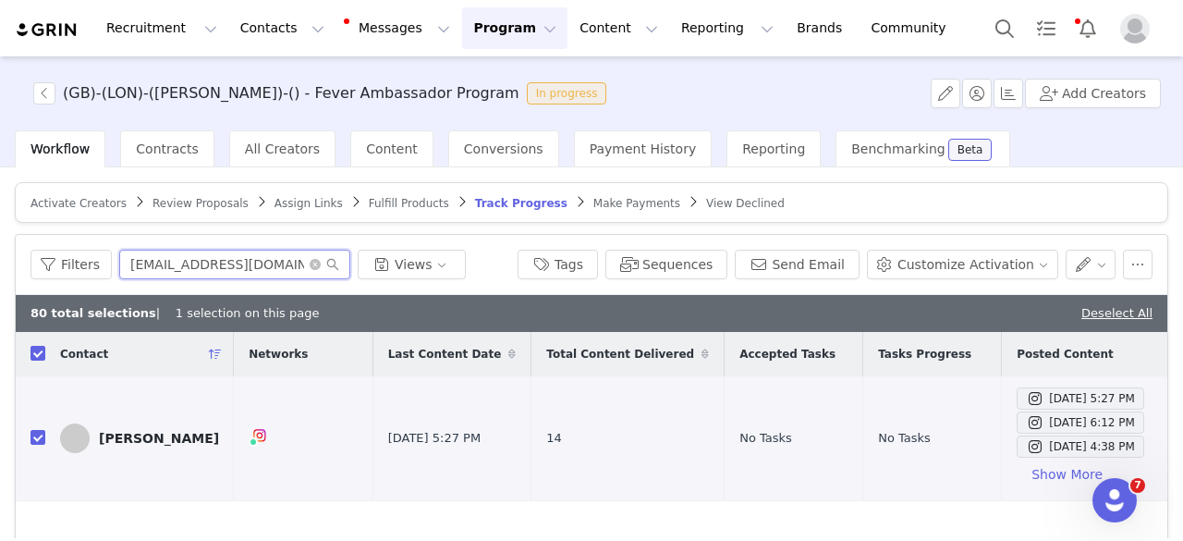
click at [292, 258] on input "[EMAIL_ADDRESS][DOMAIN_NAME]" at bounding box center [234, 265] width 231 height 30
paste input "photographyby_vee@hot"
click at [39, 435] on input "checkbox" at bounding box center [38, 437] width 15 height 15
click at [267, 262] on input "[EMAIL_ADDRESS][DOMAIN_NAME]" at bounding box center [234, 265] width 231 height 30
paste input "[EMAIL_ADDRESS][DOMAIN_NAME]"
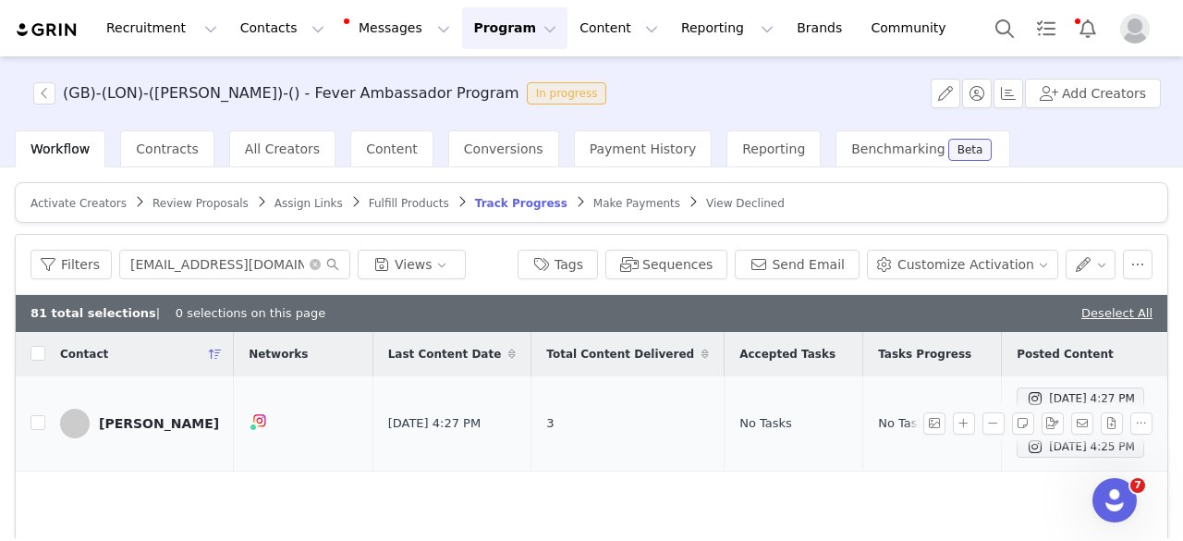
click at [31, 430] on label at bounding box center [38, 423] width 15 height 19
click at [31, 430] on input "checkbox" at bounding box center [38, 422] width 15 height 15
click at [31, 428] on input "checkbox" at bounding box center [38, 422] width 15 height 15
click at [224, 256] on input "[EMAIL_ADDRESS][DOMAIN_NAME]" at bounding box center [234, 265] width 231 height 30
paste input "[EMAIL_ADDRESS][DOMAIN_NAME]"
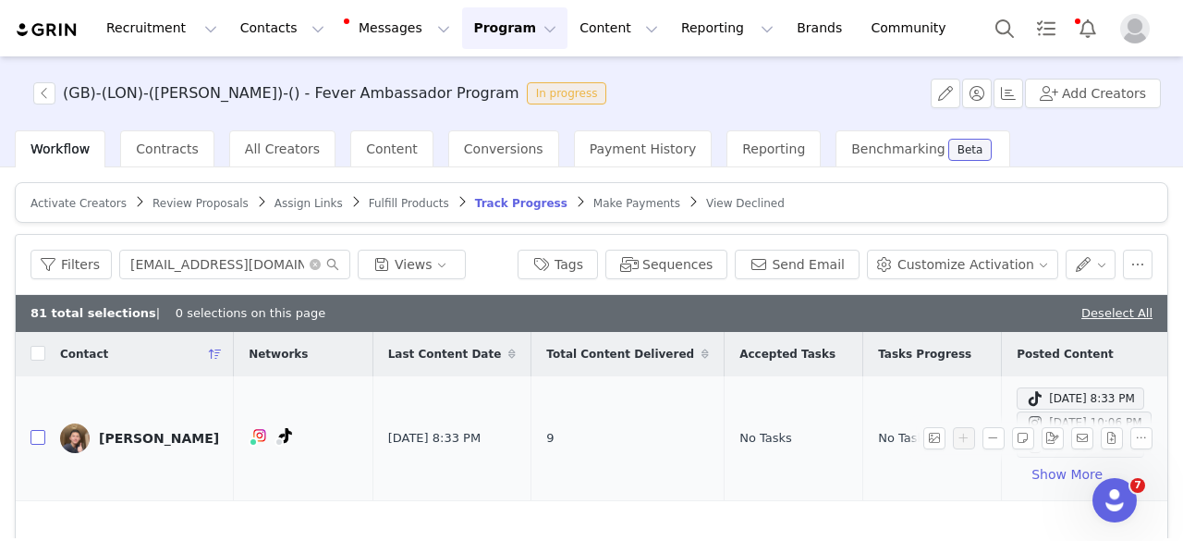
click at [39, 442] on input "checkbox" at bounding box center [38, 437] width 15 height 15
click at [238, 263] on input "[EMAIL_ADDRESS][DOMAIN_NAME]" at bounding box center [234, 265] width 231 height 30
paste input "trea@maphermiles"
click at [35, 439] on input "checkbox" at bounding box center [38, 437] width 15 height 15
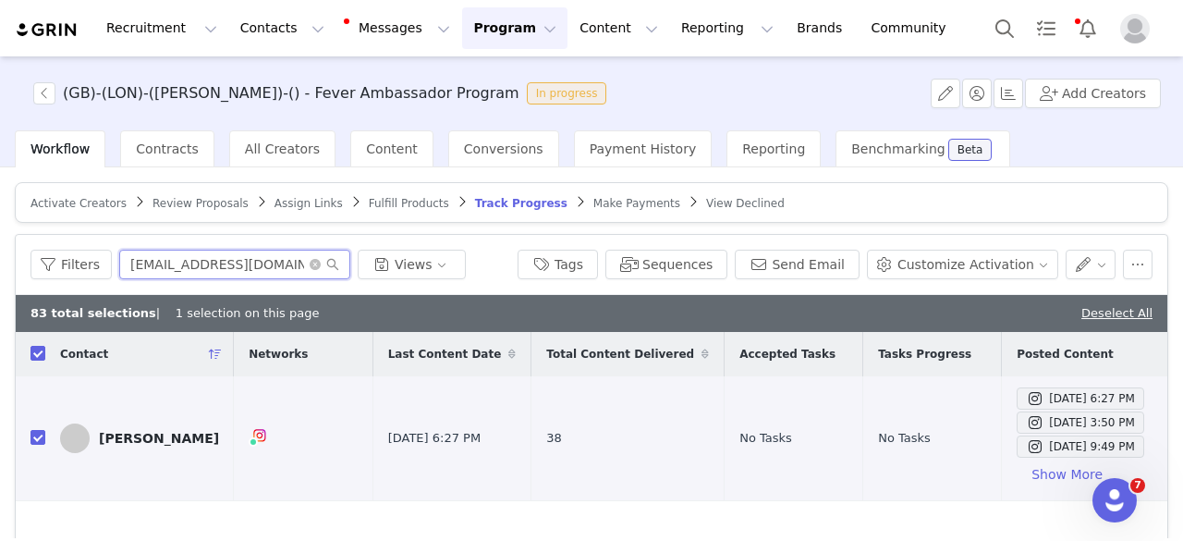
click at [255, 268] on input "[EMAIL_ADDRESS][DOMAIN_NAME]" at bounding box center [234, 265] width 231 height 30
paste input "[EMAIL_ADDRESS]"
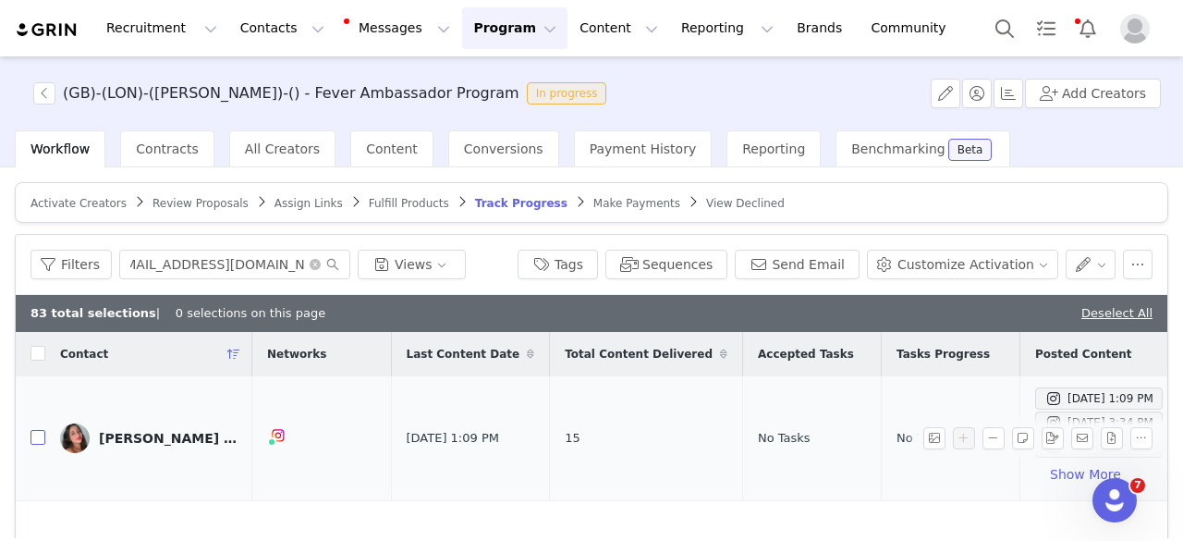
click at [35, 438] on input "checkbox" at bounding box center [38, 437] width 15 height 15
click at [205, 271] on input "[EMAIL_ADDRESS][DOMAIN_NAME]" at bounding box center [234, 265] width 231 height 30
paste input "iwona88bydg@poczta.f"
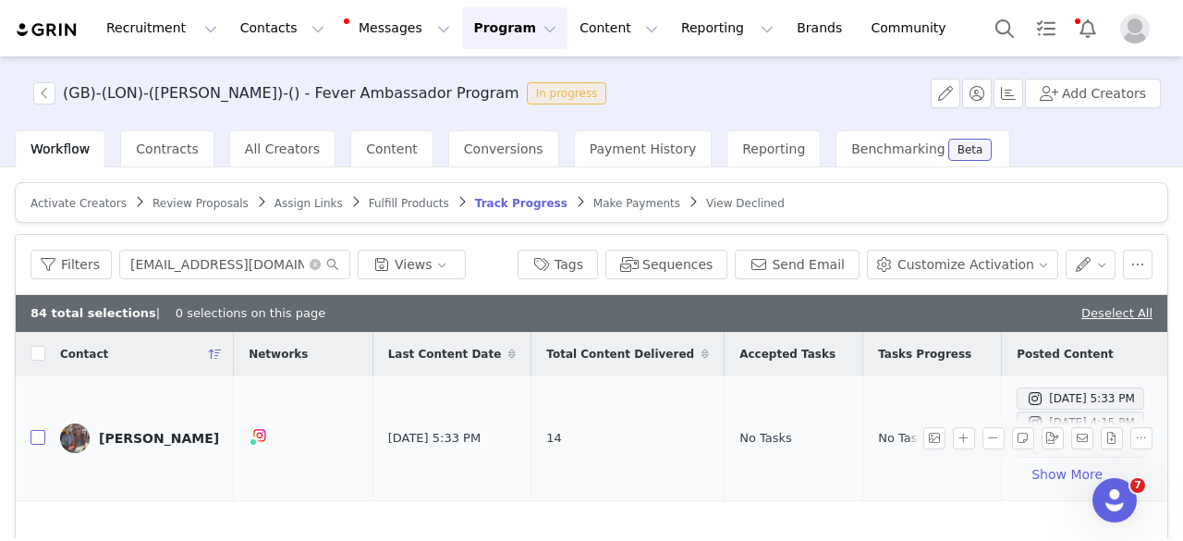
click at [35, 435] on input "checkbox" at bounding box center [38, 437] width 15 height 15
click at [236, 251] on input "[EMAIL_ADDRESS][DOMAIN_NAME]" at bounding box center [234, 265] width 231 height 30
paste input "[EMAIL_ADDRESS][DOMAIN_NAME]"
click at [35, 437] on input "checkbox" at bounding box center [38, 437] width 15 height 15
click at [196, 265] on input "[EMAIL_ADDRESS][DOMAIN_NAME]" at bounding box center [234, 265] width 231 height 30
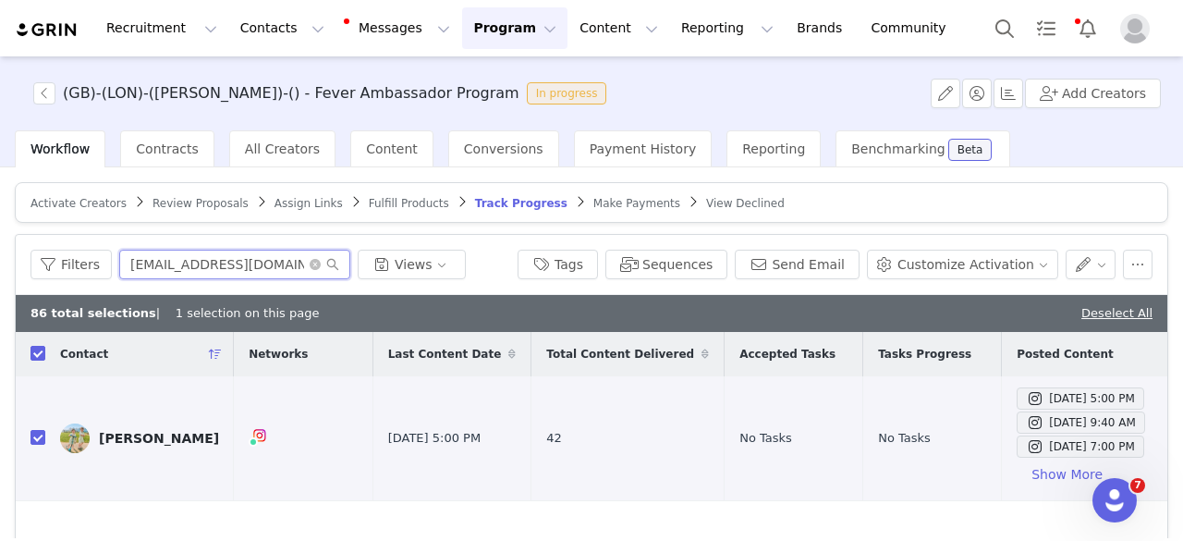
paste input "[EMAIL_ADDRESS]"
click at [39, 438] on input "checkbox" at bounding box center [38, 437] width 15 height 15
click at [222, 263] on input "[EMAIL_ADDRESS][DOMAIN_NAME]" at bounding box center [234, 265] width 231 height 30
paste input "[EMAIL_ADDRESS][DOMAIN_NAME]"
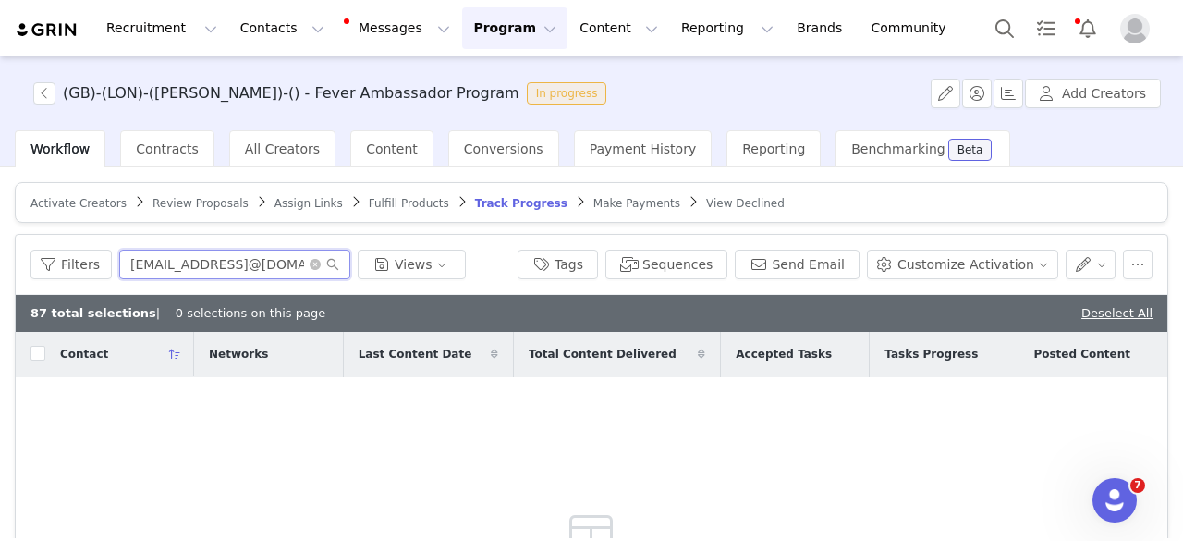
scroll to position [0, 118]
drag, startPoint x: 291, startPoint y: 260, endPoint x: 336, endPoint y: 269, distance: 45.3
click at [336, 270] on input "[EMAIL_ADDRESS]@[DOMAIN_NAME]" at bounding box center [234, 265] width 231 height 30
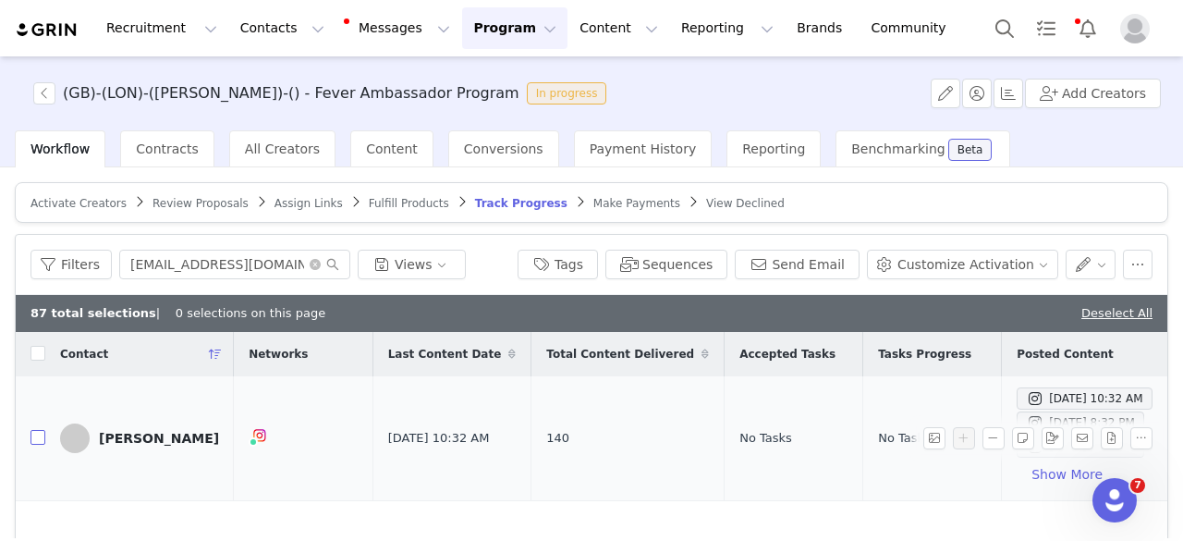
click at [41, 443] on input "checkbox" at bounding box center [38, 437] width 15 height 15
click at [210, 268] on input "[EMAIL_ADDRESS][DOMAIN_NAME]" at bounding box center [234, 265] width 231 height 30
paste input "[EMAIL_ADDRESS][DOMAIN_NAME]"
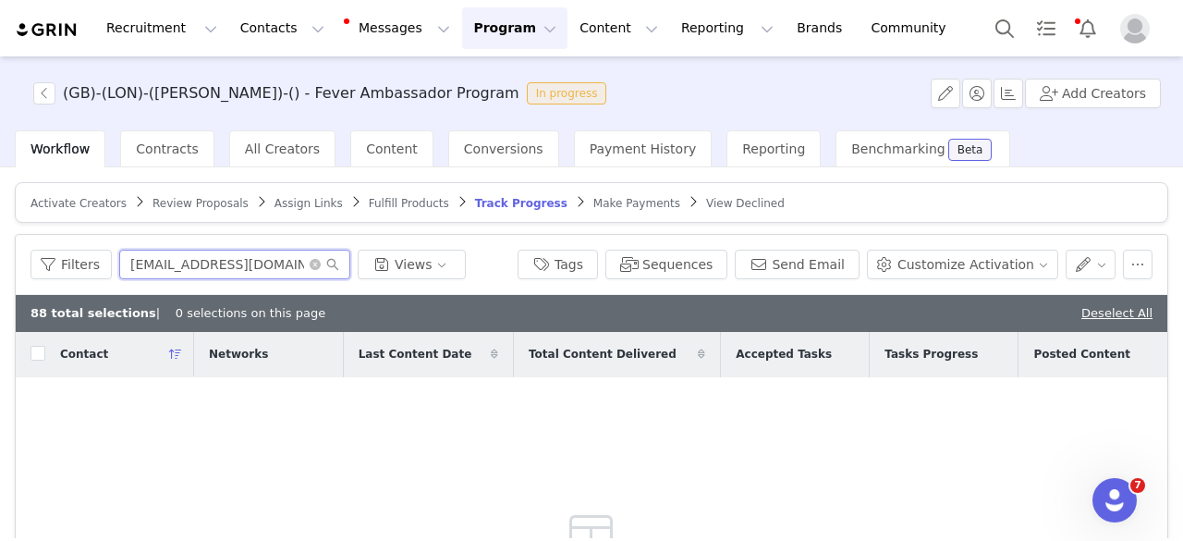
drag, startPoint x: 168, startPoint y: 267, endPoint x: 118, endPoint y: 266, distance: 49.9
click at [119, 266] on input "[EMAIL_ADDRESS][DOMAIN_NAME]" at bounding box center [234, 265] width 231 height 30
drag, startPoint x: 169, startPoint y: 262, endPoint x: 90, endPoint y: 268, distance: 79.8
click at [90, 268] on div "Filters gluade Views" at bounding box center [267, 265] width 472 height 30
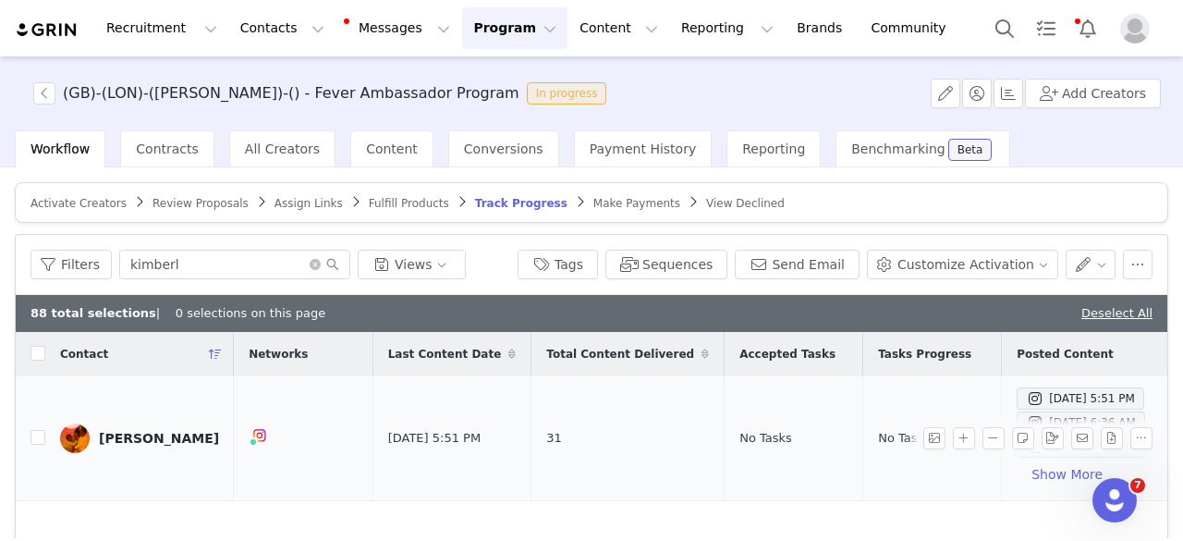
click at [55, 434] on td "[PERSON_NAME]" at bounding box center [139, 438] width 189 height 125
click at [45, 434] on td "[PERSON_NAME]" at bounding box center [139, 438] width 189 height 125
drag, startPoint x: 36, startPoint y: 441, endPoint x: 43, endPoint y: 428, distance: 14.5
click at [36, 441] on input "checkbox" at bounding box center [38, 437] width 15 height 15
click at [212, 264] on input "kimberl" at bounding box center [234, 265] width 231 height 30
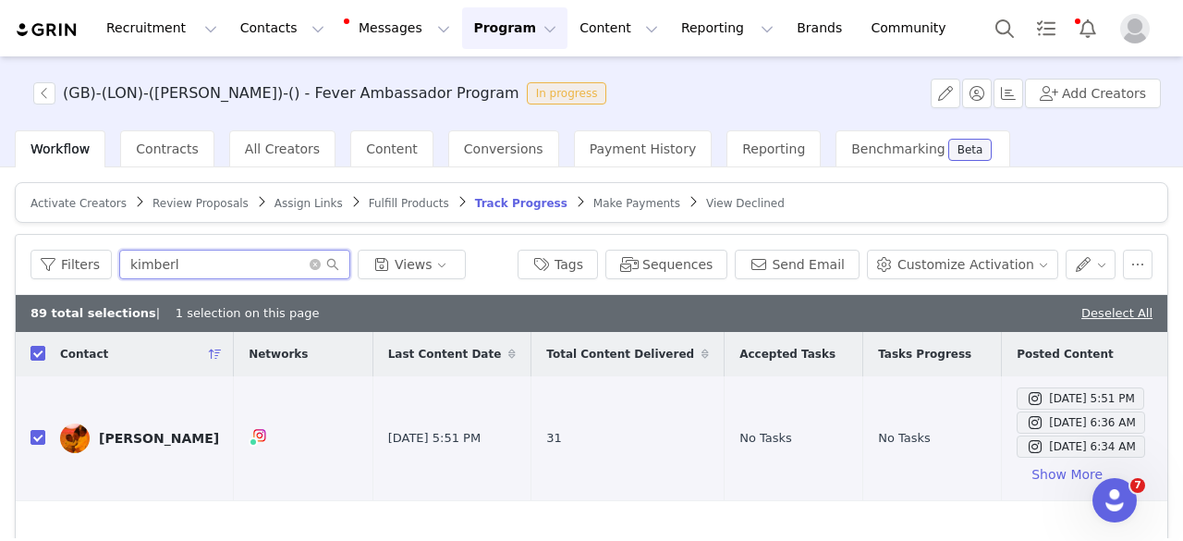
paste input "[EMAIL_ADDRESS][DOMAIN_NAME]"
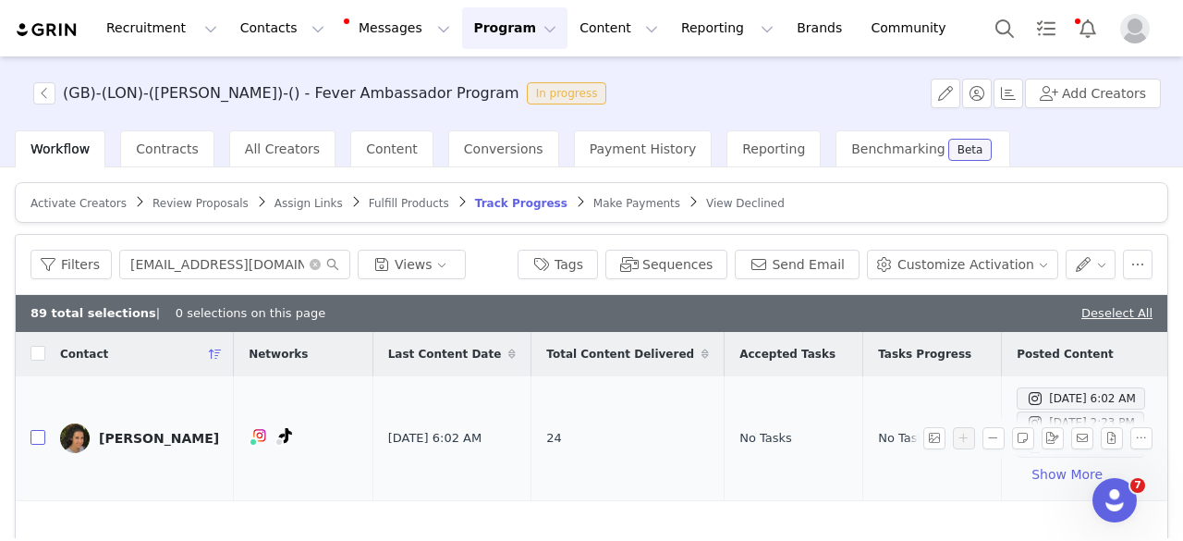
click at [35, 441] on input "checkbox" at bounding box center [38, 437] width 15 height 15
click at [287, 257] on input "[EMAIL_ADDRESS][DOMAIN_NAME]" at bounding box center [234, 265] width 231 height 30
paste input "theellieproject1"
click at [38, 439] on input "checkbox" at bounding box center [38, 437] width 15 height 15
click at [216, 265] on input "[EMAIL_ADDRESS][DOMAIN_NAME]" at bounding box center [234, 265] width 231 height 30
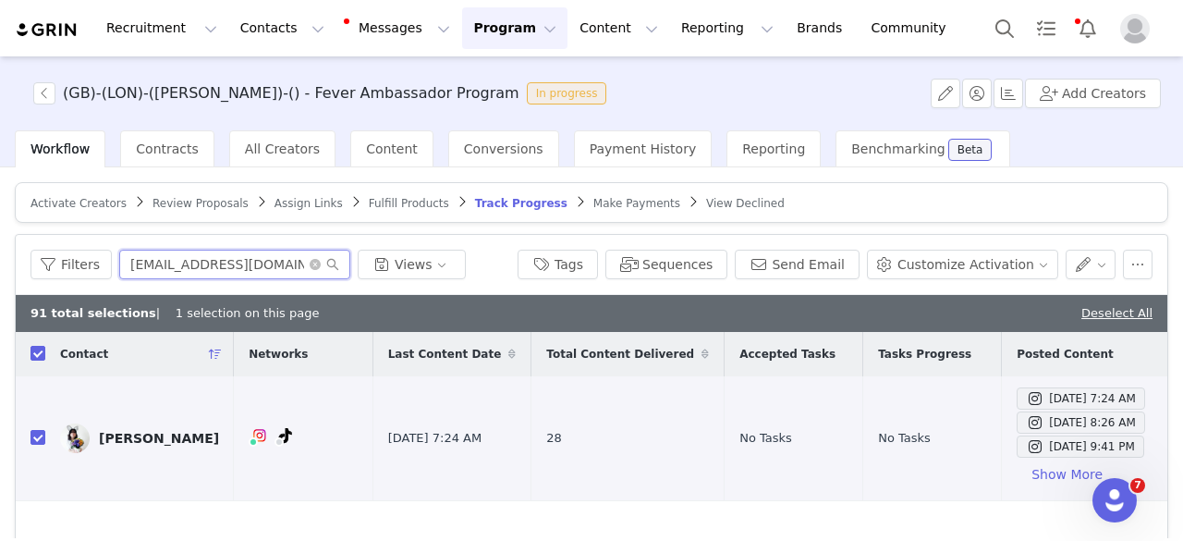
paste input "[PERSON_NAME][EMAIL_ADDRESS][DOMAIN_NAME]"
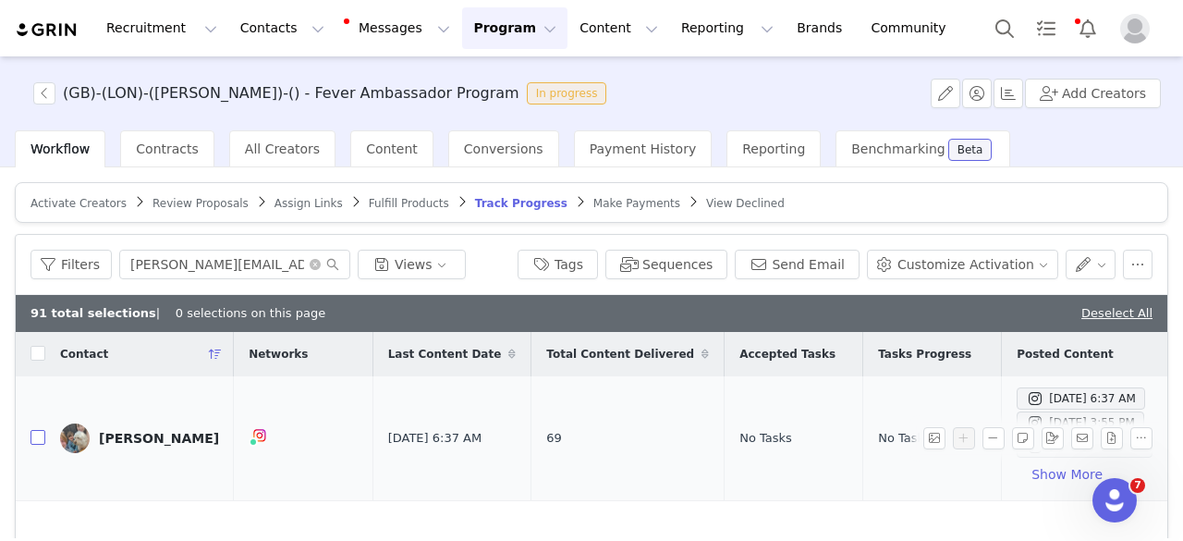
click at [39, 439] on input "checkbox" at bounding box center [38, 437] width 15 height 15
click at [175, 272] on input "[PERSON_NAME][EMAIL_ADDRESS][DOMAIN_NAME]" at bounding box center [234, 265] width 231 height 30
paste input "[EMAIL_ADDRESS][DOMAIN_NAME]"
click at [45, 439] on td "[PERSON_NAME]" at bounding box center [139, 438] width 189 height 125
click at [43, 443] on input "checkbox" at bounding box center [38, 437] width 15 height 15
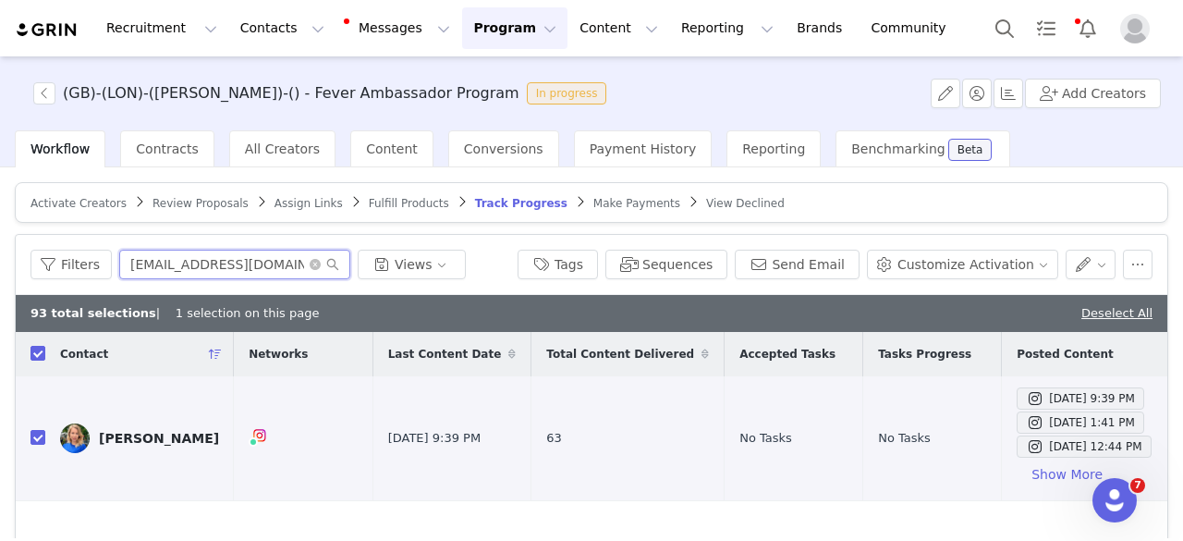
click at [233, 260] on input "[EMAIL_ADDRESS][DOMAIN_NAME]" at bounding box center [234, 265] width 231 height 30
paste input "[PERSON_NAME][EMAIL_ADDRESS]"
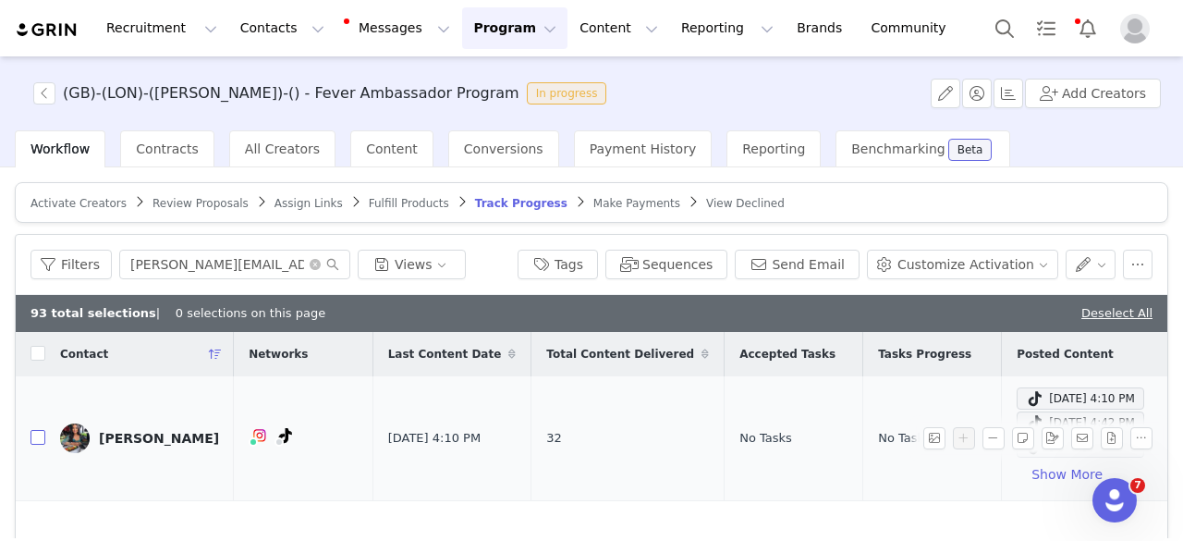
click at [40, 435] on input "checkbox" at bounding box center [38, 437] width 15 height 15
click at [214, 251] on input "[PERSON_NAME][EMAIL_ADDRESS][DOMAIN_NAME]" at bounding box center [234, 265] width 231 height 30
paste input "[EMAIL_ADDRESS]"
click at [31, 441] on input "checkbox" at bounding box center [38, 437] width 15 height 15
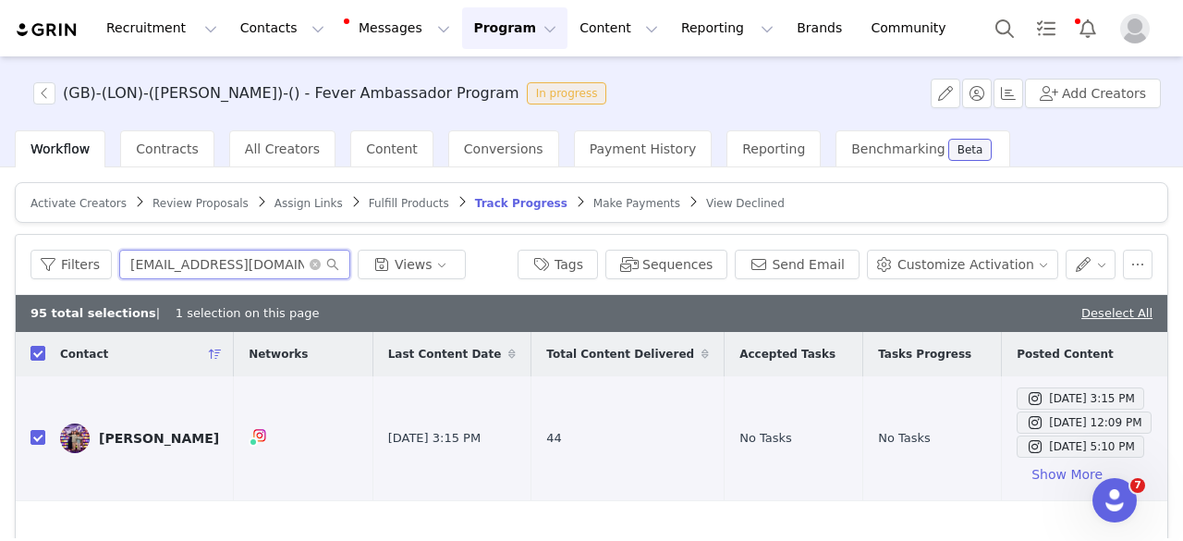
click at [253, 269] on input "[EMAIL_ADDRESS][DOMAIN_NAME]" at bounding box center [234, 265] width 231 height 30
paste input "travel@rebeccaannva"
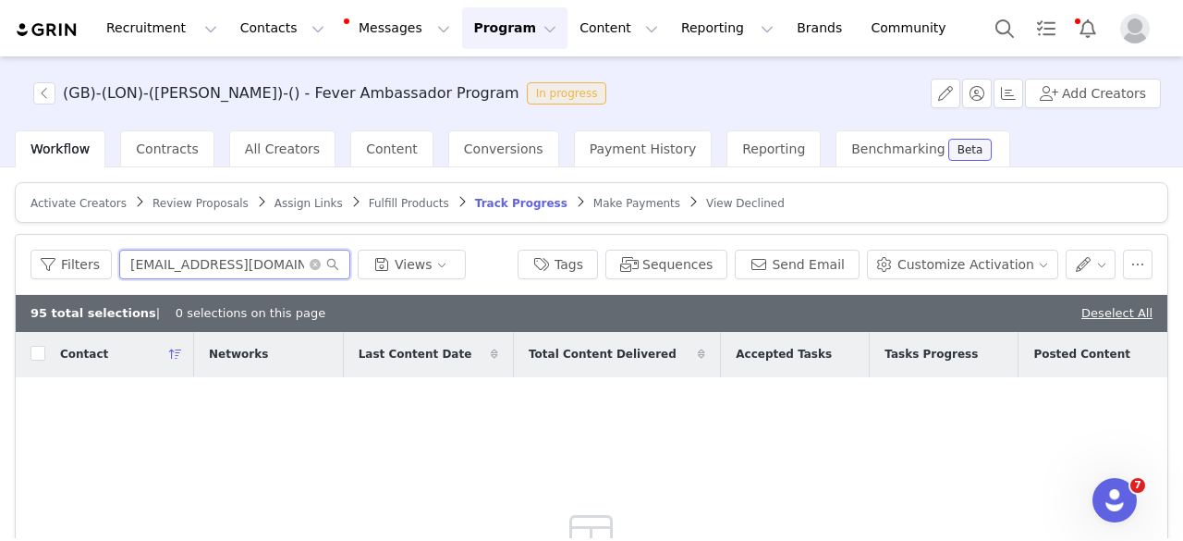
drag, startPoint x: 176, startPoint y: 263, endPoint x: 105, endPoint y: 263, distance: 70.3
click at [105, 263] on div "Filters [EMAIL_ADDRESS][DOMAIN_NAME] Views" at bounding box center [267, 265] width 472 height 30
click at [208, 267] on input "[DOMAIN_NAME]" at bounding box center [234, 265] width 231 height 30
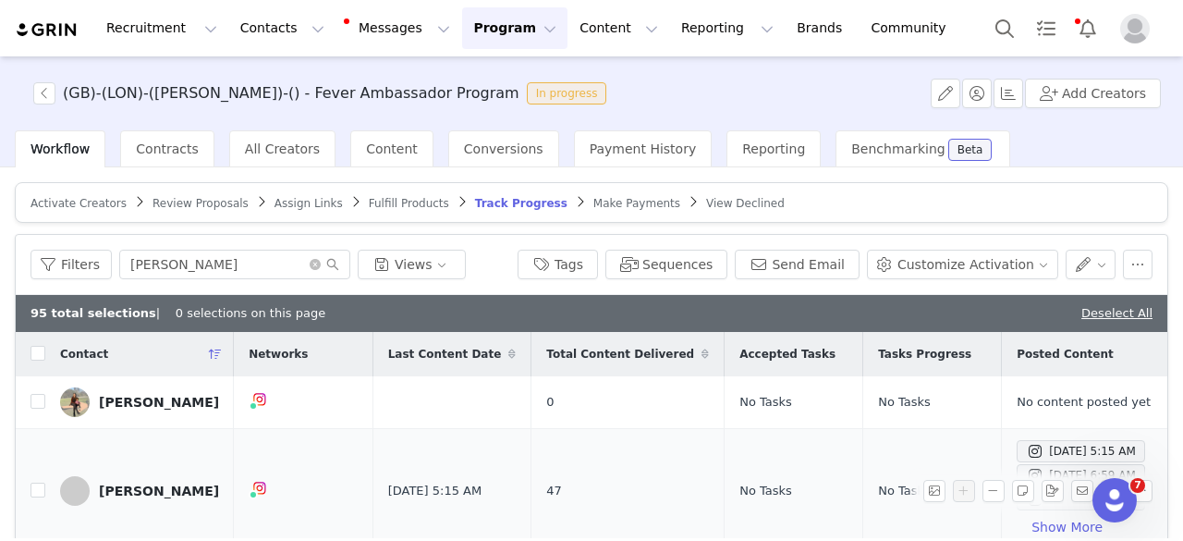
click at [42, 476] on td at bounding box center [31, 491] width 30 height 125
click at [43, 495] on td at bounding box center [31, 491] width 30 height 125
click at [42, 483] on input "checkbox" at bounding box center [38, 490] width 15 height 15
click at [182, 264] on input "[PERSON_NAME]" at bounding box center [234, 265] width 231 height 30
paste input "[EMAIL_ADDRESS][DOMAIN_NAME]"
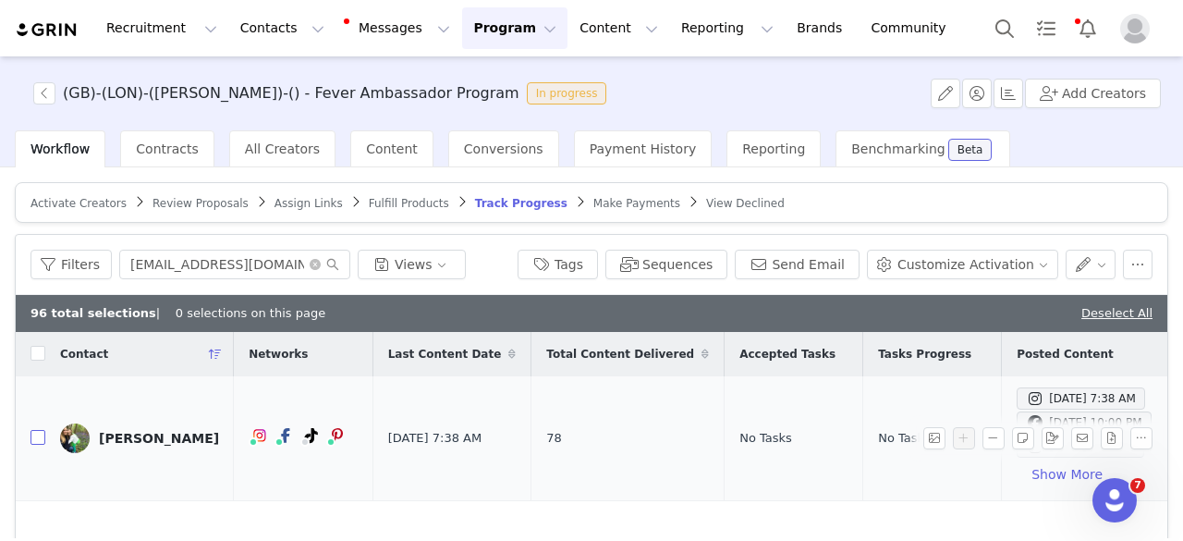
click at [35, 433] on input "checkbox" at bounding box center [38, 437] width 15 height 15
click at [202, 267] on input "[EMAIL_ADDRESS][DOMAIN_NAME]" at bounding box center [234, 265] width 231 height 30
paste input "yara-271@live"
click at [36, 435] on input "checkbox" at bounding box center [38, 437] width 15 height 15
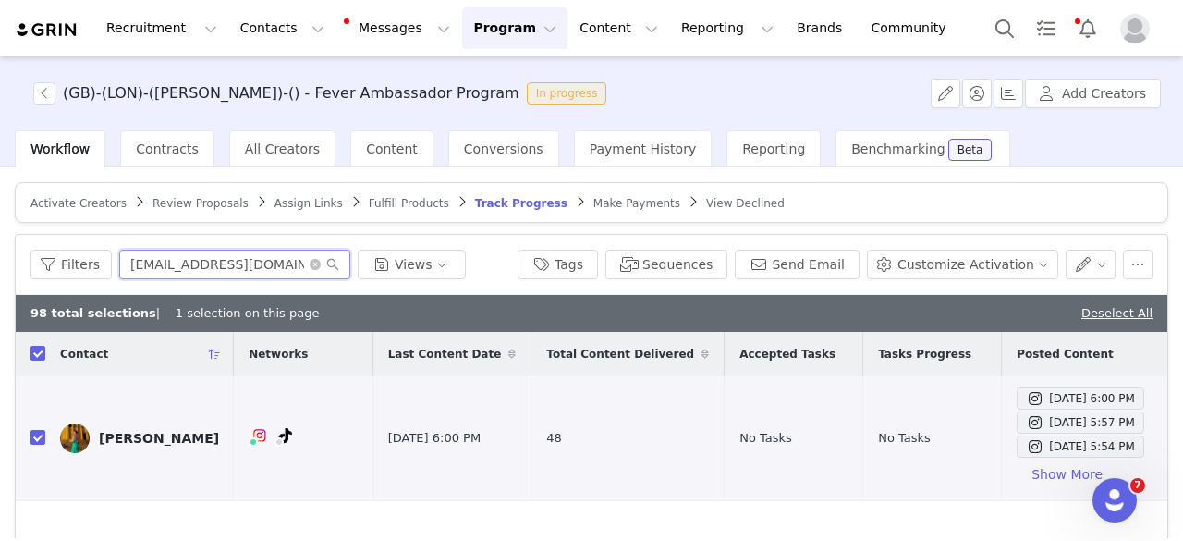
click at [259, 257] on input "[EMAIL_ADDRESS][DOMAIN_NAME]" at bounding box center [234, 265] width 231 height 30
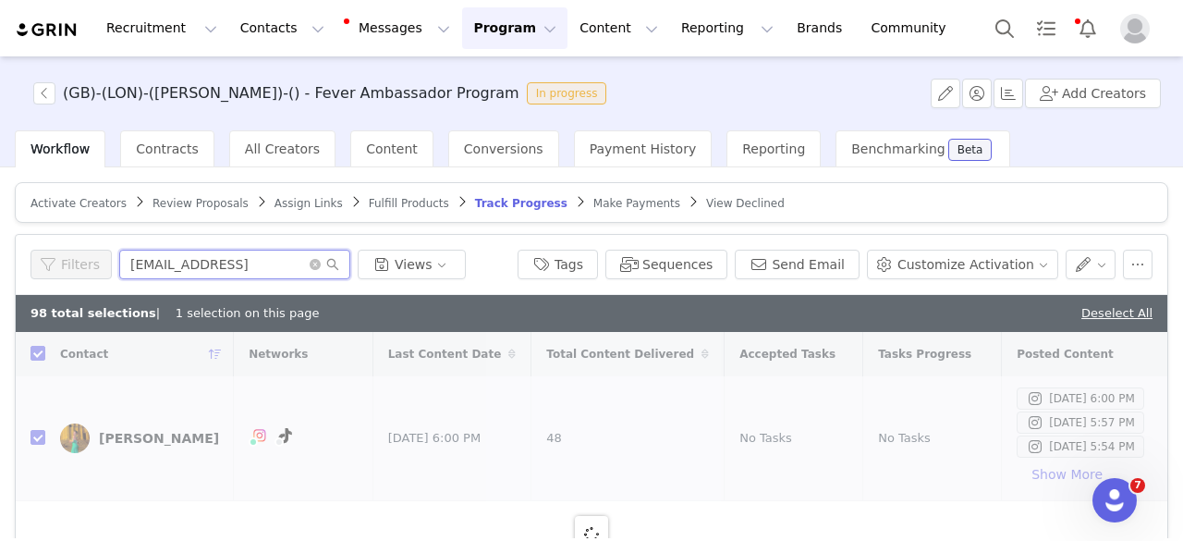
paste input "[EMAIL_ADDRESS][DOMAIN_NAME]"
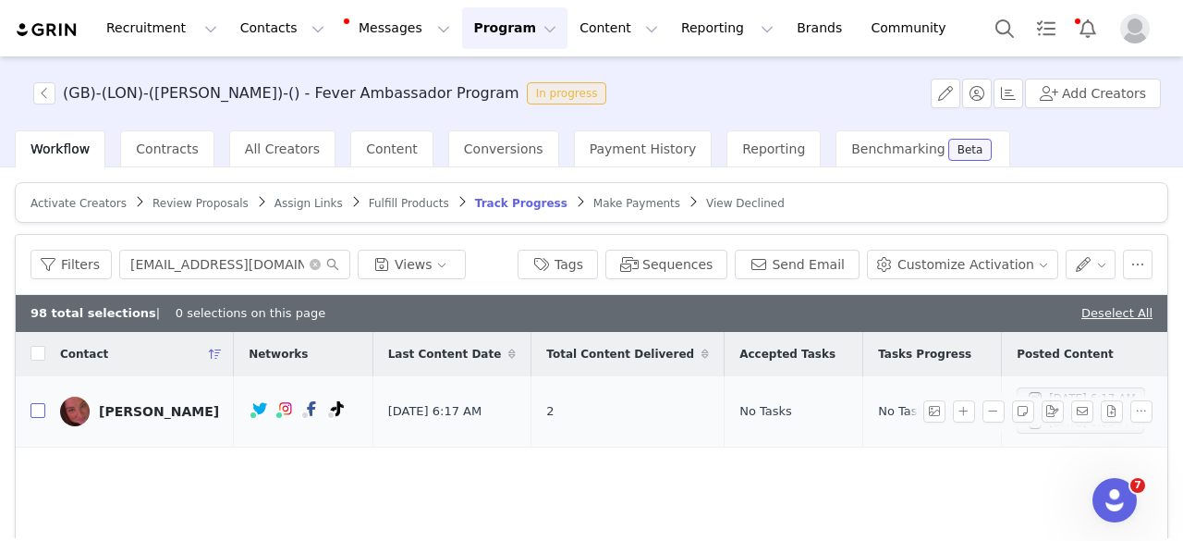
click at [33, 404] on input "checkbox" at bounding box center [38, 410] width 15 height 15
click at [212, 267] on input "[EMAIL_ADDRESS][DOMAIN_NAME]" at bounding box center [234, 265] width 231 height 30
paste input "collabswithursula"
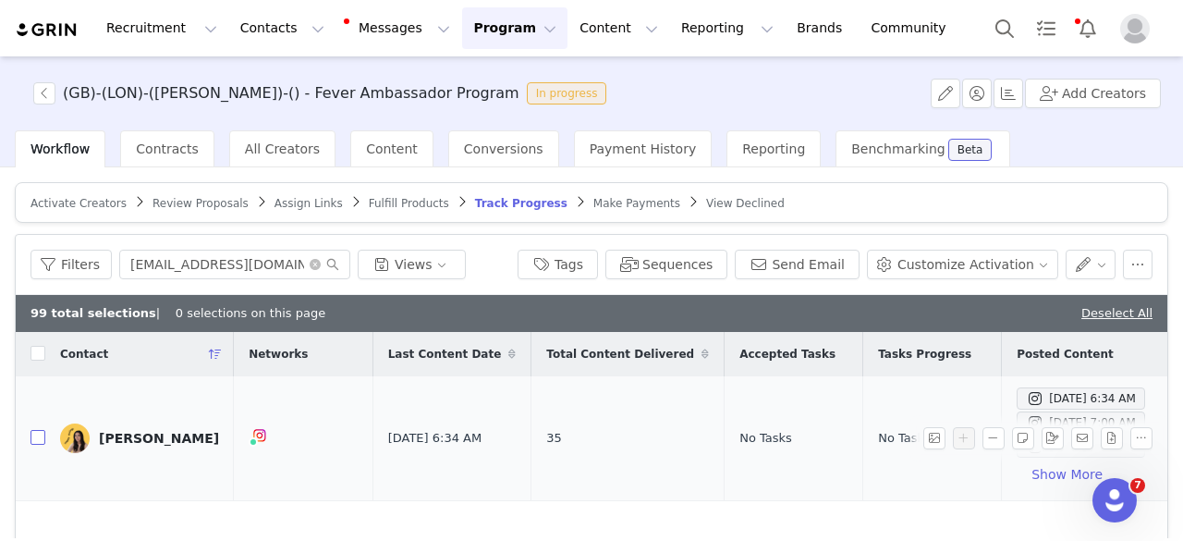
click at [35, 441] on input "checkbox" at bounding box center [38, 437] width 15 height 15
click at [189, 260] on input "[EMAIL_ADDRESS][DOMAIN_NAME]" at bounding box center [234, 265] width 231 height 30
paste input "urtzontour"
click at [35, 439] on input "checkbox" at bounding box center [38, 437] width 15 height 15
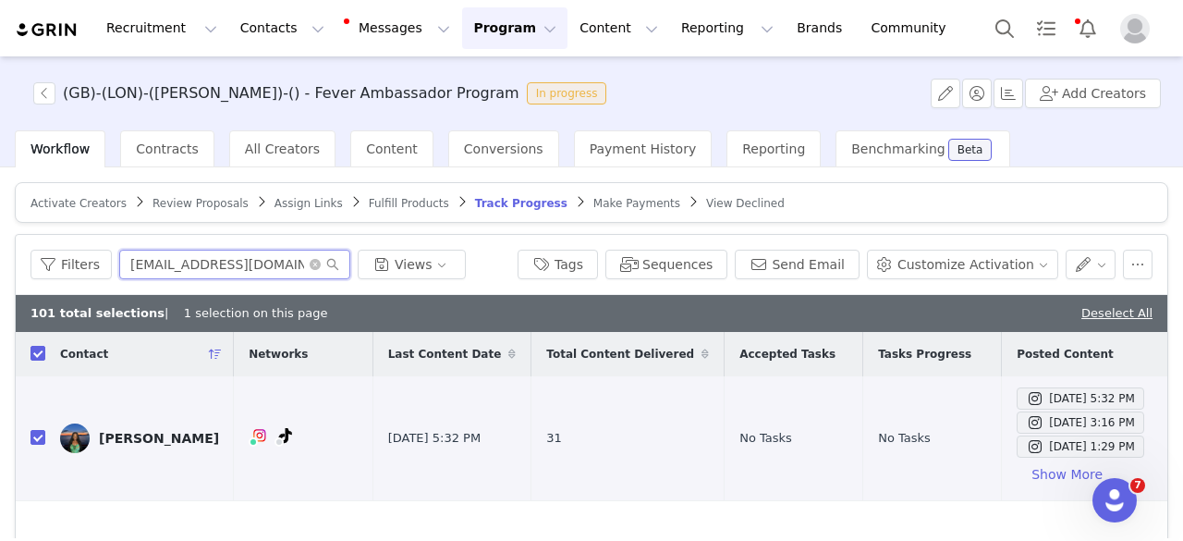
click at [214, 264] on input "[EMAIL_ADDRESS][DOMAIN_NAME]" at bounding box center [234, 265] width 231 height 30
paste input "Alison.sanchez87@me"
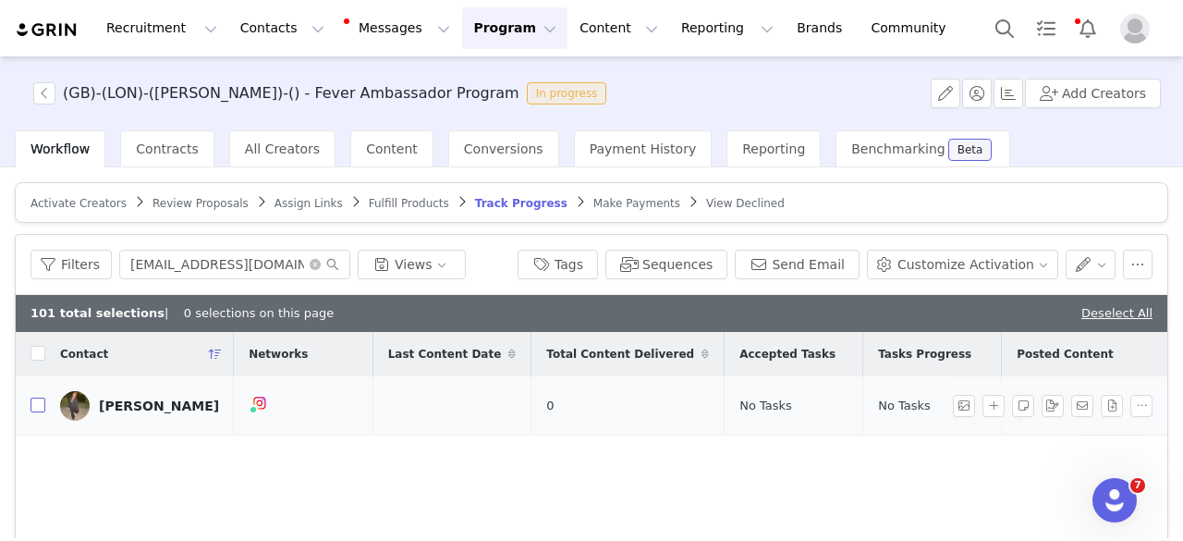
click at [41, 397] on input "checkbox" at bounding box center [38, 404] width 15 height 15
click at [196, 263] on input "[EMAIL_ADDRESS][DOMAIN_NAME]" at bounding box center [234, 265] width 231 height 30
paste
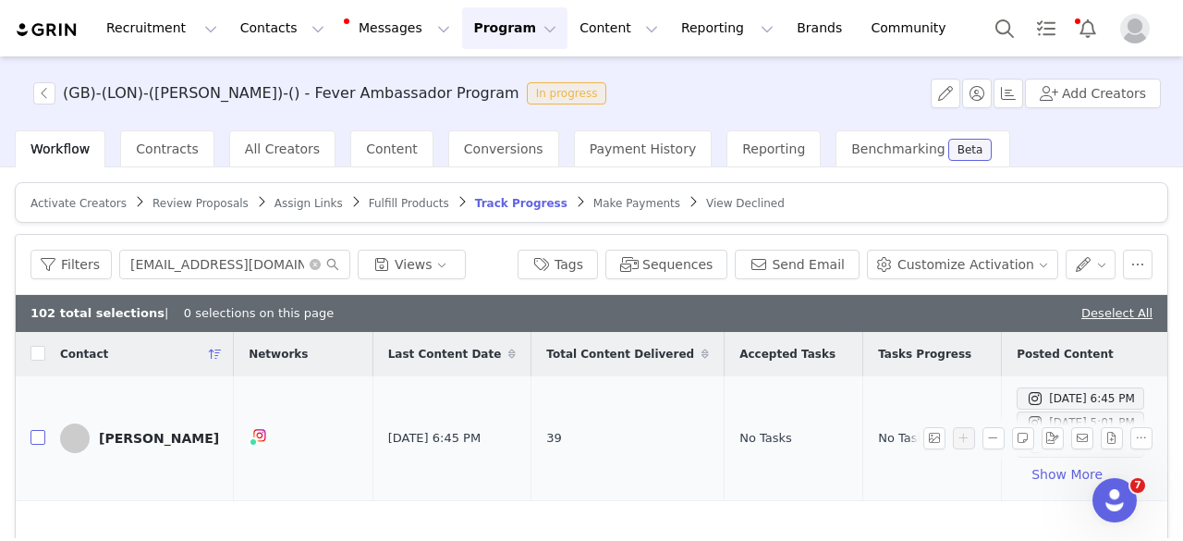
click at [41, 435] on input "checkbox" at bounding box center [38, 437] width 15 height 15
click at [191, 274] on input "[EMAIL_ADDRESS][DOMAIN_NAME]" at bounding box center [234, 265] width 231 height 30
click at [42, 435] on input "checkbox" at bounding box center [38, 437] width 15 height 15
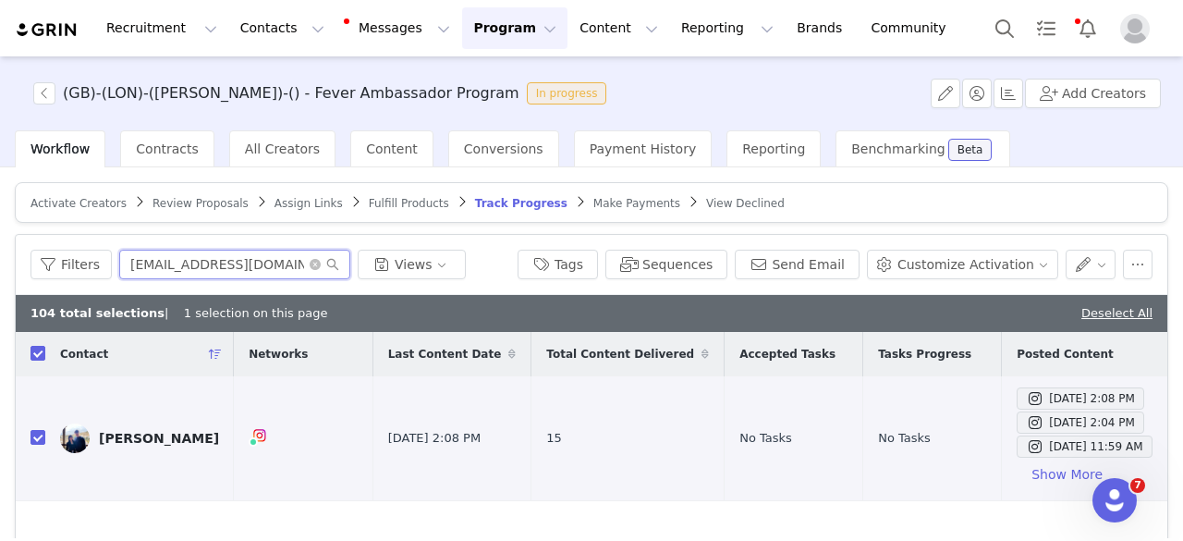
click at [155, 261] on input "[EMAIL_ADDRESS][DOMAIN_NAME]" at bounding box center [234, 265] width 231 height 30
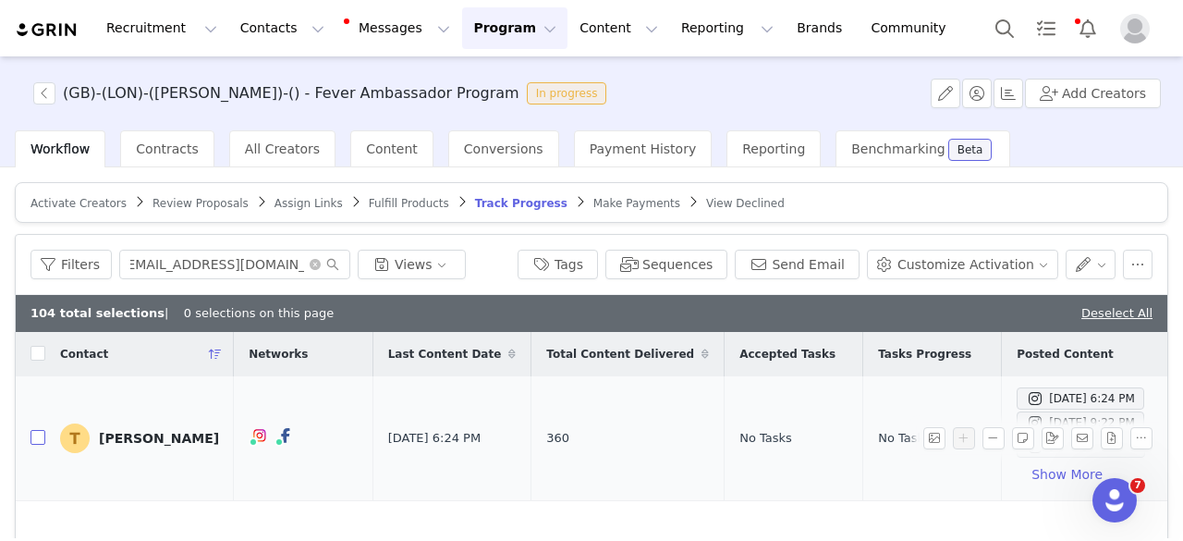
click at [43, 437] on input "checkbox" at bounding box center [38, 437] width 15 height 15
click at [218, 263] on input "[EMAIL_ADDRESS][DOMAIN_NAME]" at bounding box center [234, 265] width 231 height 30
click at [33, 442] on input "checkbox" at bounding box center [38, 437] width 15 height 15
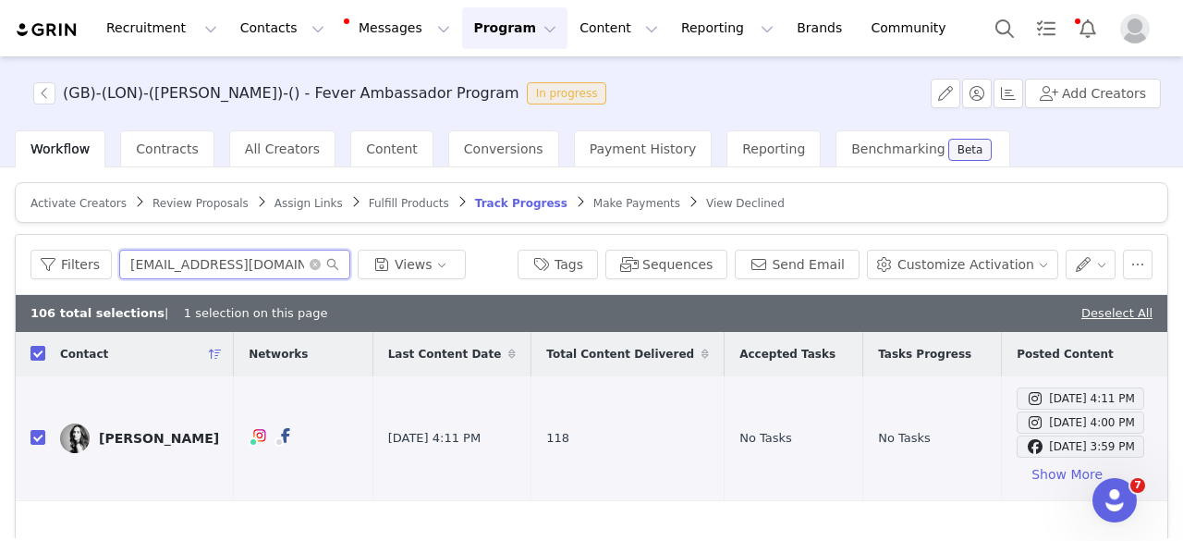
click at [283, 260] on input "[EMAIL_ADDRESS][DOMAIN_NAME]" at bounding box center [234, 265] width 231 height 30
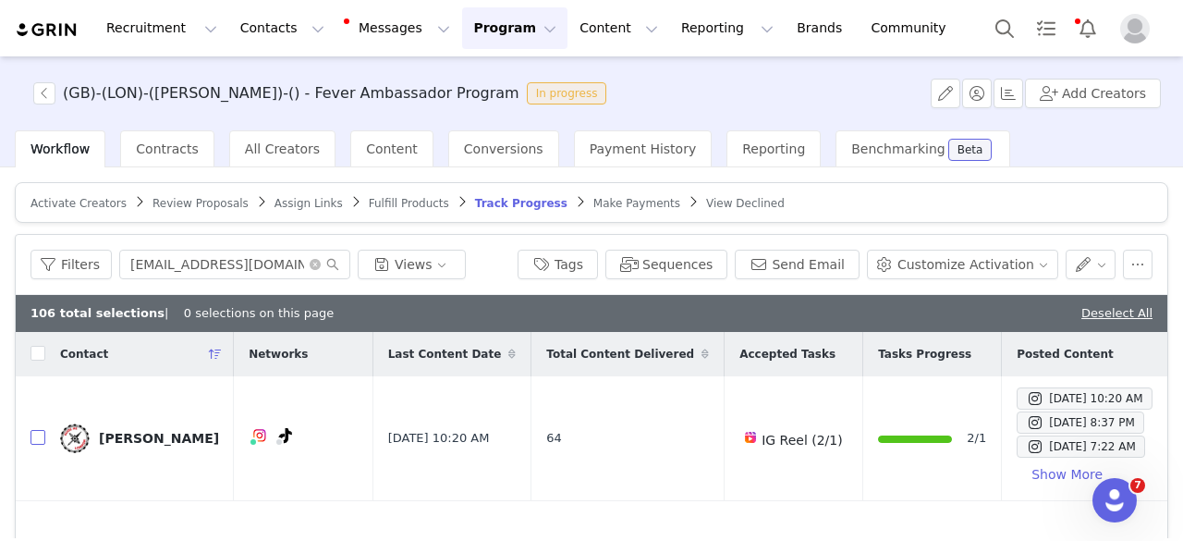
click at [35, 434] on input "checkbox" at bounding box center [38, 437] width 15 height 15
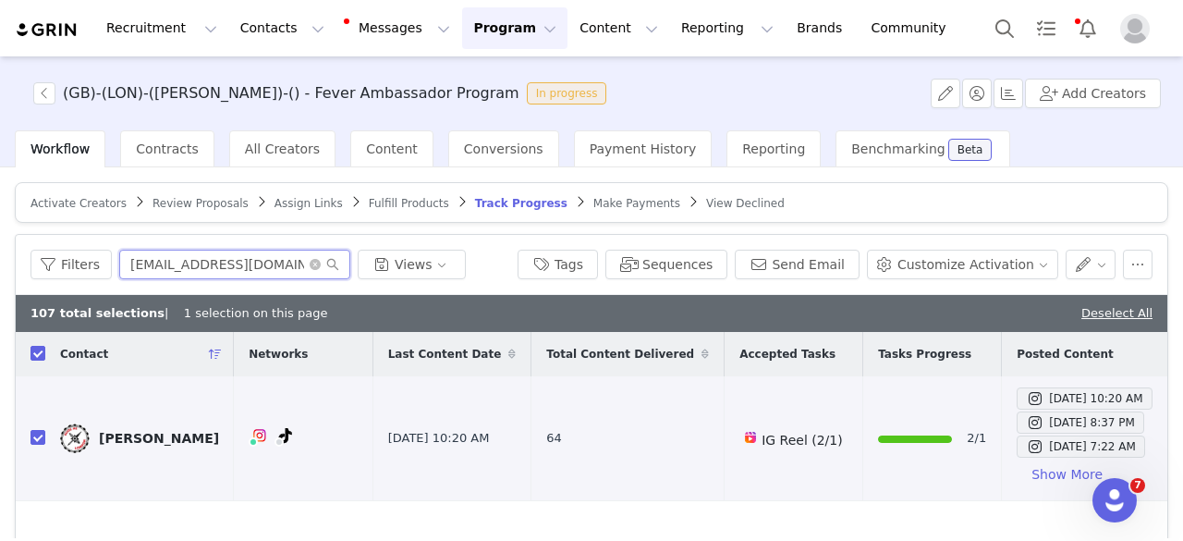
click at [200, 275] on input "[EMAIL_ADDRESS][DOMAIN_NAME]" at bounding box center [234, 265] width 231 height 30
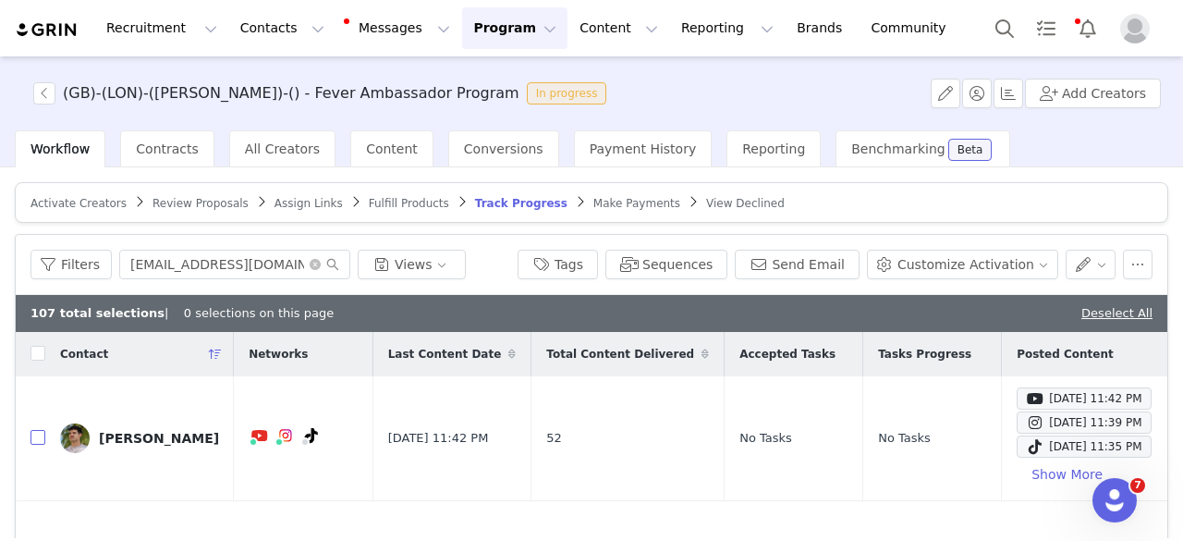
click at [36, 430] on input "checkbox" at bounding box center [38, 437] width 15 height 15
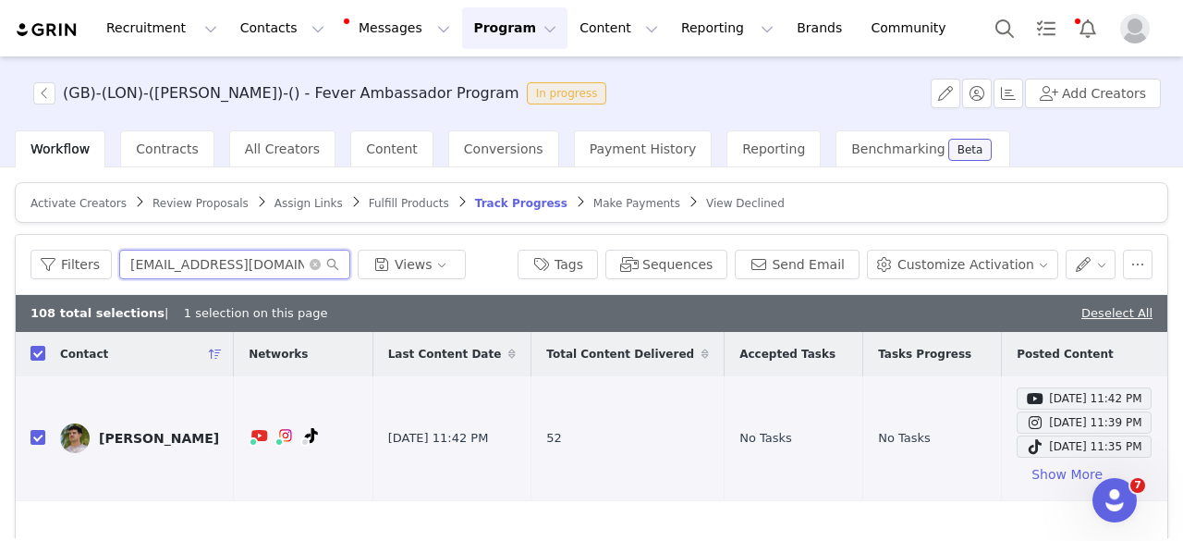
click at [183, 251] on input "[EMAIL_ADDRESS][DOMAIN_NAME]" at bounding box center [234, 265] width 231 height 30
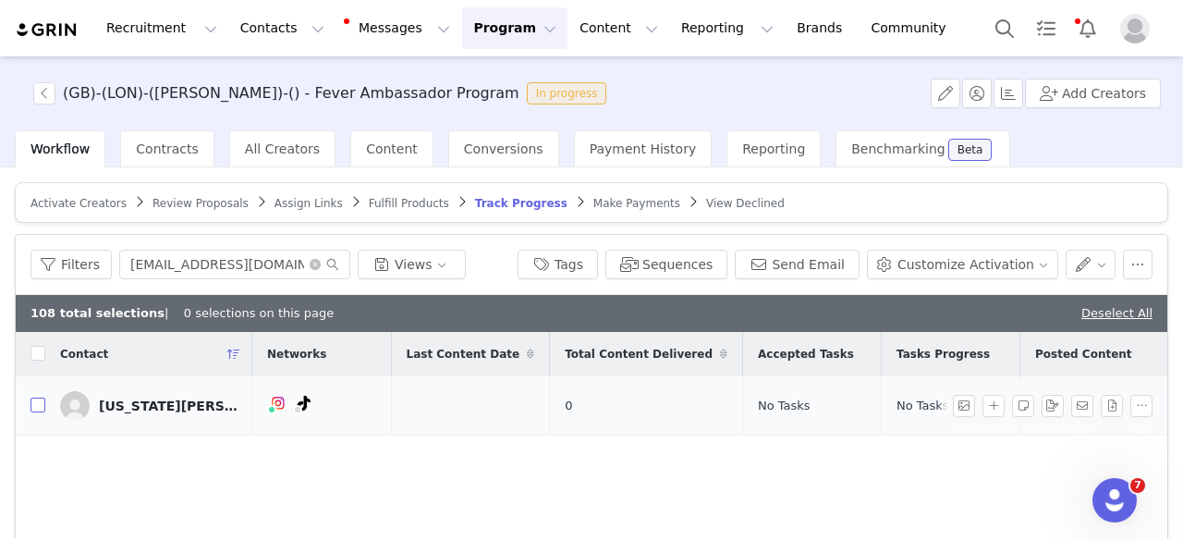
click at [43, 407] on input "checkbox" at bounding box center [38, 404] width 15 height 15
click at [210, 270] on input "[EMAIL_ADDRESS][DOMAIN_NAME]" at bounding box center [234, 265] width 231 height 30
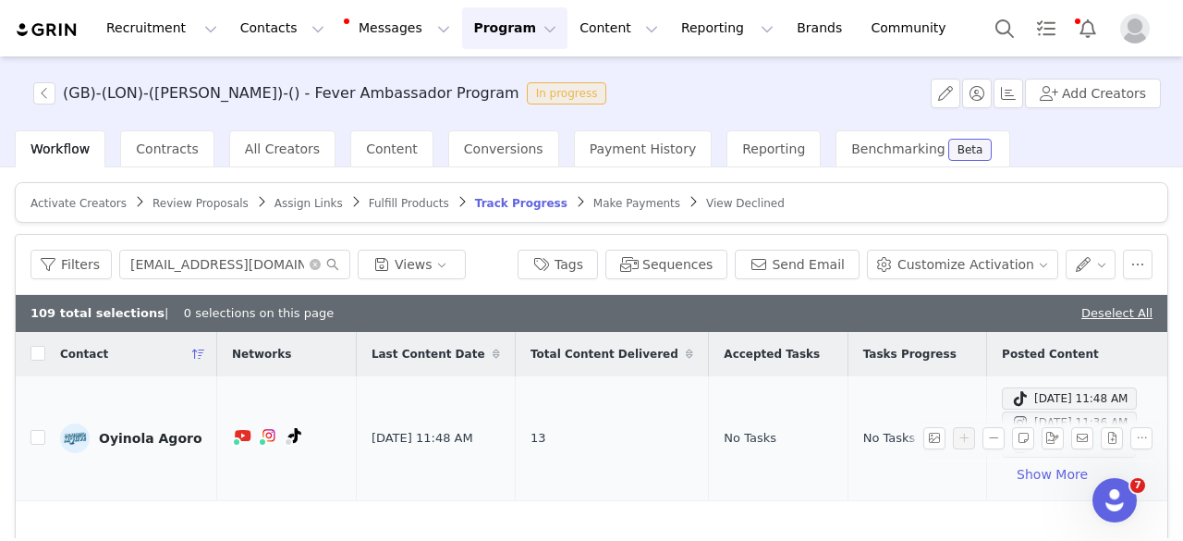
click at [41, 446] on td at bounding box center [31, 438] width 30 height 125
click at [33, 432] on input "checkbox" at bounding box center [38, 437] width 15 height 15
click at [174, 264] on input "[EMAIL_ADDRESS][DOMAIN_NAME]" at bounding box center [234, 265] width 231 height 30
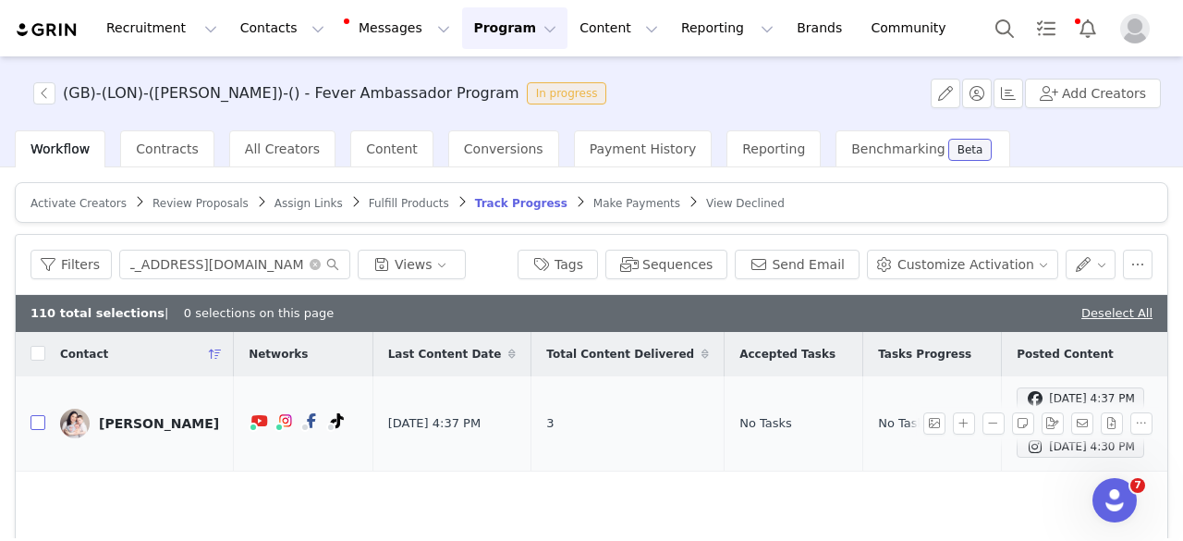
click at [41, 417] on input "checkbox" at bounding box center [38, 422] width 15 height 15
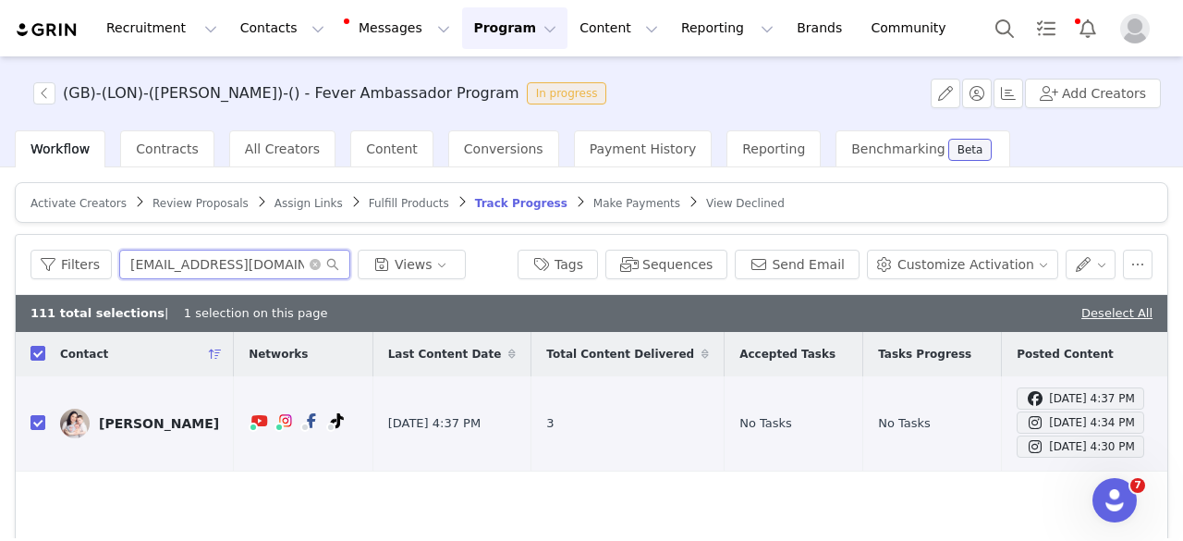
click at [215, 263] on input "[EMAIL_ADDRESS][DOMAIN_NAME]" at bounding box center [234, 265] width 231 height 30
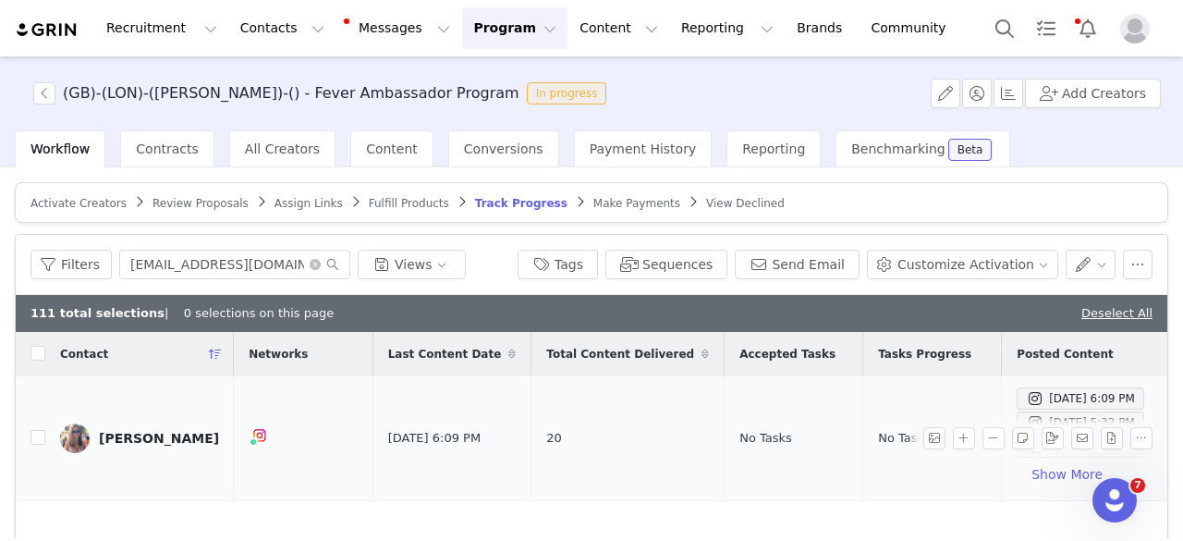
click at [39, 422] on td at bounding box center [31, 438] width 30 height 125
click at [41, 435] on input "checkbox" at bounding box center [38, 437] width 15 height 15
click at [188, 257] on input "[EMAIL_ADDRESS][DOMAIN_NAME]" at bounding box center [234, 265] width 231 height 30
click at [36, 442] on input "checkbox" at bounding box center [38, 437] width 15 height 15
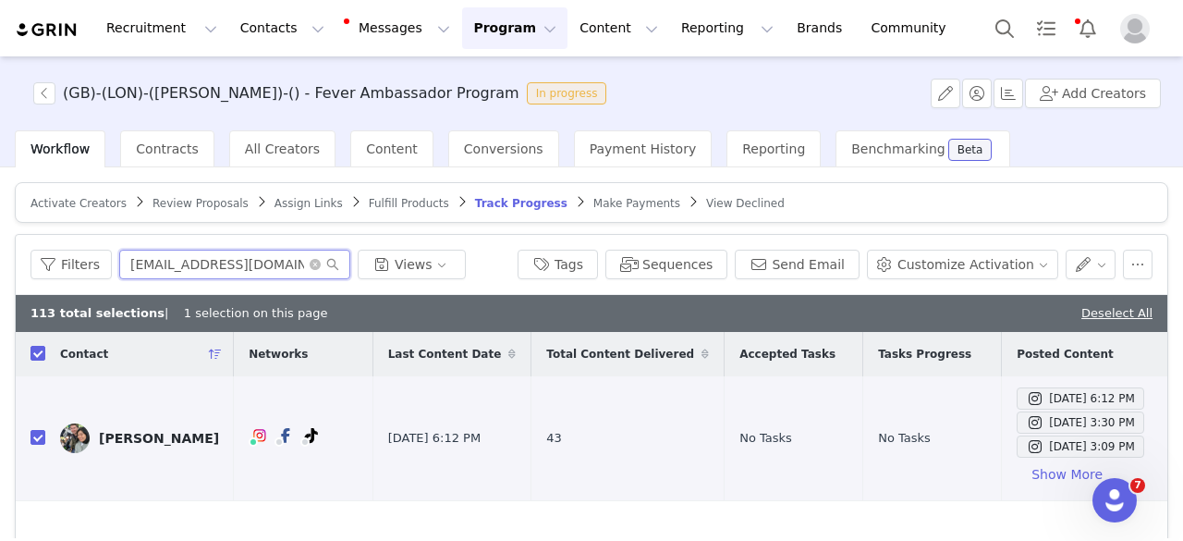
click at [218, 269] on input "[EMAIL_ADDRESS][DOMAIN_NAME]" at bounding box center [234, 265] width 231 height 30
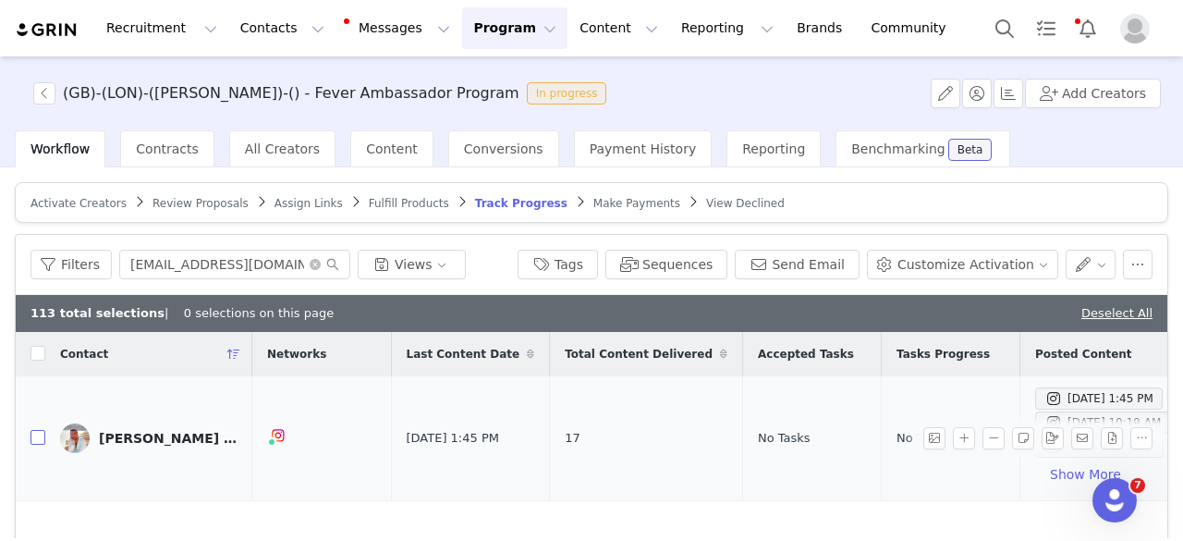
click at [42, 435] on input "checkbox" at bounding box center [38, 437] width 15 height 15
click at [226, 257] on input "[EMAIL_ADDRESS][DOMAIN_NAME]" at bounding box center [234, 265] width 231 height 30
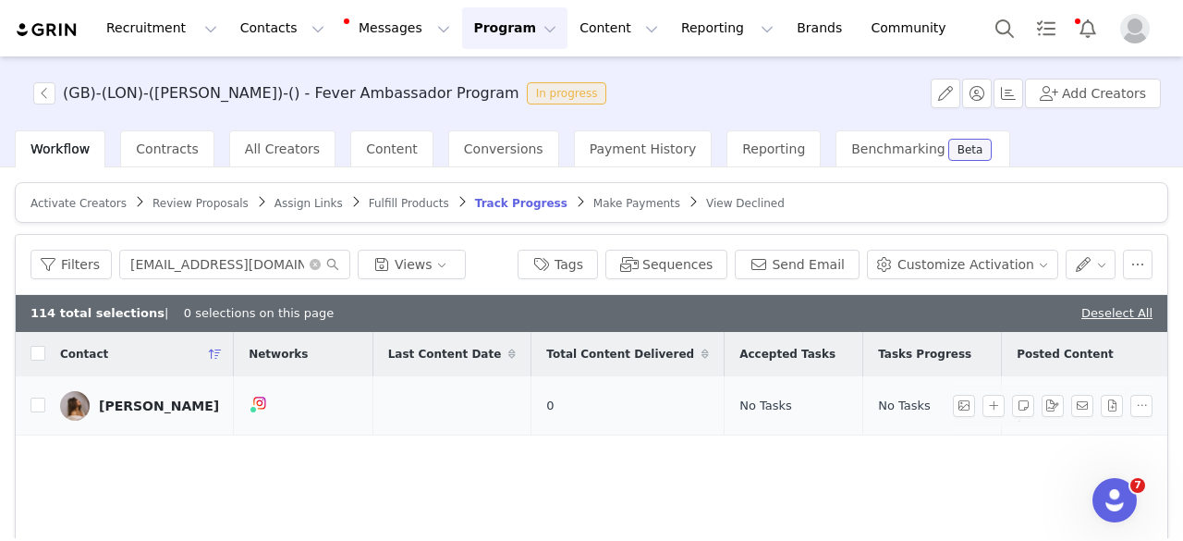
click at [45, 391] on td "[PERSON_NAME]" at bounding box center [139, 405] width 189 height 59
click at [45, 395] on td "[PERSON_NAME]" at bounding box center [139, 405] width 189 height 59
click at [43, 399] on input "checkbox" at bounding box center [38, 404] width 15 height 15
click at [195, 271] on input "[EMAIL_ADDRESS][DOMAIN_NAME]" at bounding box center [234, 265] width 231 height 30
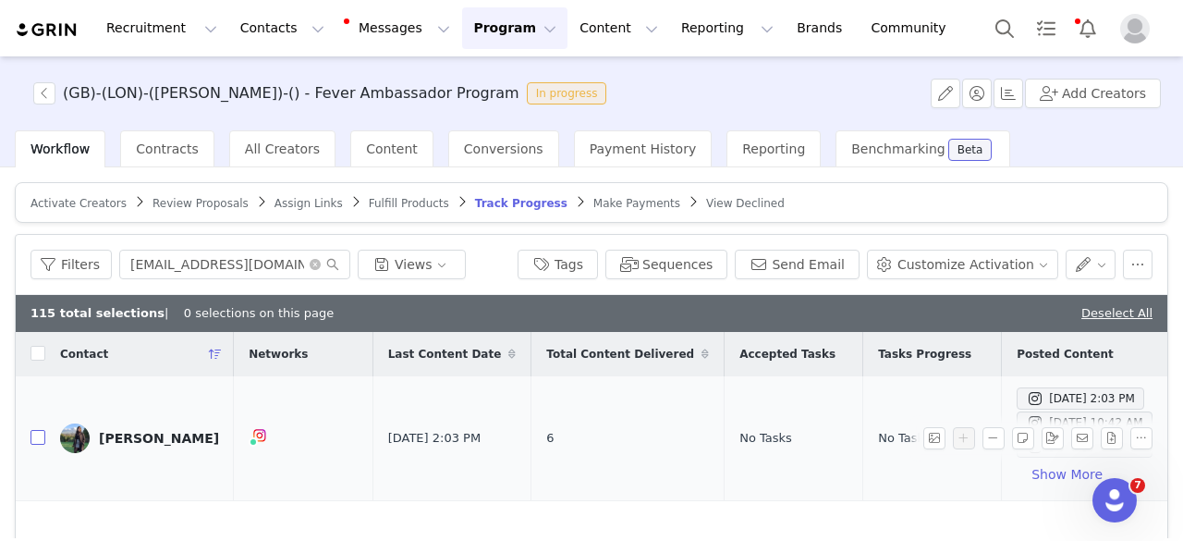
click at [43, 437] on input "checkbox" at bounding box center [38, 437] width 15 height 15
click at [231, 264] on input "[EMAIL_ADDRESS][DOMAIN_NAME]" at bounding box center [234, 265] width 231 height 30
click at [37, 438] on input "checkbox" at bounding box center [38, 437] width 15 height 15
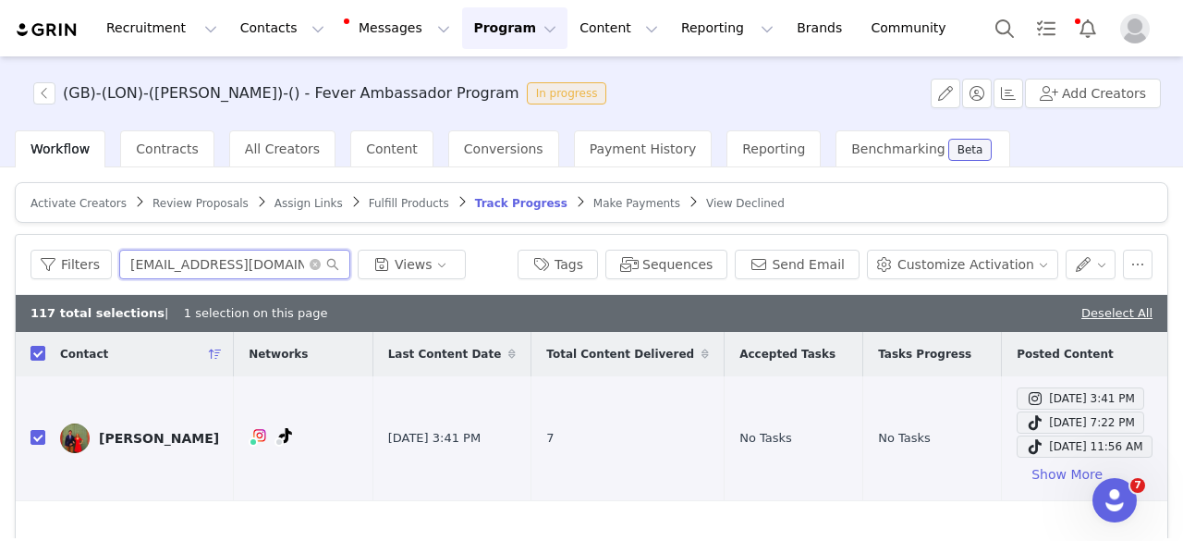
click at [263, 260] on input "[EMAIL_ADDRESS][DOMAIN_NAME]" at bounding box center [234, 265] width 231 height 30
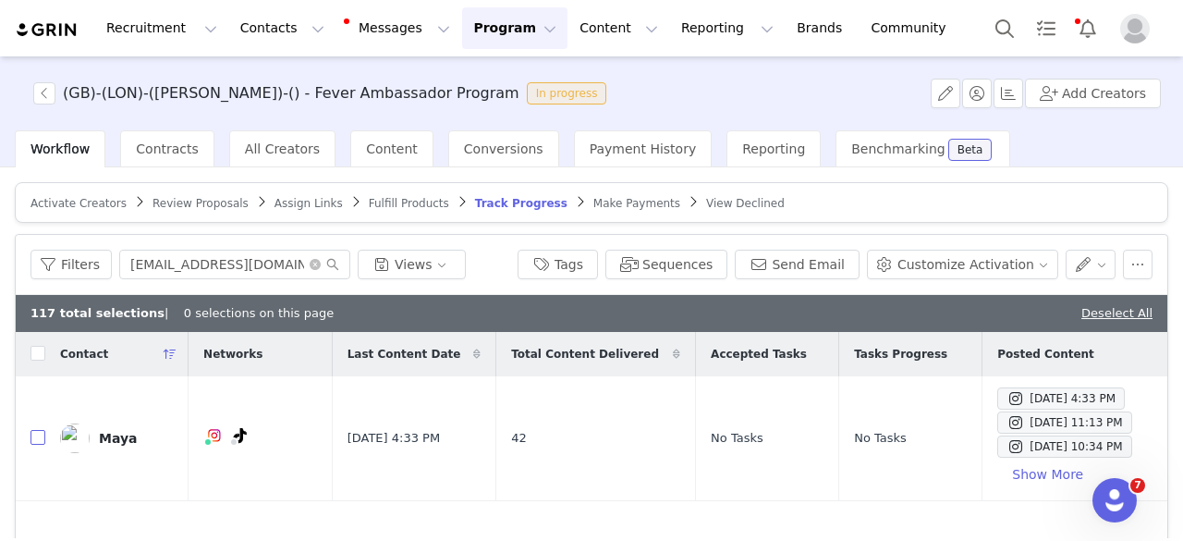
click at [37, 437] on input "checkbox" at bounding box center [38, 437] width 15 height 15
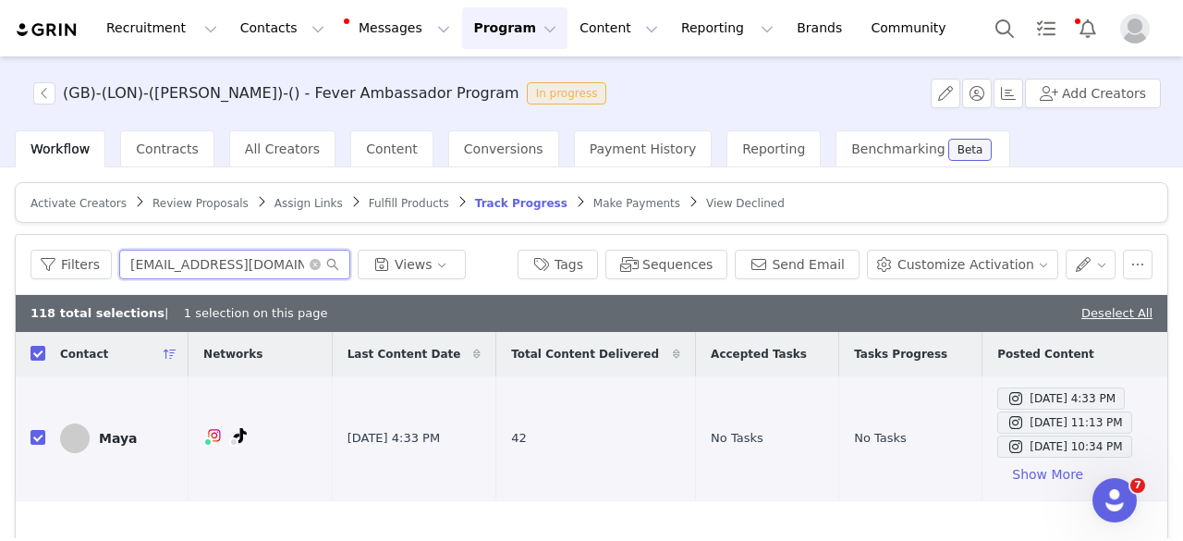
click at [268, 267] on input "[EMAIL_ADDRESS][DOMAIN_NAME]" at bounding box center [234, 265] width 231 height 30
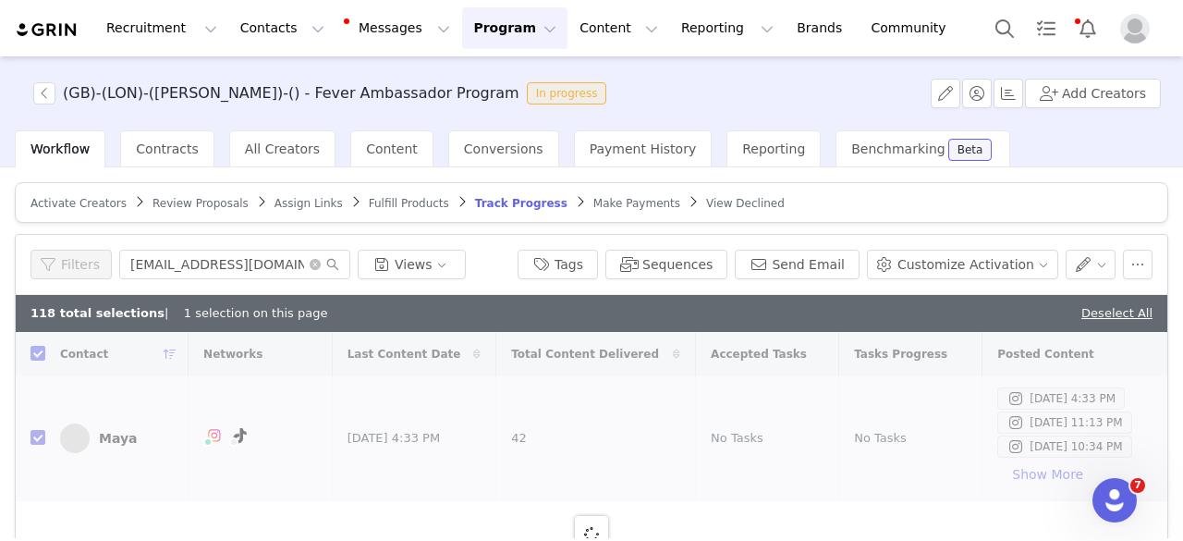
checkbox input "false"
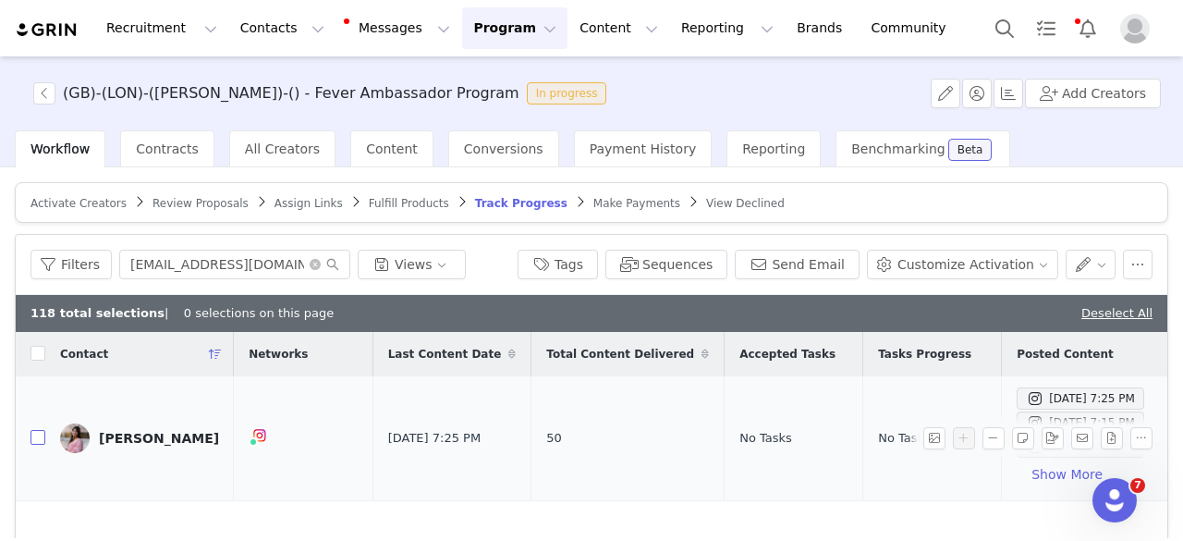
type input "[EMAIL_ADDRESS][DOMAIN_NAME]"
click at [35, 437] on input "checkbox" at bounding box center [38, 437] width 15 height 15
checkbox input "true"
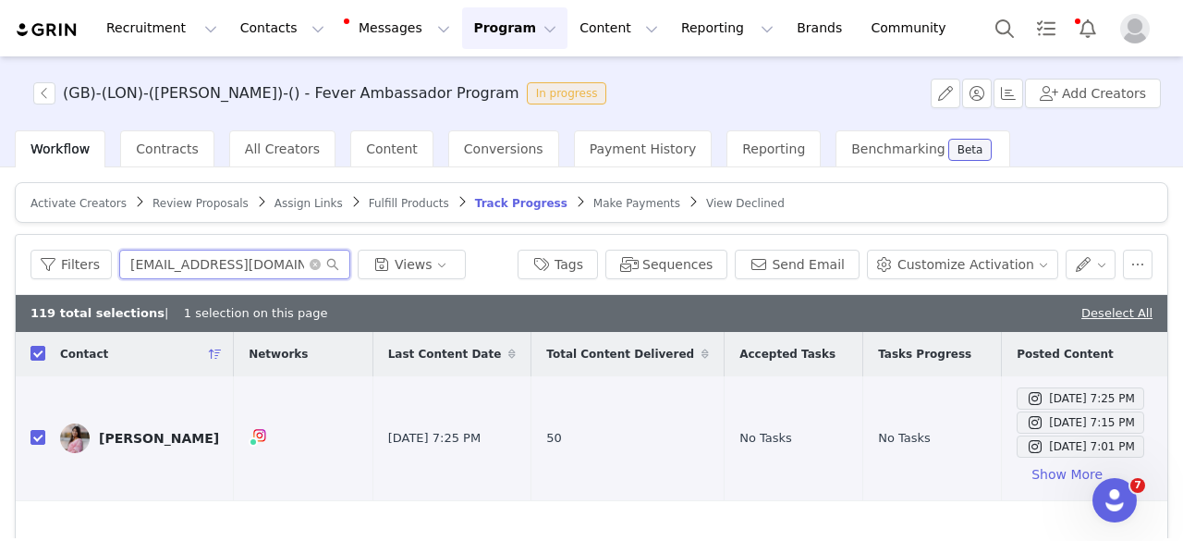
click at [202, 261] on input "[EMAIL_ADDRESS][DOMAIN_NAME]" at bounding box center [234, 265] width 231 height 30
paste input "photographyby_vee@hot"
type input "[EMAIL_ADDRESS][DOMAIN_NAME]"
click at [35, 437] on input "checkbox" at bounding box center [38, 437] width 15 height 15
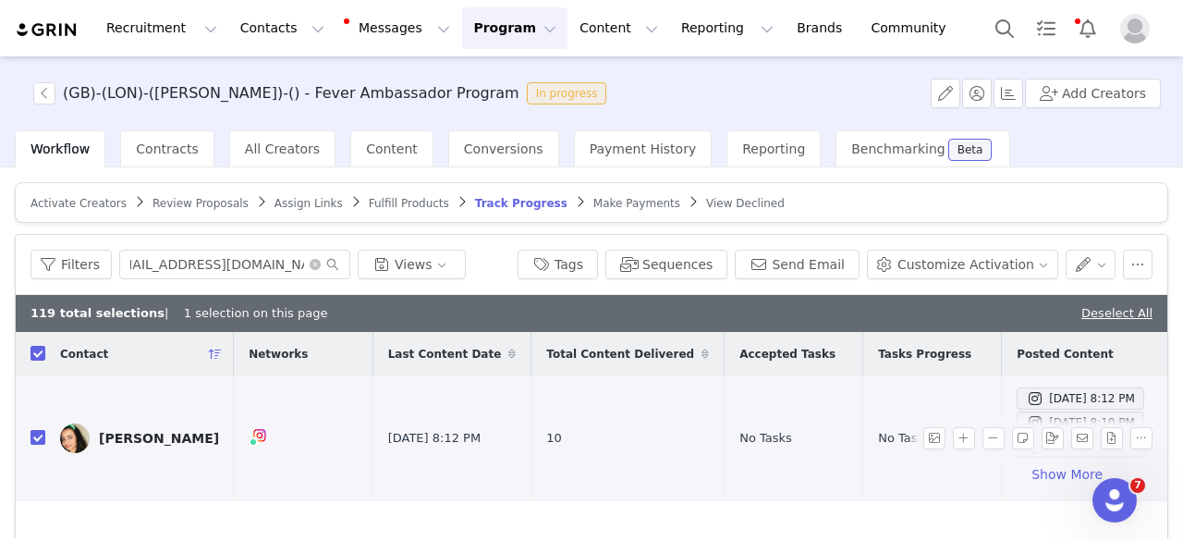
checkbox input "false"
click at [41, 437] on input "checkbox" at bounding box center [38, 437] width 15 height 15
checkbox input "true"
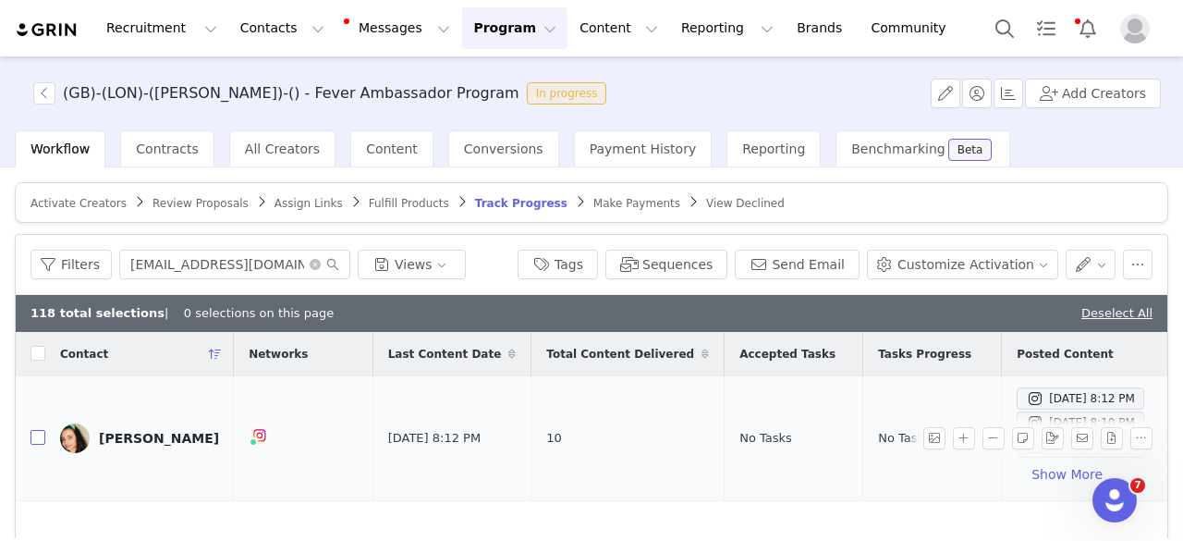
checkbox input "true"
click at [719, 267] on button "Sequences" at bounding box center [666, 265] width 122 height 30
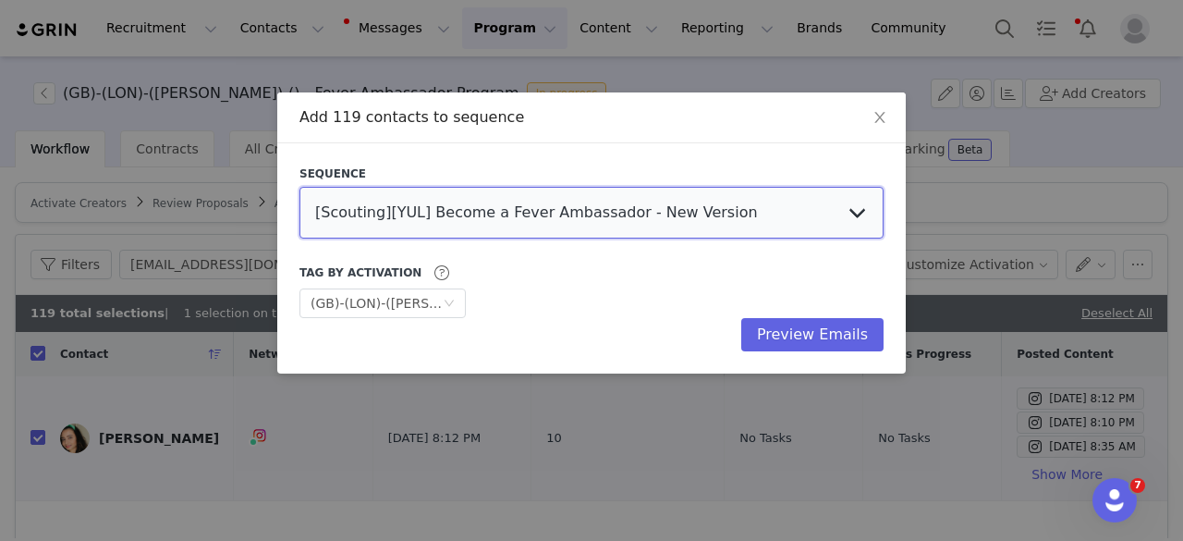
click at [745, 215] on select "[Scouting][YUL] Become a Fever Ambassador - New Version Influencer Session Invi…" at bounding box center [591, 213] width 584 height 52
click at [745, 217] on select "[Scouting][YUL] Become a Fever Ambassador - New Version Influencer Session Invi…" at bounding box center [591, 213] width 584 height 52
select select "9b5c14a6-cfee-4080-bd1a-b89f0703a8a8"
click at [299, 187] on select "[Scouting][YUL] Become a Fever Ambassador - New Version Influencer Session Invi…" at bounding box center [591, 213] width 584 height 52
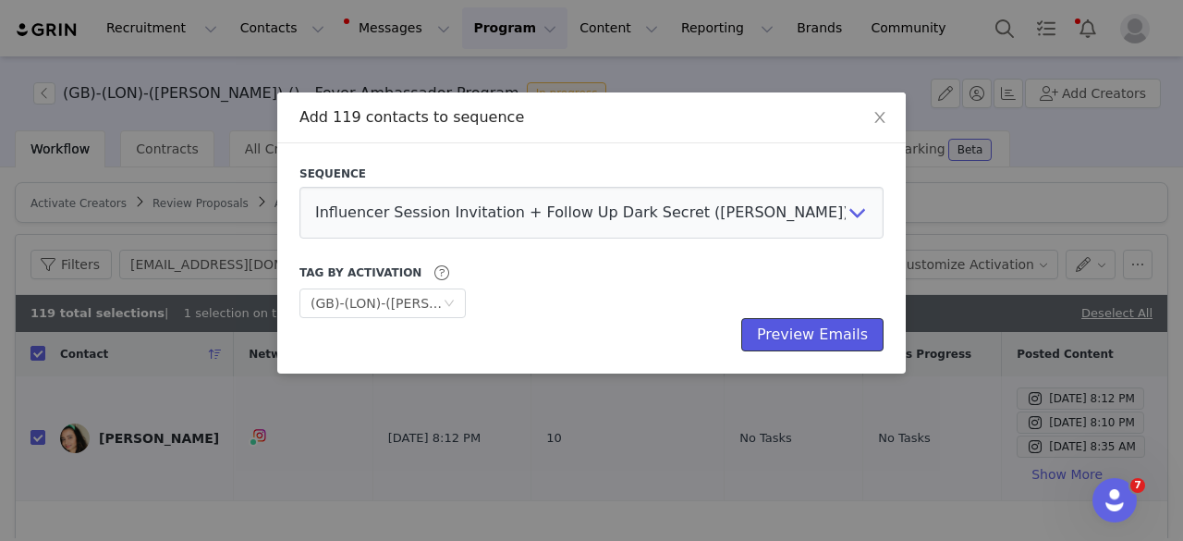
click at [789, 349] on button "Preview Emails" at bounding box center [812, 334] width 142 height 33
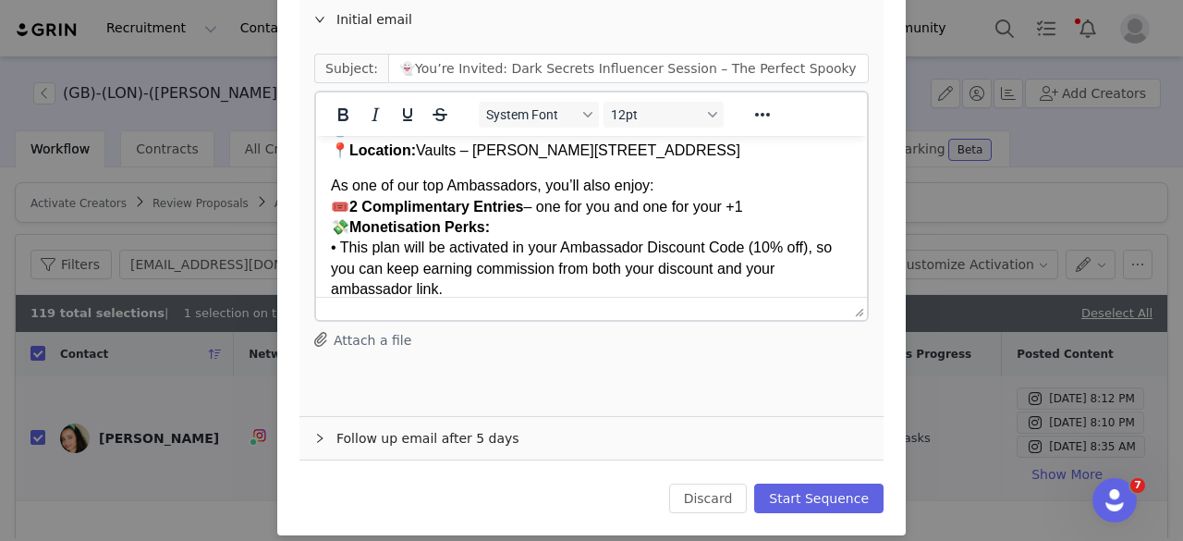
scroll to position [235, 0]
click at [852, 492] on button "Start Sequence" at bounding box center [818, 498] width 129 height 30
